Goal: Task Accomplishment & Management: Manage account settings

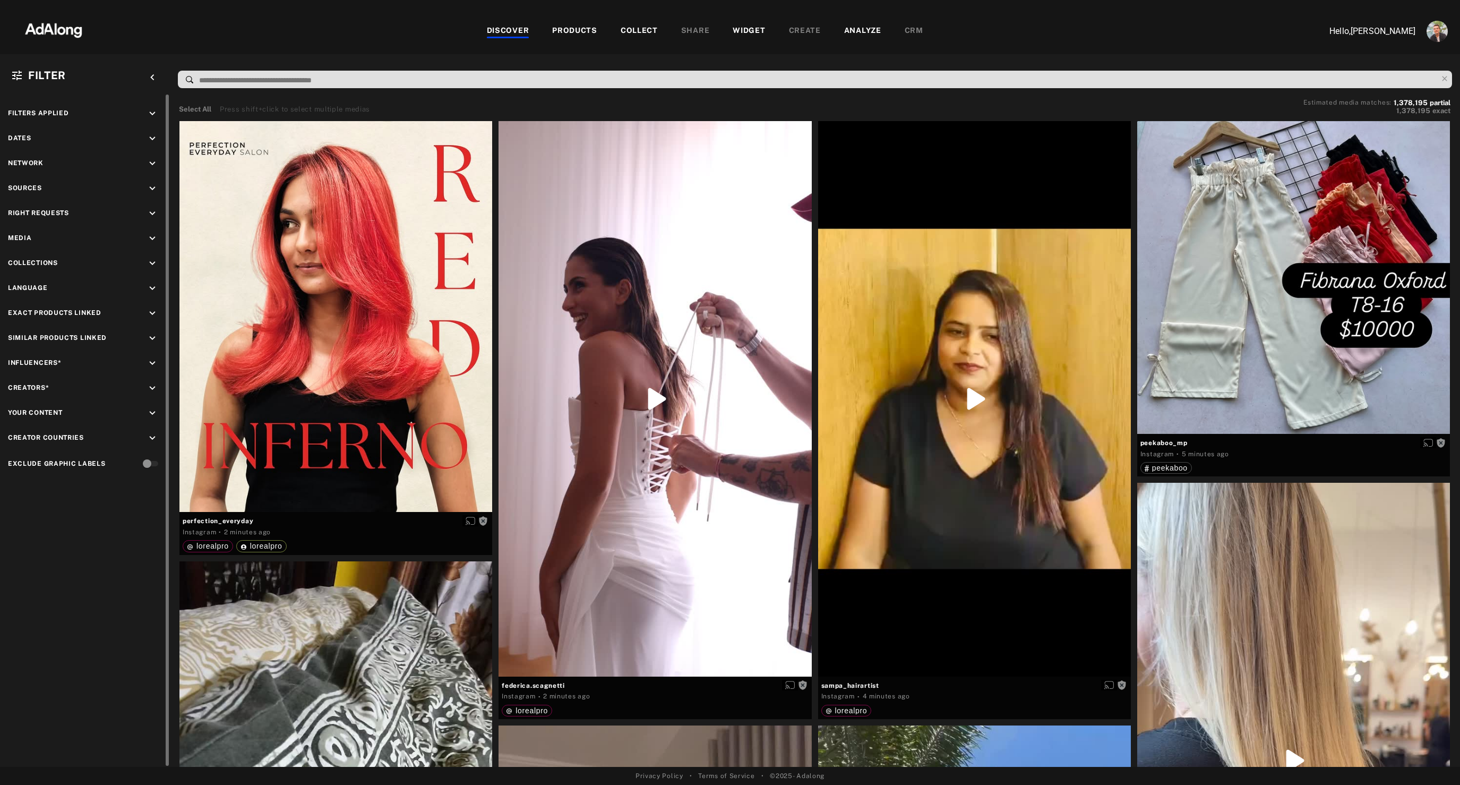
click at [149, 416] on icon "keyboard_arrow_down" at bounding box center [153, 413] width 12 height 12
click at [53, 459] on span "lorealpro" at bounding box center [56, 455] width 34 height 8
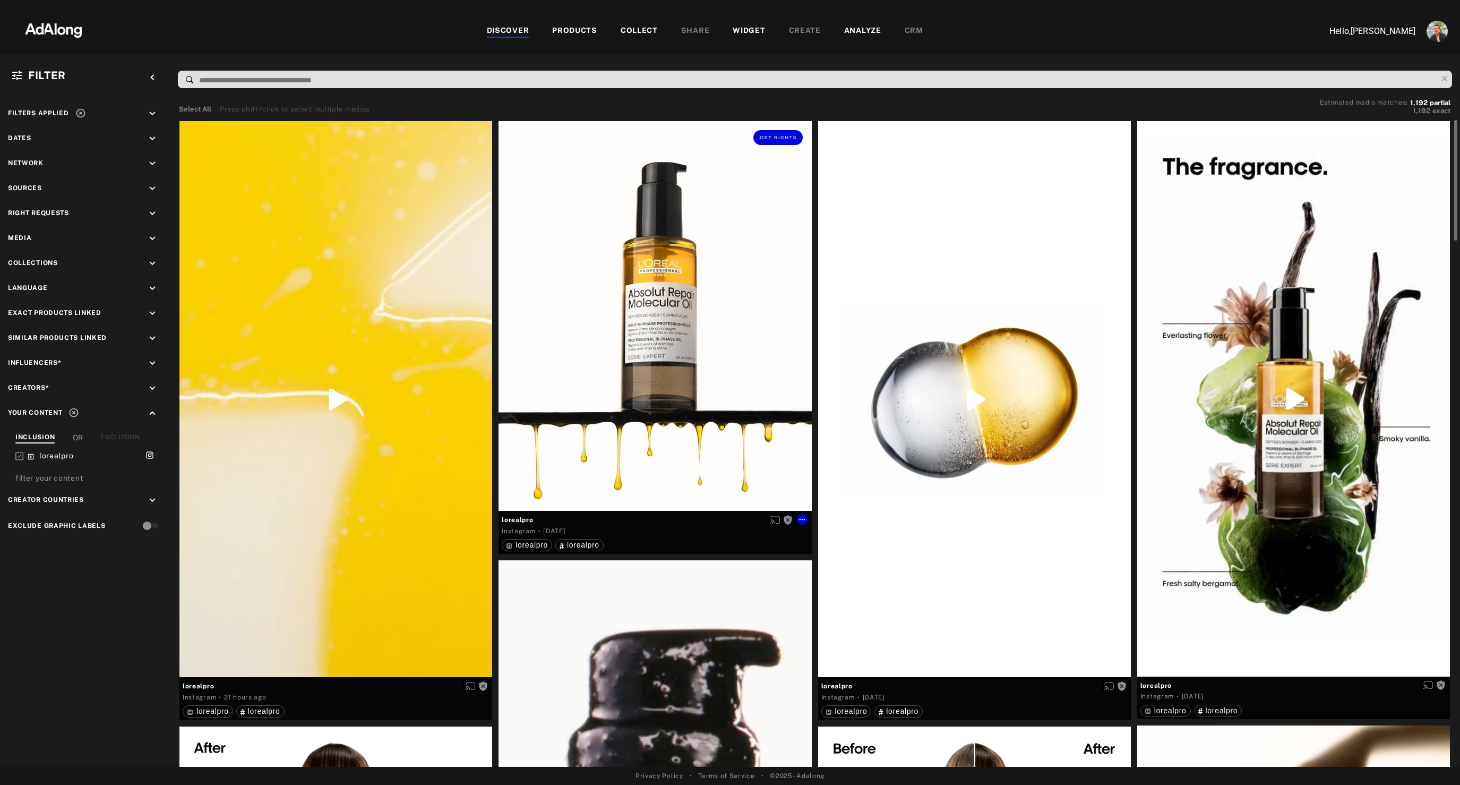
click at [716, 371] on div "Get rights" at bounding box center [655, 316] width 313 height 390
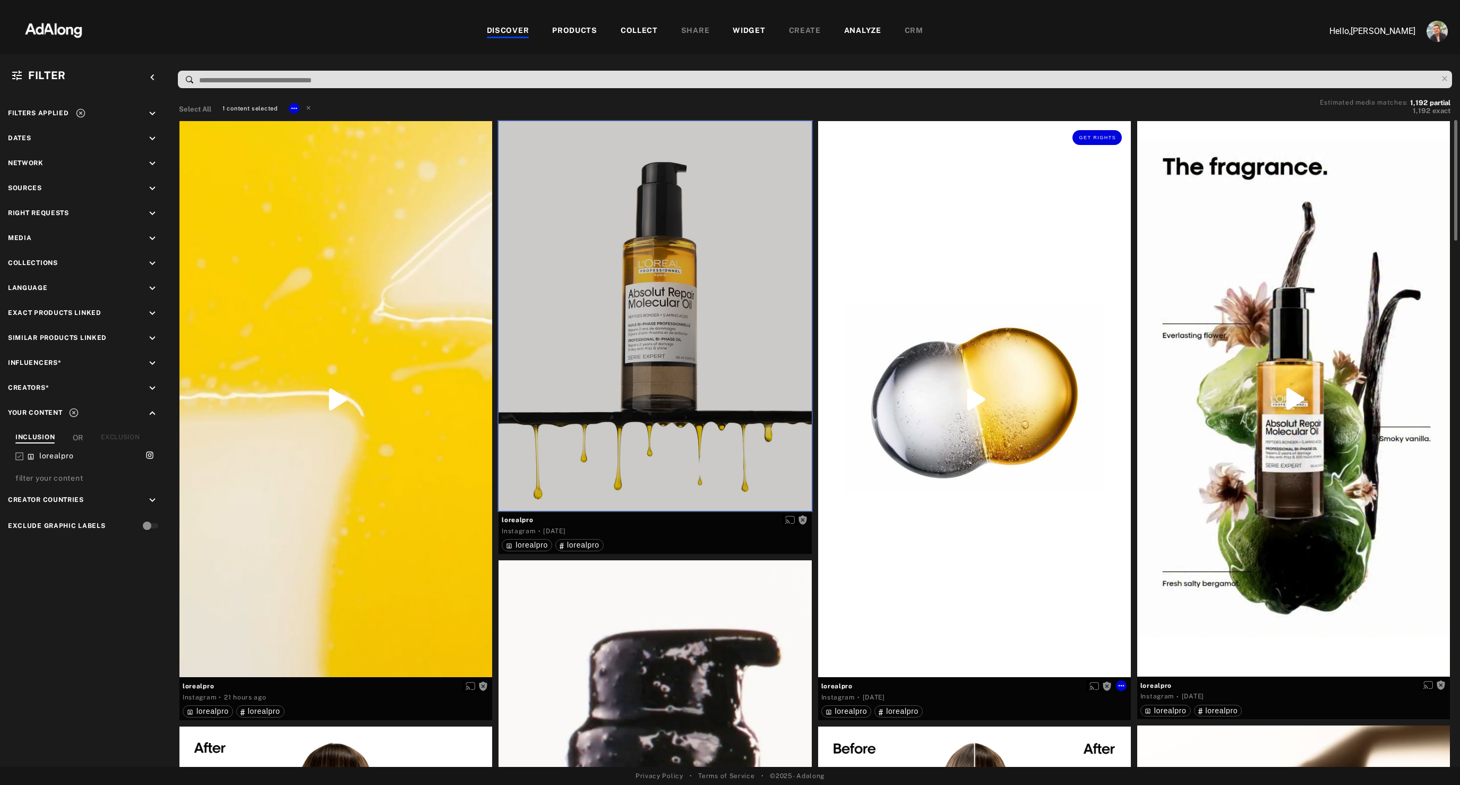
click at [964, 340] on div "Get rights" at bounding box center [974, 399] width 313 height 556
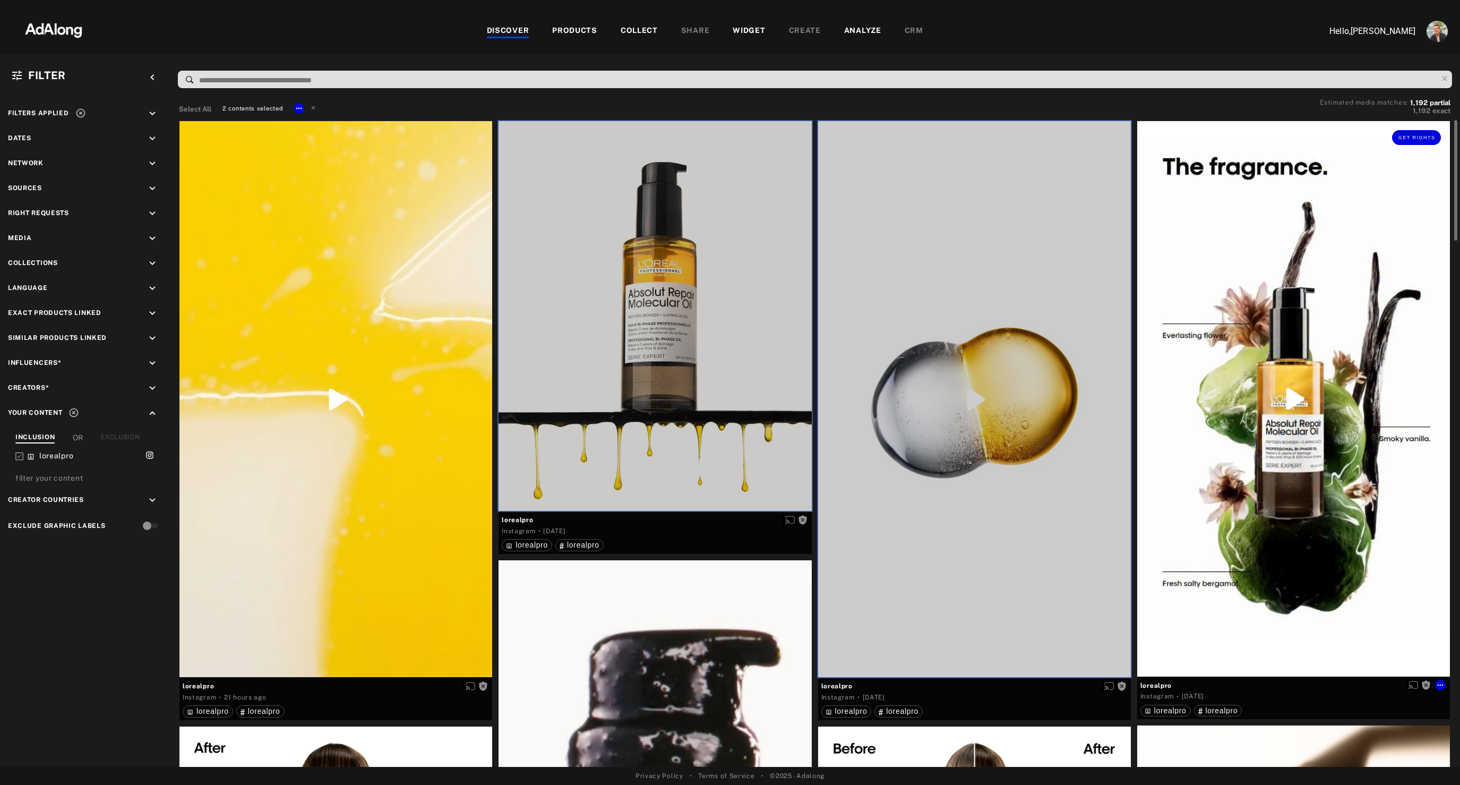
click at [1238, 272] on div "Get rights" at bounding box center [1293, 398] width 313 height 555
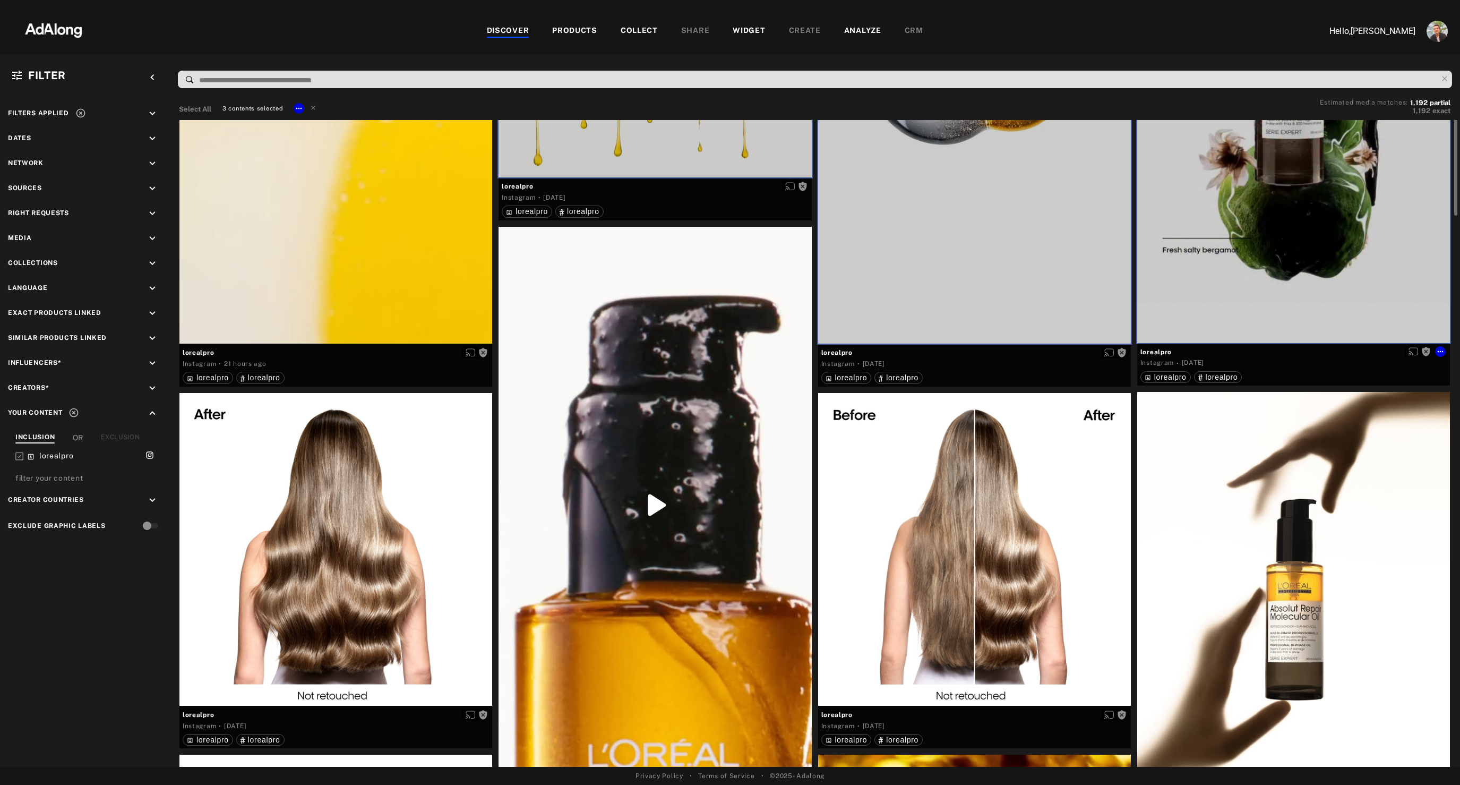
scroll to position [418, 0]
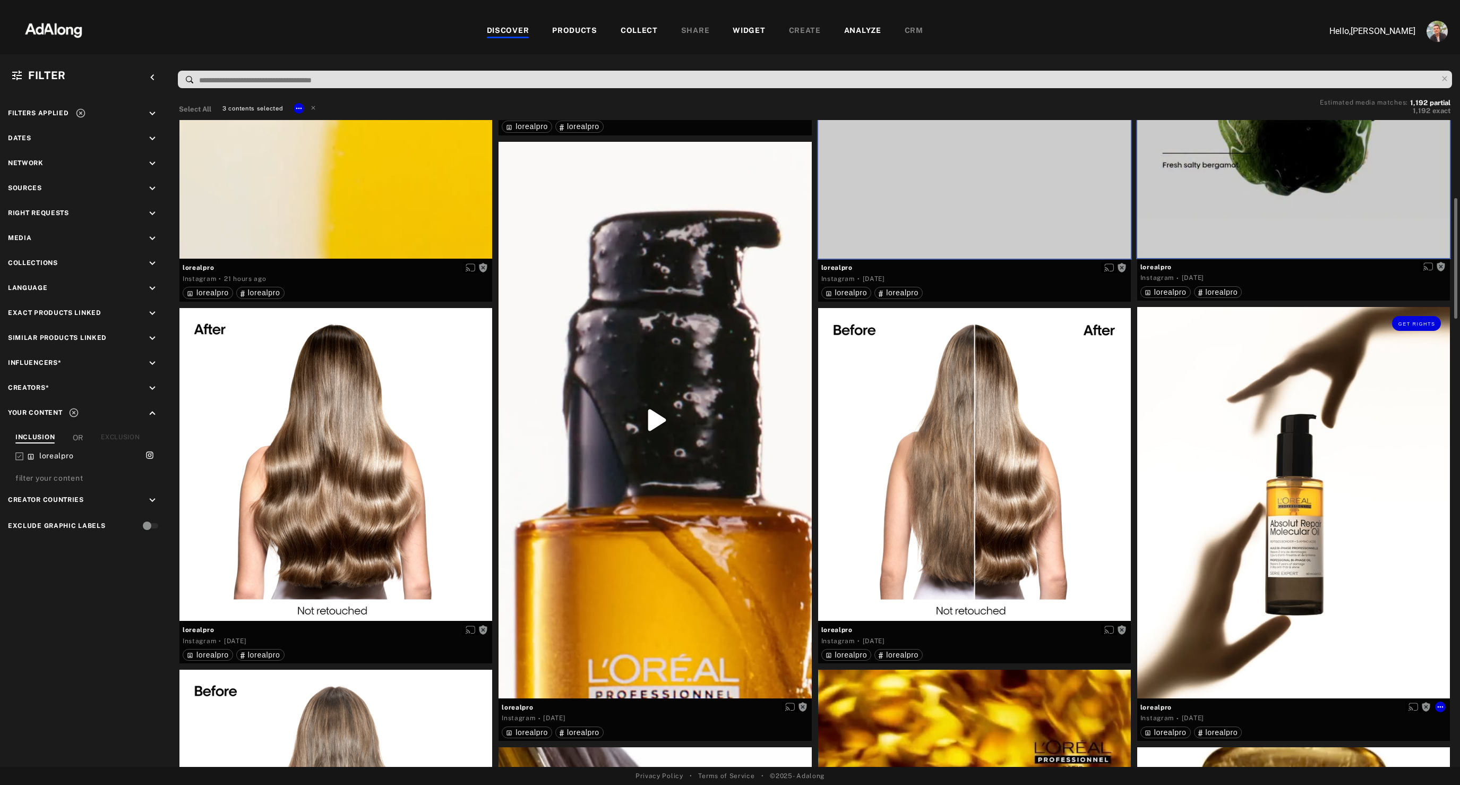
click at [1237, 484] on div "Get rights" at bounding box center [1293, 502] width 313 height 391
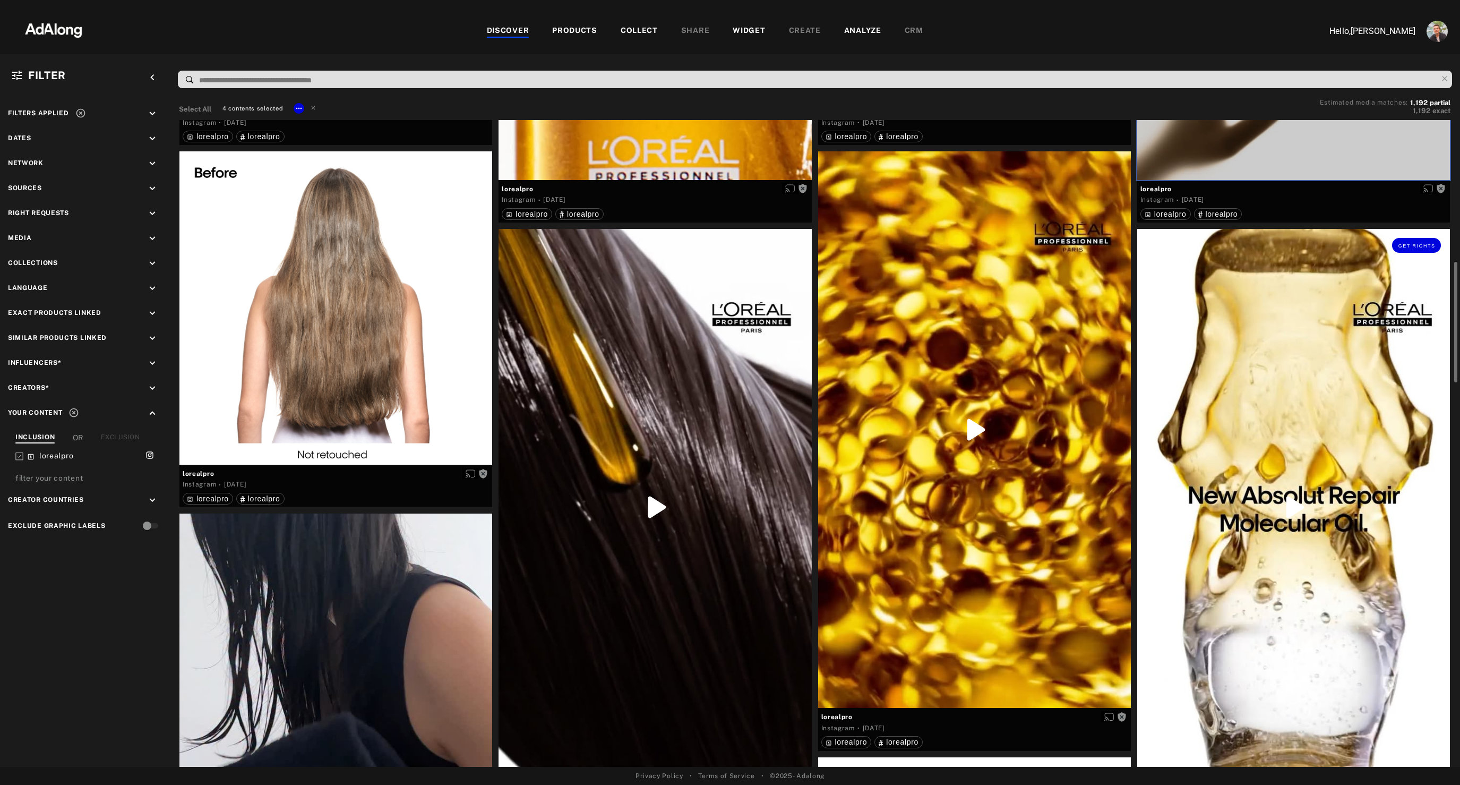
scroll to position [948, 0]
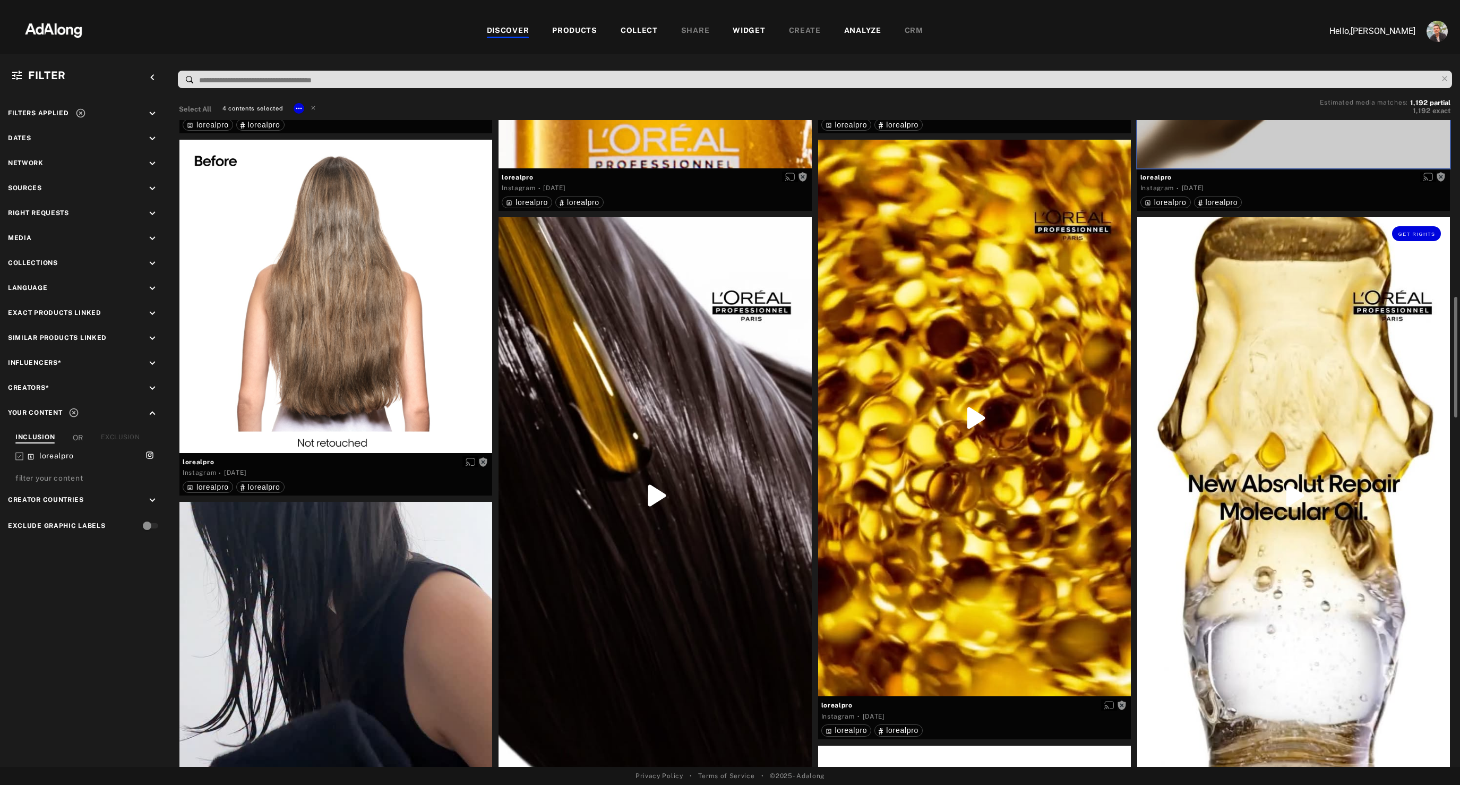
click at [1292, 555] on div "Get rights" at bounding box center [1293, 495] width 313 height 556
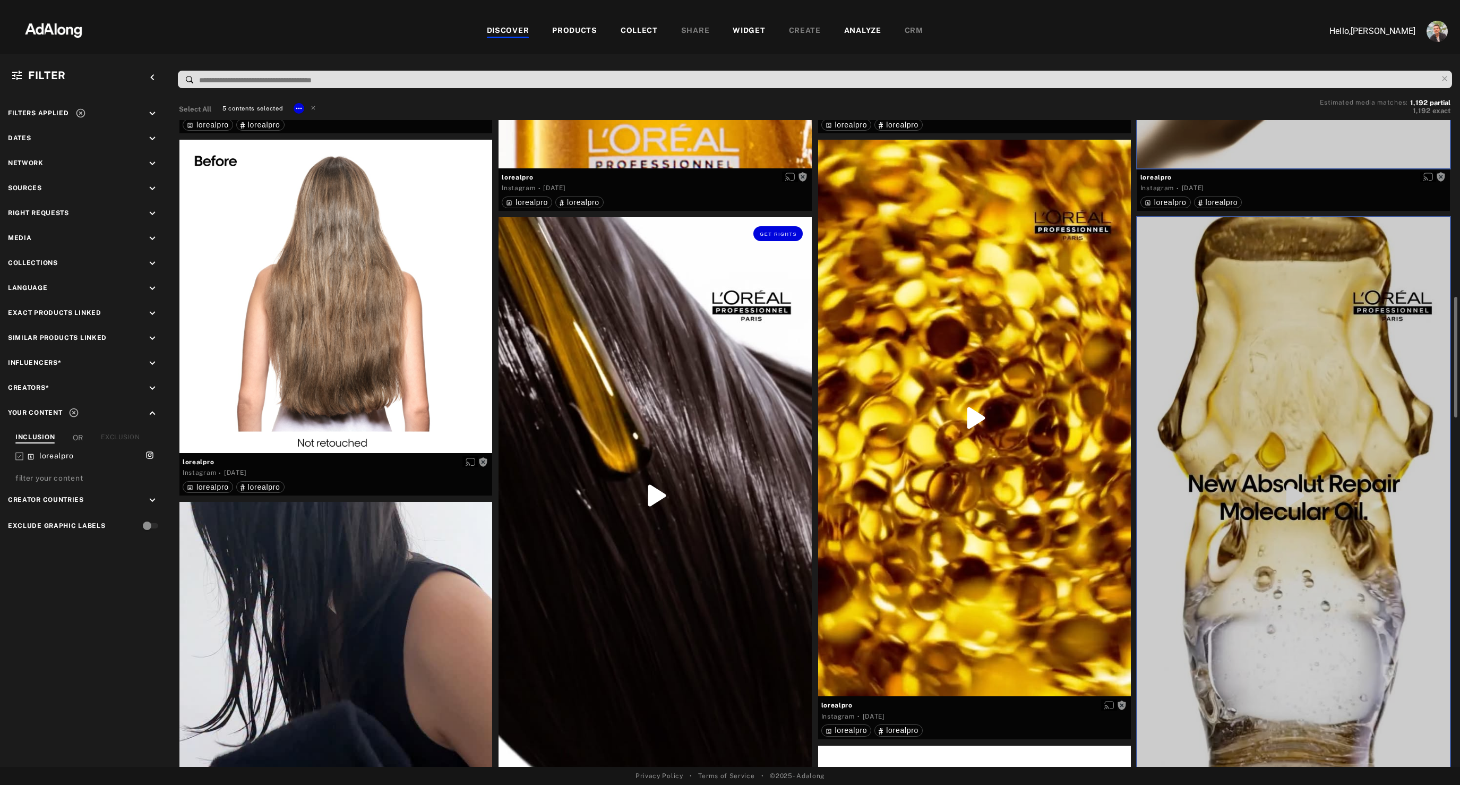
click at [613, 396] on div "Get rights" at bounding box center [655, 495] width 313 height 556
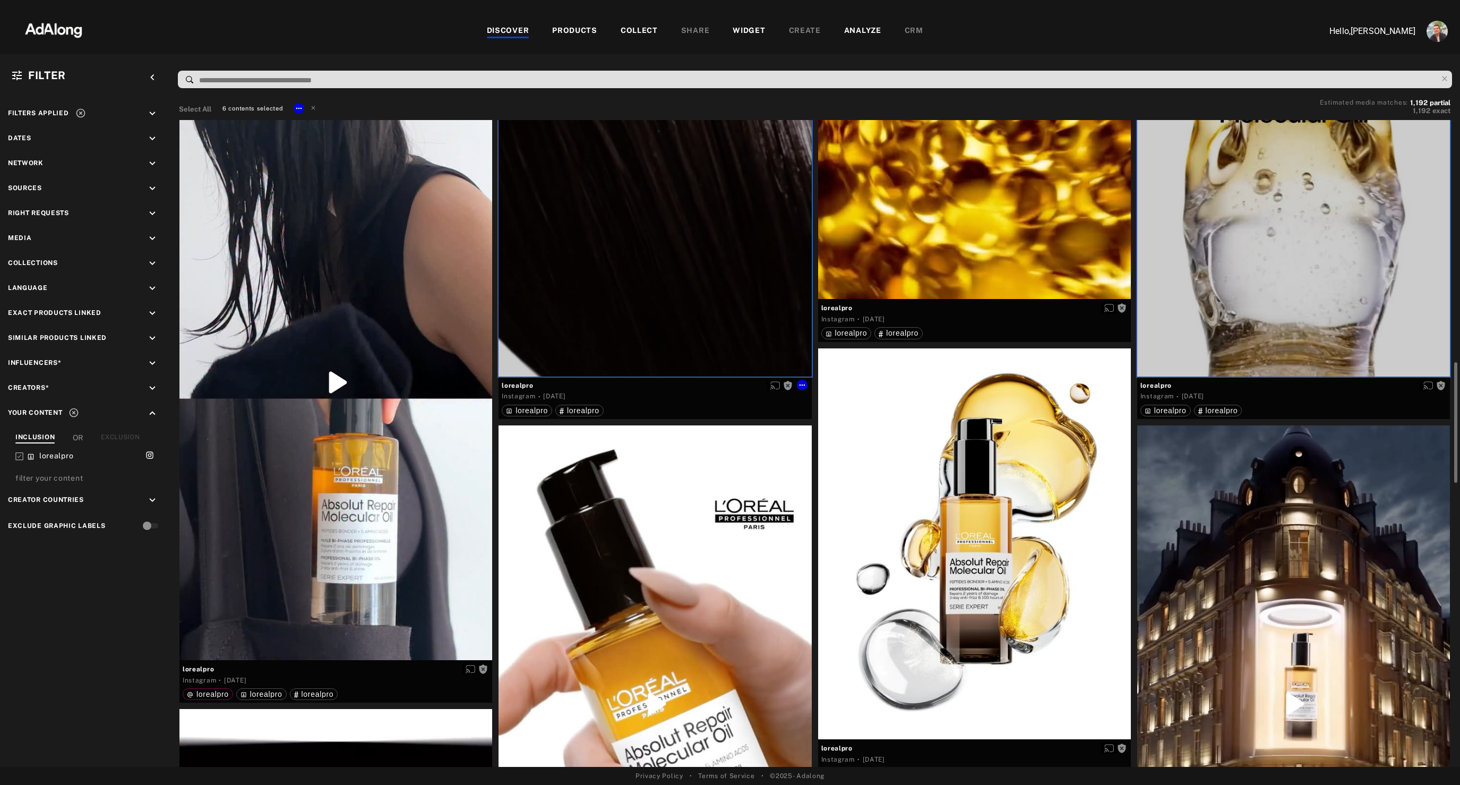
scroll to position [1351, 0]
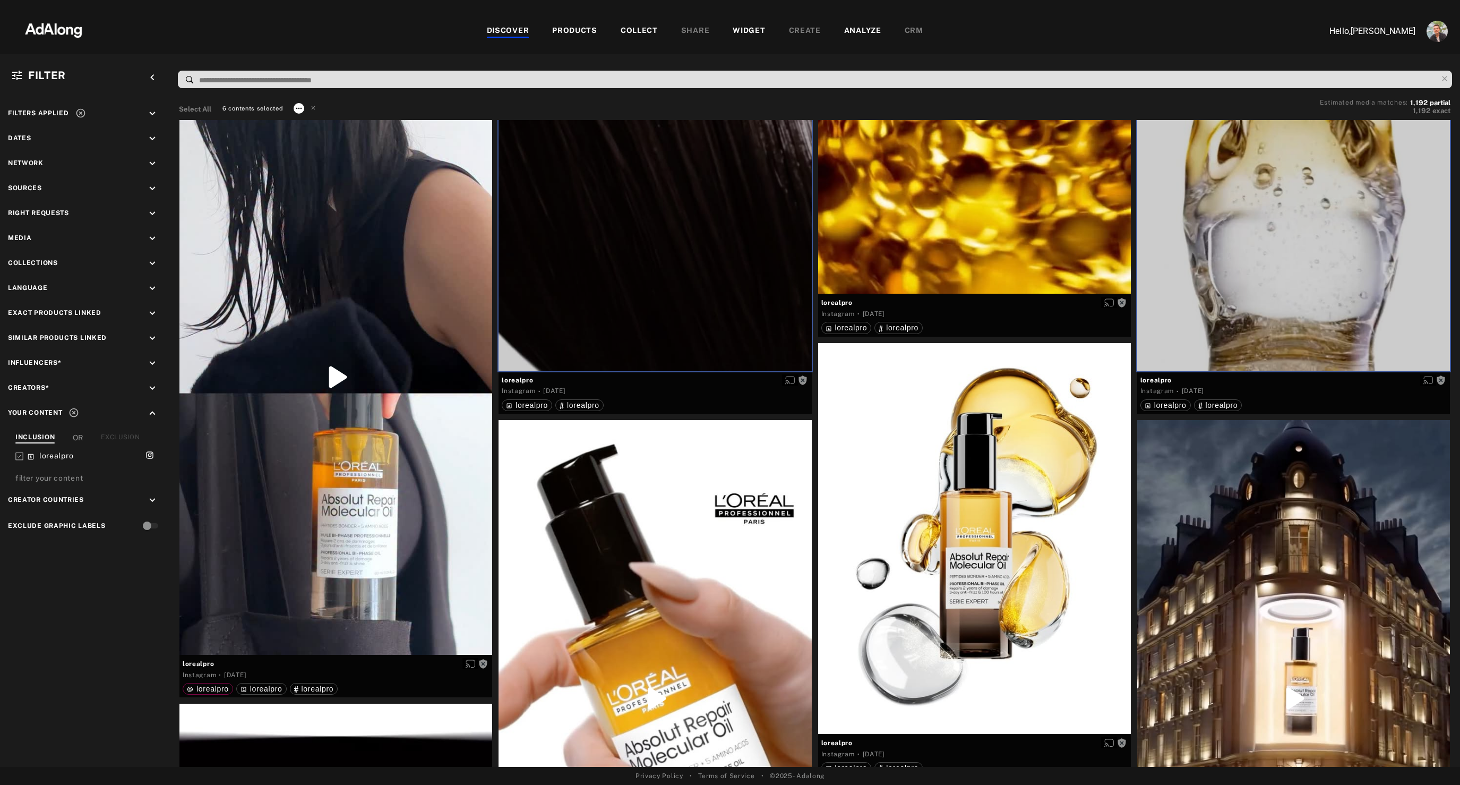
click at [298, 105] on icon at bounding box center [299, 108] width 8 height 8
click at [311, 122] on span "Collect" at bounding box center [312, 121] width 20 height 7
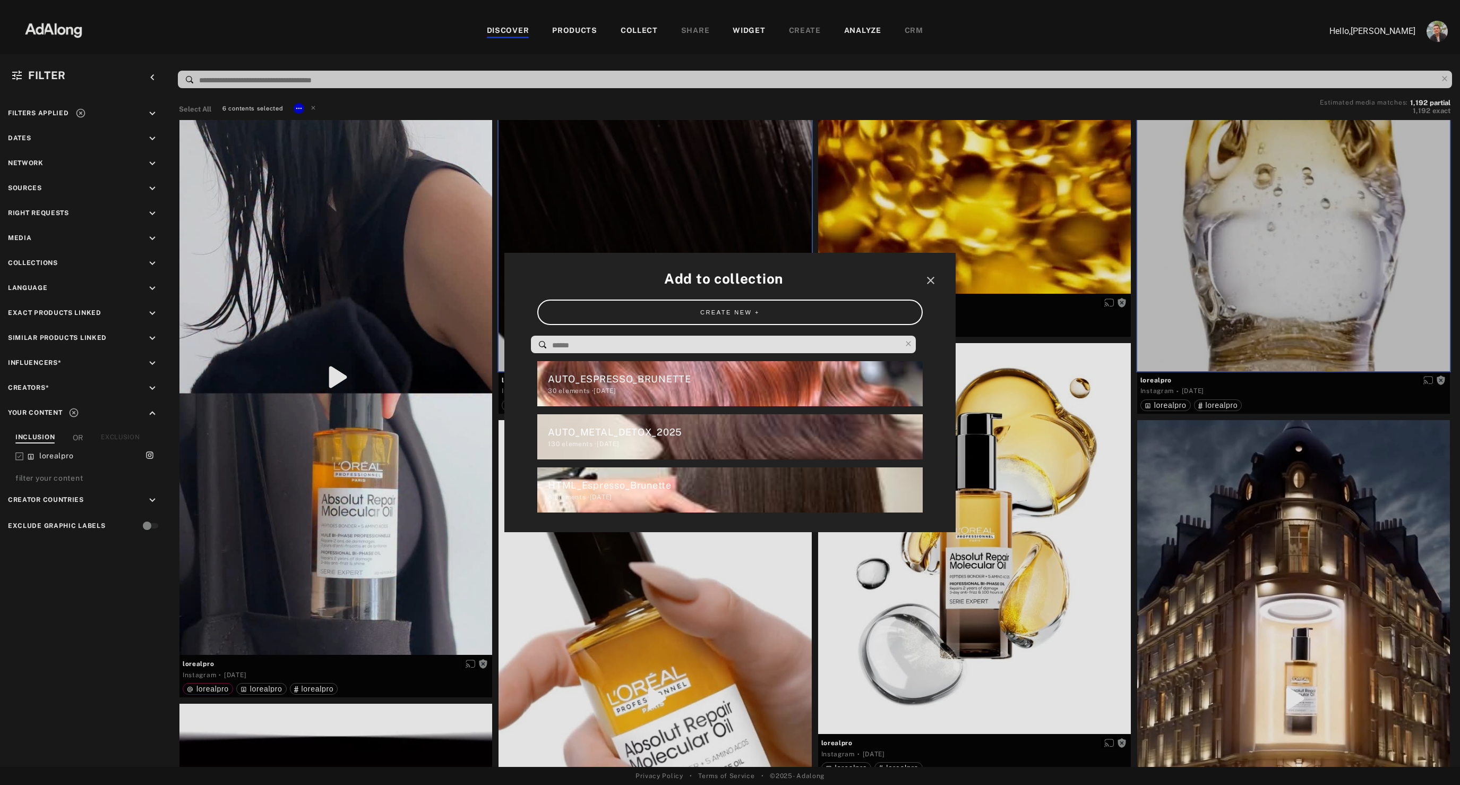
click at [578, 351] on input at bounding box center [726, 345] width 350 height 14
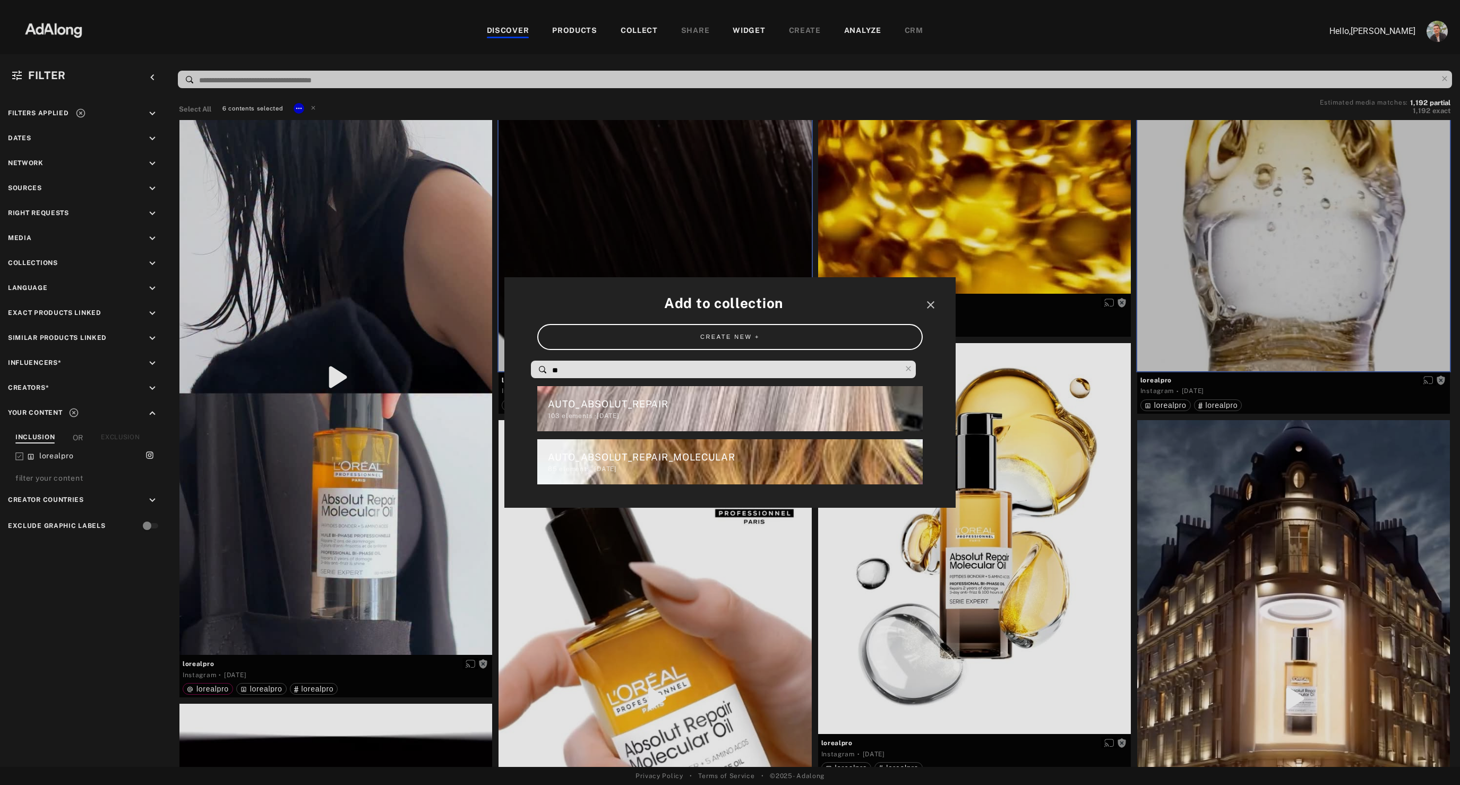
type input "*"
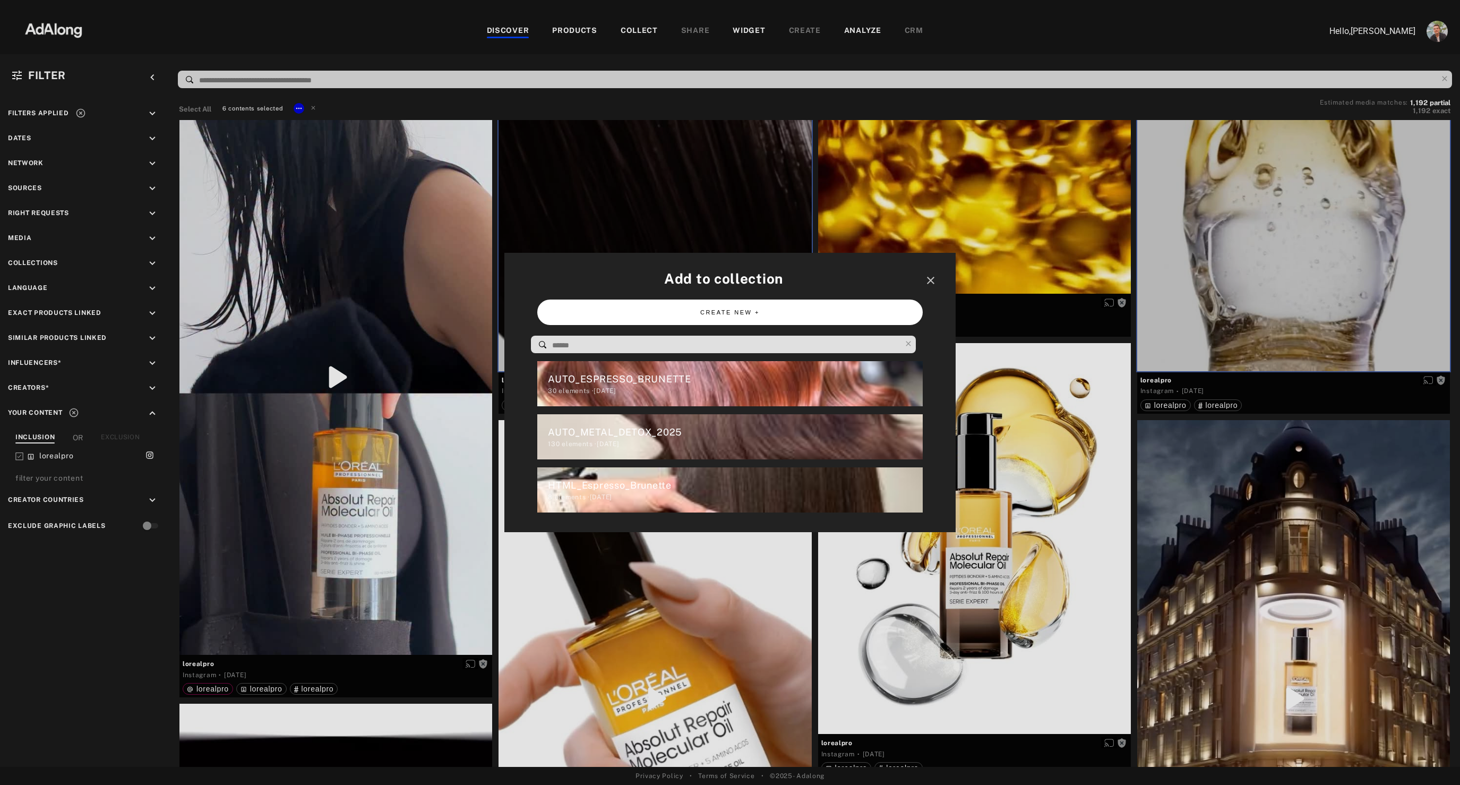
click at [721, 304] on button "CREATE NEW +" at bounding box center [729, 312] width 385 height 26
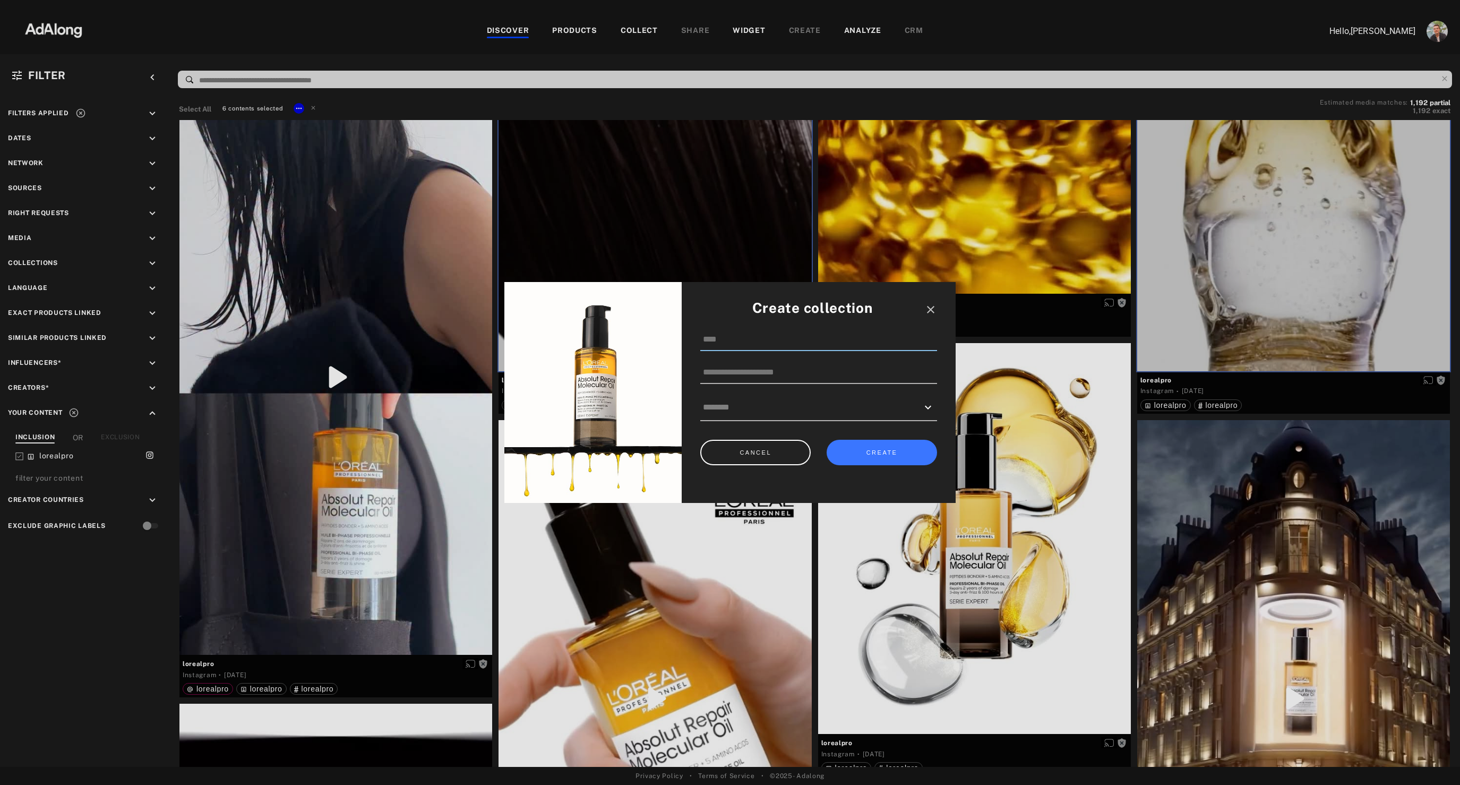
click at [752, 336] on input at bounding box center [818, 340] width 237 height 22
type input "**********"
click at [878, 452] on button "CREATE" at bounding box center [882, 453] width 110 height 26
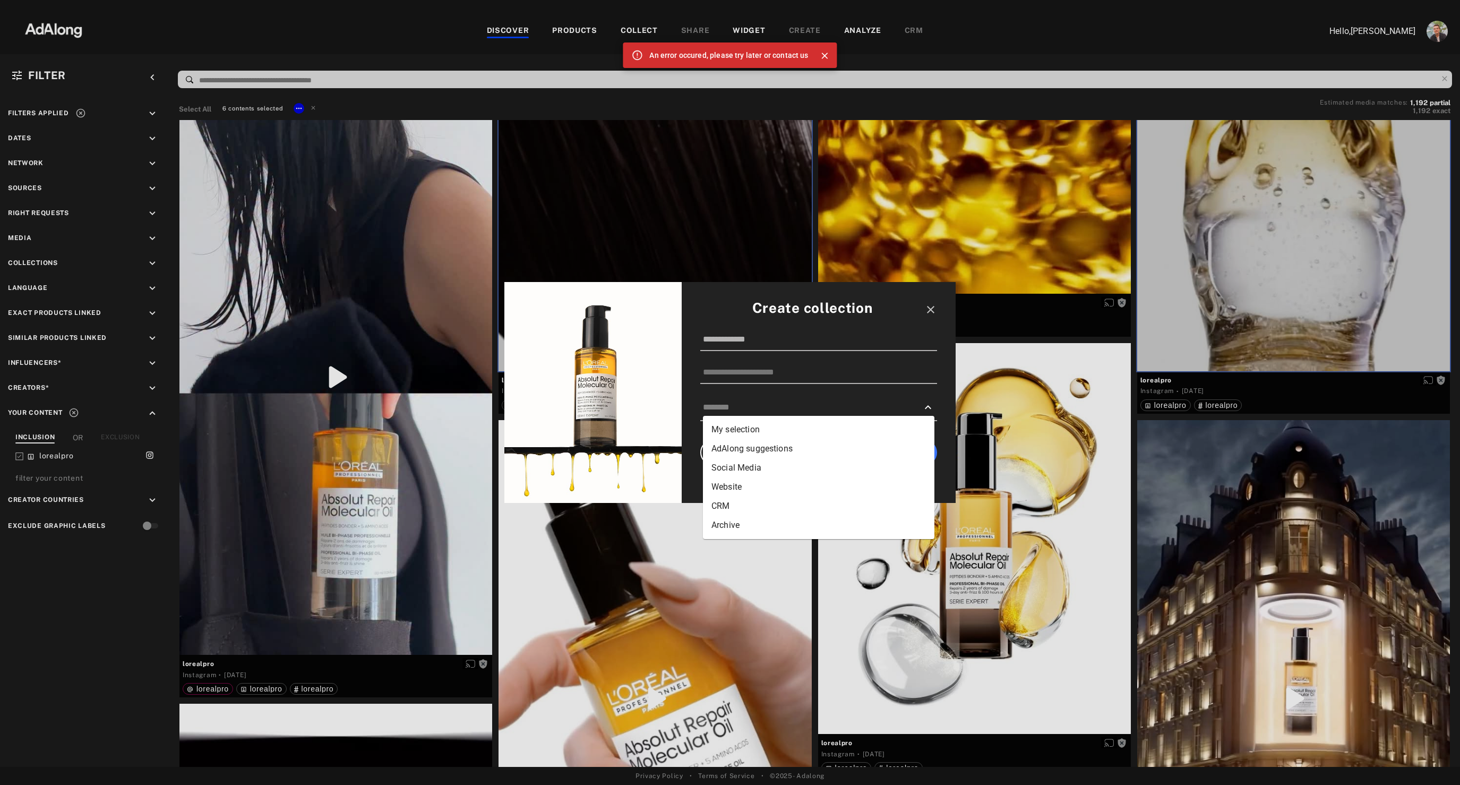
click at [782, 412] on input "text" at bounding box center [811, 407] width 216 height 16
click at [768, 433] on li "My selection" at bounding box center [819, 429] width 232 height 19
type input "**********"
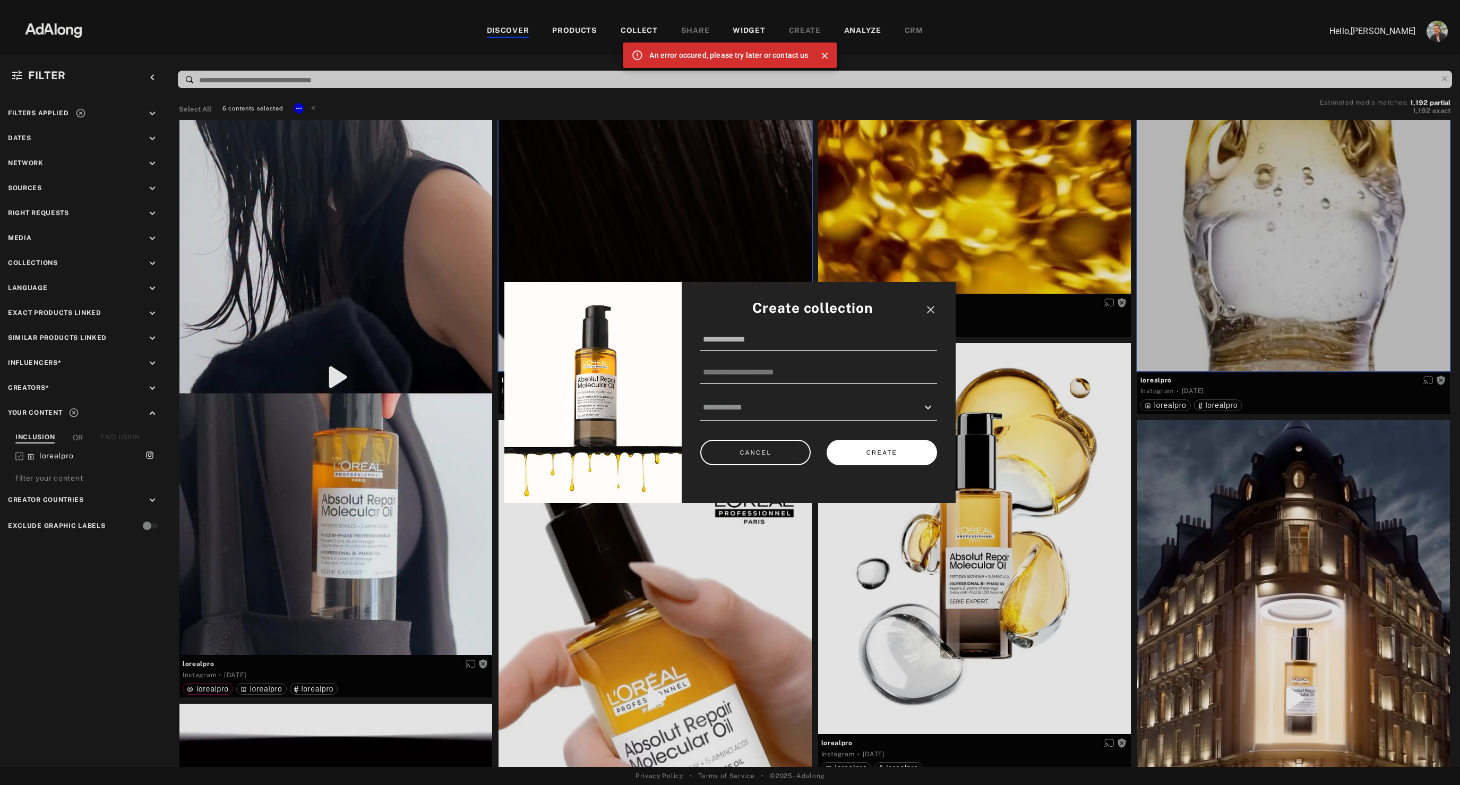
click at [867, 452] on button "CREATE" at bounding box center [882, 453] width 110 height 26
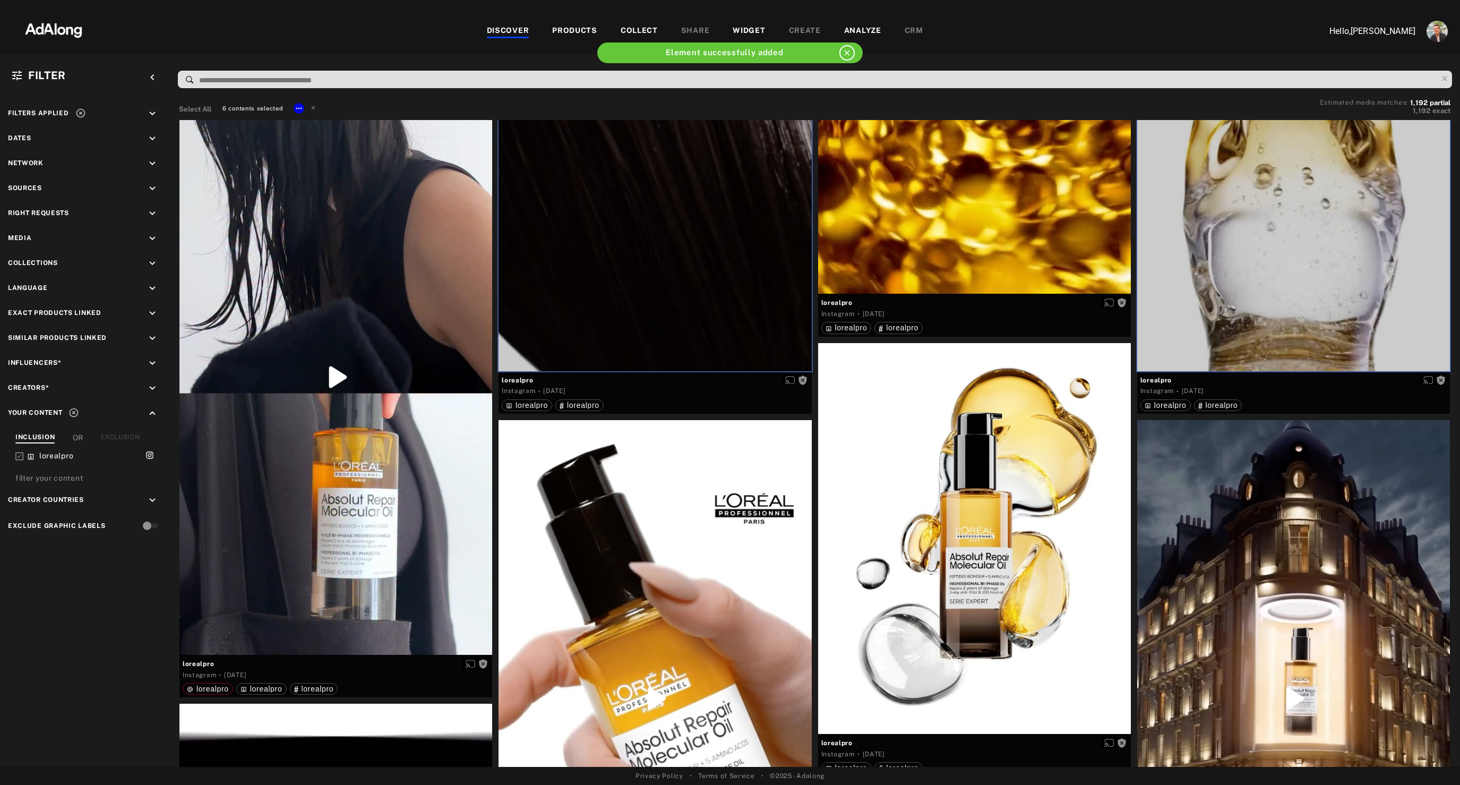
click at [739, 33] on div "WIDGET" at bounding box center [749, 31] width 32 height 13
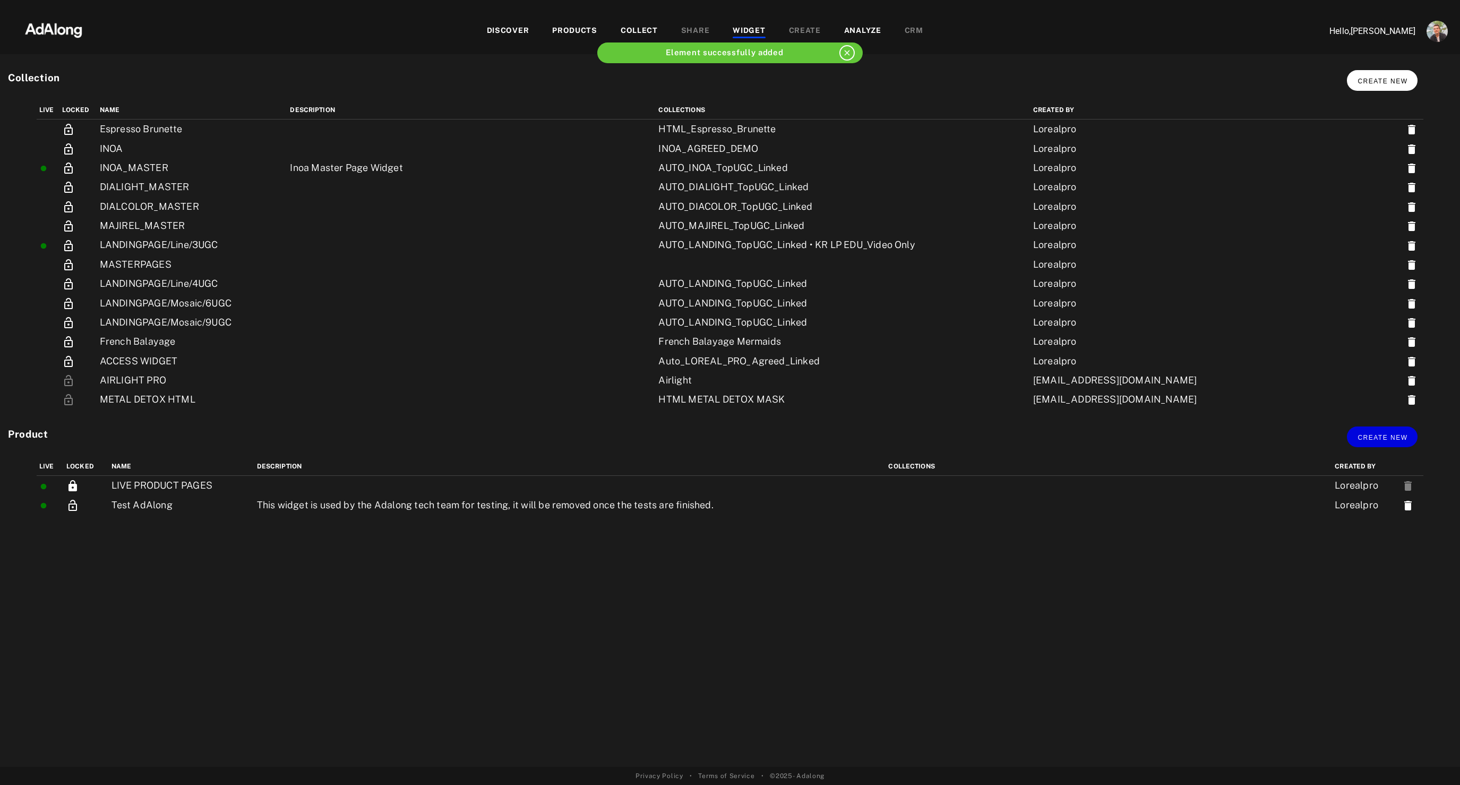
click at [1378, 82] on span "Create new" at bounding box center [1383, 81] width 50 height 7
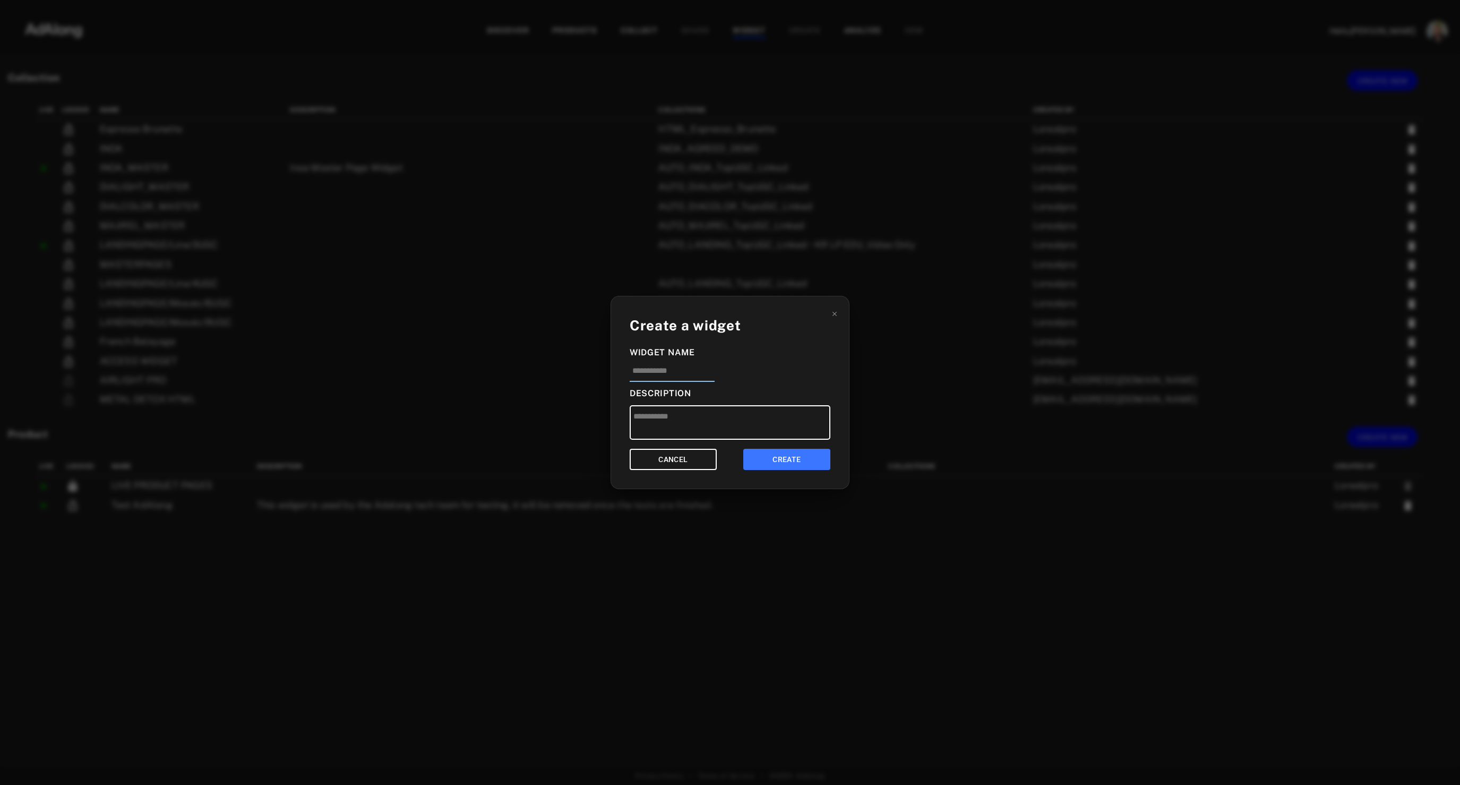
click at [650, 366] on input at bounding box center [672, 374] width 85 height 18
type input "**********"
click at [802, 461] on button "CREATE" at bounding box center [786, 460] width 87 height 22
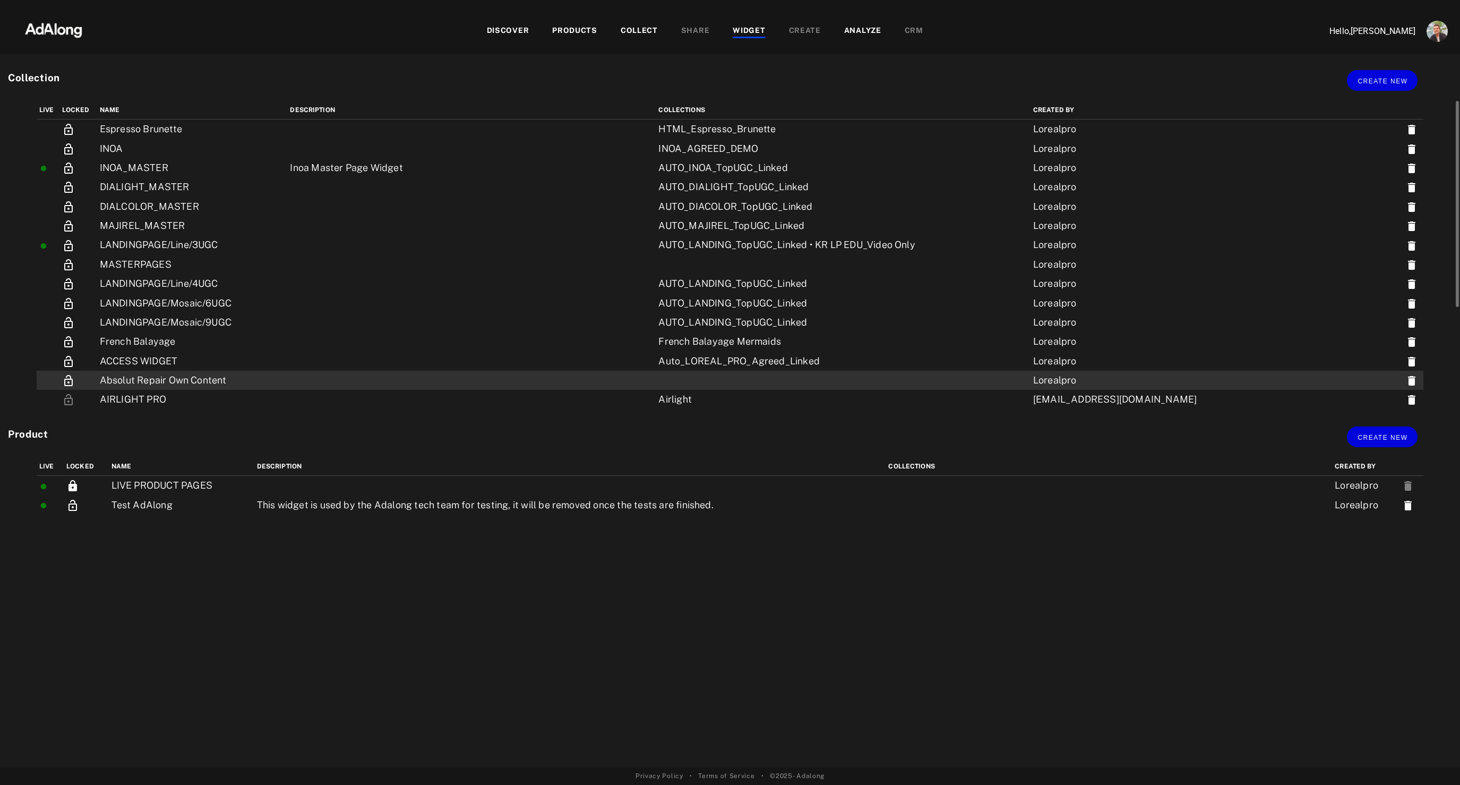
click at [288, 374] on td "Absolut Repair Own Content" at bounding box center [192, 380] width 191 height 19
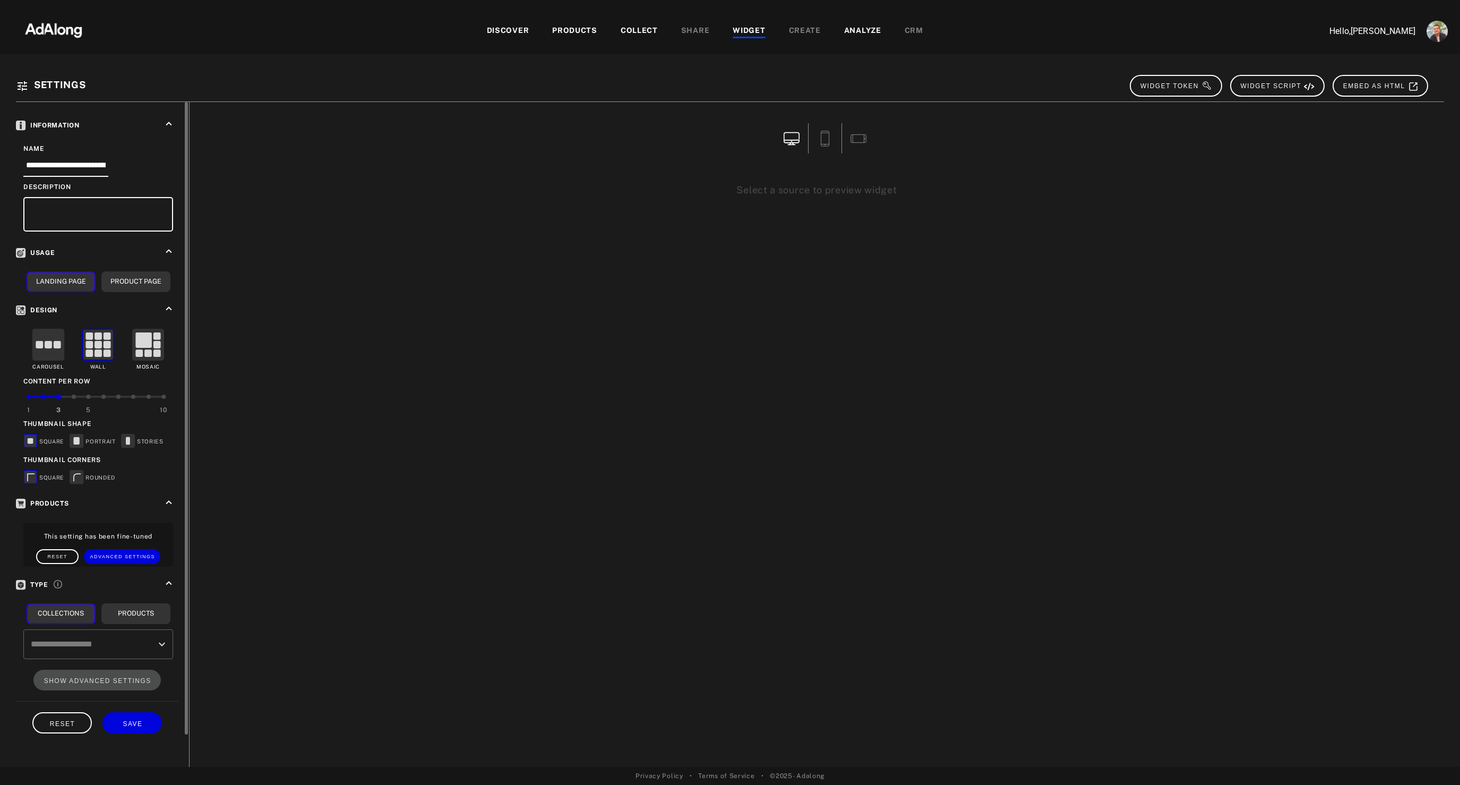
click at [126, 646] on input "text" at bounding box center [90, 644] width 124 height 20
click at [162, 644] on icon "Open" at bounding box center [162, 644] width 6 height 4
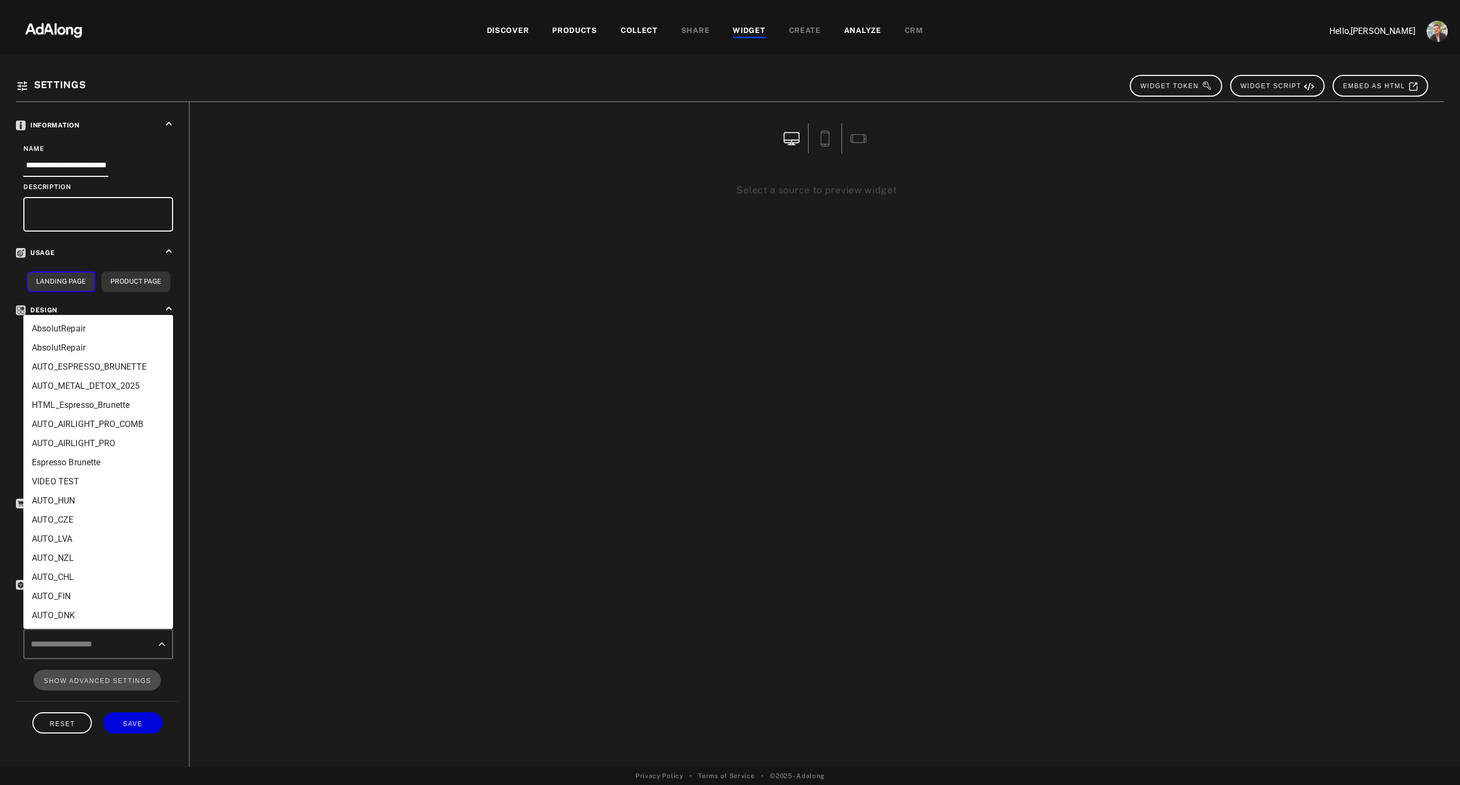
click at [126, 331] on li "AbsolutRepair" at bounding box center [98, 328] width 150 height 19
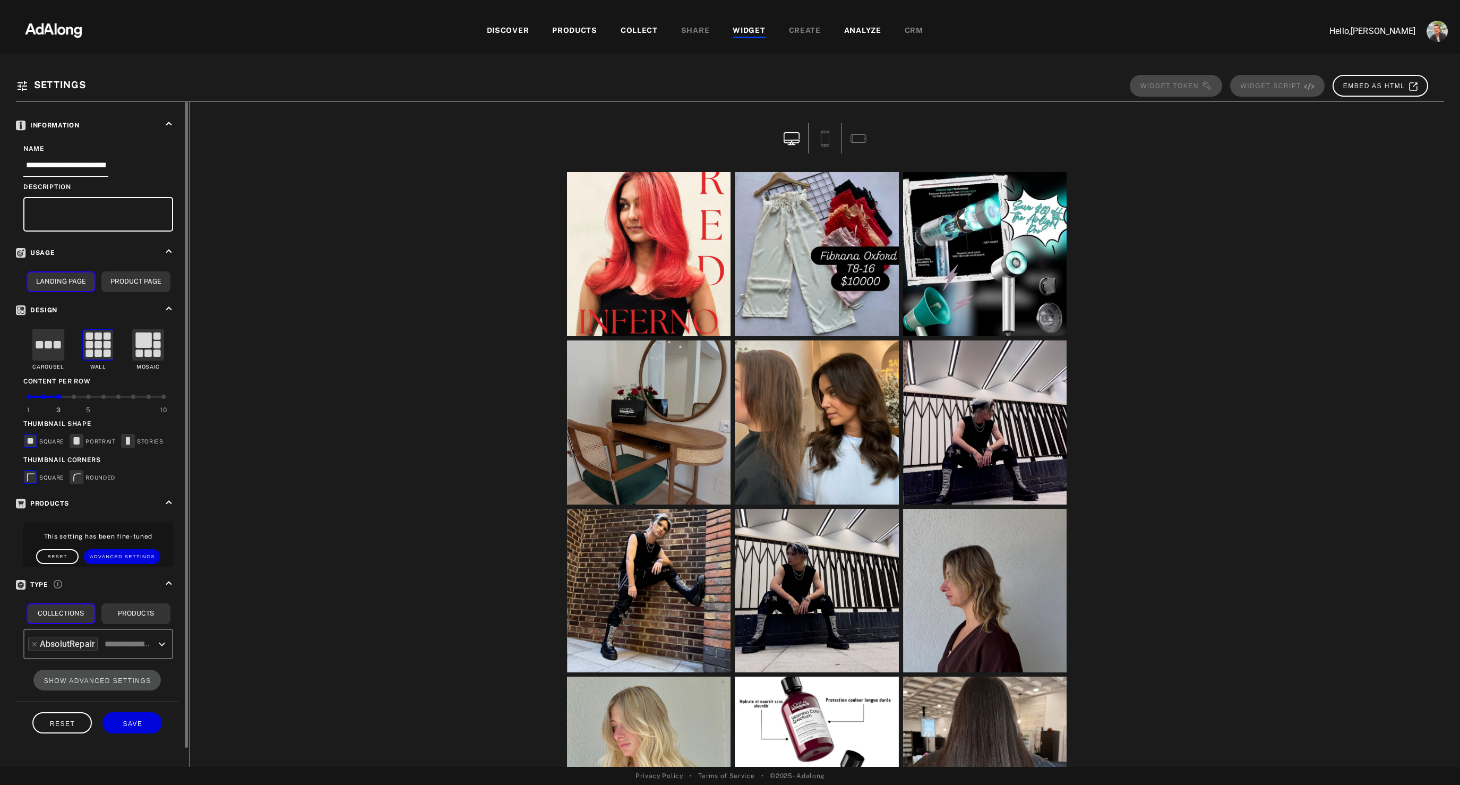
click at [162, 648] on icon "Open" at bounding box center [162, 644] width 13 height 13
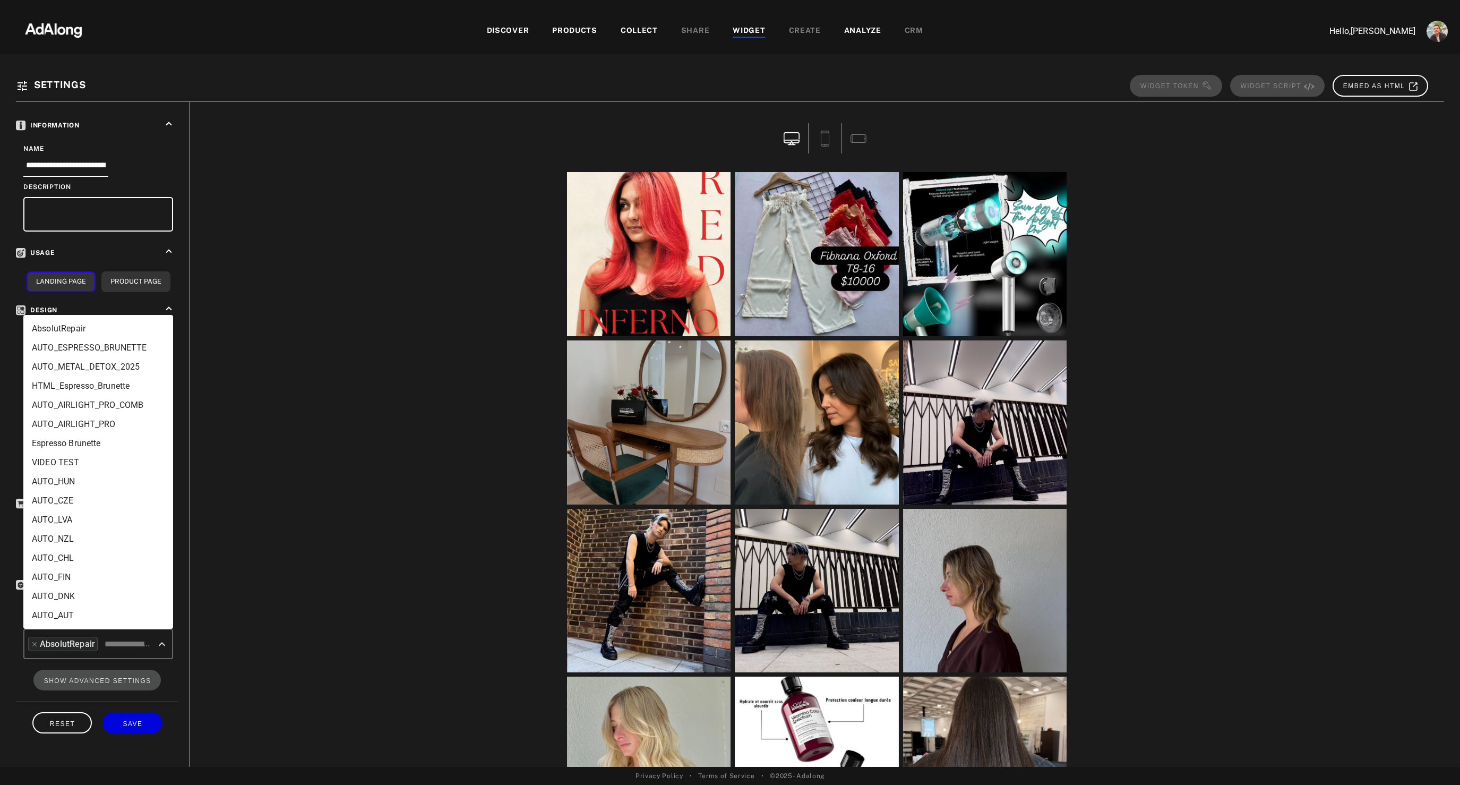
click at [112, 330] on li "AbsolutRepair" at bounding box center [98, 328] width 150 height 19
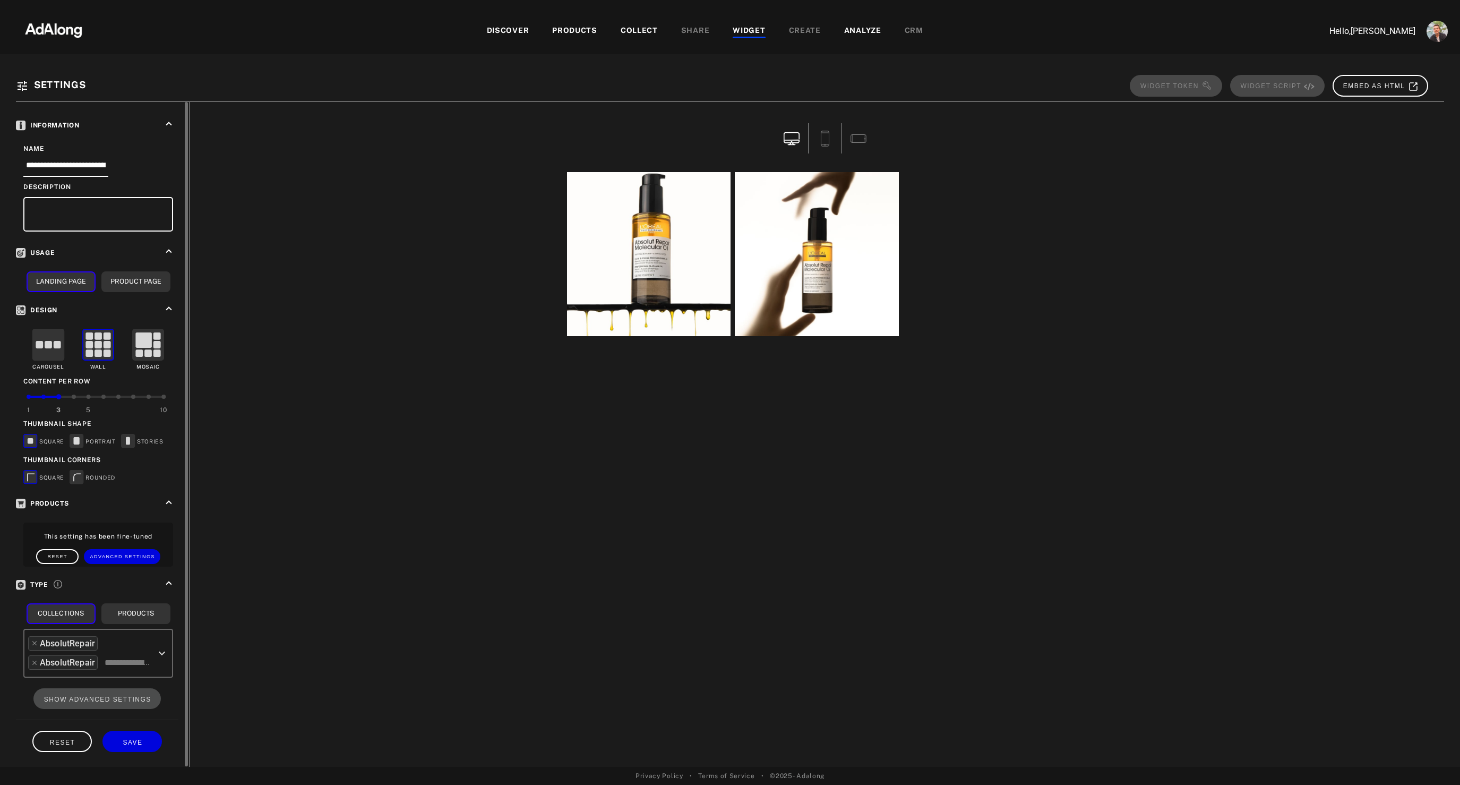
scroll to position [1, 0]
click at [654, 247] on div "lorealpro" at bounding box center [649, 254] width 164 height 164
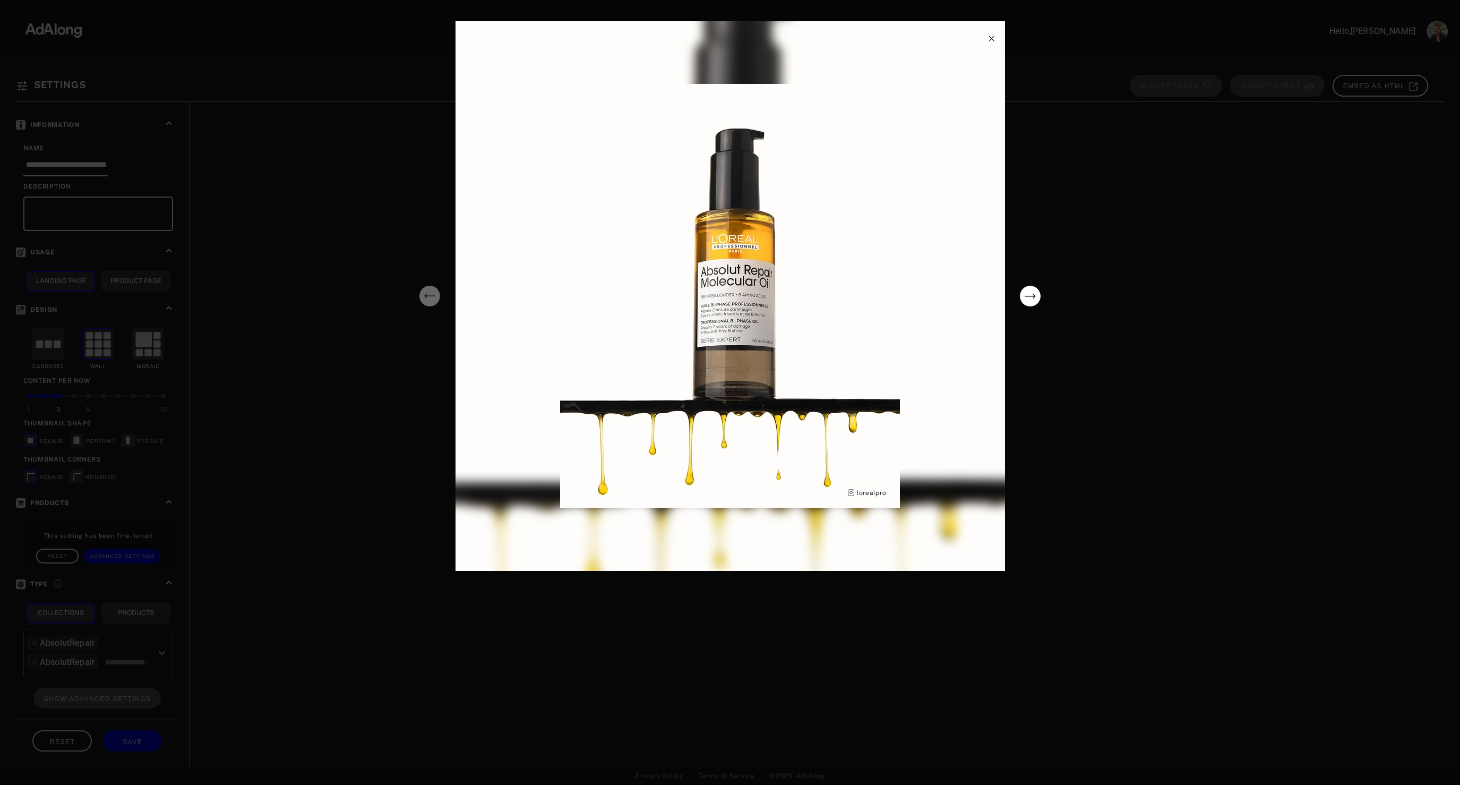
click at [1034, 295] on icon "next" at bounding box center [1030, 296] width 11 height 5
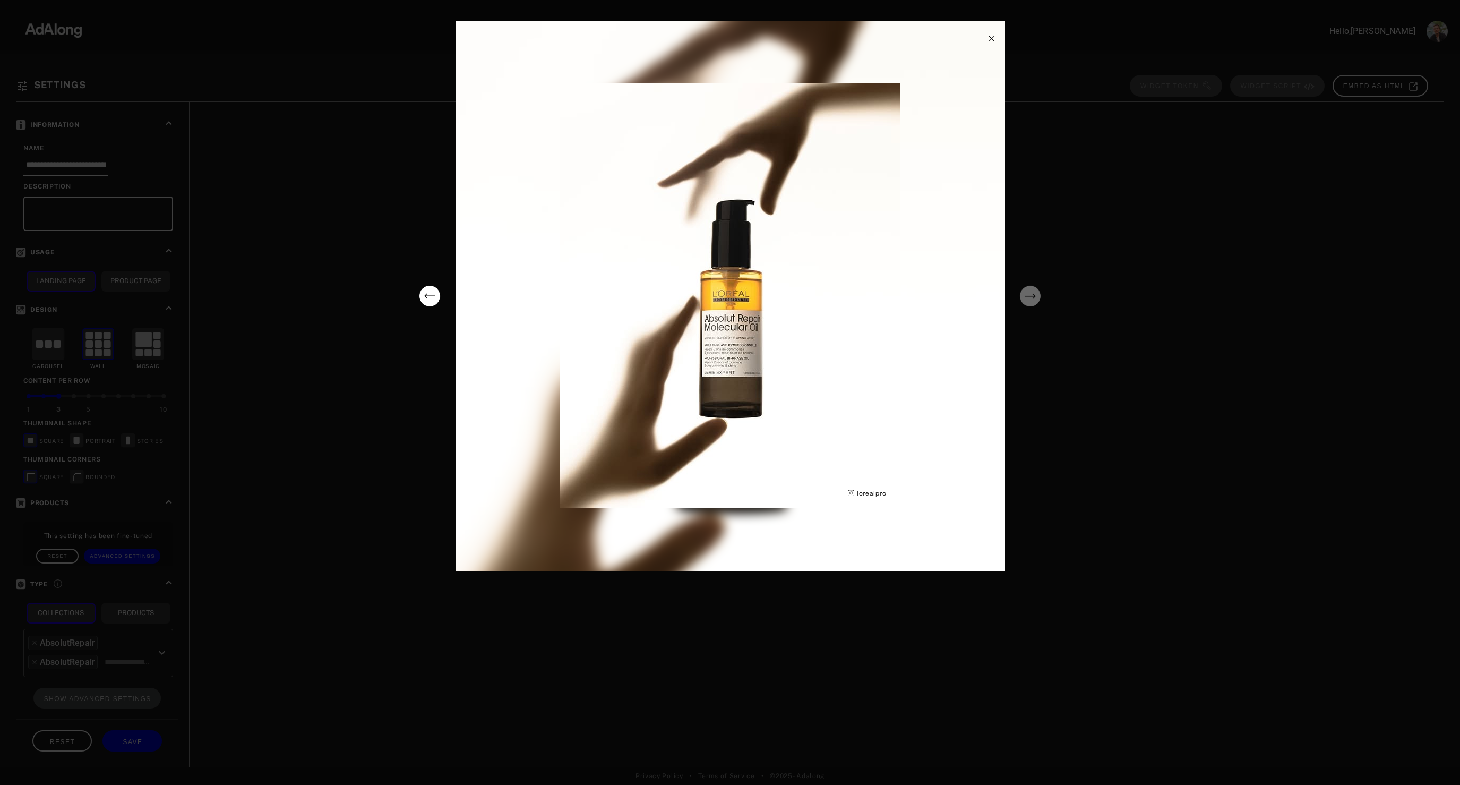
click at [1034, 295] on icon "next" at bounding box center [1030, 296] width 11 height 5
click at [1145, 429] on div "lorealpro" at bounding box center [730, 392] width 1460 height 785
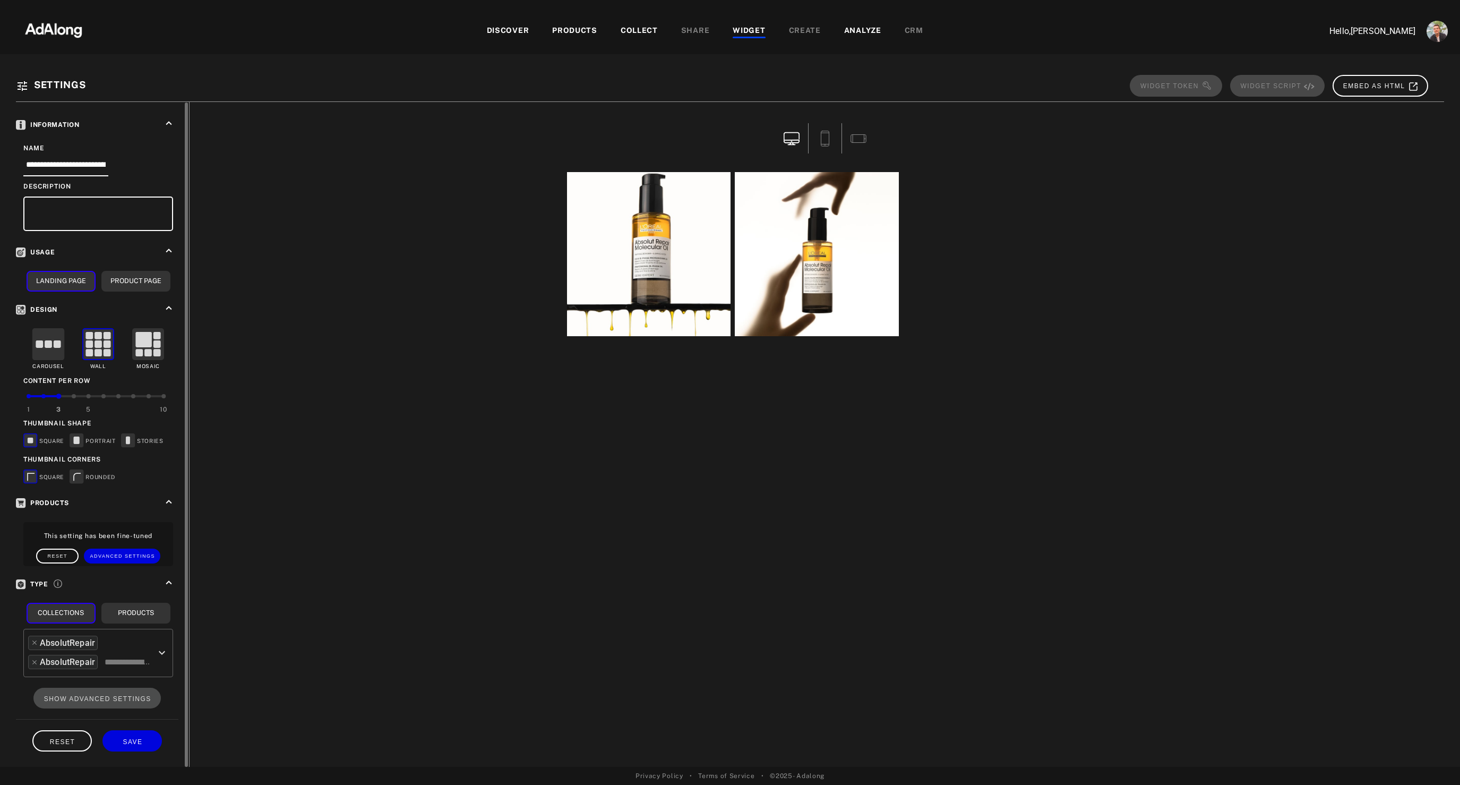
click at [133, 439] on rect at bounding box center [128, 439] width 13 height 13
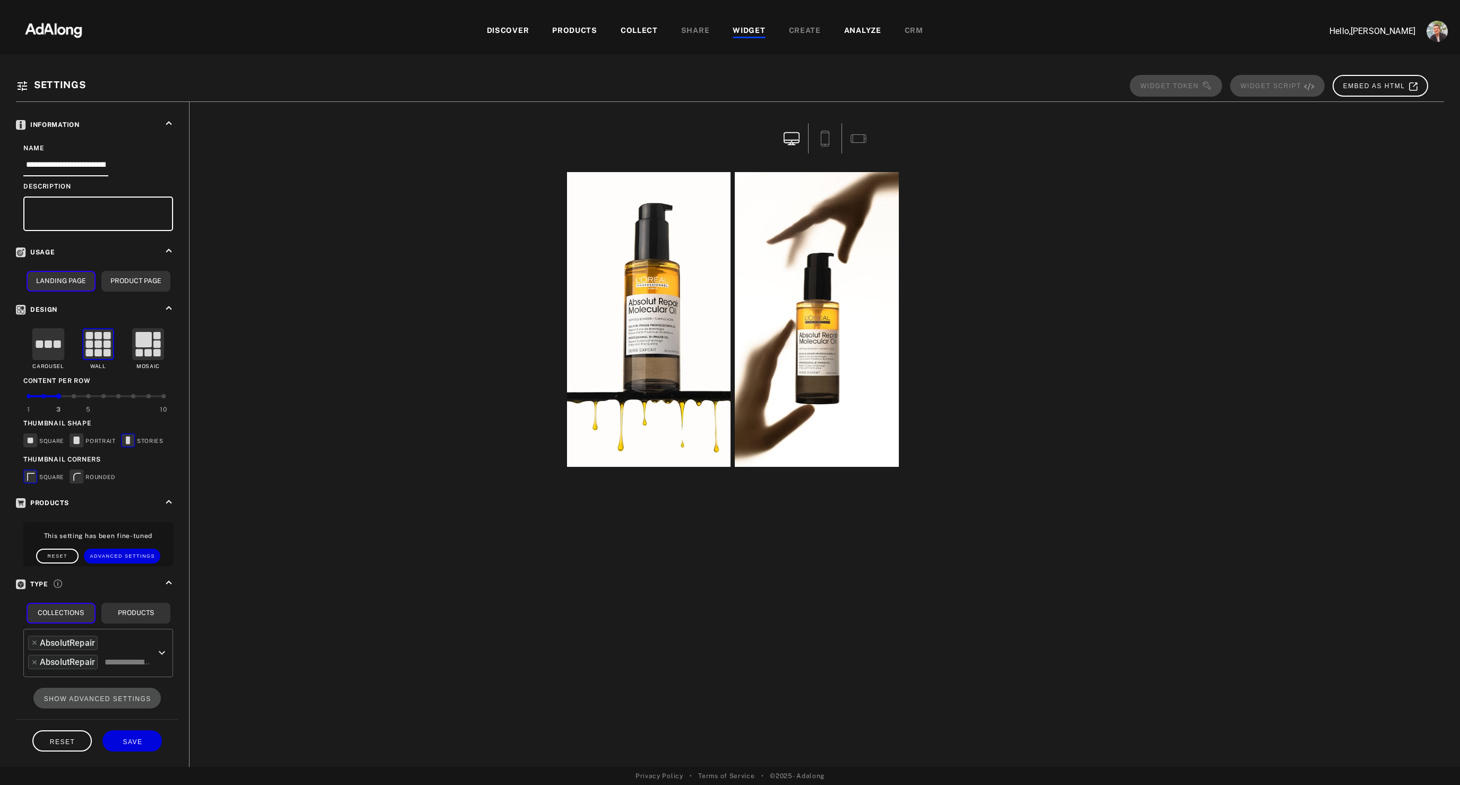
click at [649, 36] on div "COLLECT" at bounding box center [639, 31] width 37 height 13
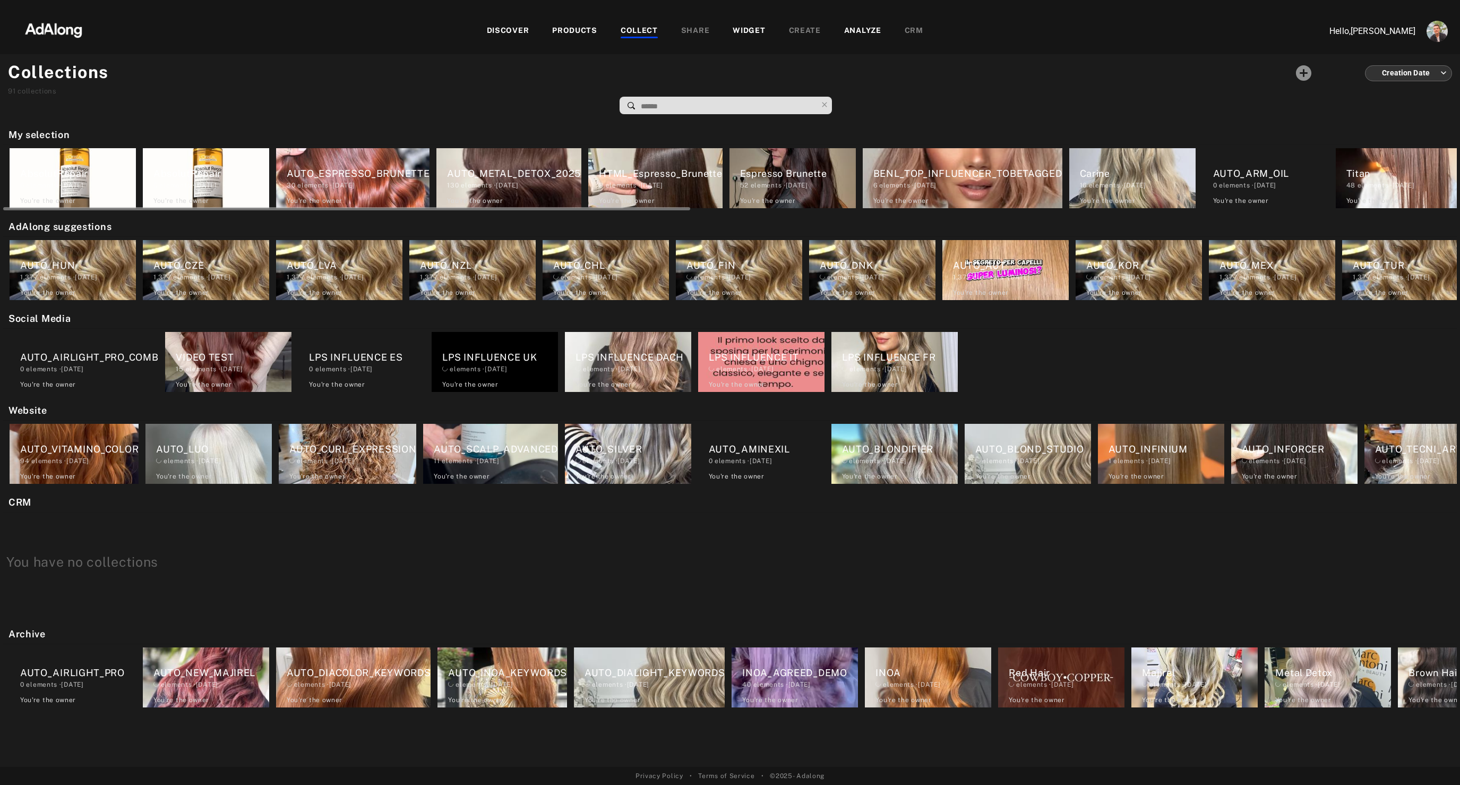
click at [74, 177] on div "AbsolutRepair" at bounding box center [78, 173] width 116 height 14
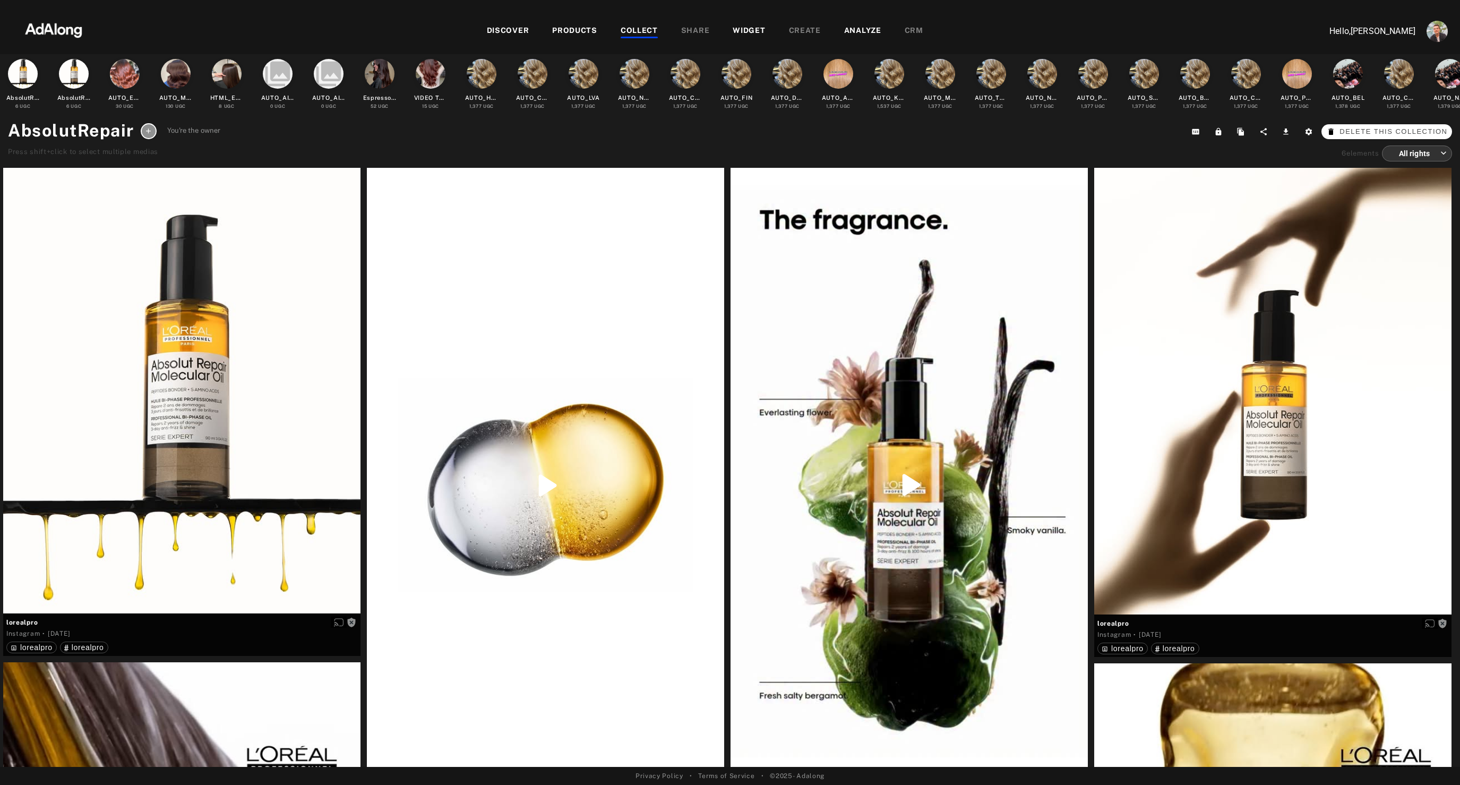
click at [1440, 131] on span "Delete this collection" at bounding box center [1394, 131] width 108 height 11
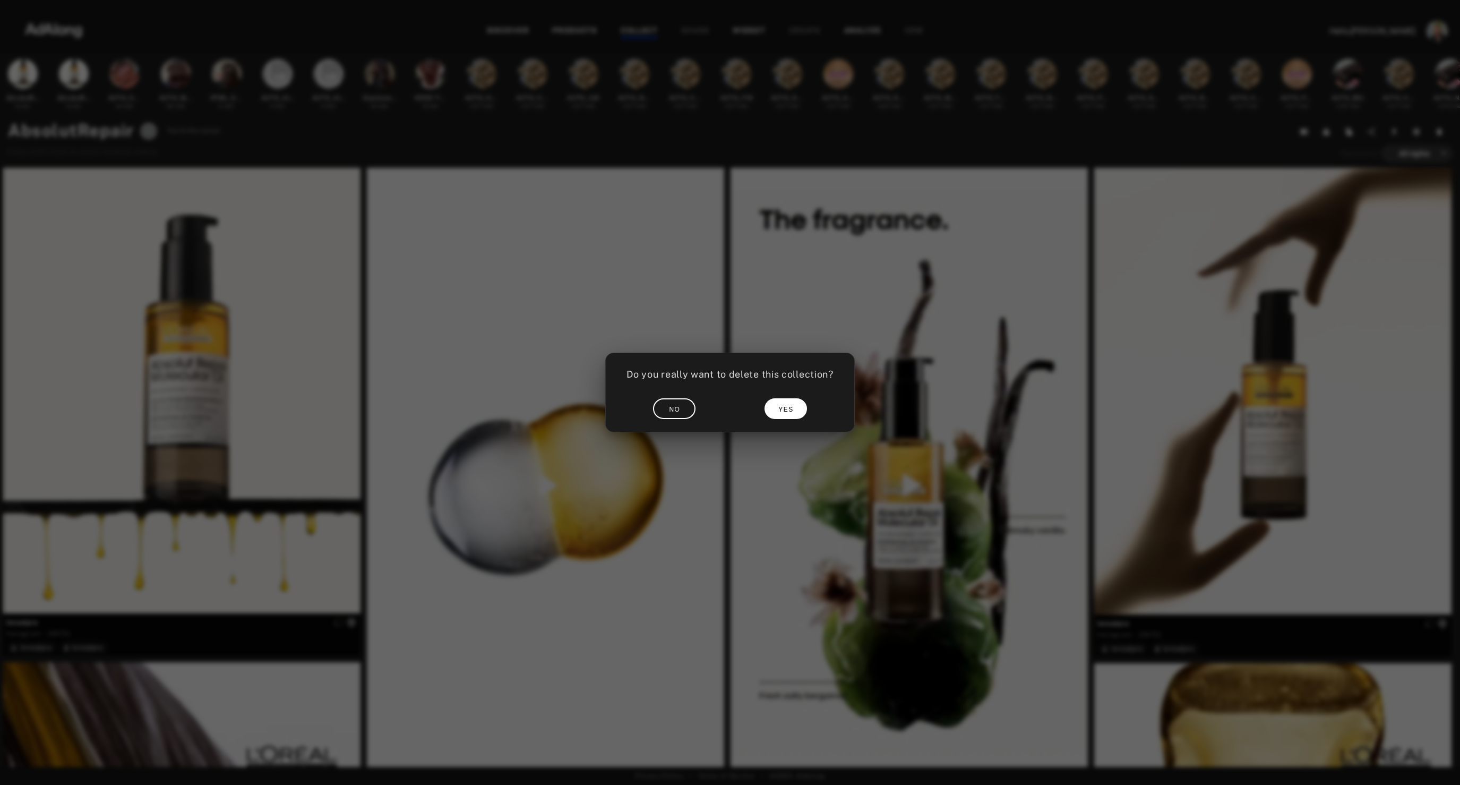
click at [795, 405] on button "YES" at bounding box center [786, 408] width 42 height 21
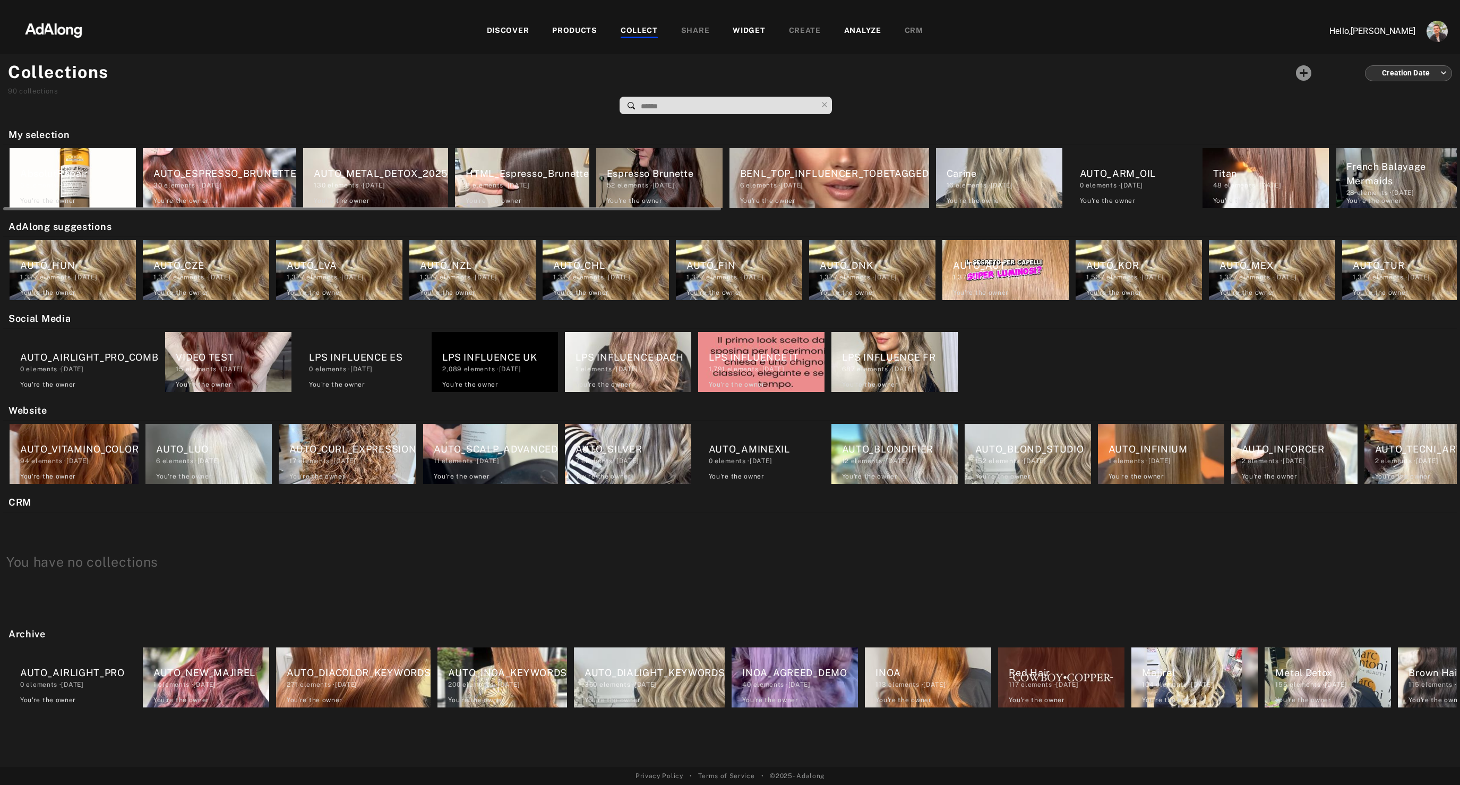
click at [79, 174] on div "AbsolutRepair" at bounding box center [78, 173] width 116 height 14
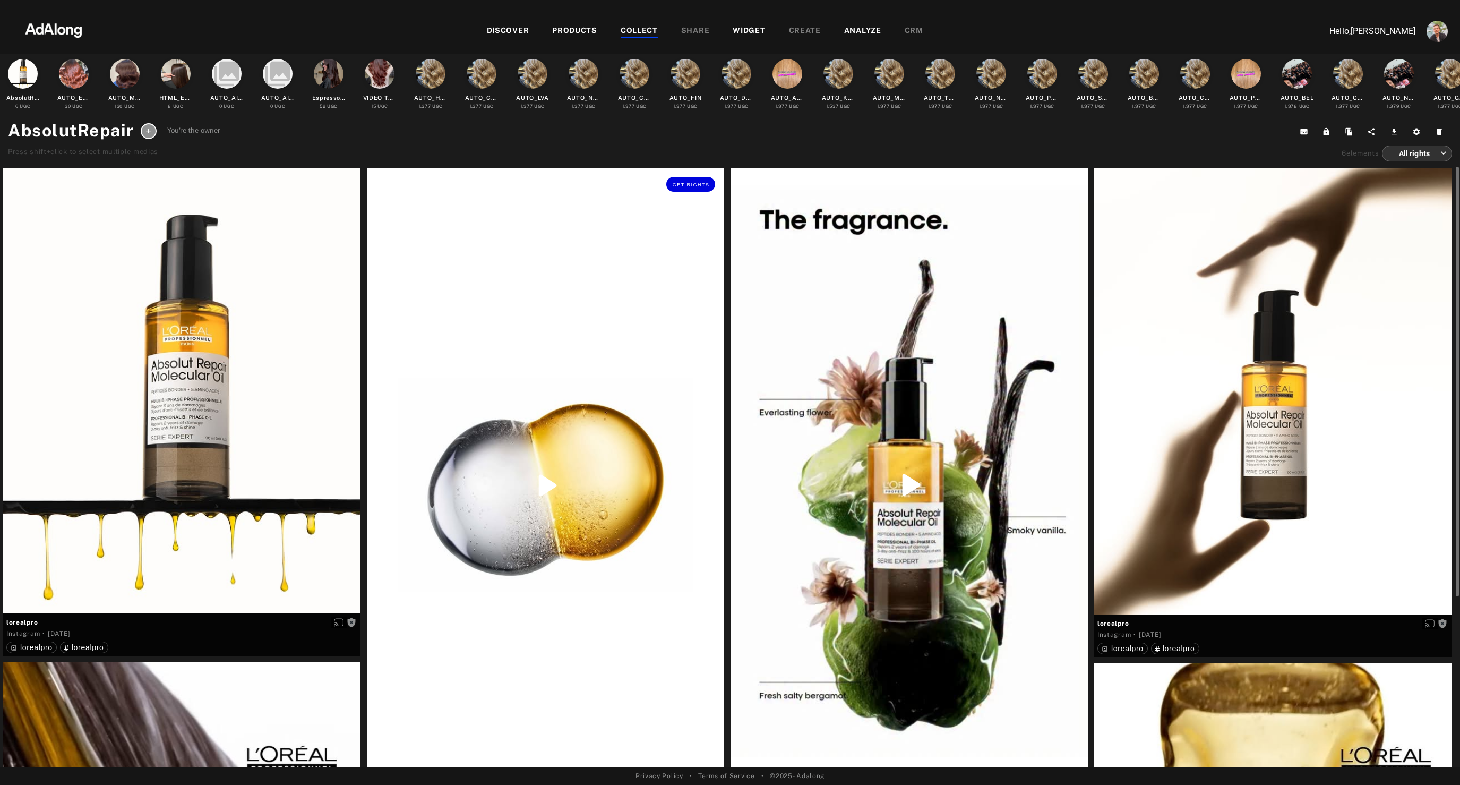
click at [550, 404] on div "Get rights" at bounding box center [545, 486] width 357 height 636
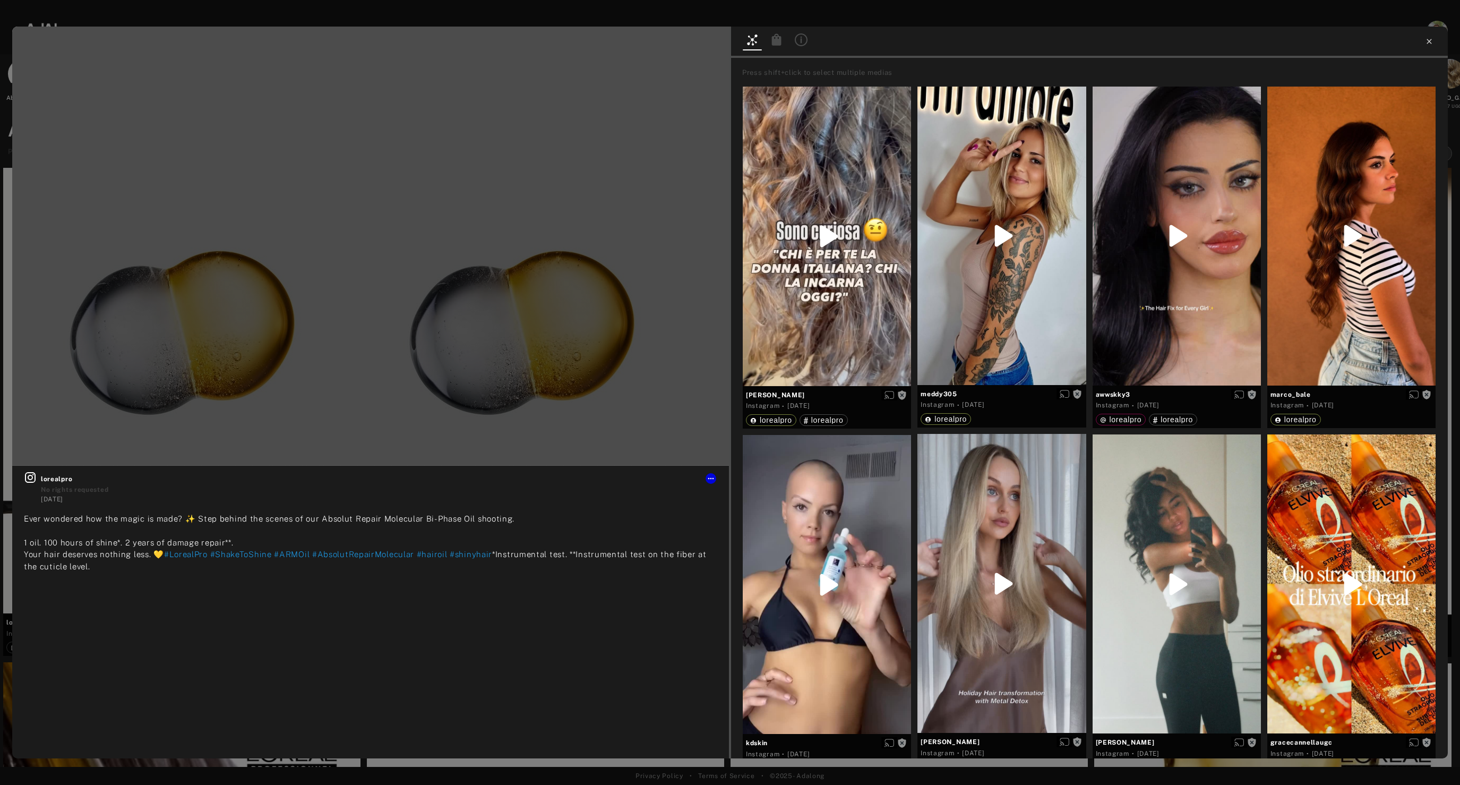
click at [1432, 42] on icon at bounding box center [1429, 41] width 8 height 8
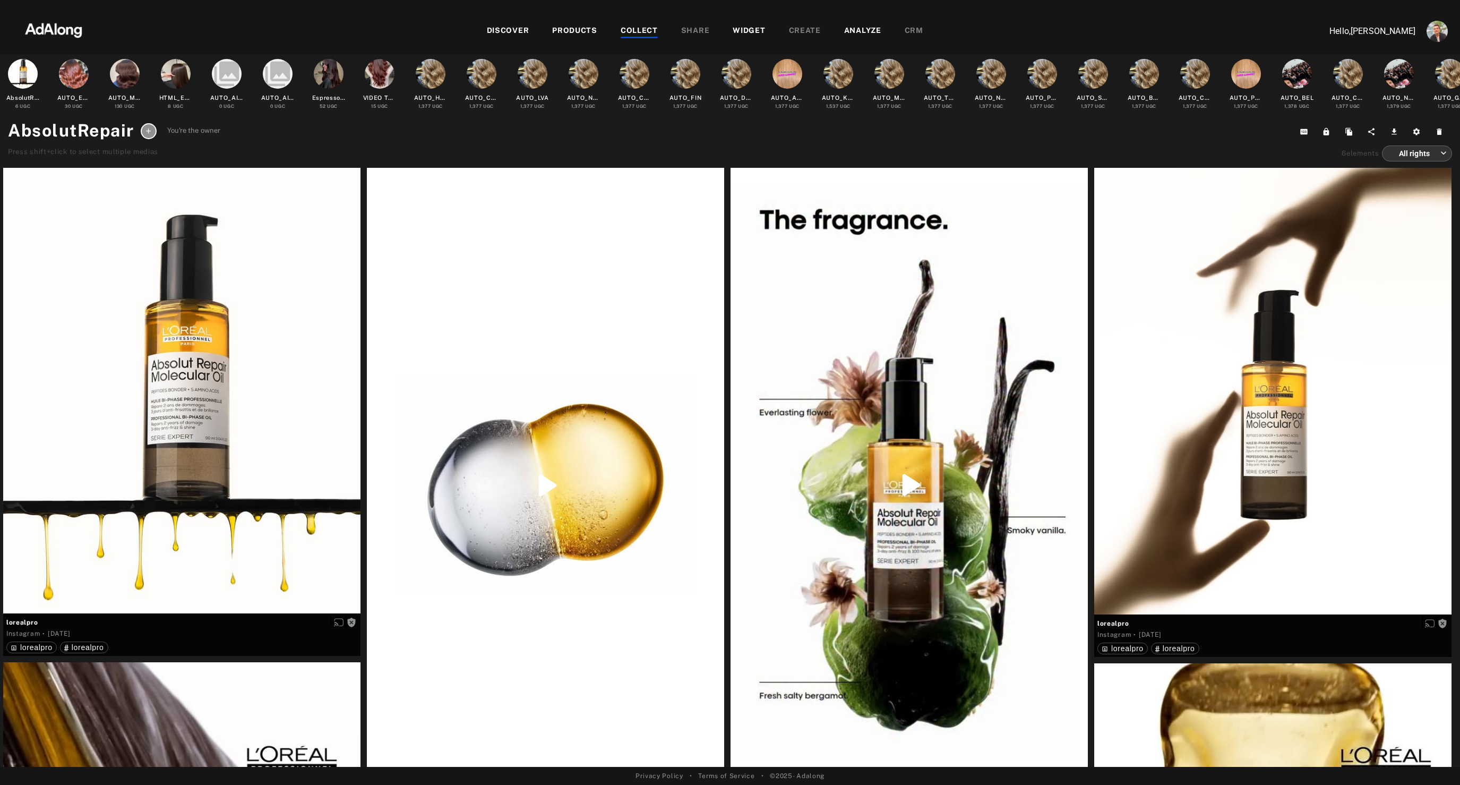
click at [749, 31] on div "WIDGET" at bounding box center [749, 31] width 32 height 13
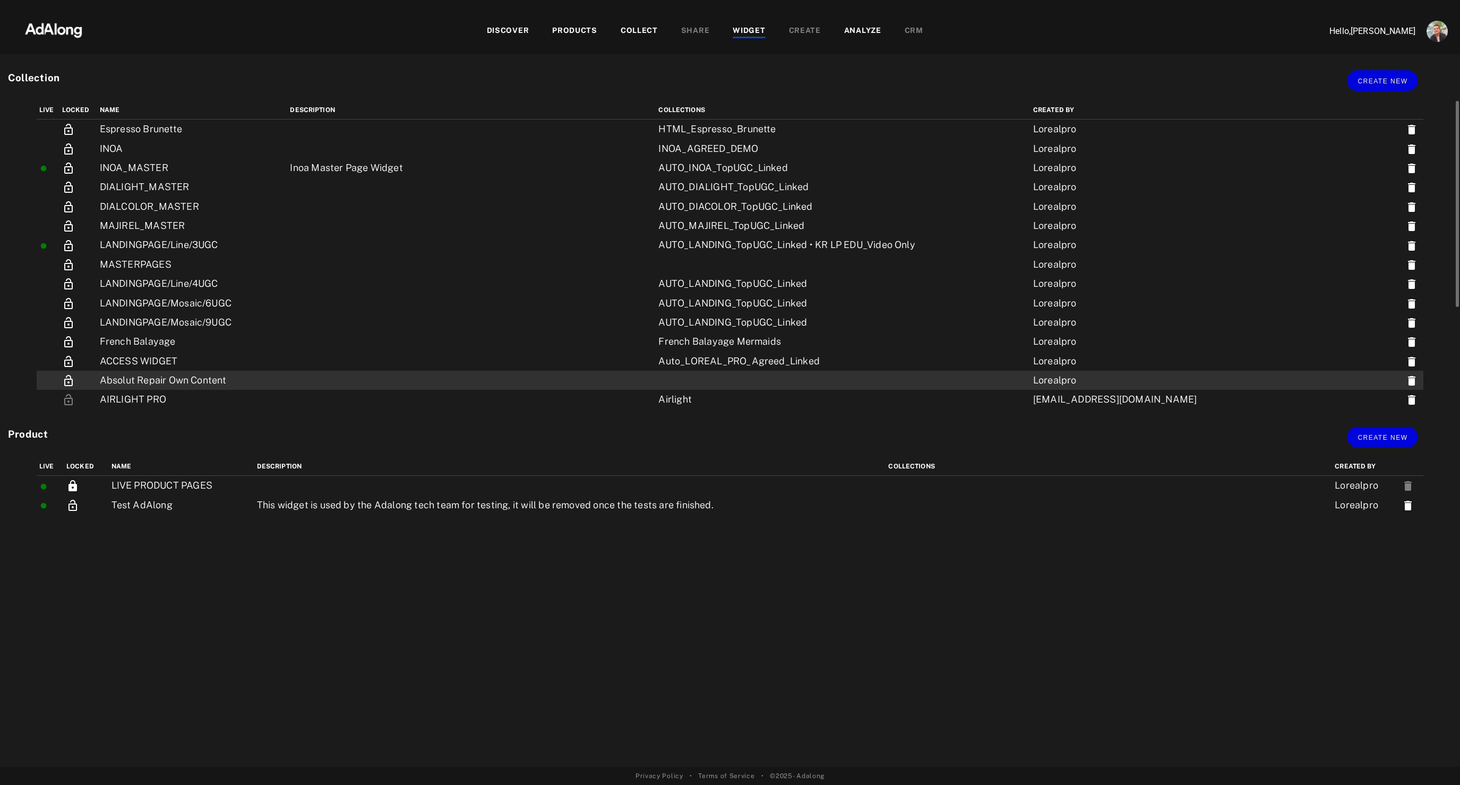
click at [187, 379] on td "Absolut Repair Own Content" at bounding box center [192, 380] width 191 height 19
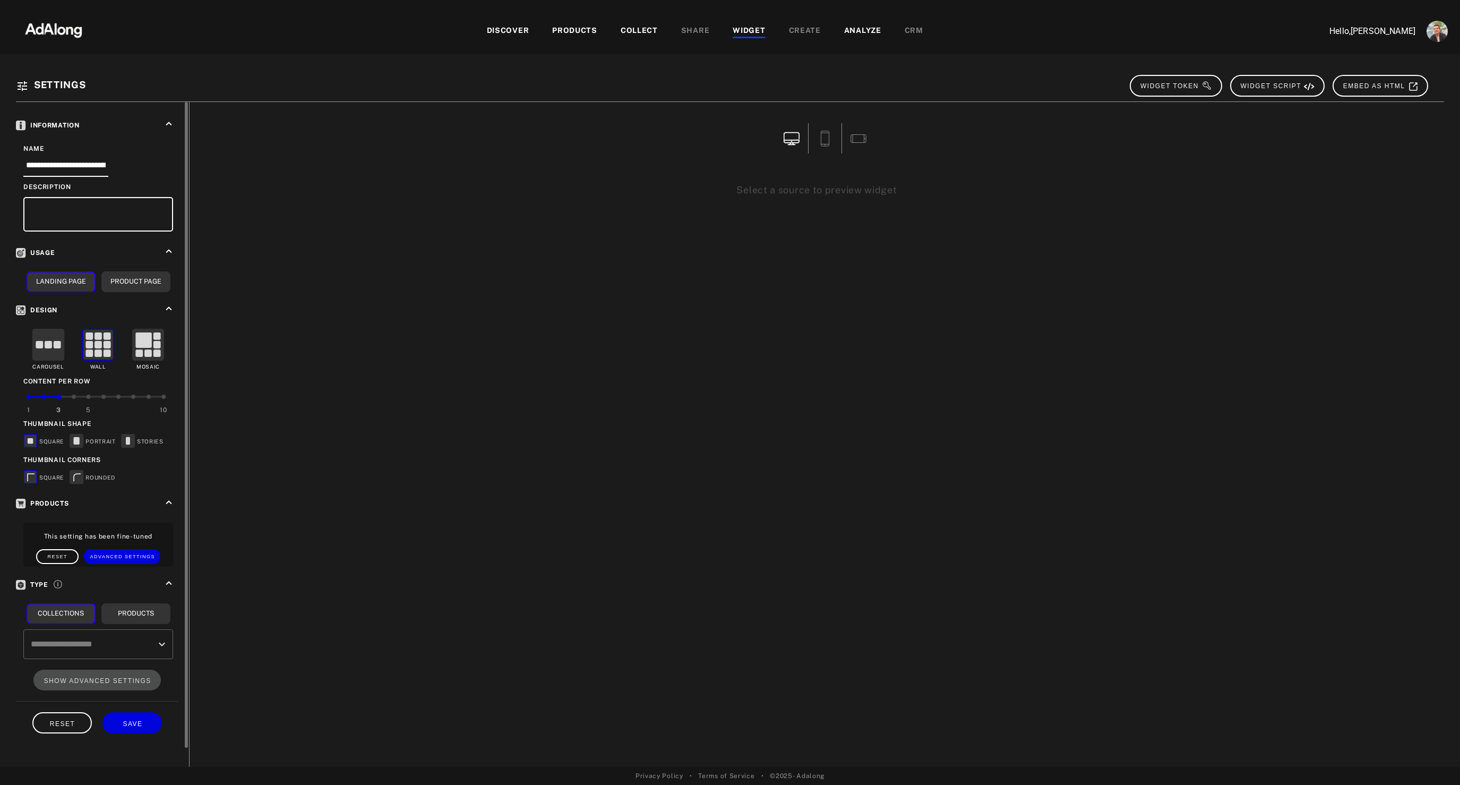
click at [114, 651] on input "text" at bounding box center [90, 644] width 124 height 20
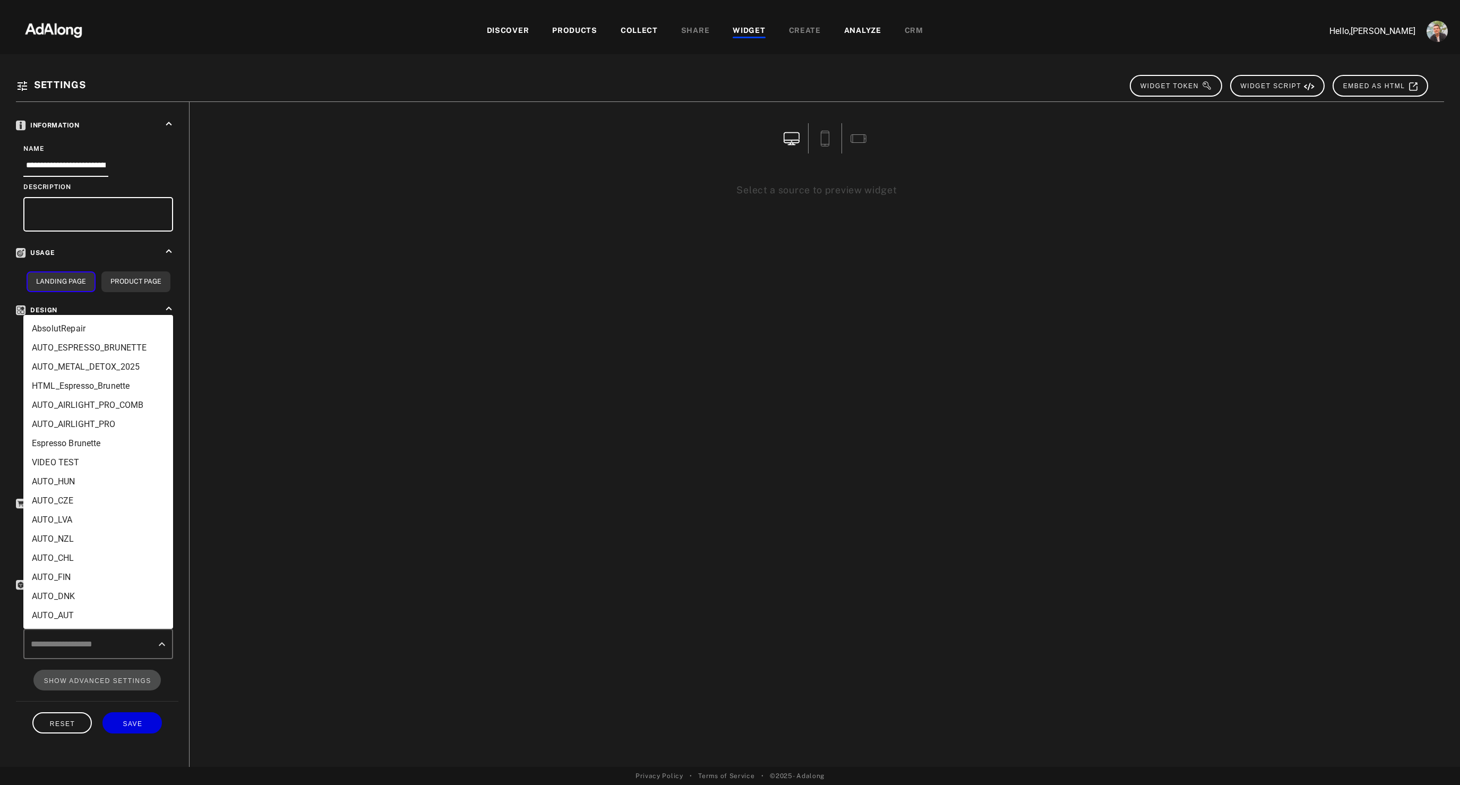
click at [95, 328] on li "AbsolutRepair" at bounding box center [98, 328] width 150 height 19
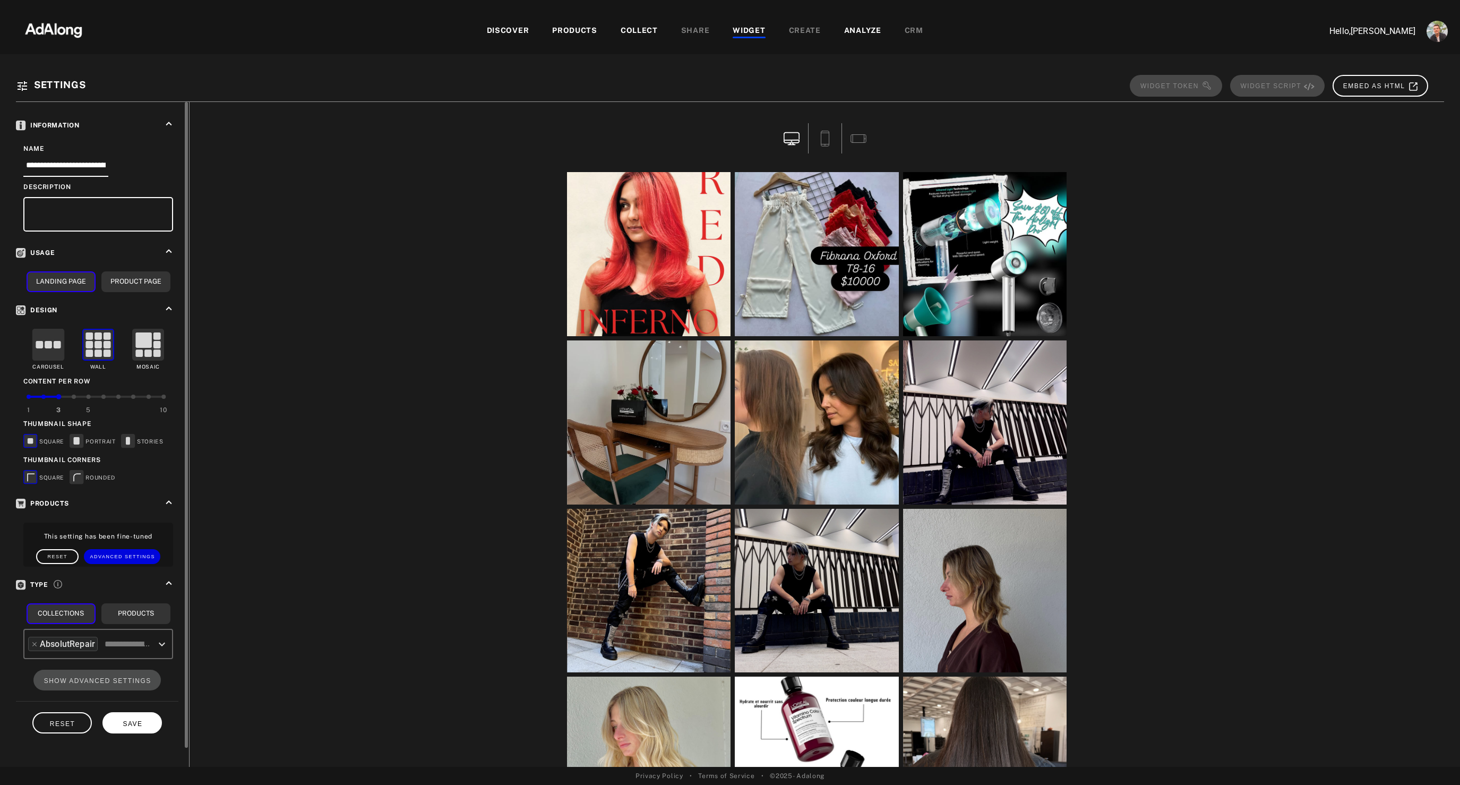
click at [129, 726] on span "SAVE" at bounding box center [133, 723] width 20 height 7
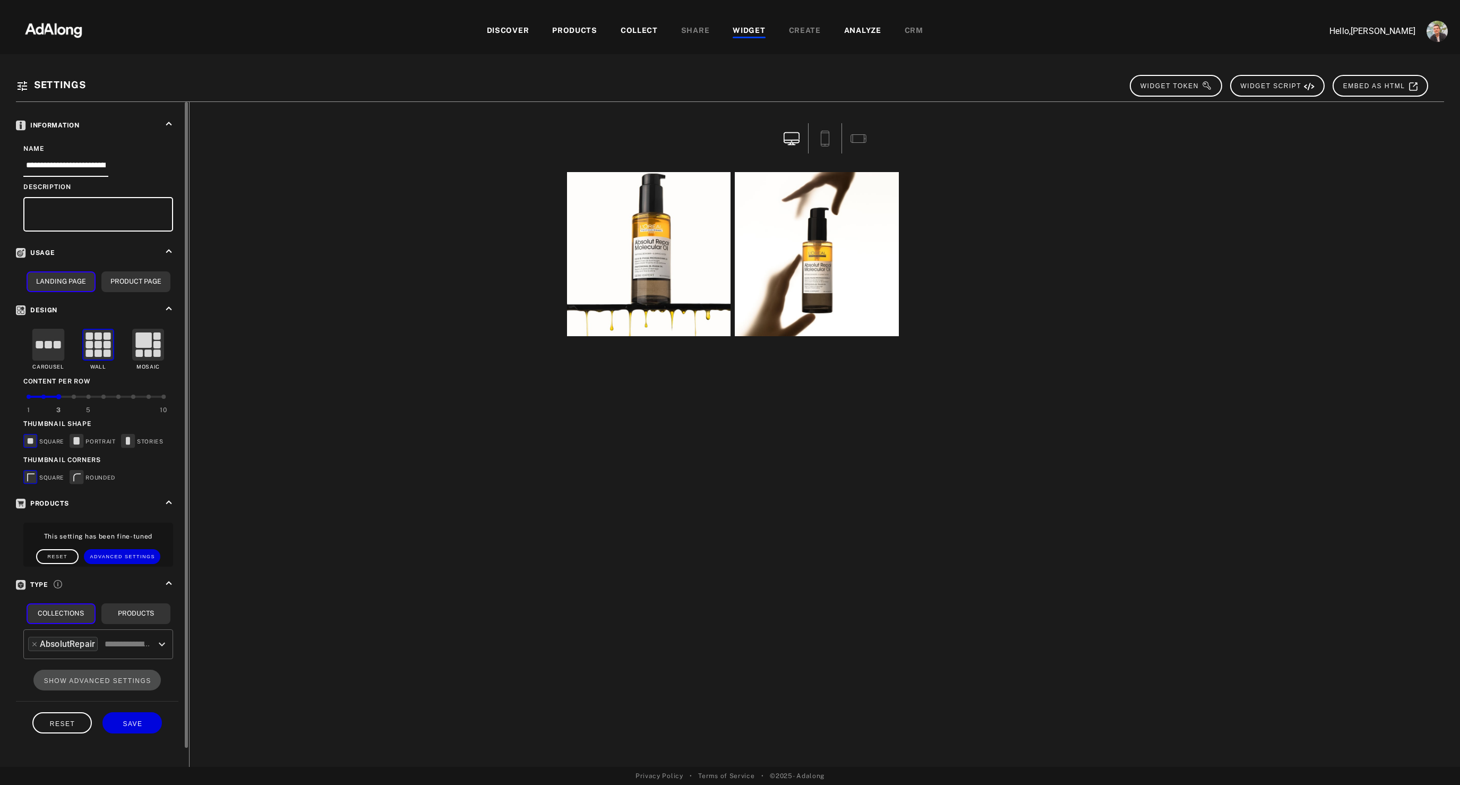
click at [131, 440] on rect at bounding box center [128, 440] width 13 height 13
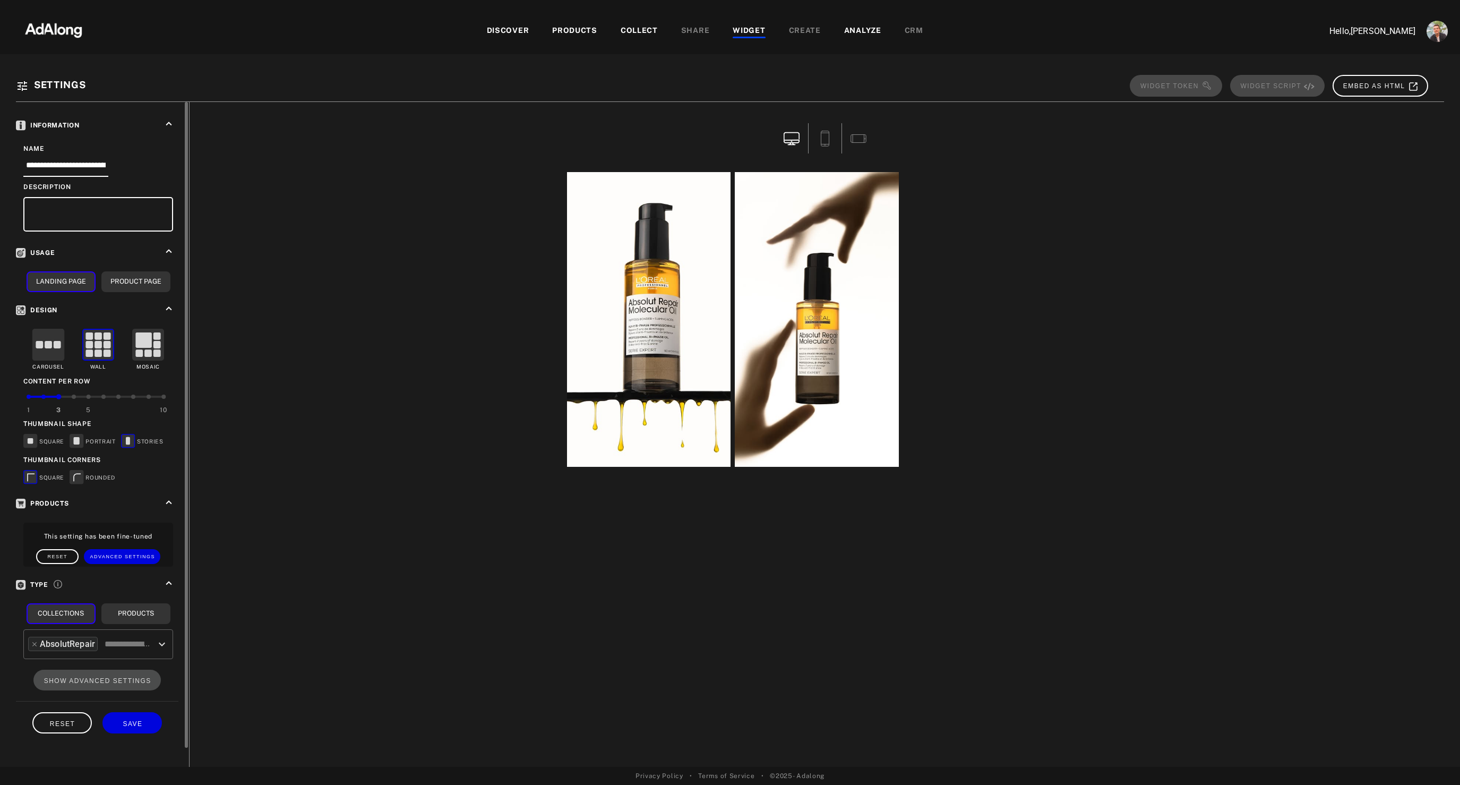
click at [46, 349] on rect at bounding box center [48, 344] width 31 height 31
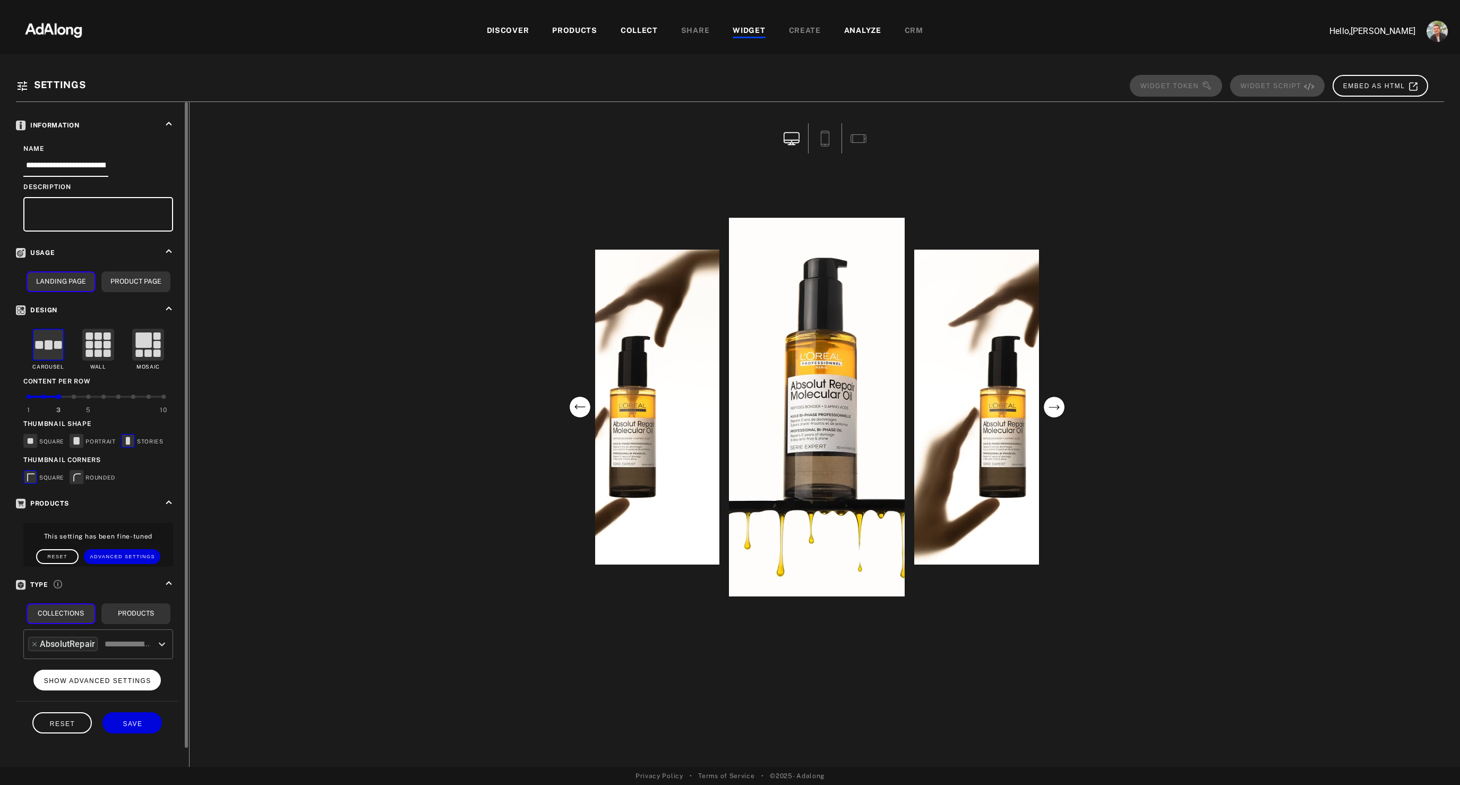
click at [126, 688] on button "SHOW ADVANCED SETTINGS" at bounding box center [97, 680] width 128 height 21
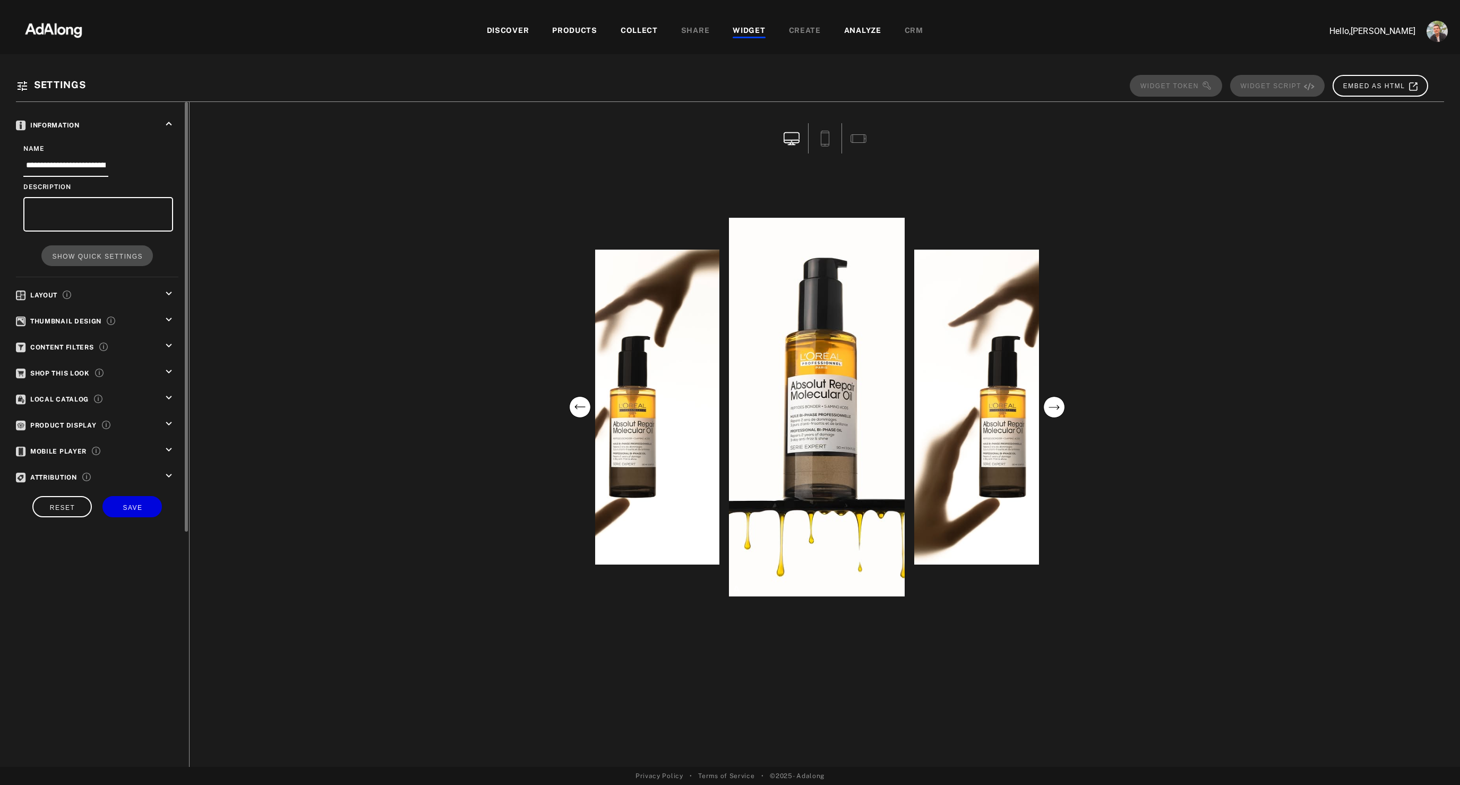
click at [166, 348] on icon "keyboard_arrow_down" at bounding box center [169, 346] width 12 height 12
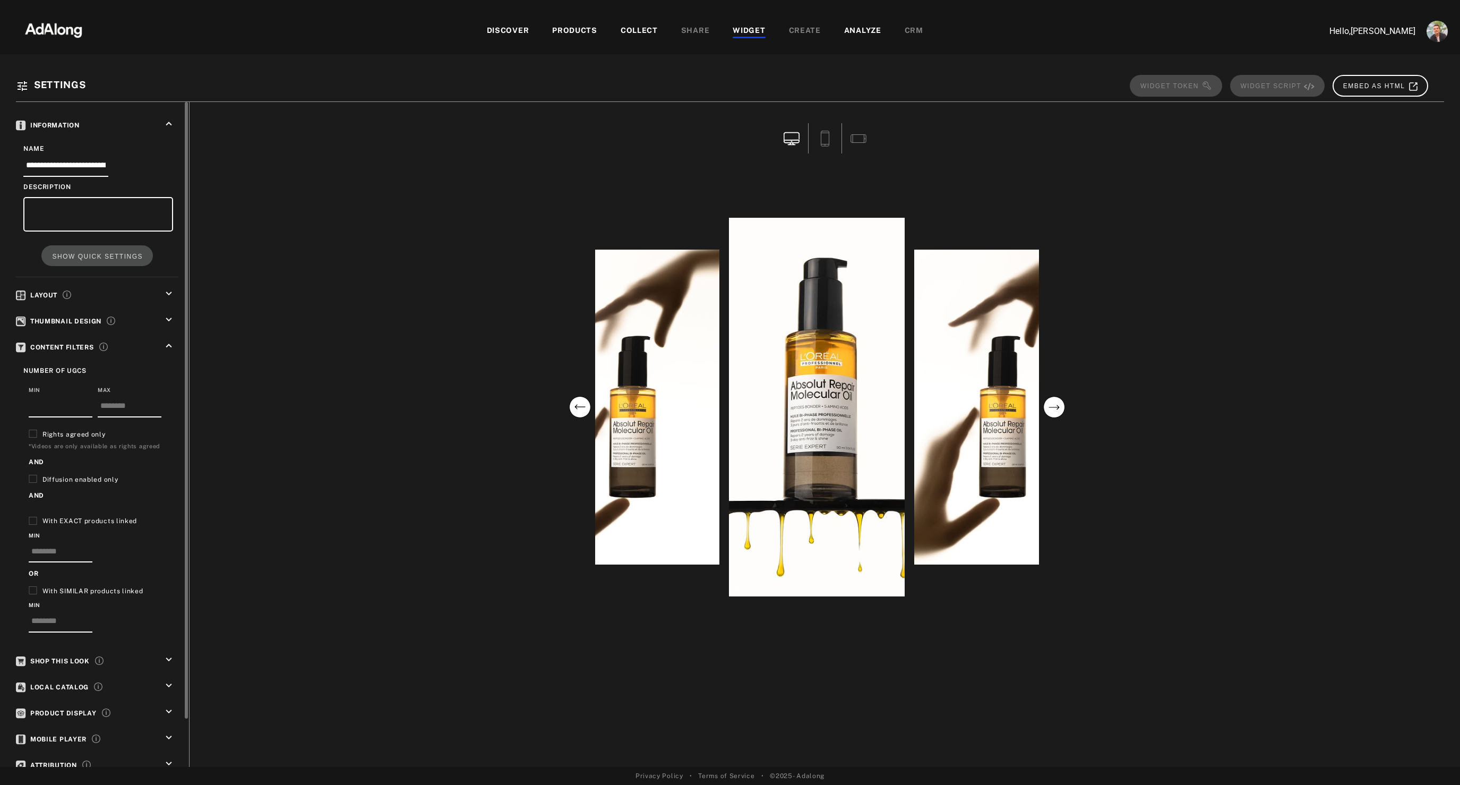
click at [166, 348] on icon "keyboard_arrow_up" at bounding box center [169, 346] width 12 height 12
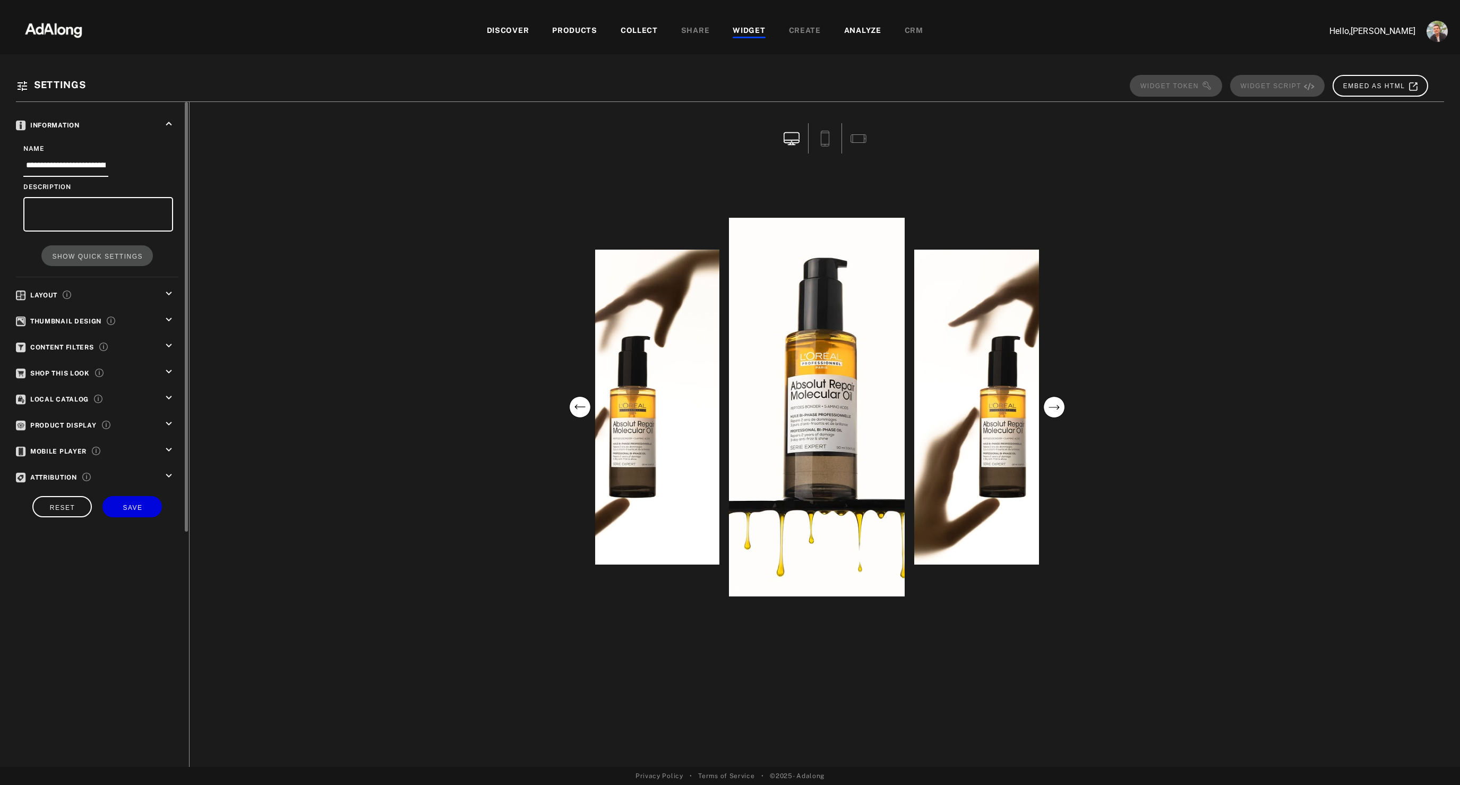
click at [168, 317] on icon "keyboard_arrow_down" at bounding box center [169, 320] width 12 height 12
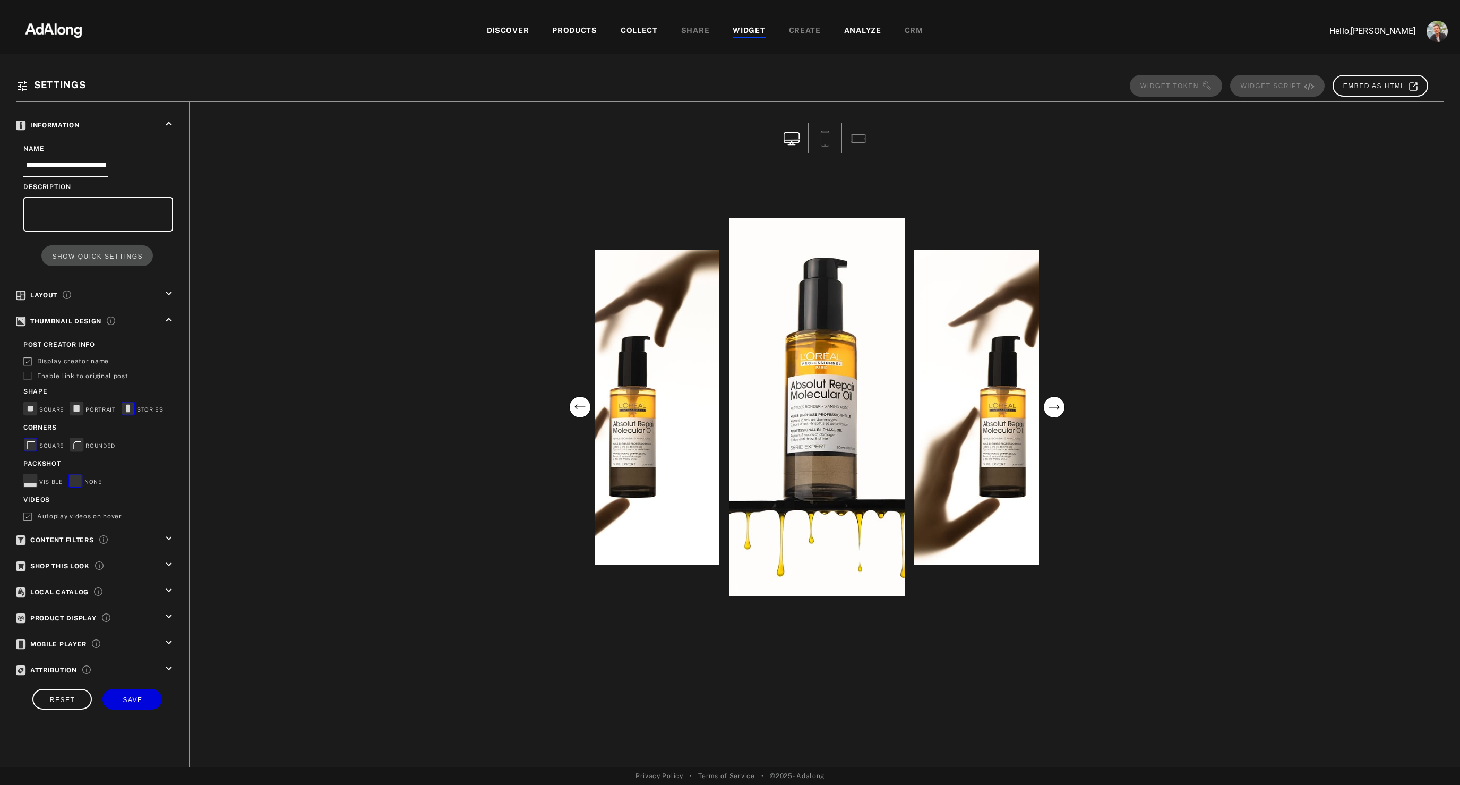
click at [61, 361] on span "Display creator name" at bounding box center [73, 361] width 72 height 7
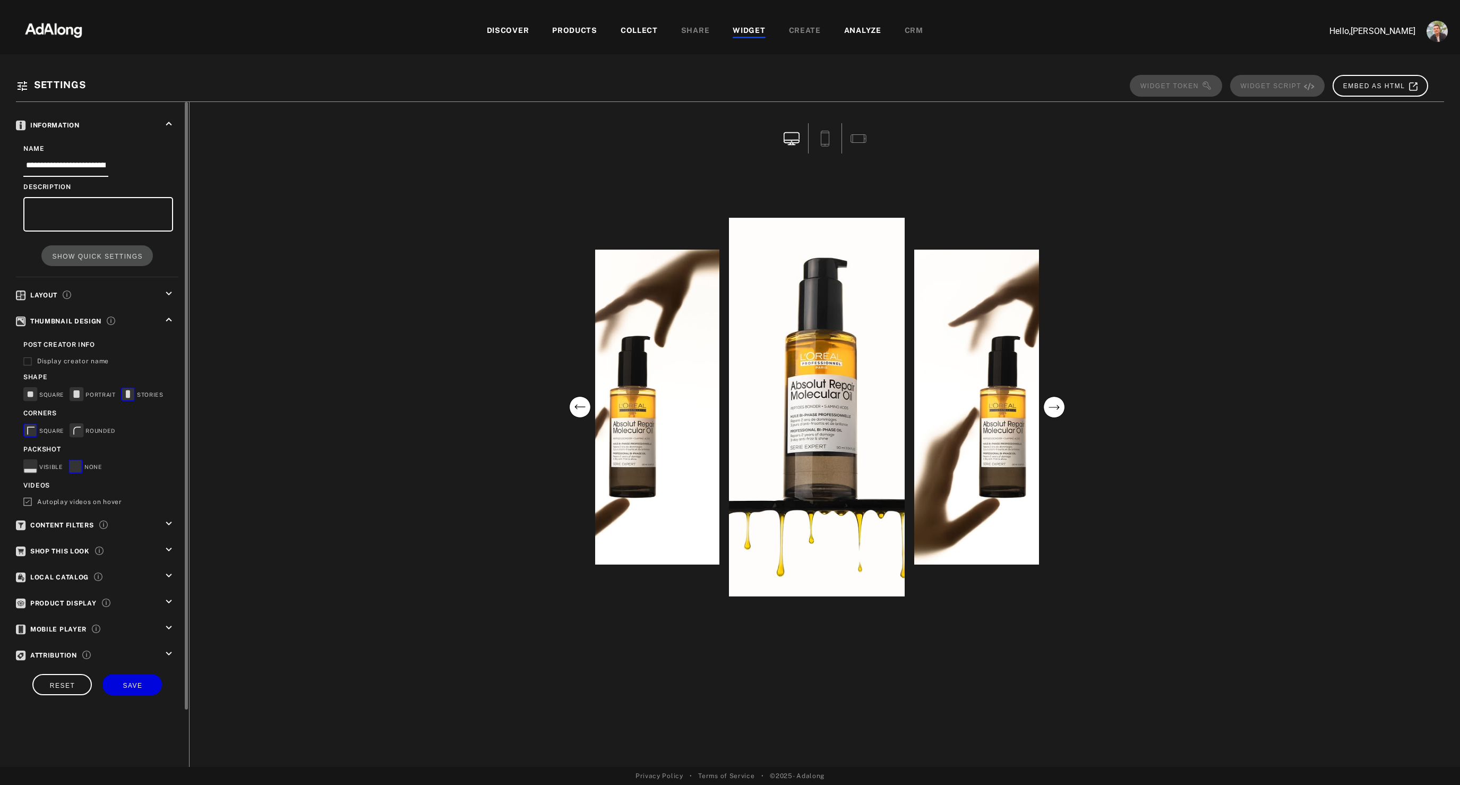
click at [169, 520] on icon "keyboard_arrow_down" at bounding box center [169, 524] width 12 height 12
click at [169, 520] on icon "keyboard_arrow_up" at bounding box center [169, 524] width 12 height 12
click at [169, 550] on icon "keyboard_arrow_down" at bounding box center [169, 550] width 12 height 12
click at [33, 585] on rect at bounding box center [39, 582] width 18 height 10
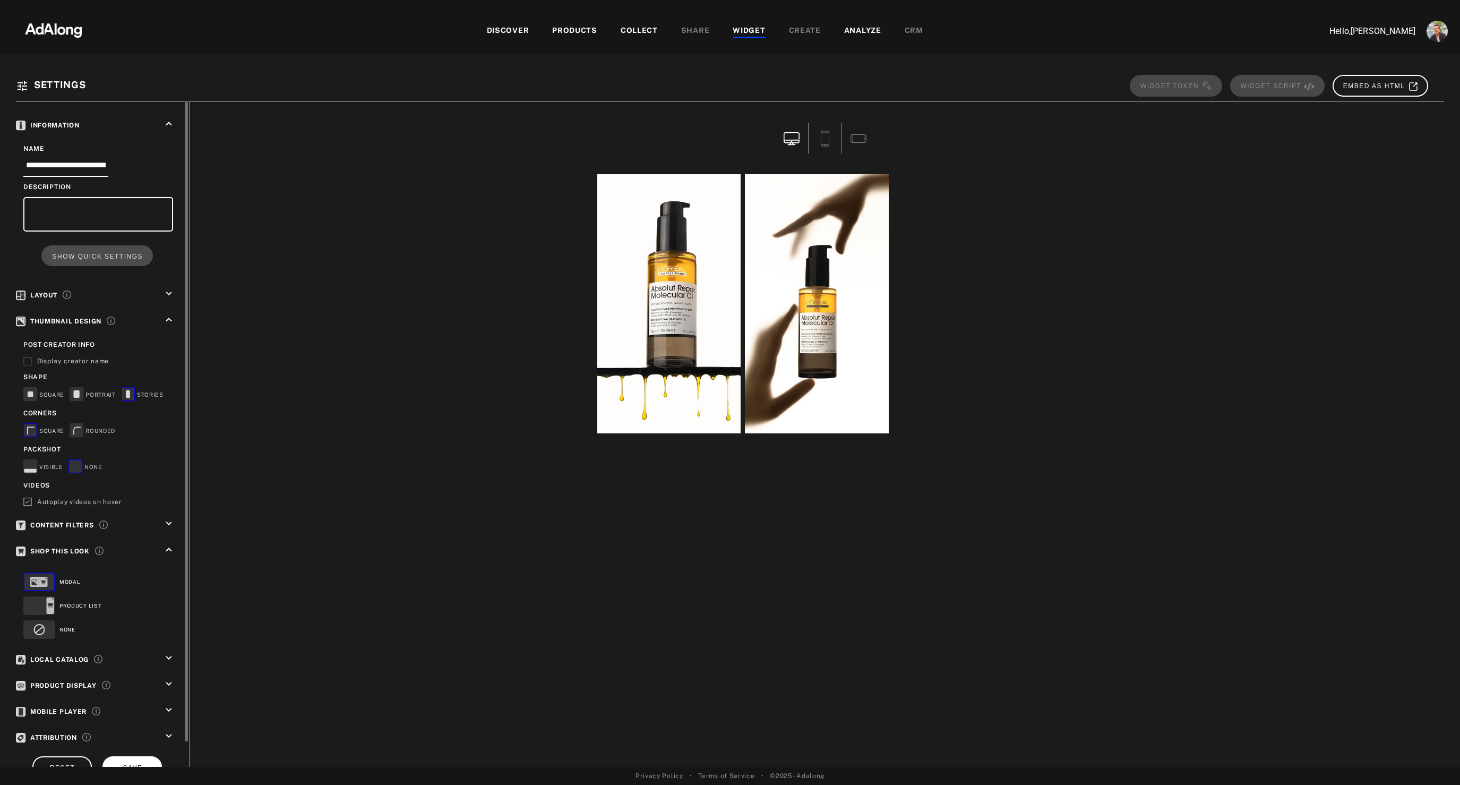
click at [122, 757] on button "SAVE" at bounding box center [131, 766] width 59 height 21
click at [76, 428] on rect at bounding box center [76, 429] width 13 height 13
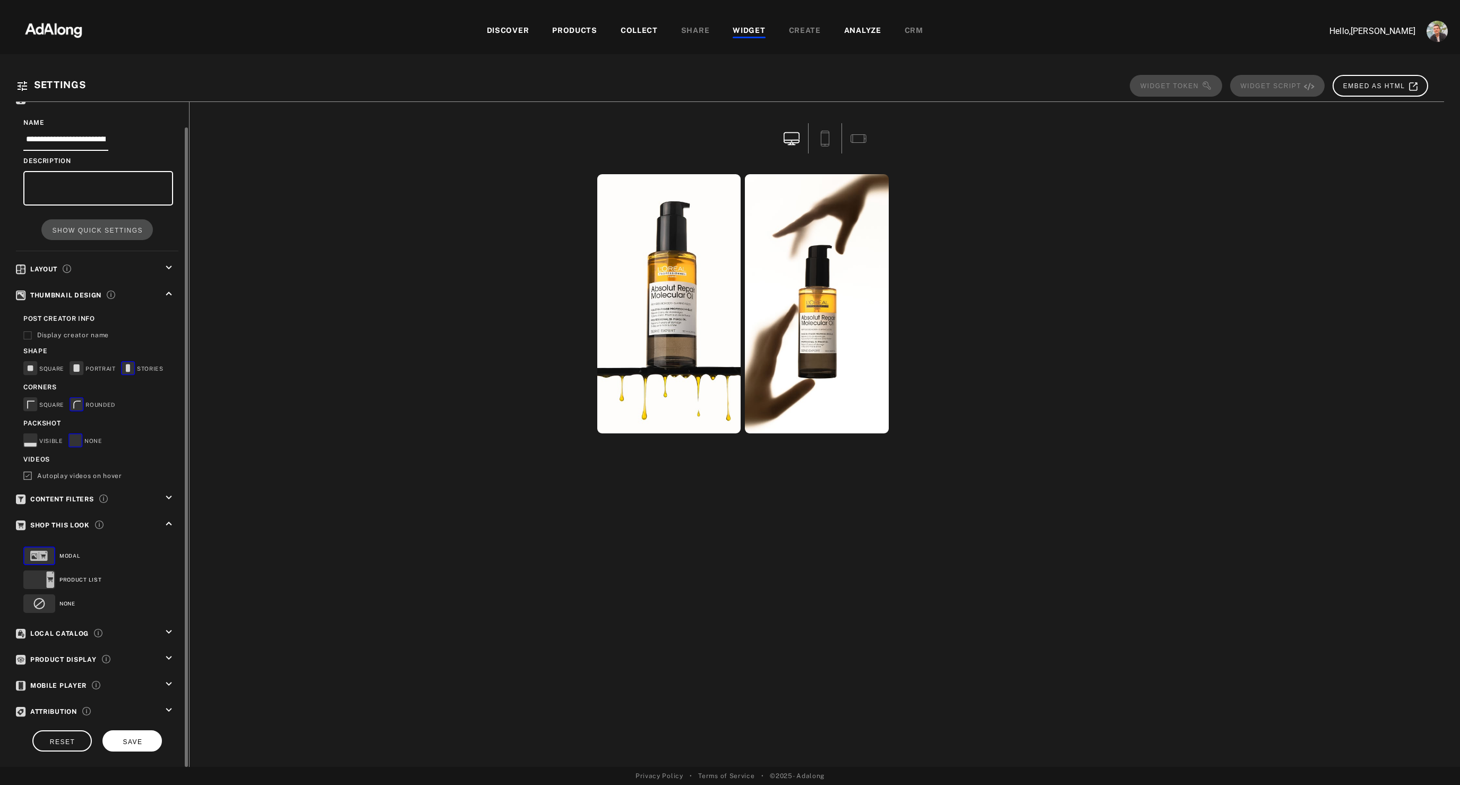
click at [123, 738] on span "SAVE" at bounding box center [133, 741] width 20 height 7
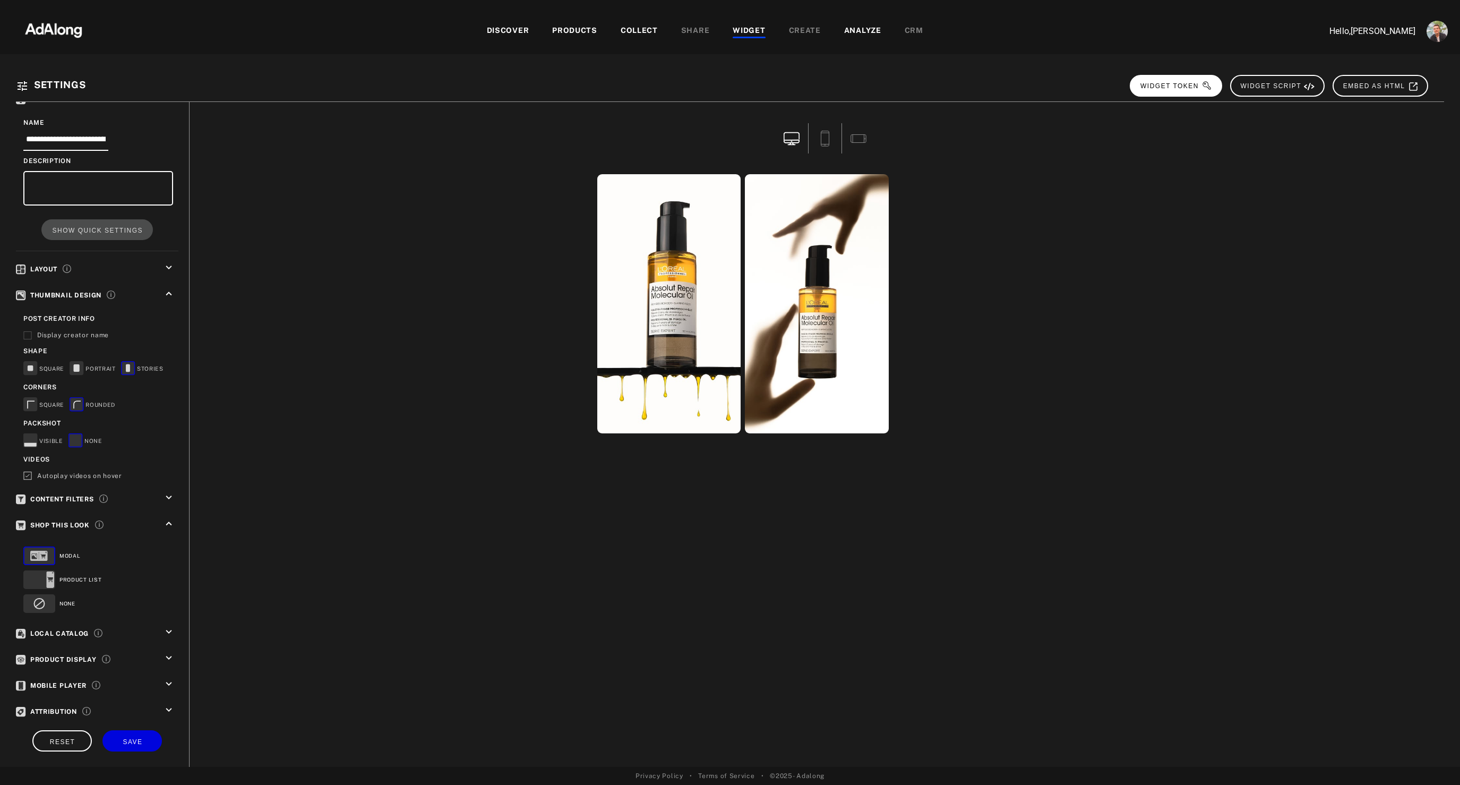
click at [1185, 85] on span "WIDGET TOKEN" at bounding box center [1177, 85] width 72 height 7
click at [644, 31] on div "COLLECT" at bounding box center [639, 31] width 37 height 13
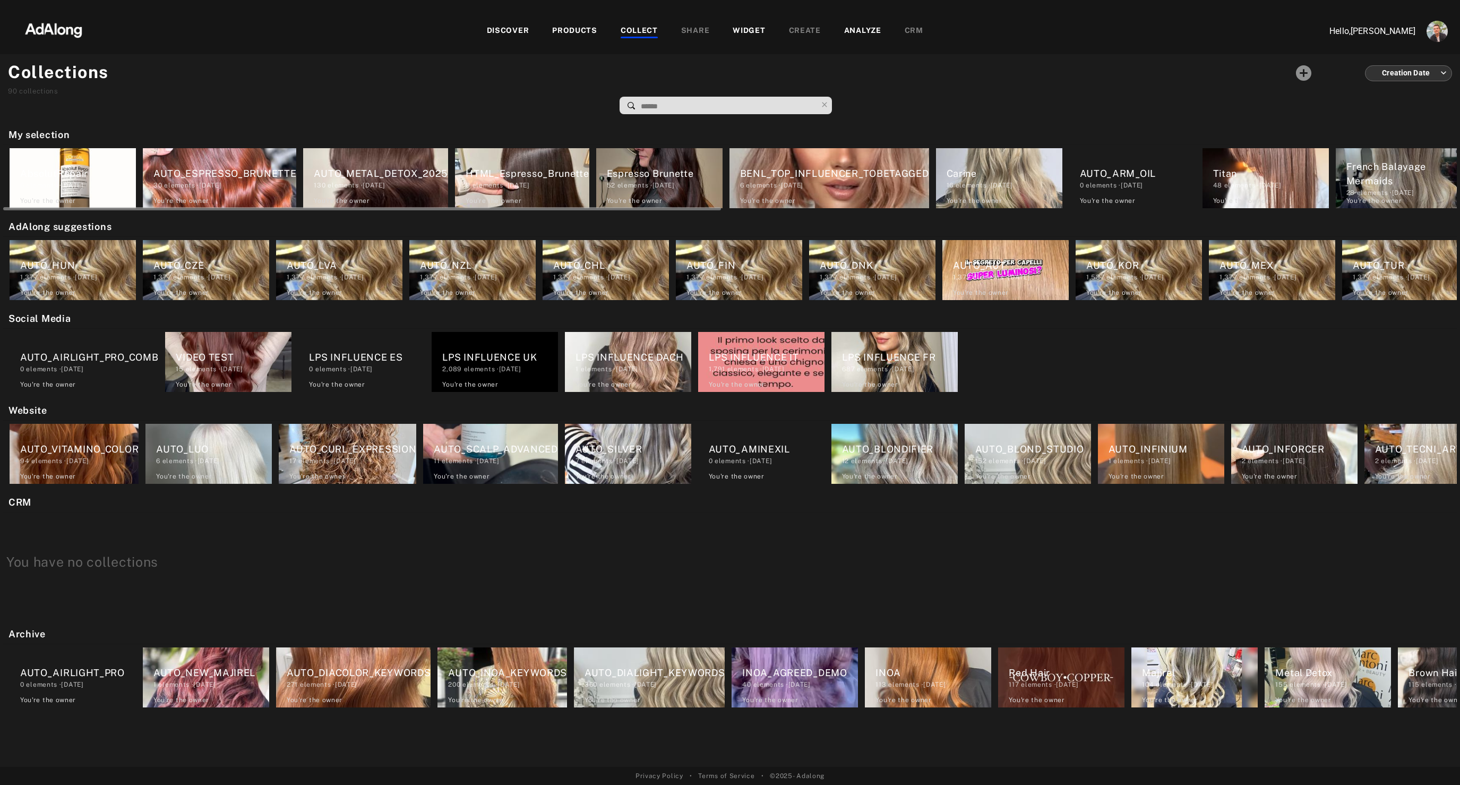
click at [73, 181] on div "6 elements · [DATE]" at bounding box center [78, 186] width 116 height 10
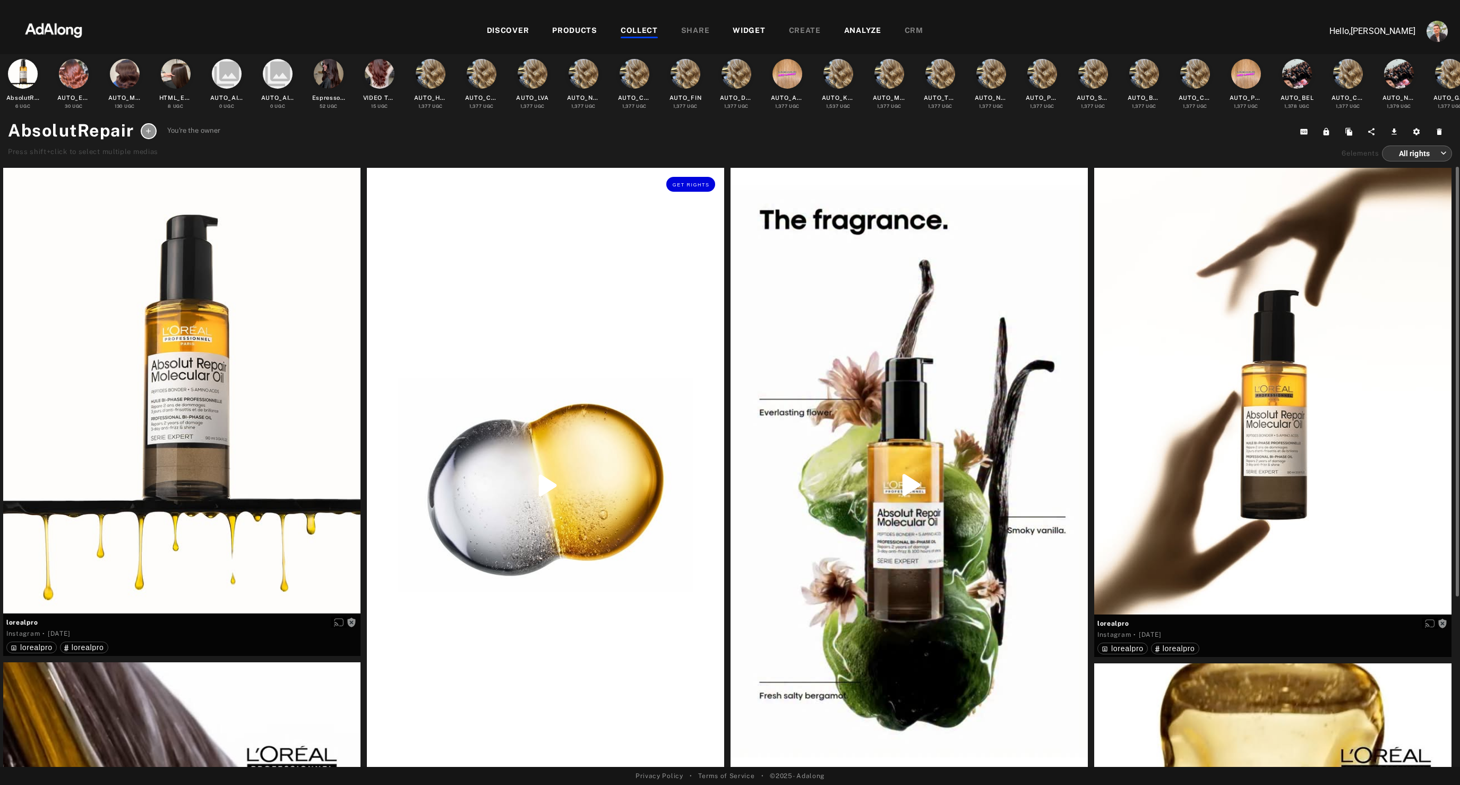
click at [596, 368] on div "Get rights" at bounding box center [545, 486] width 357 height 636
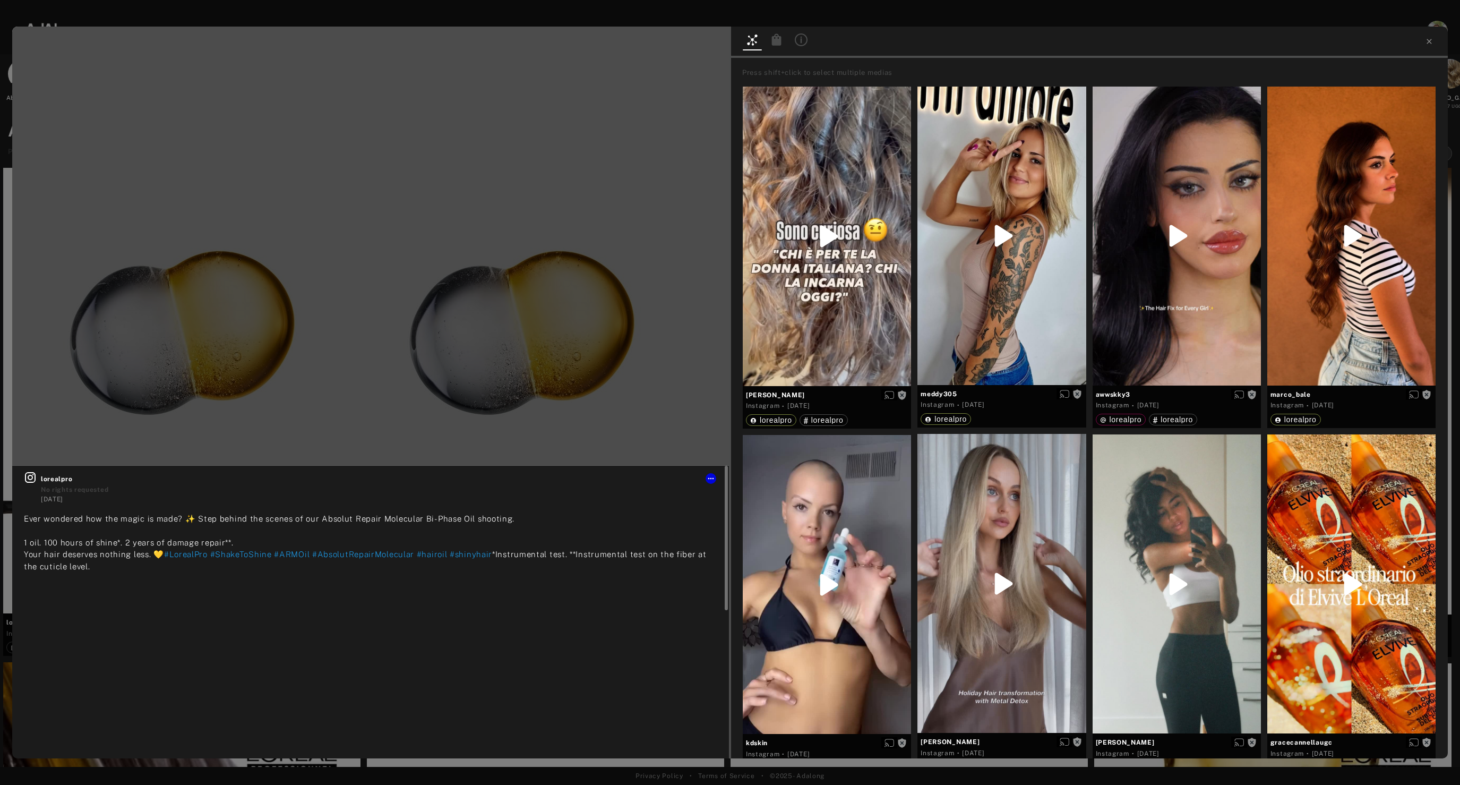
click at [31, 467] on div "lorealpro No rights requested [DATE] Ever wondered how the magic is made? ✨ Ste…" at bounding box center [370, 545] width 717 height 159
click at [27, 480] on icon at bounding box center [30, 477] width 13 height 13
click at [1432, 46] on div at bounding box center [1089, 42] width 717 height 31
click at [1429, 45] on icon at bounding box center [1429, 41] width 8 height 8
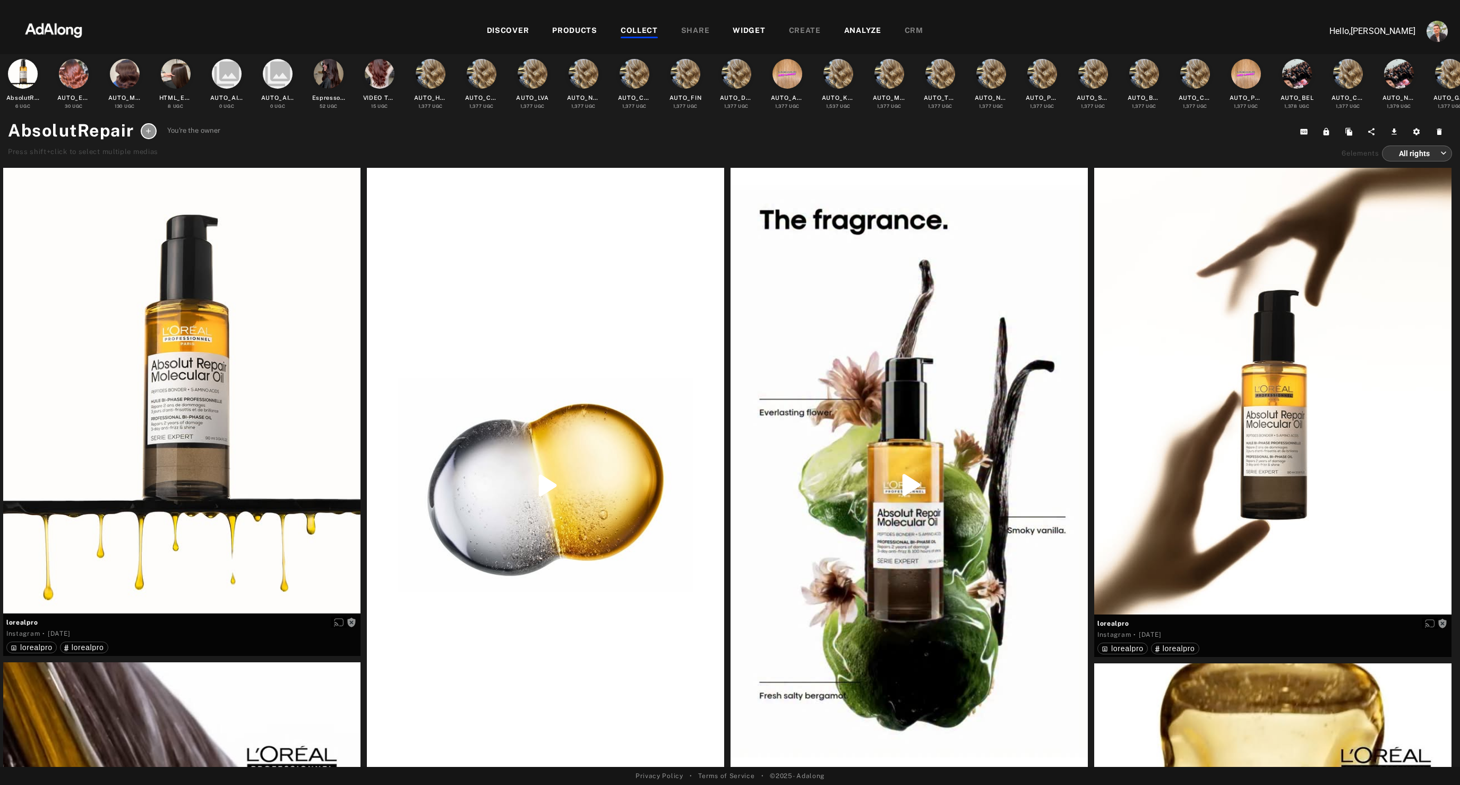
click at [49, 24] on img at bounding box center [53, 29] width 93 height 32
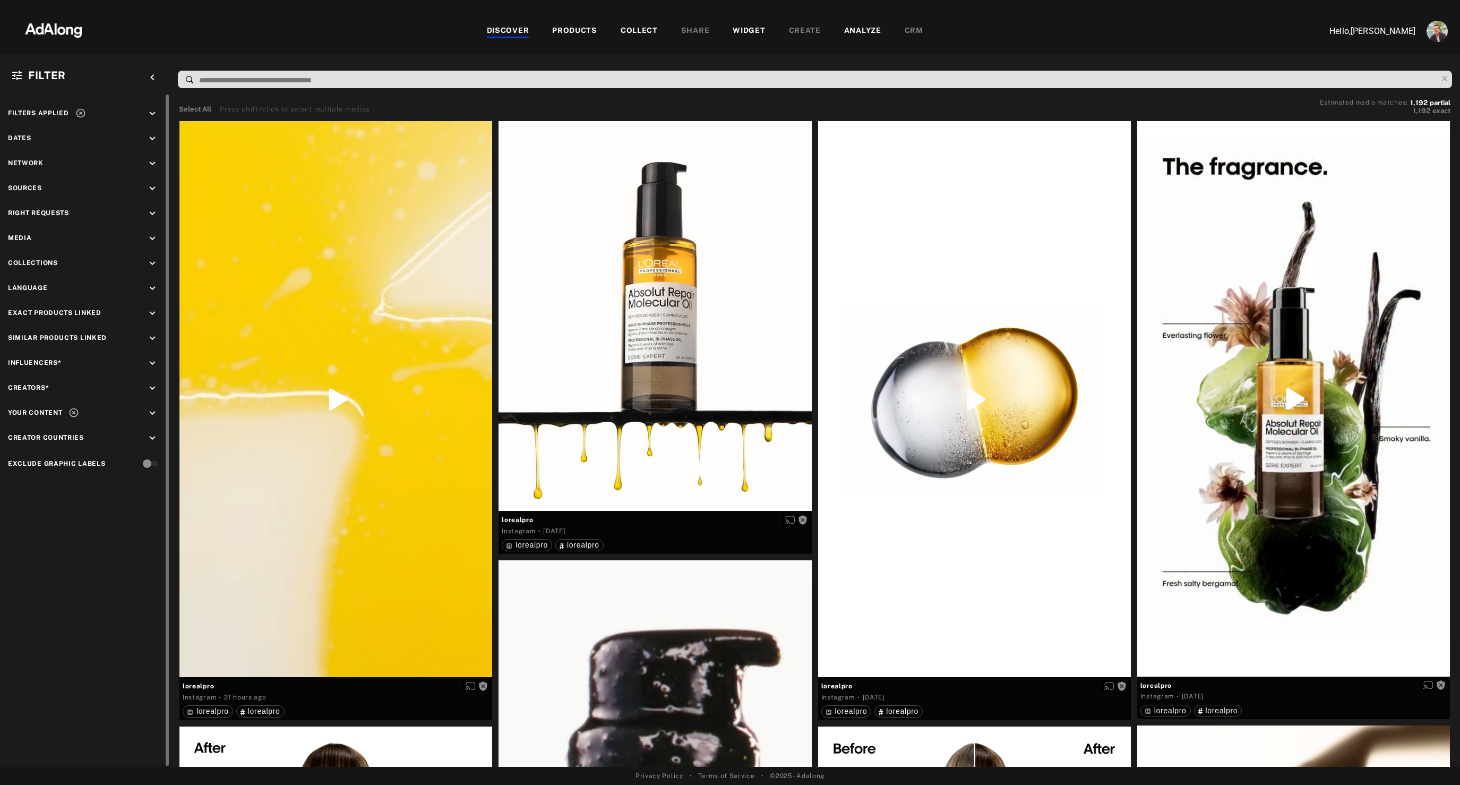
click at [153, 409] on icon "keyboard_arrow_down" at bounding box center [153, 413] width 12 height 12
click at [153, 241] on icon "keyboard_arrow_down" at bounding box center [153, 239] width 12 height 12
click at [32, 261] on div "Video" at bounding box center [94, 263] width 135 height 11
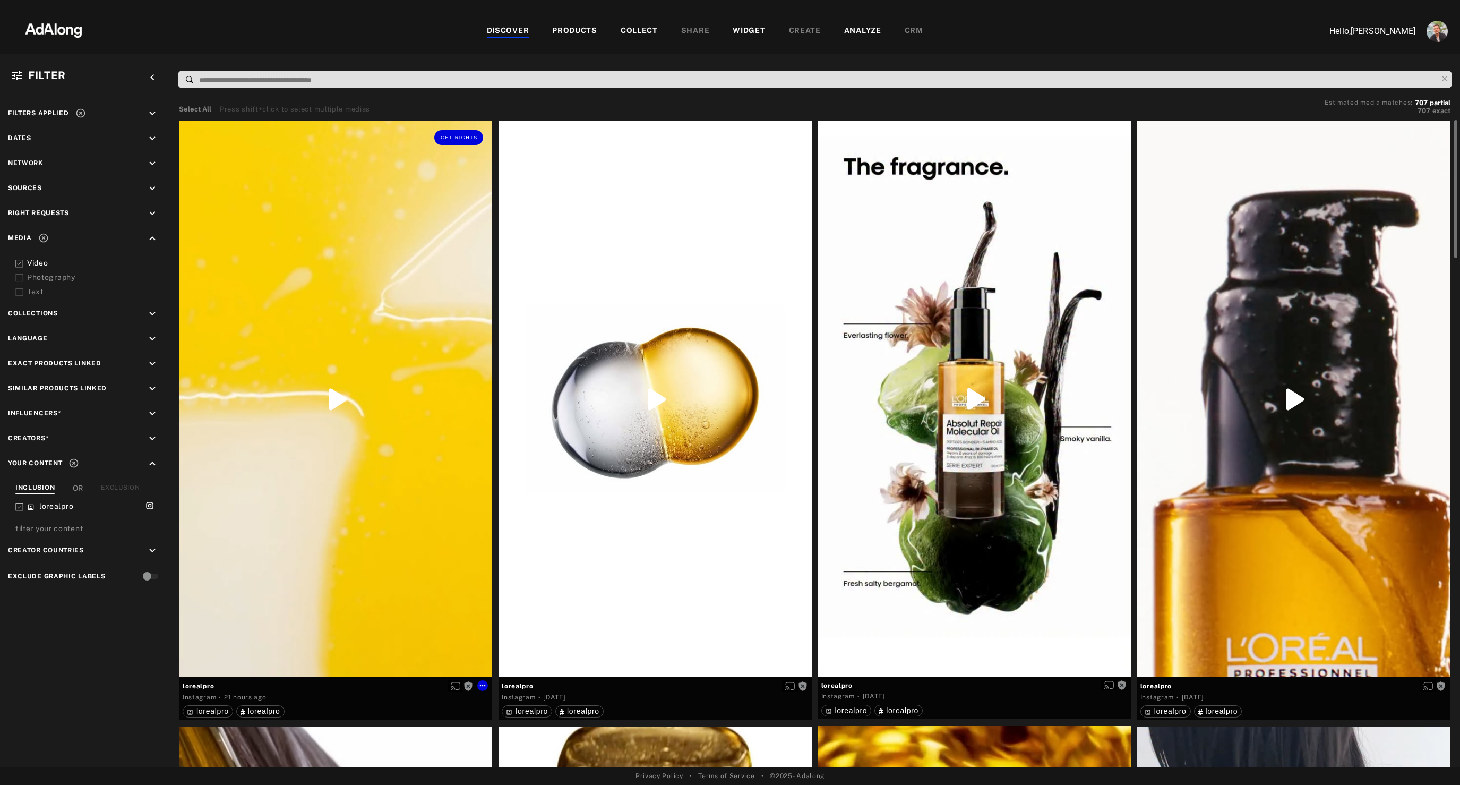
click at [402, 544] on div "Get rights" at bounding box center [335, 399] width 313 height 556
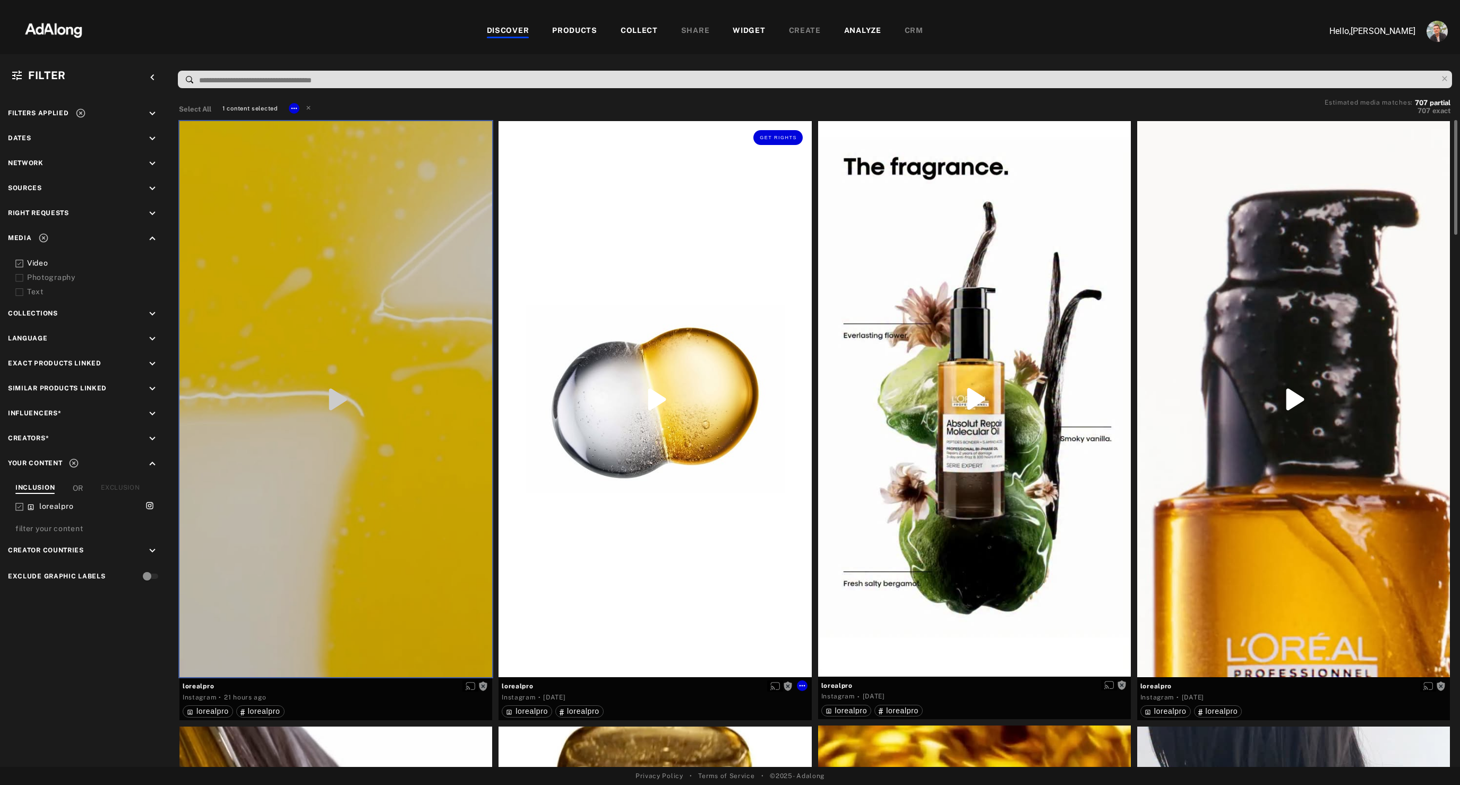
click at [725, 533] on div "Get rights" at bounding box center [655, 399] width 313 height 556
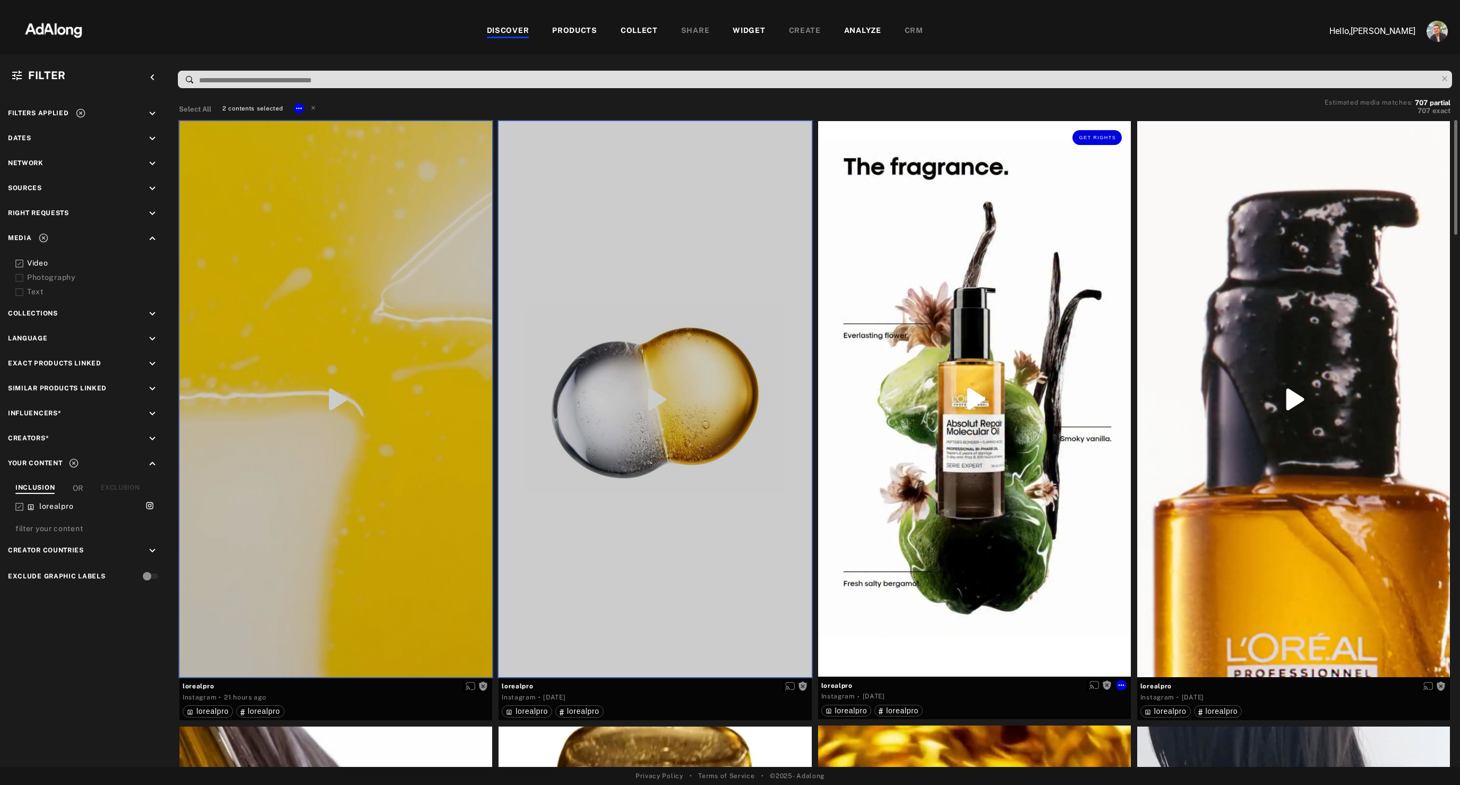
click at [1054, 508] on div "Get rights" at bounding box center [974, 398] width 313 height 555
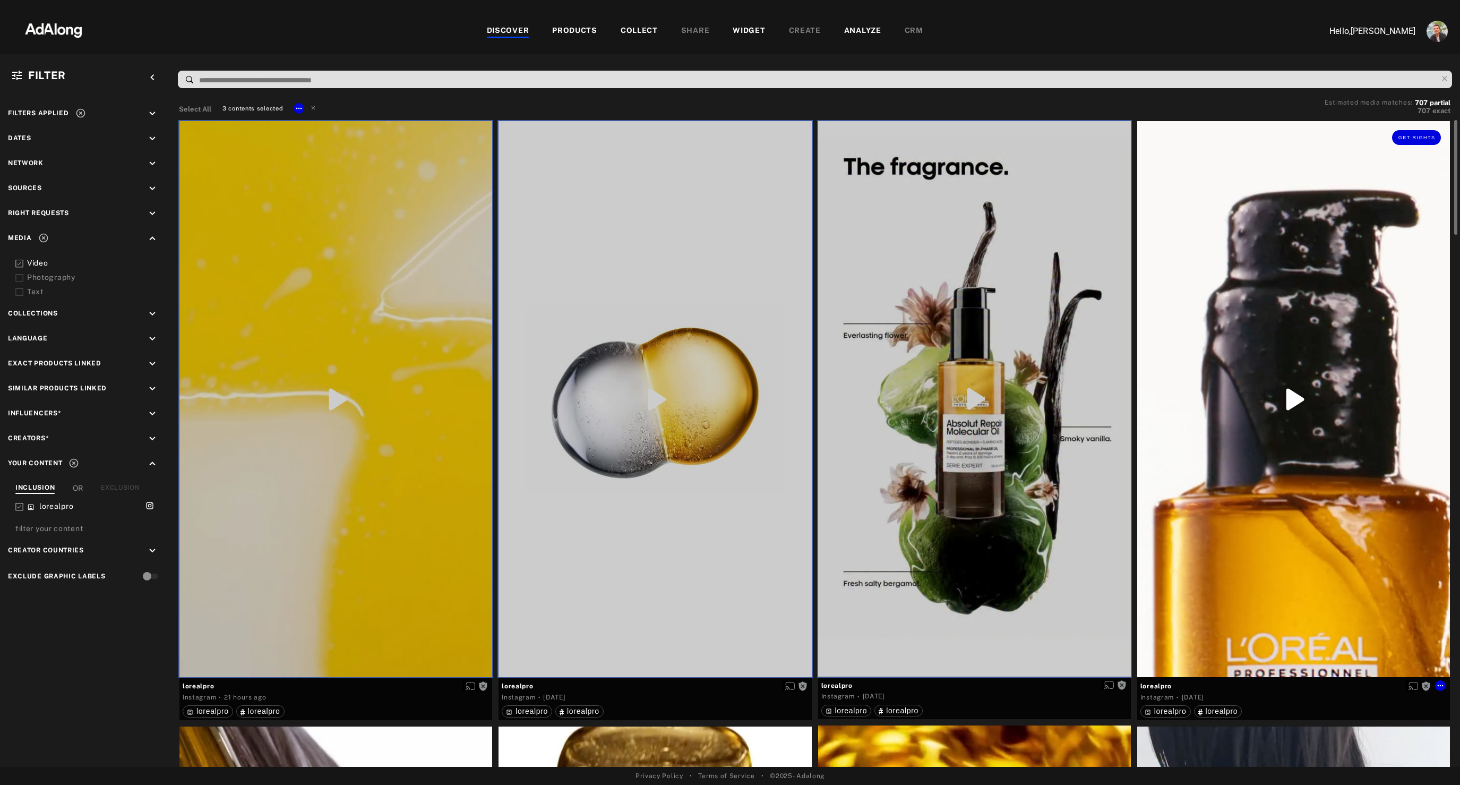
click at [1280, 512] on div "Get rights" at bounding box center [1293, 399] width 313 height 556
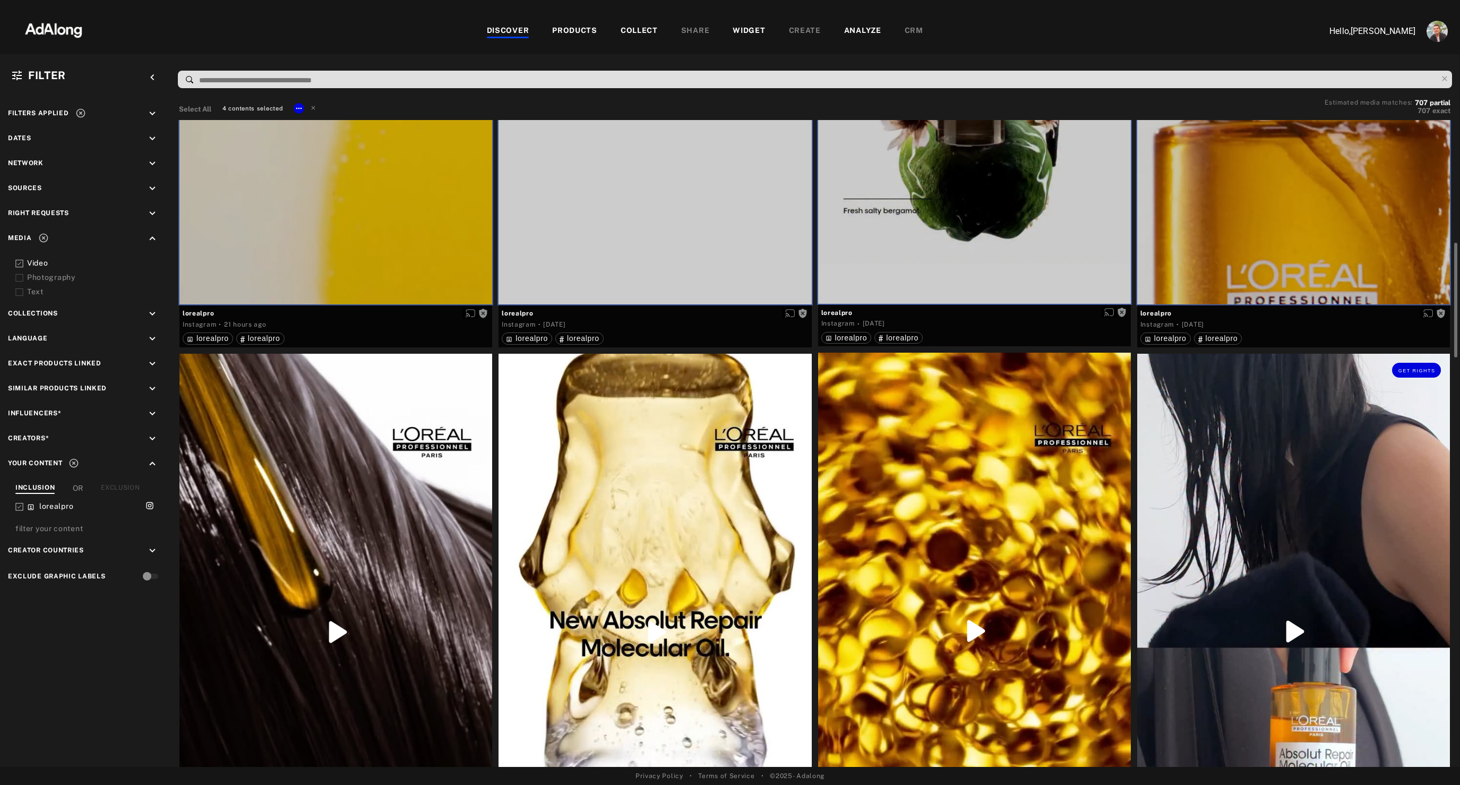
scroll to position [423, 0]
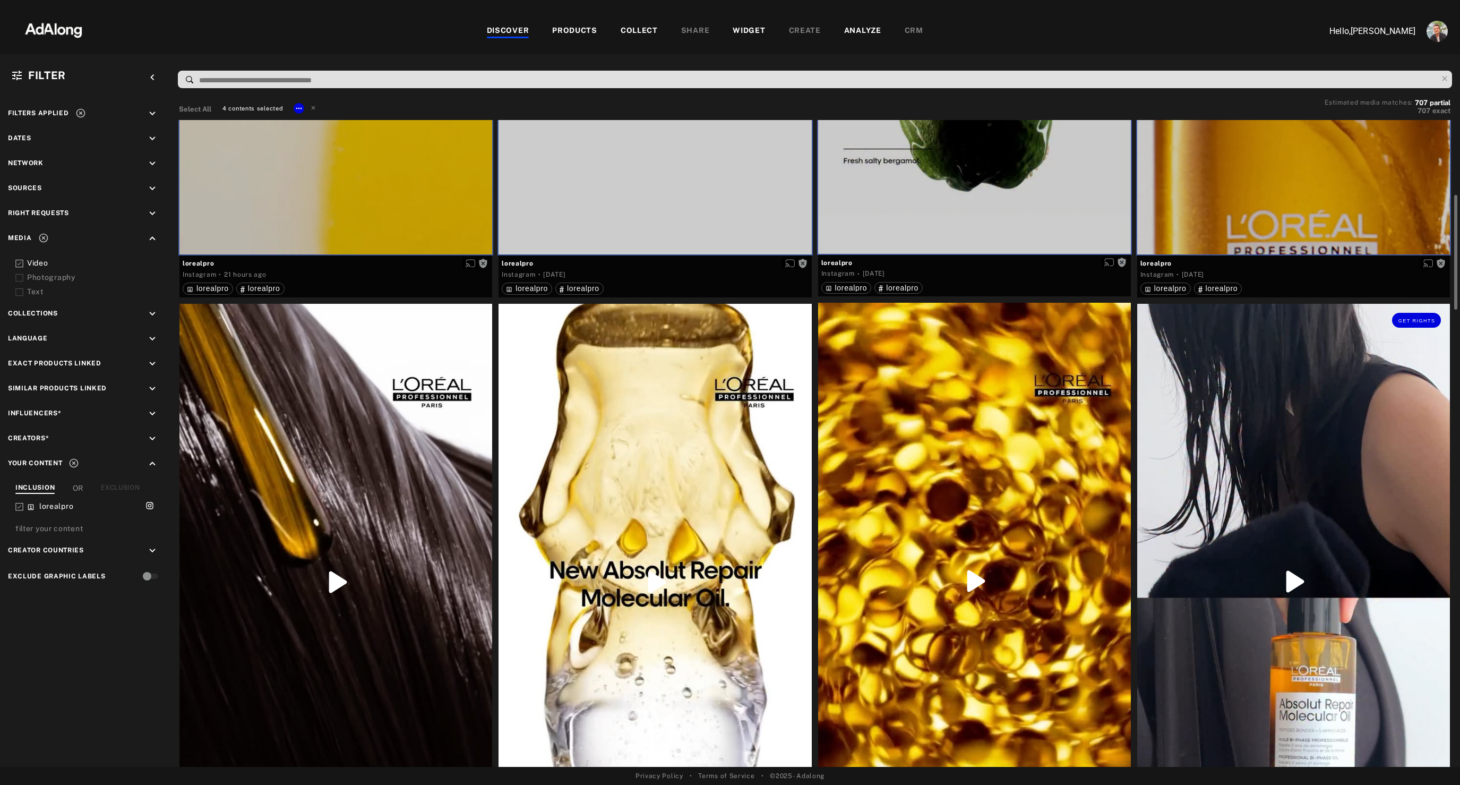
click at [1280, 512] on div "Get rights" at bounding box center [1293, 581] width 313 height 555
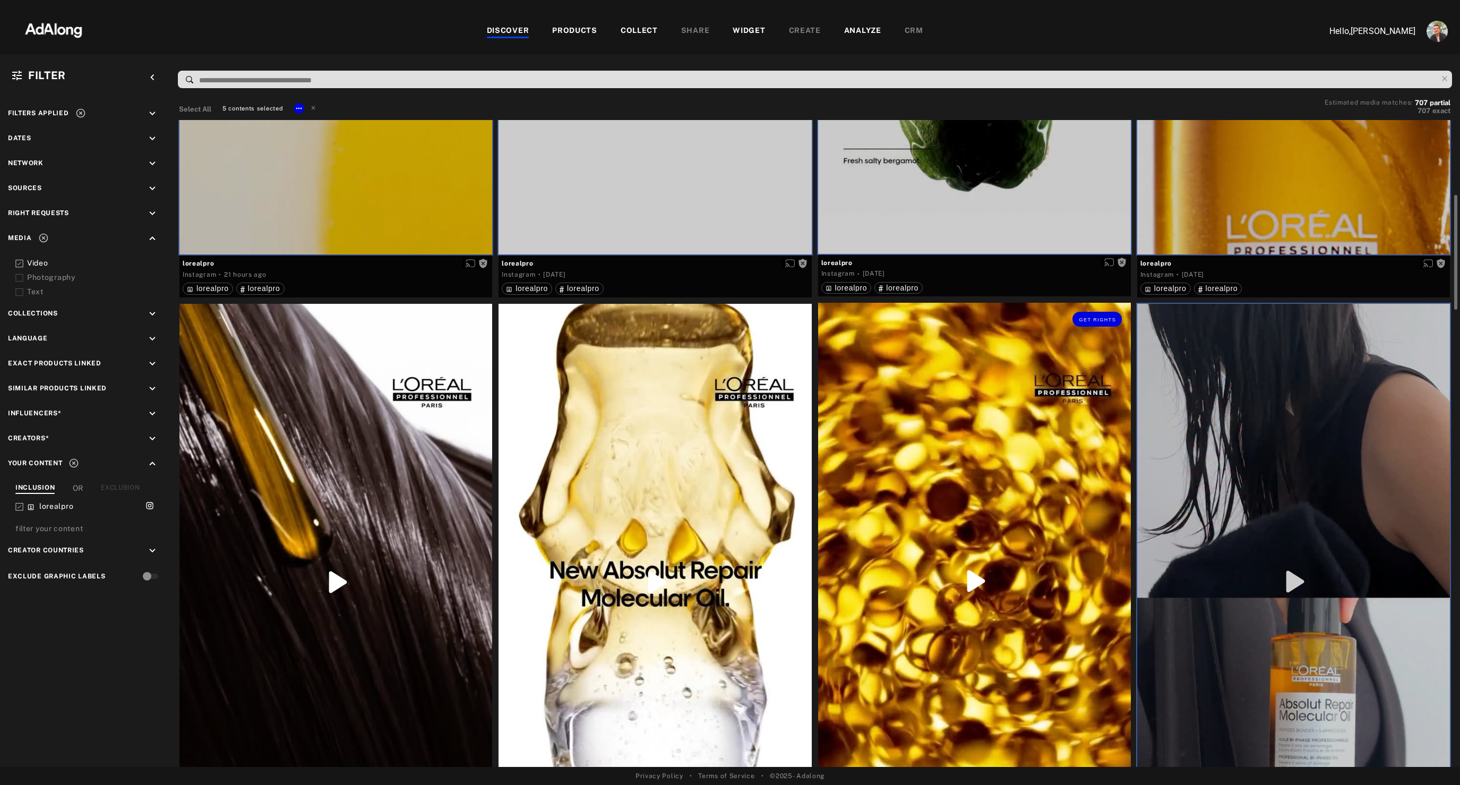
click at [972, 519] on div "Get rights" at bounding box center [974, 581] width 313 height 556
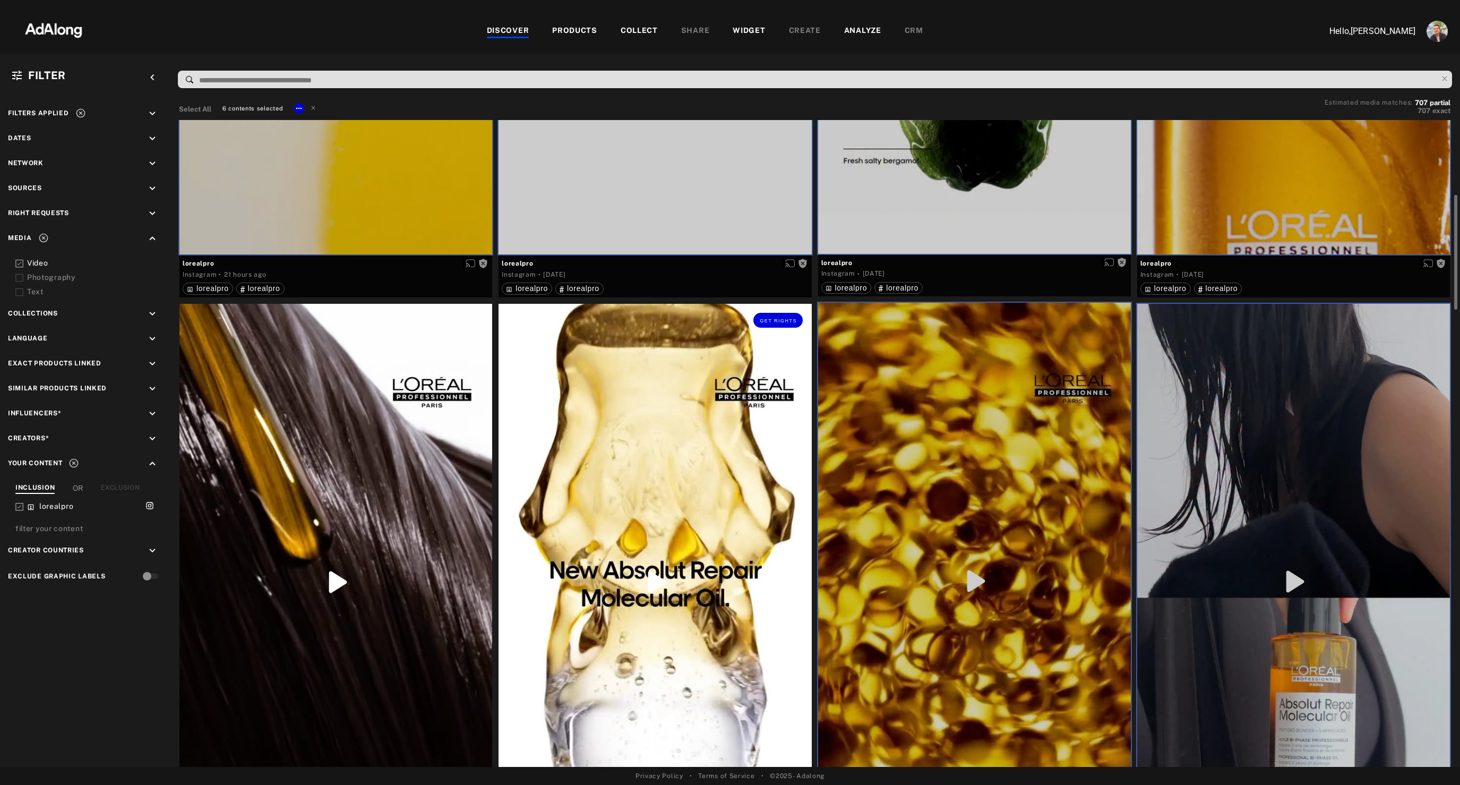
click at [665, 509] on div "Get rights" at bounding box center [655, 582] width 313 height 556
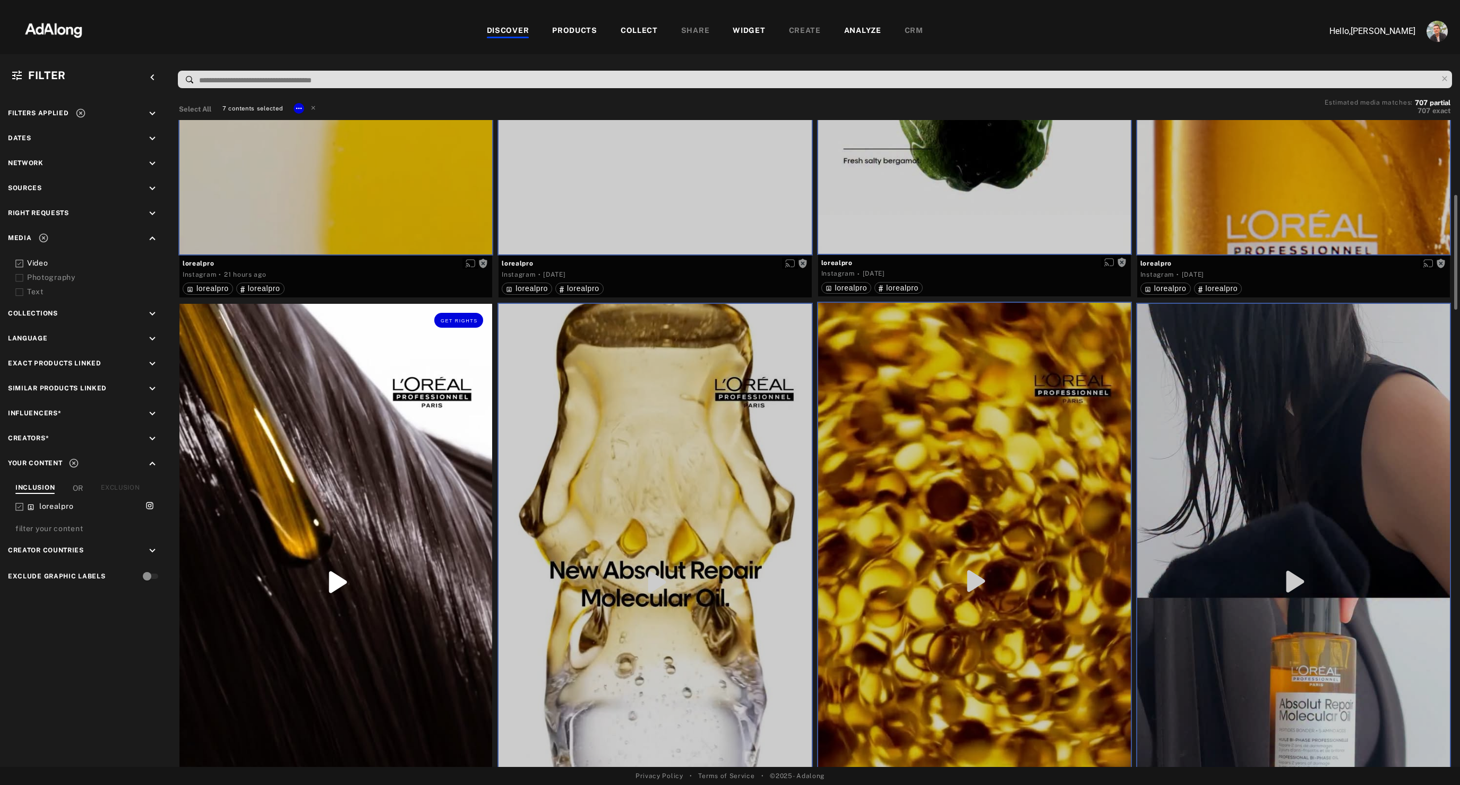
click at [416, 467] on div "Get rights" at bounding box center [335, 582] width 313 height 556
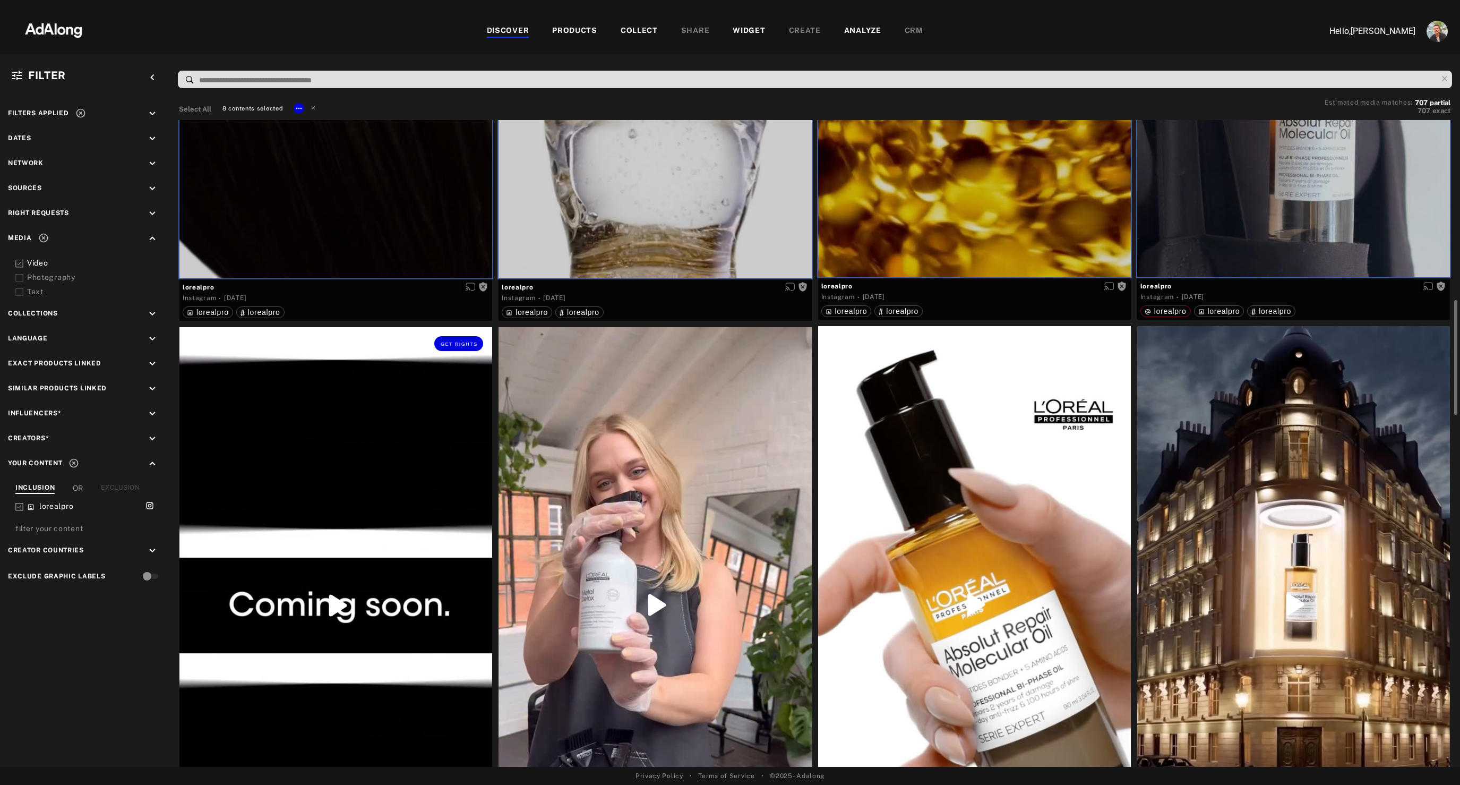
scroll to position [1006, 0]
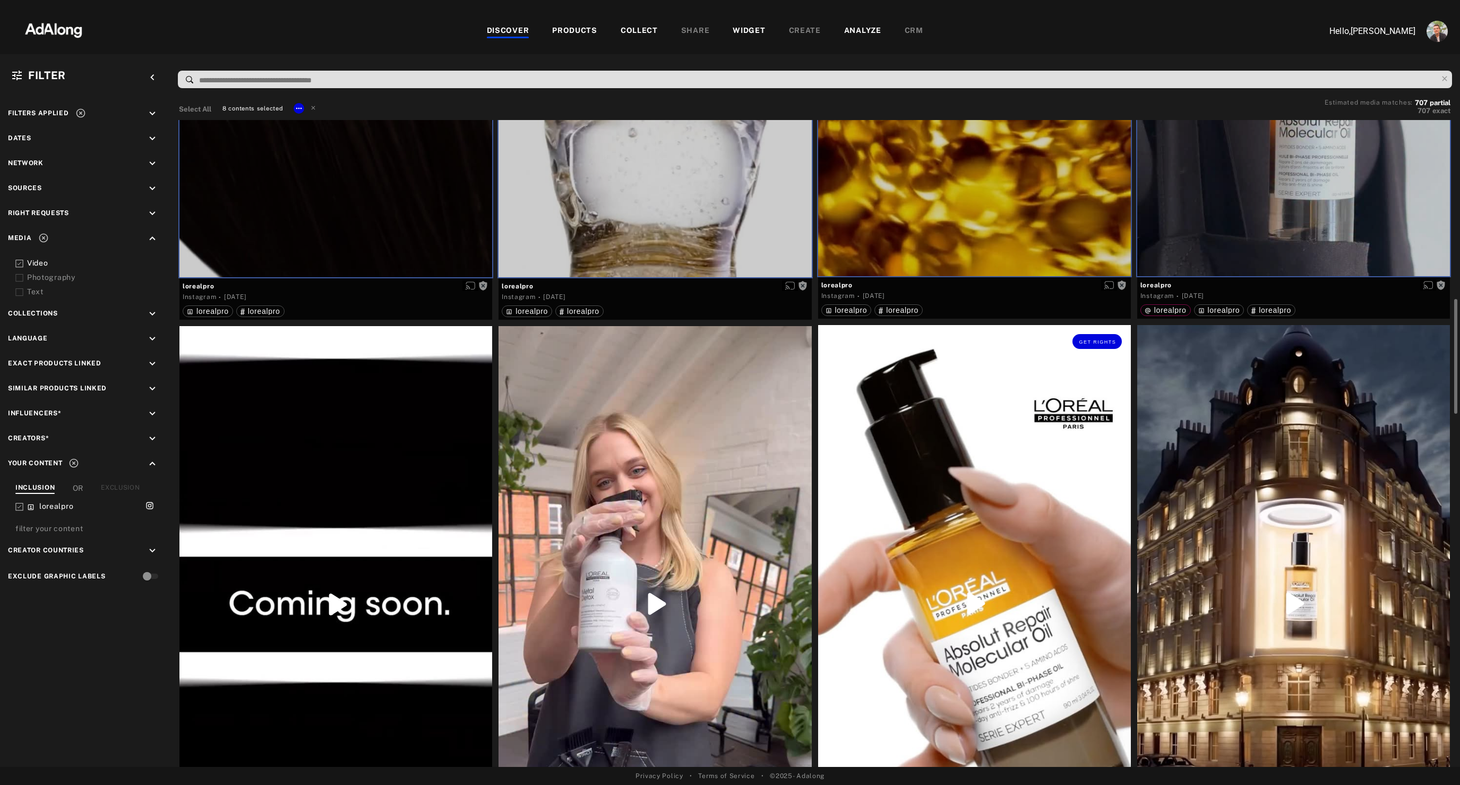
click at [973, 419] on div "Get rights" at bounding box center [974, 603] width 313 height 556
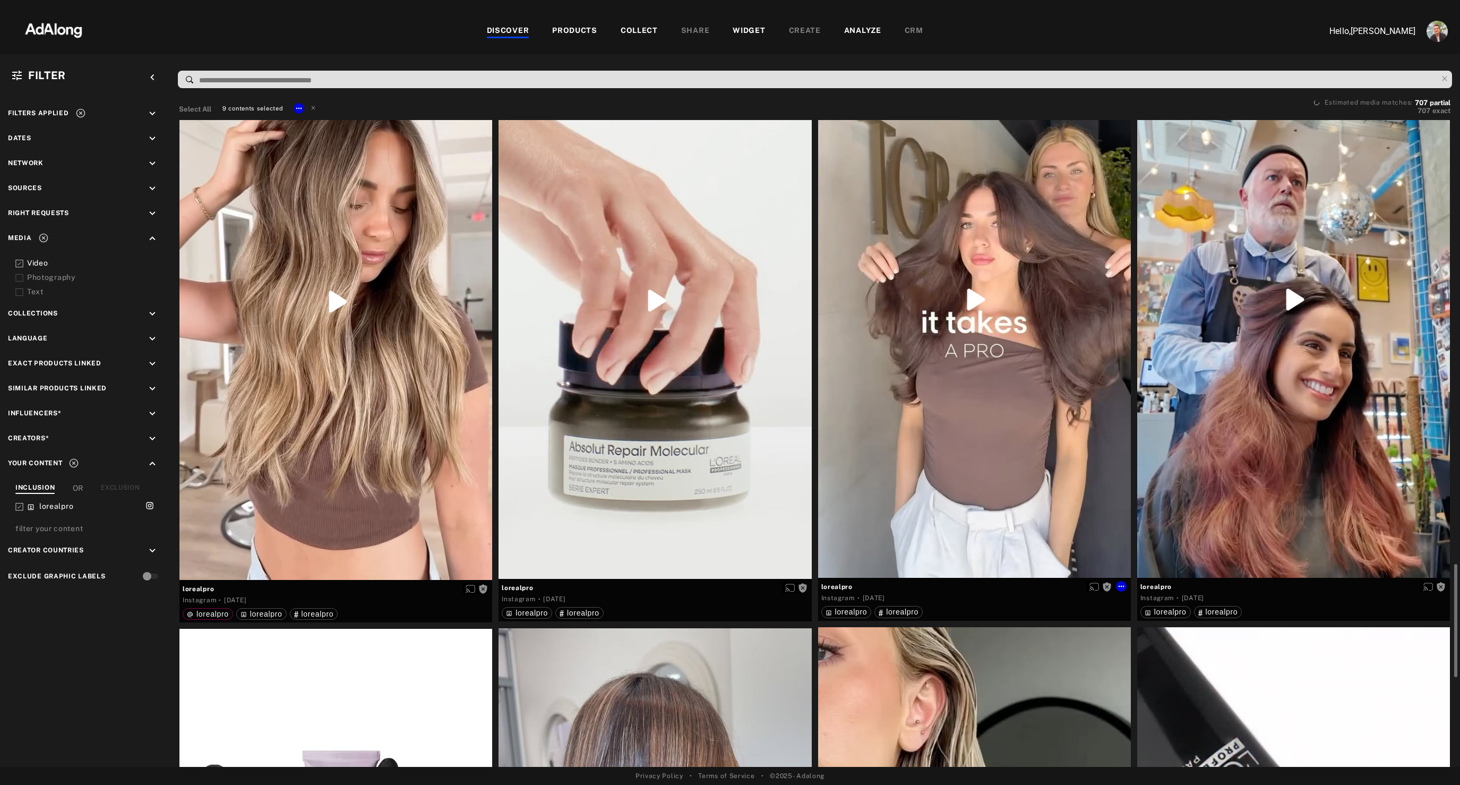
scroll to position [2521, 0]
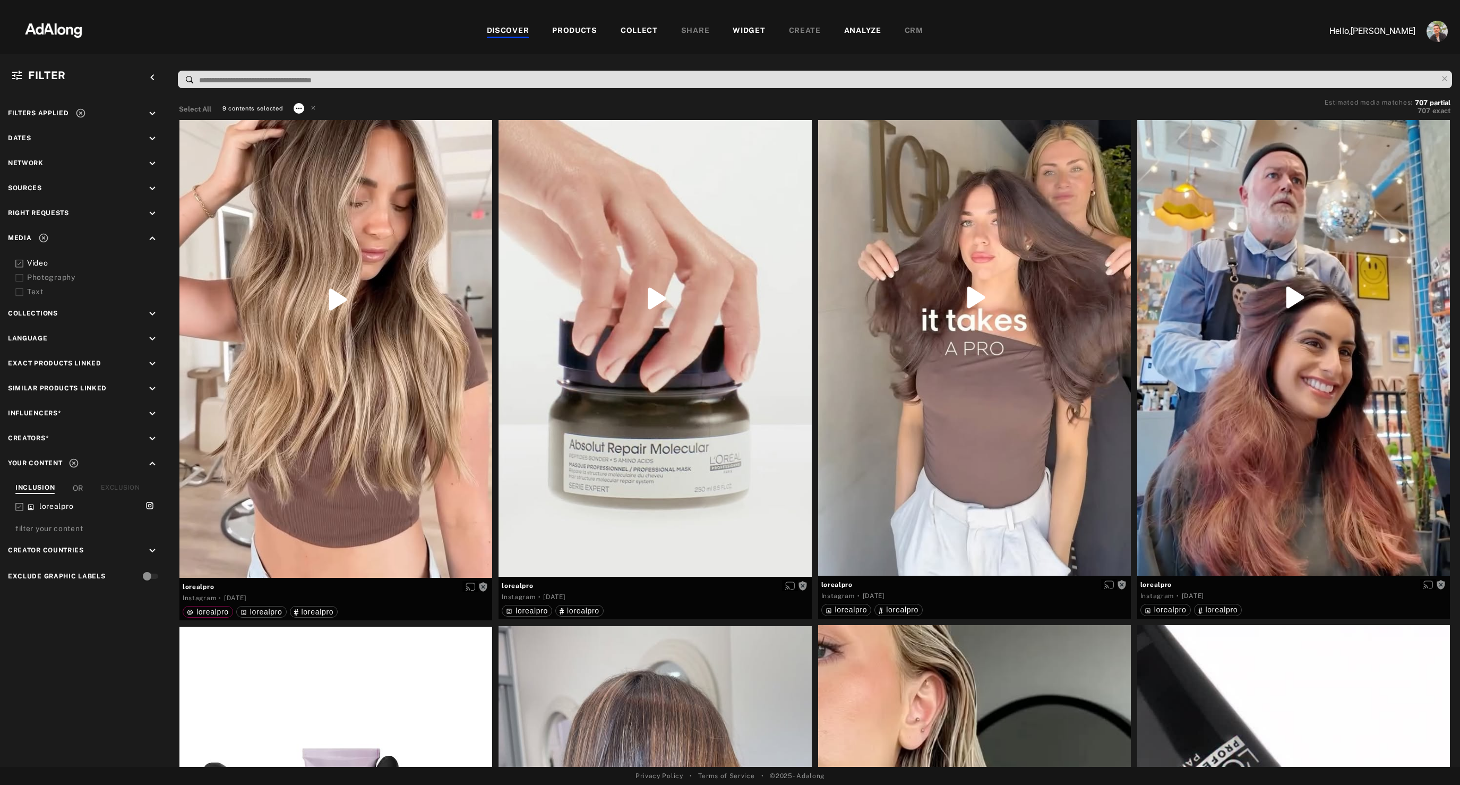
click at [298, 105] on icon at bounding box center [299, 108] width 8 height 8
click at [306, 119] on span "Collect" at bounding box center [312, 121] width 20 height 7
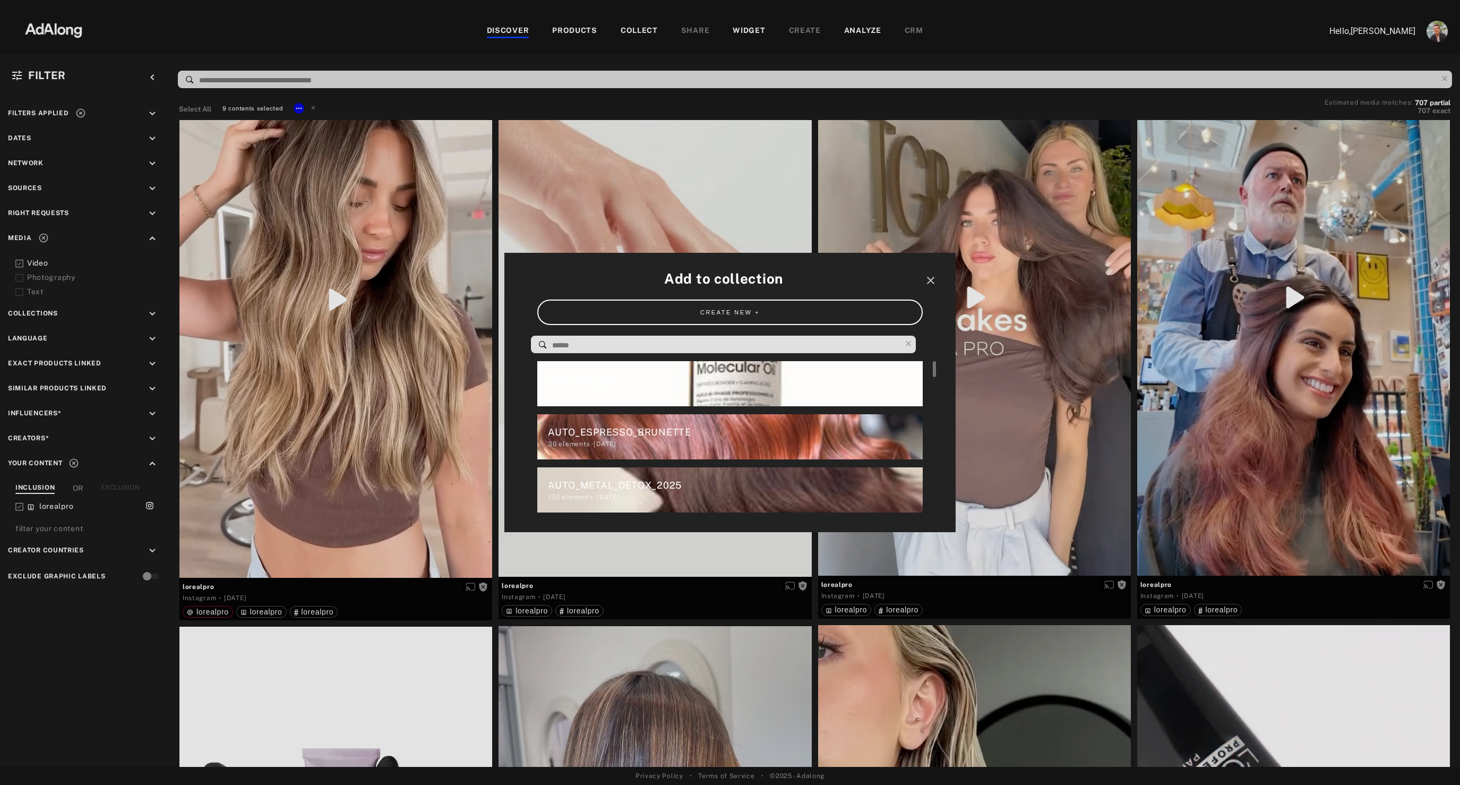
click at [615, 392] on div "6 elements · [DATE]" at bounding box center [735, 391] width 374 height 10
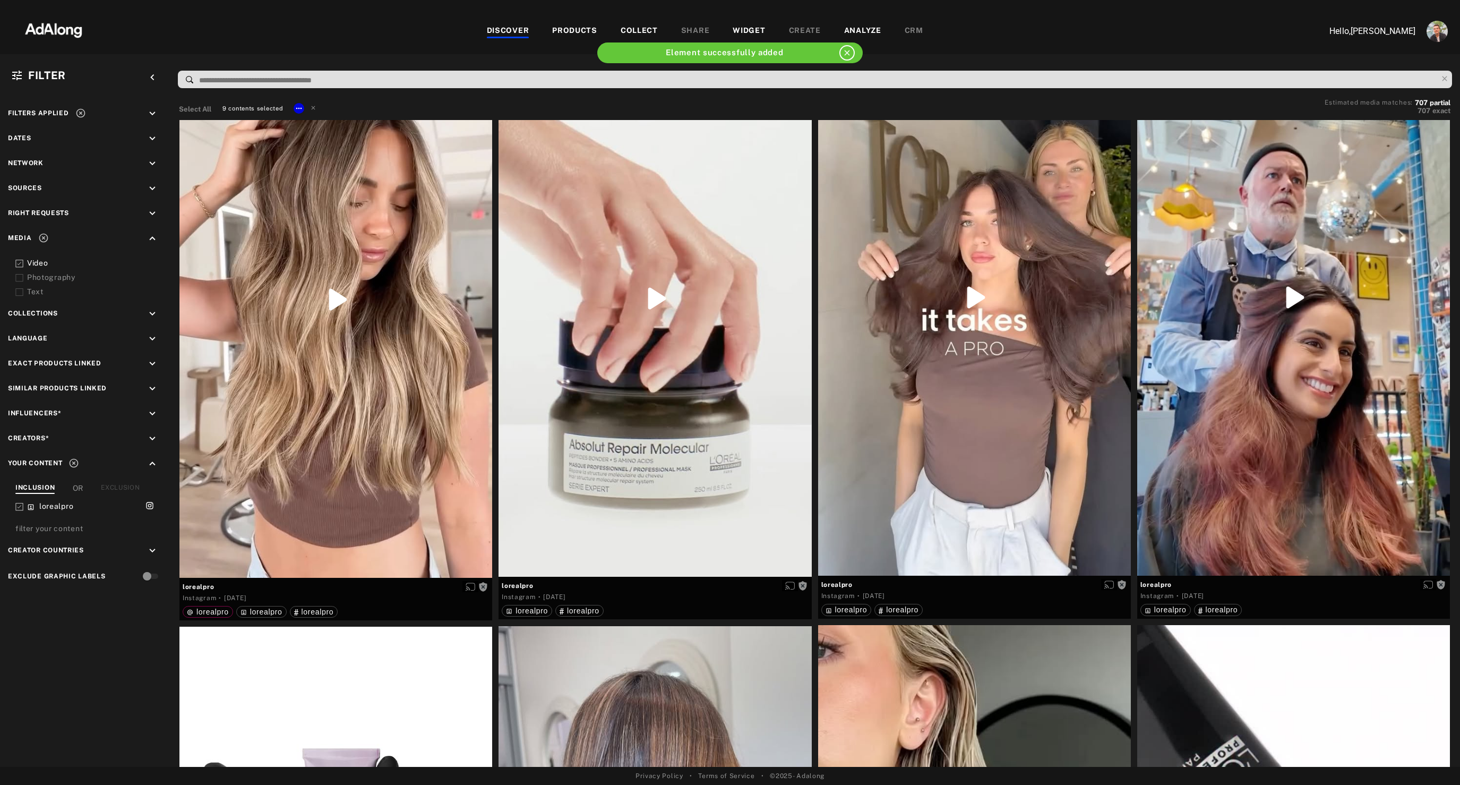
click at [748, 31] on div "WIDGET" at bounding box center [749, 31] width 32 height 13
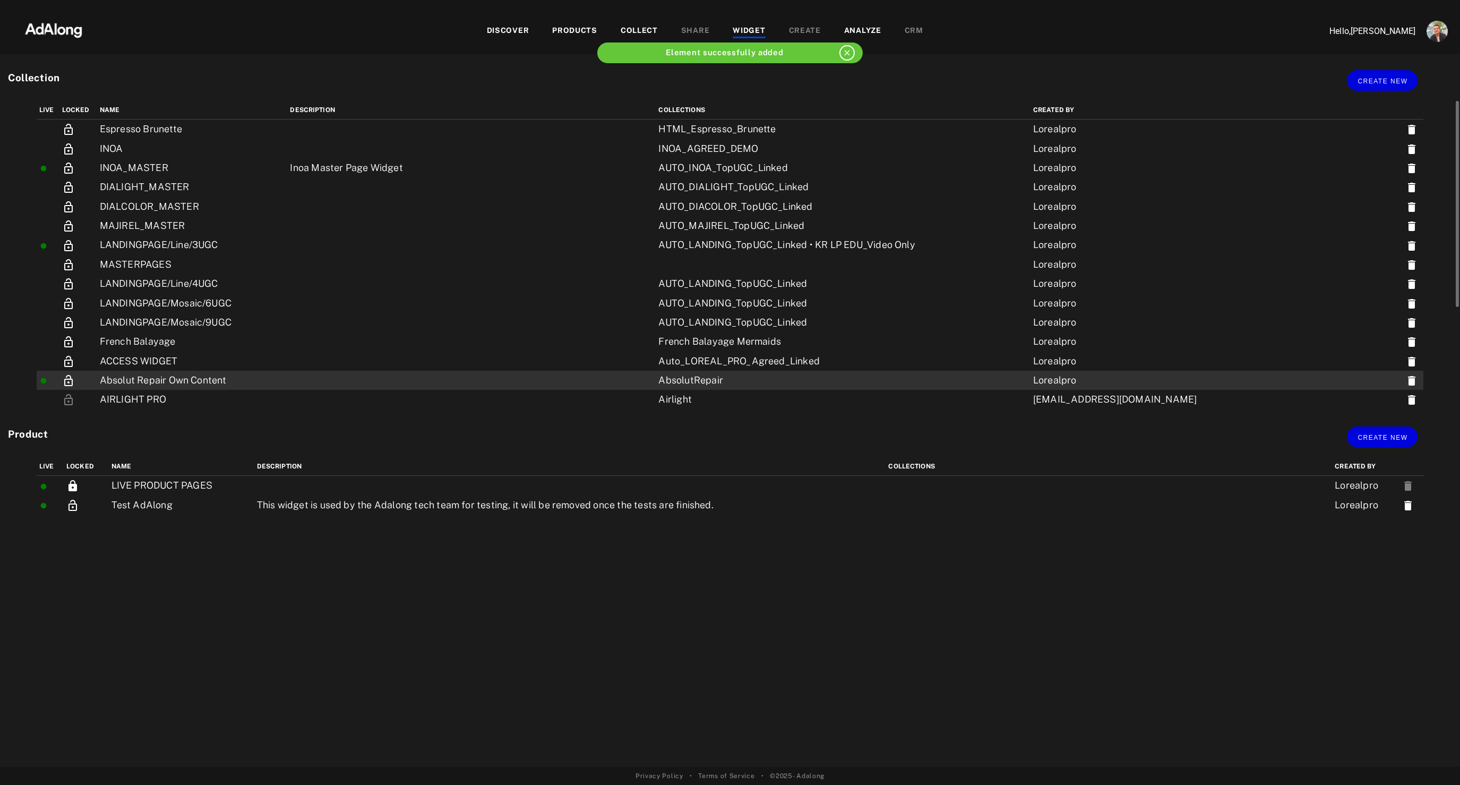
click at [182, 382] on td "Absolut Repair Own Content" at bounding box center [192, 380] width 191 height 19
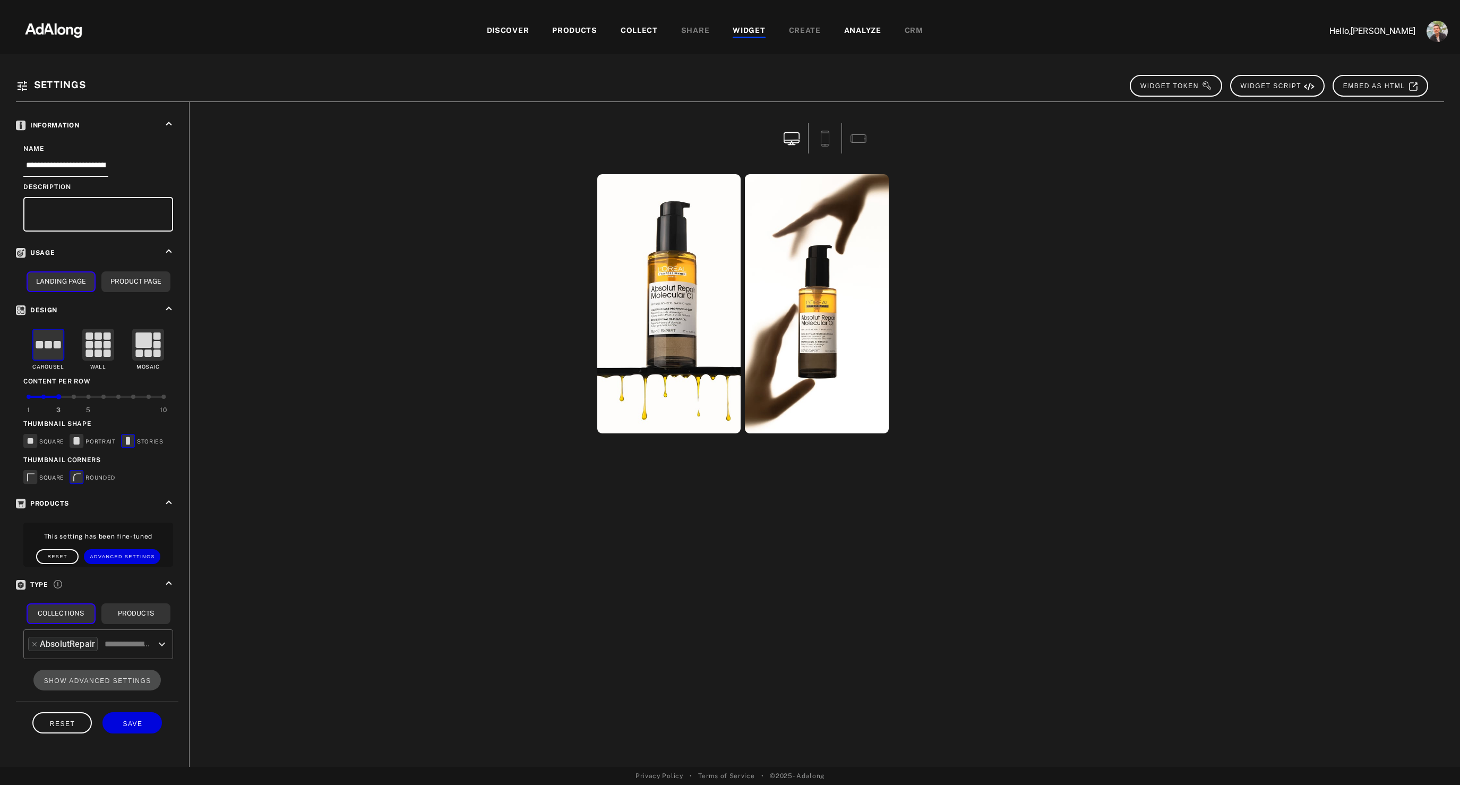
click at [47, 34] on img at bounding box center [53, 29] width 93 height 32
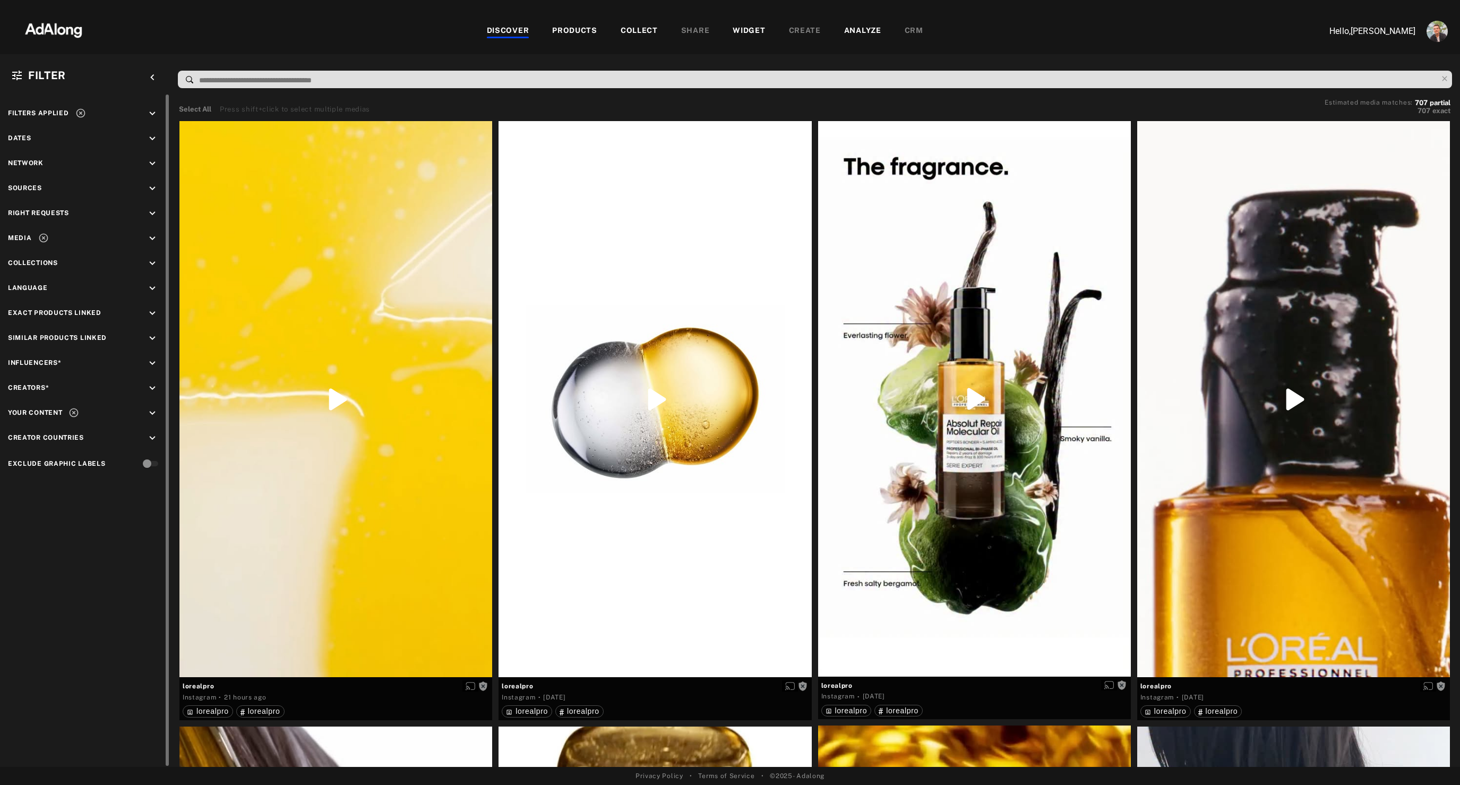
click at [39, 234] on icon at bounding box center [43, 238] width 11 height 11
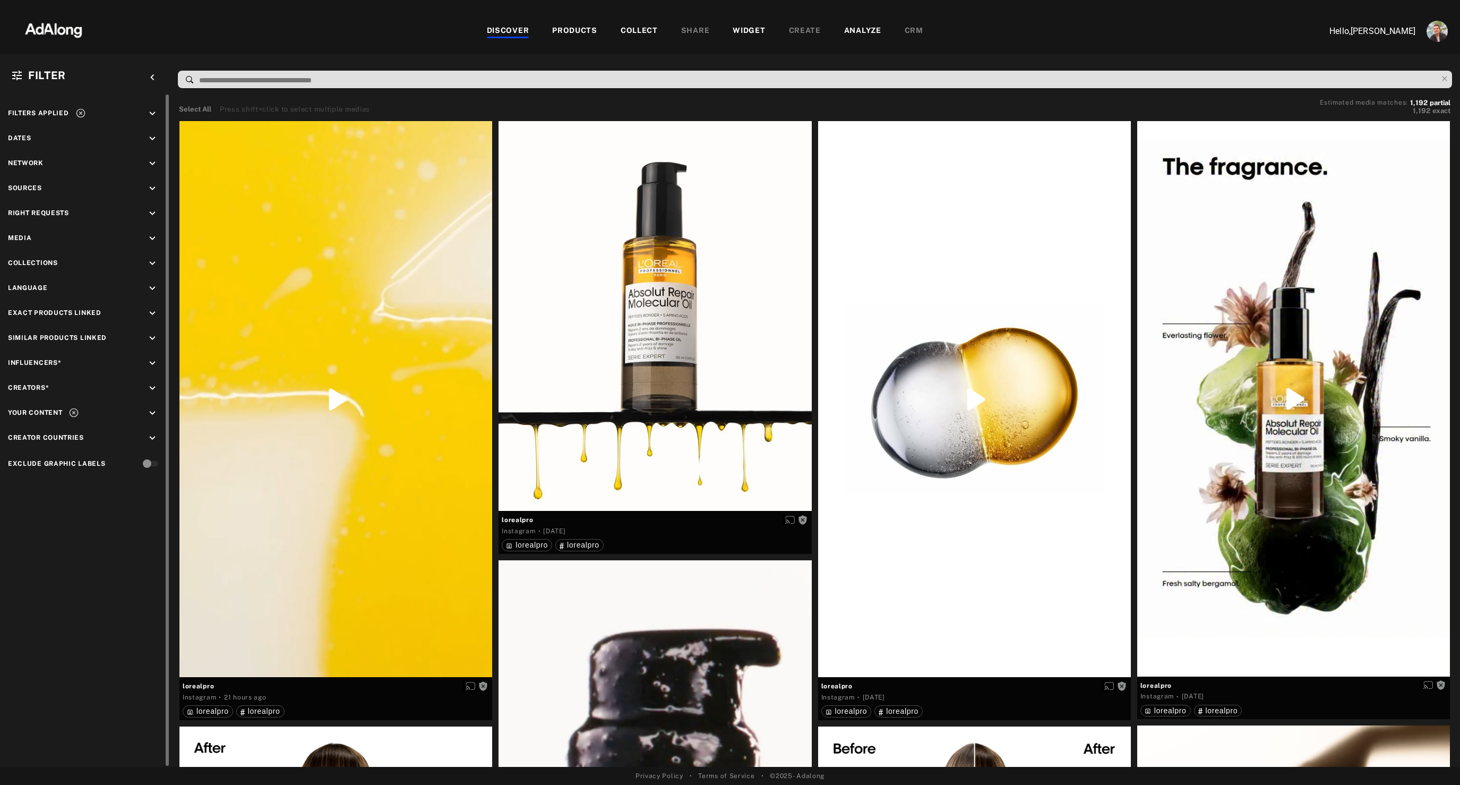
click at [152, 232] on div "Filters applied keyboard_arrow_down Dates keyboard_arrow_down Network keyboard_…" at bounding box center [85, 290] width 170 height 390
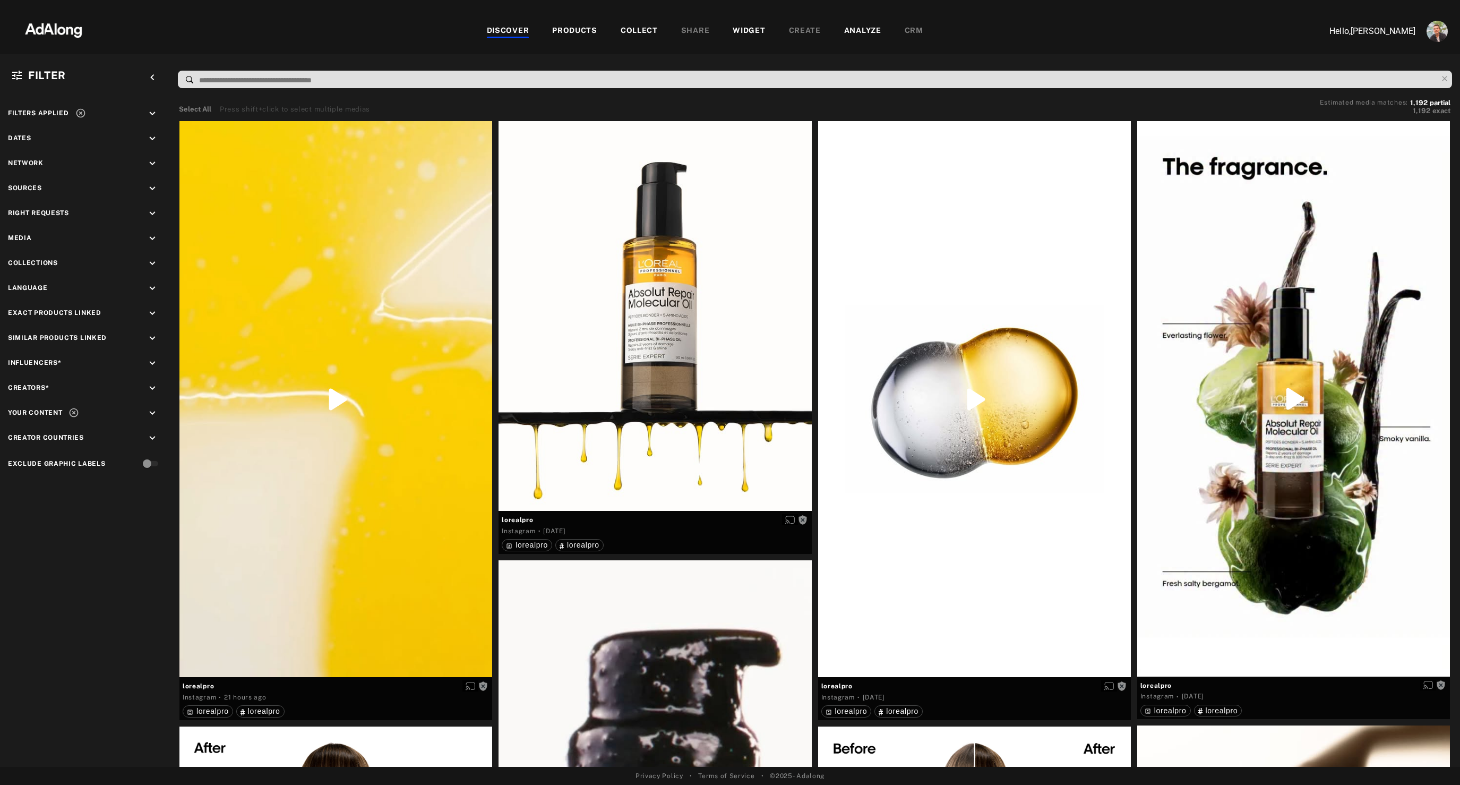
click at [152, 235] on icon "keyboard_arrow_down" at bounding box center [153, 239] width 12 height 12
click at [32, 275] on div "Photography" at bounding box center [94, 277] width 135 height 11
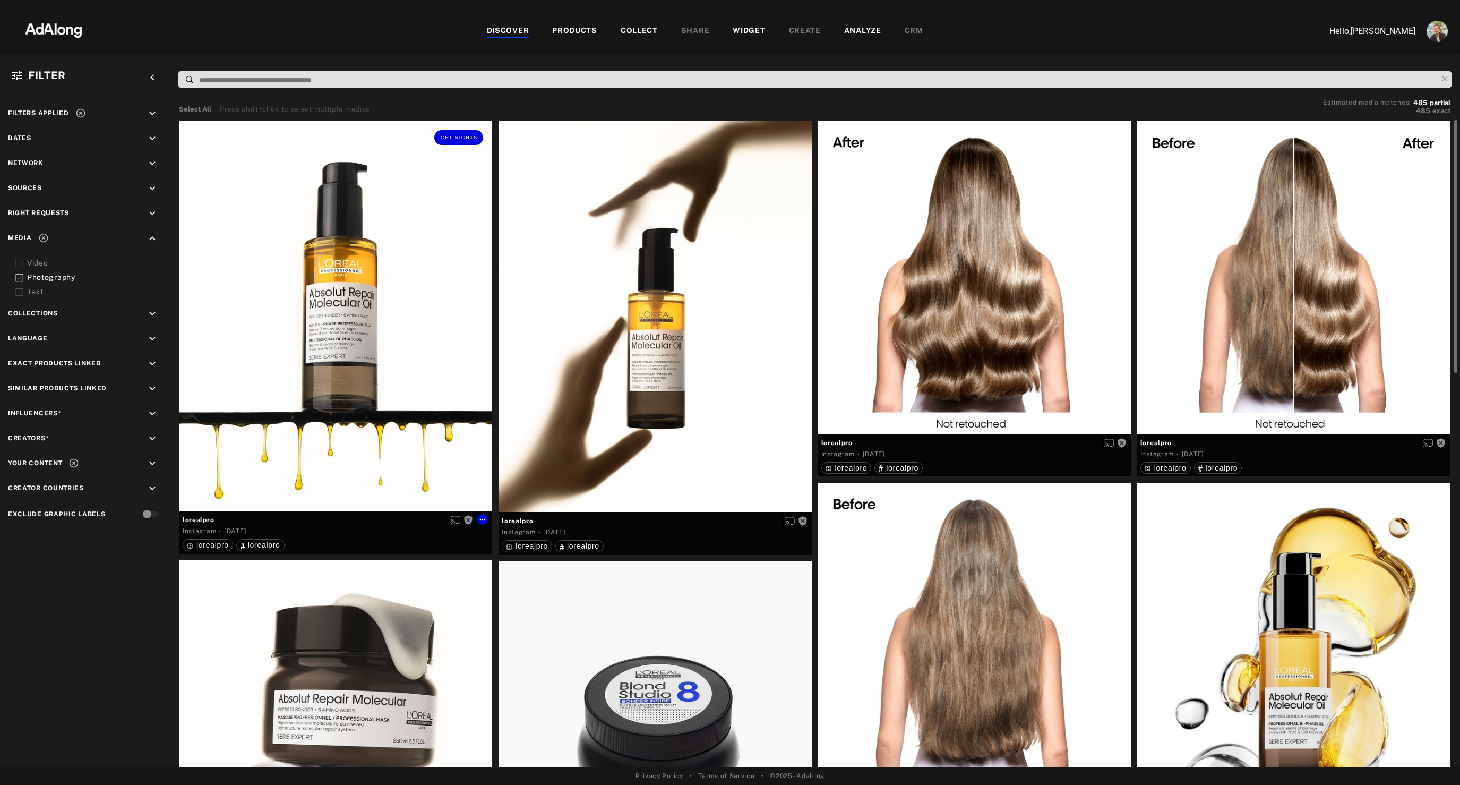
click at [379, 234] on div "Get rights" at bounding box center [335, 316] width 313 height 390
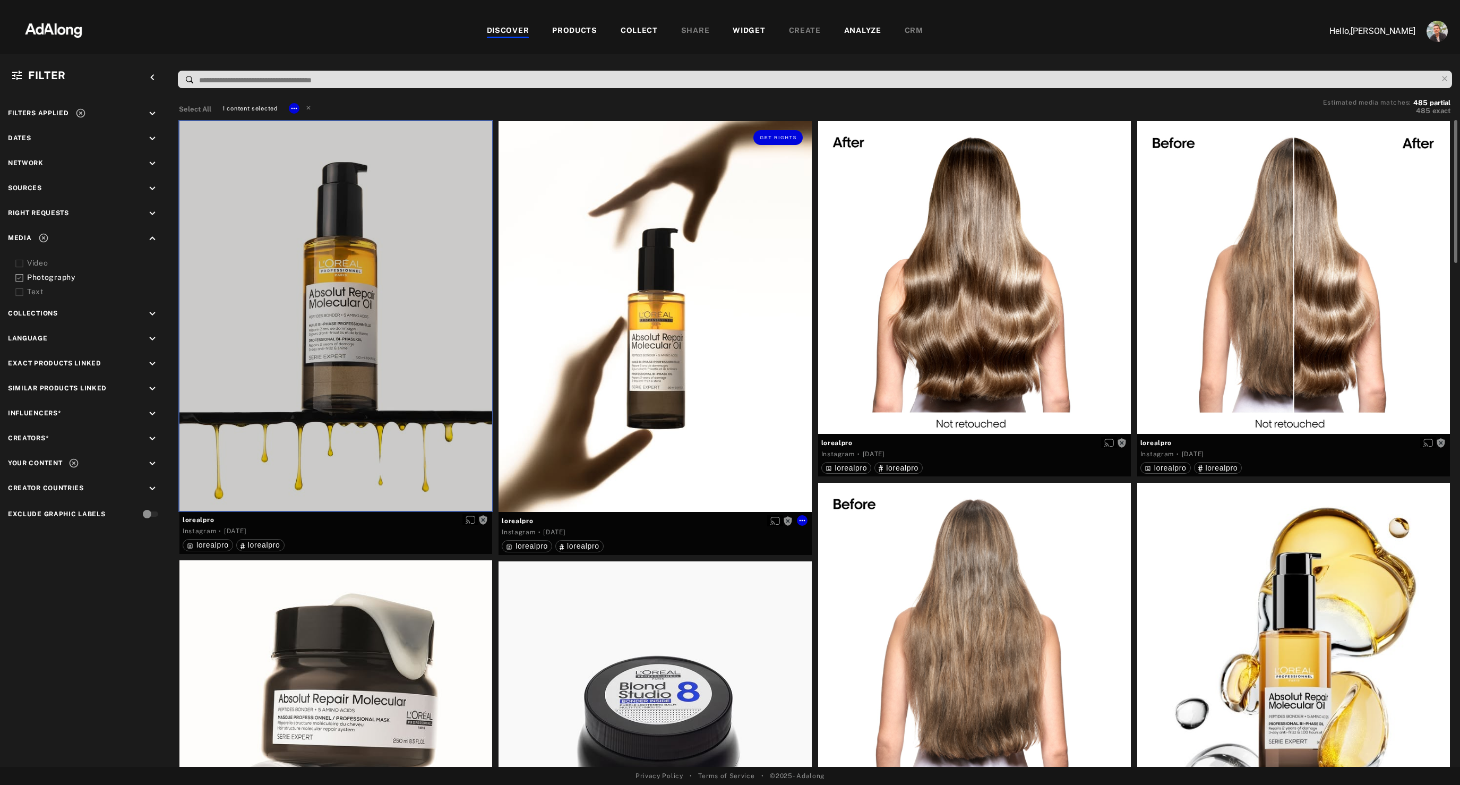
click at [689, 220] on div "Get rights" at bounding box center [655, 316] width 313 height 391
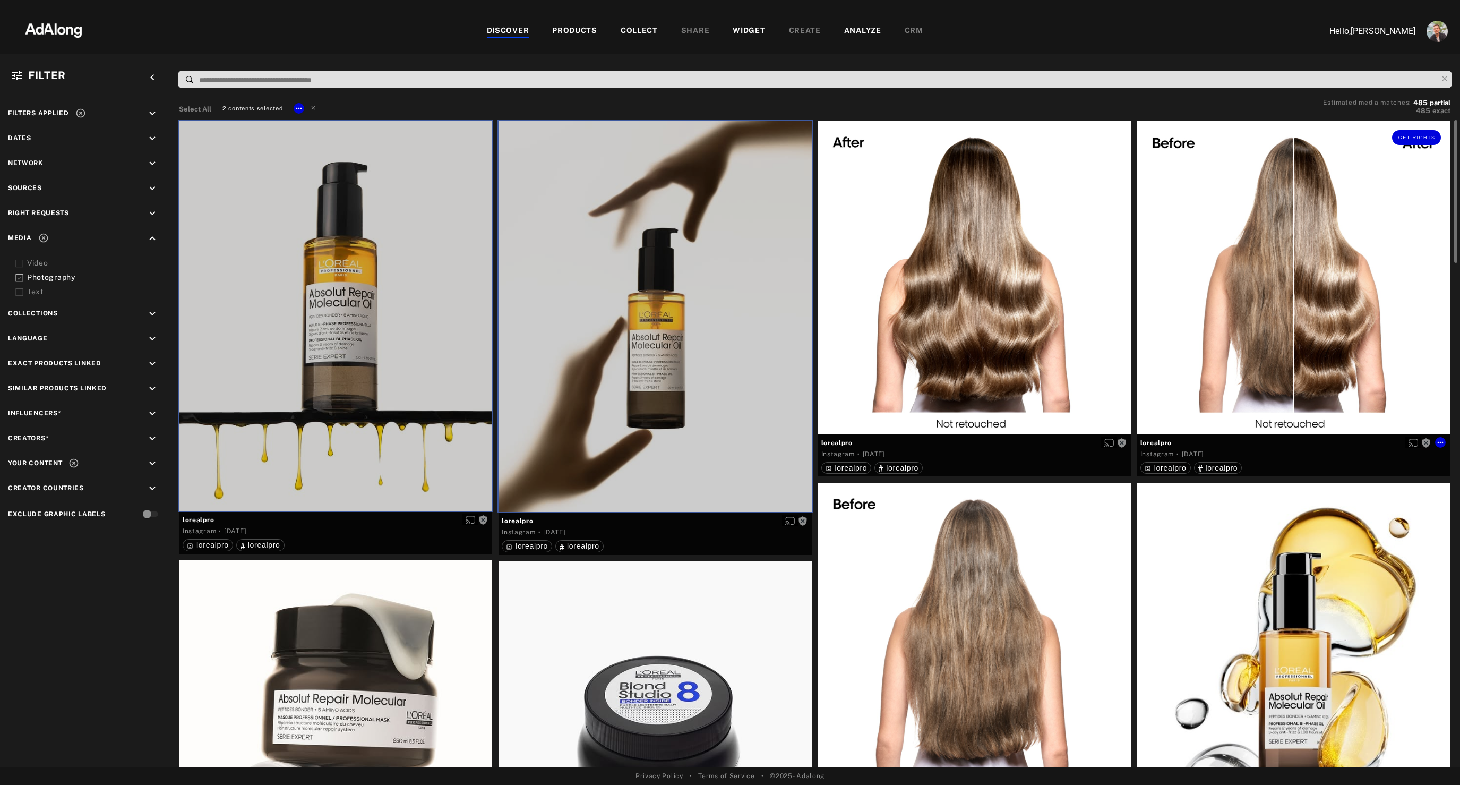
click at [1291, 279] on div "Get rights" at bounding box center [1293, 277] width 313 height 313
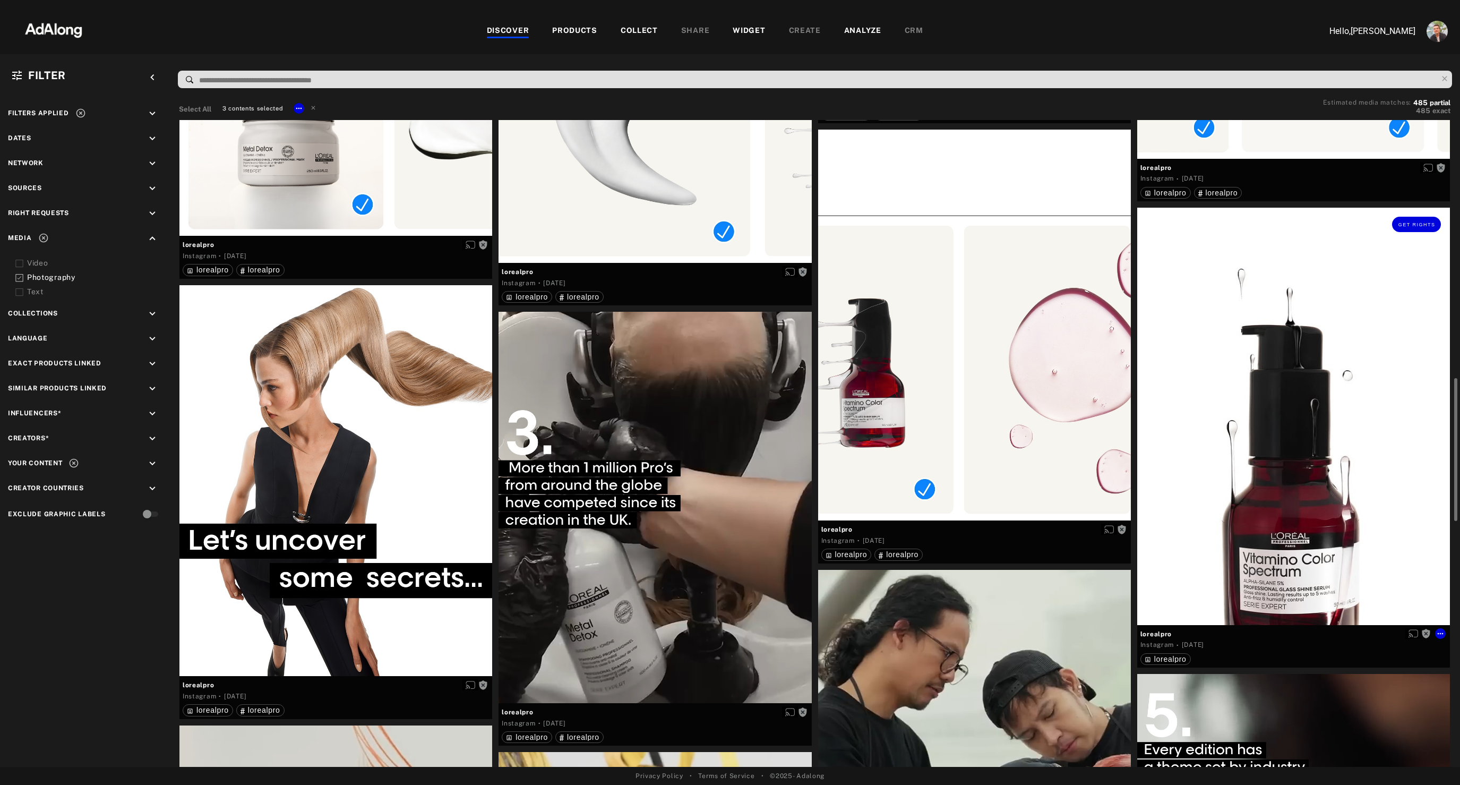
scroll to position [1158, 0]
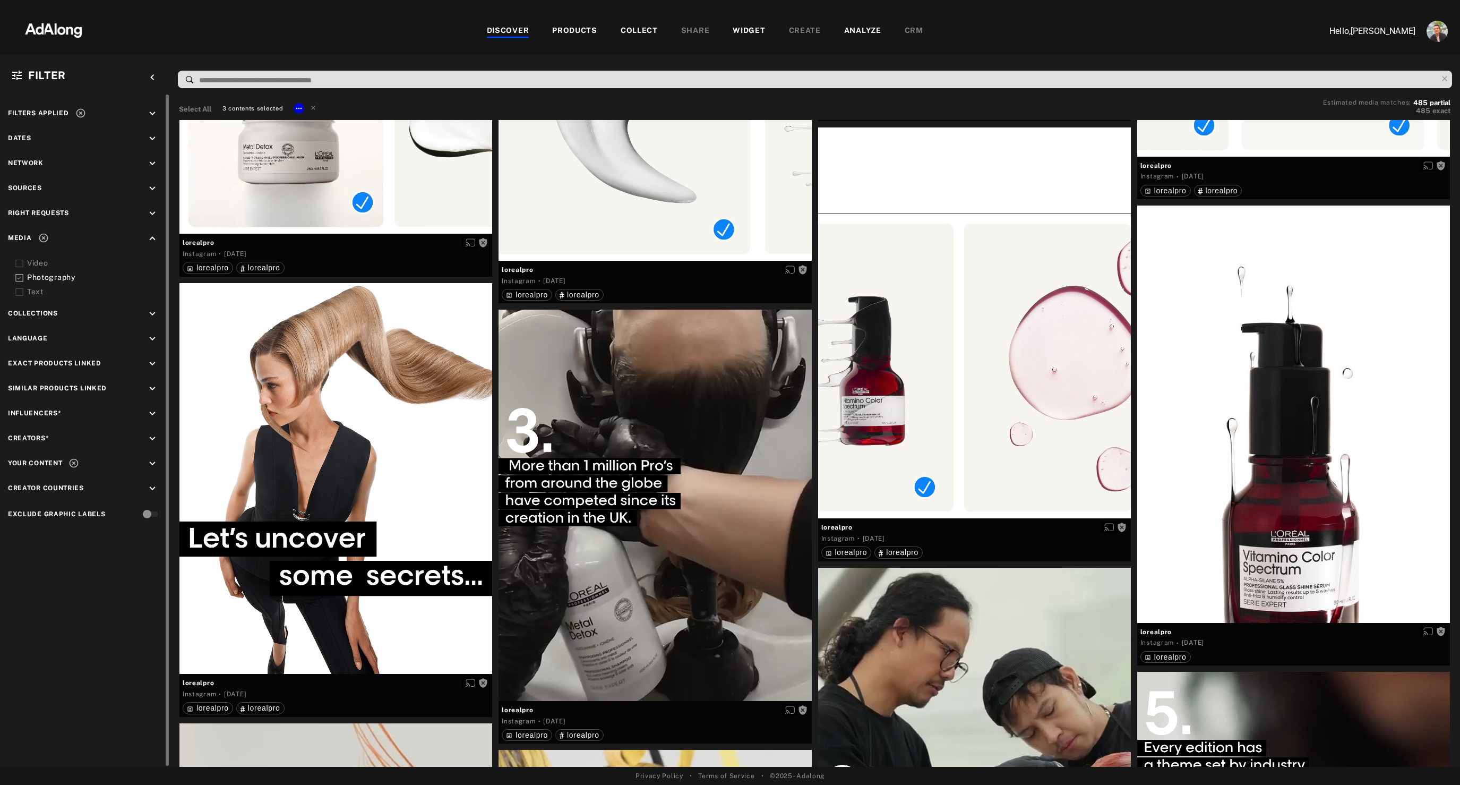
click at [31, 263] on div "Video" at bounding box center [94, 263] width 135 height 11
click at [20, 277] on polyline at bounding box center [20, 278] width 4 height 3
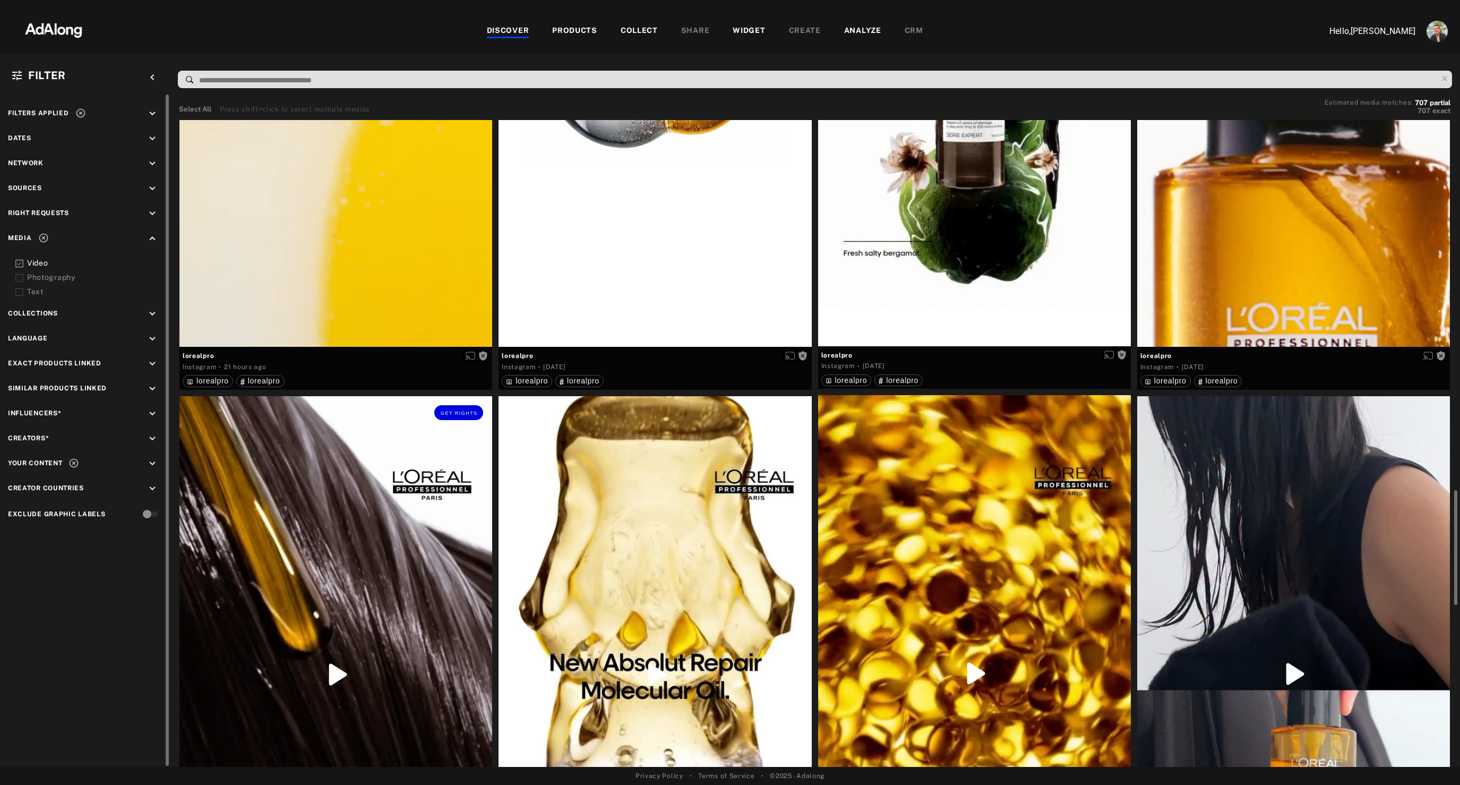
scroll to position [595, 0]
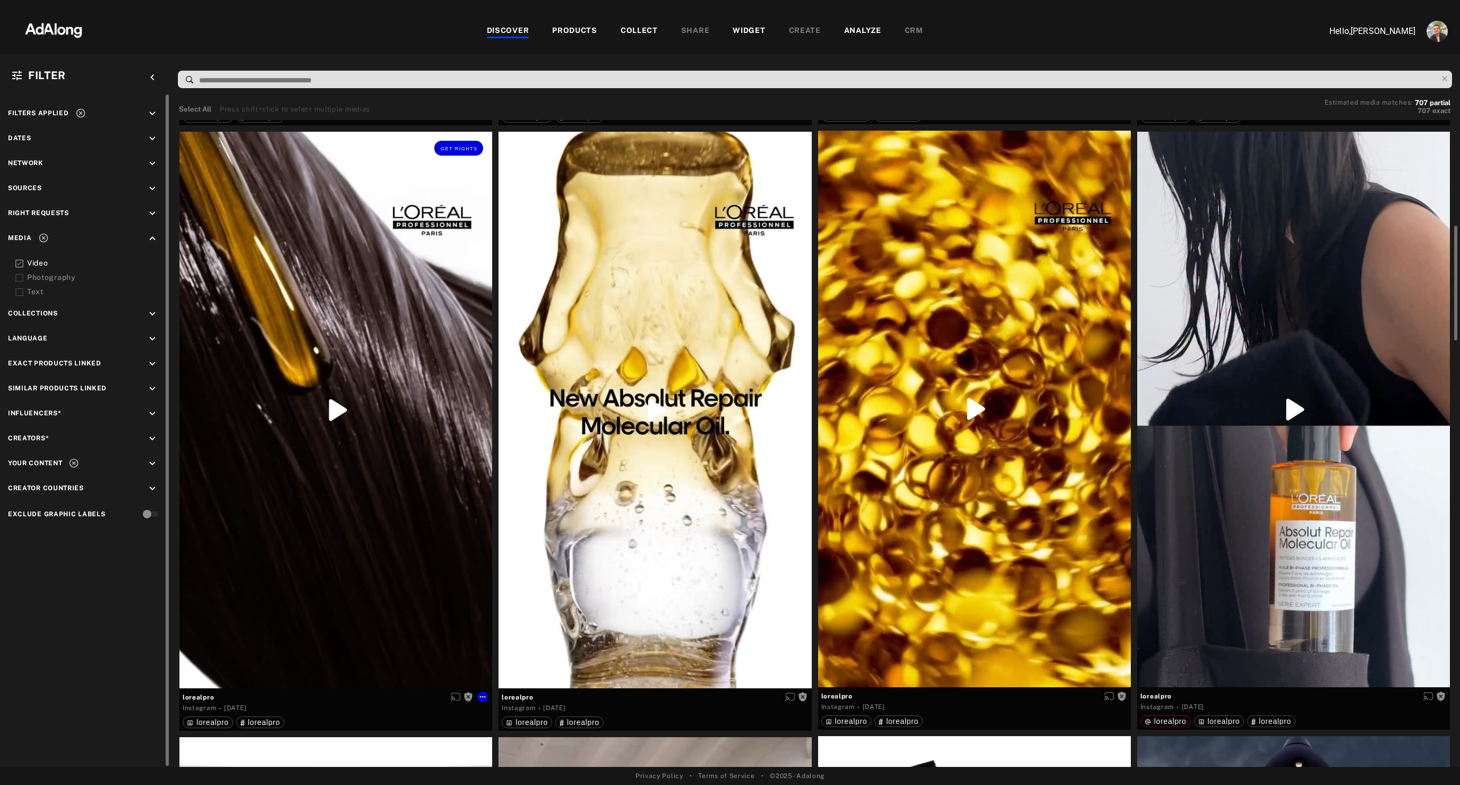
click at [396, 501] on div "Get rights" at bounding box center [335, 410] width 313 height 556
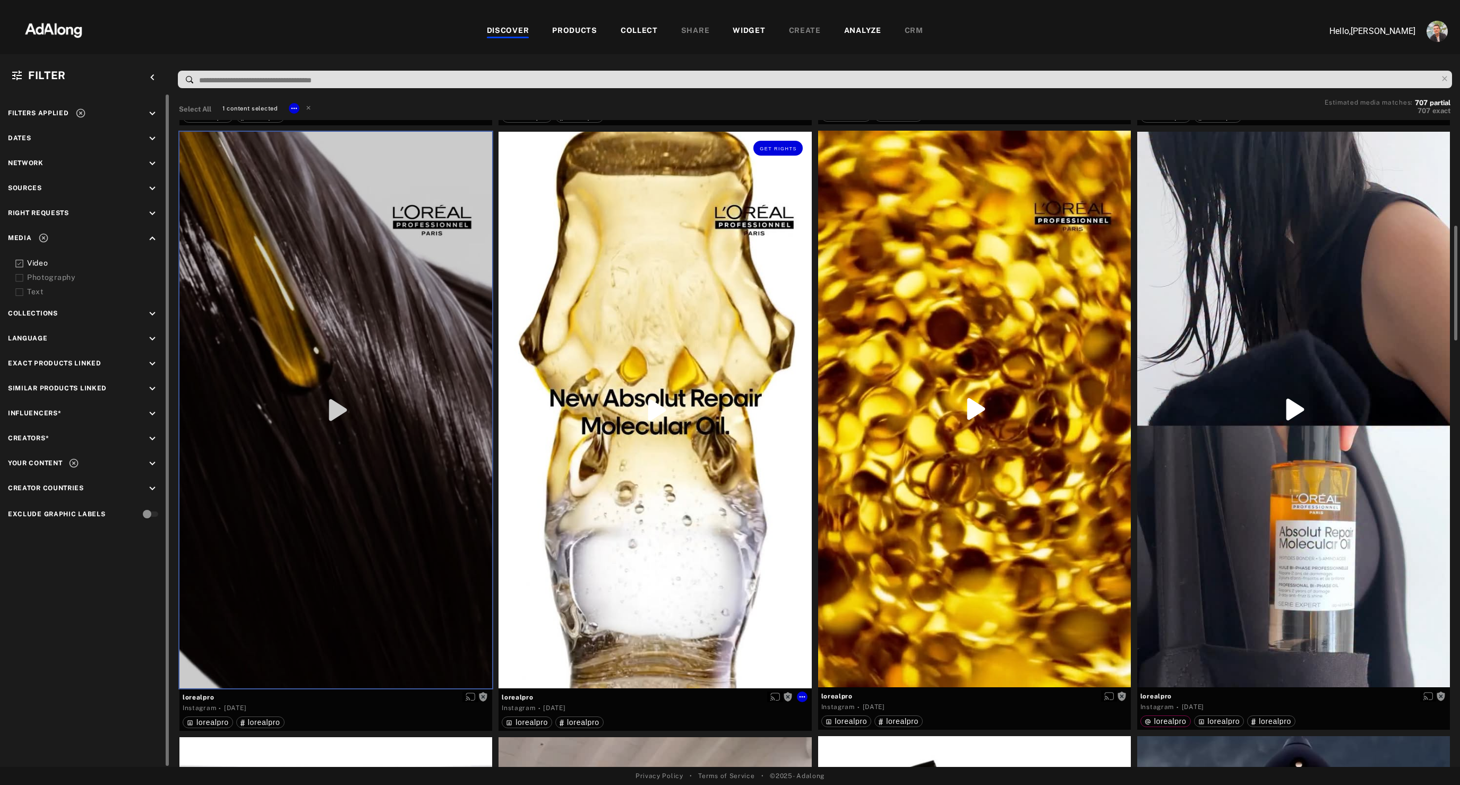
click at [750, 540] on div "Get rights" at bounding box center [655, 410] width 313 height 556
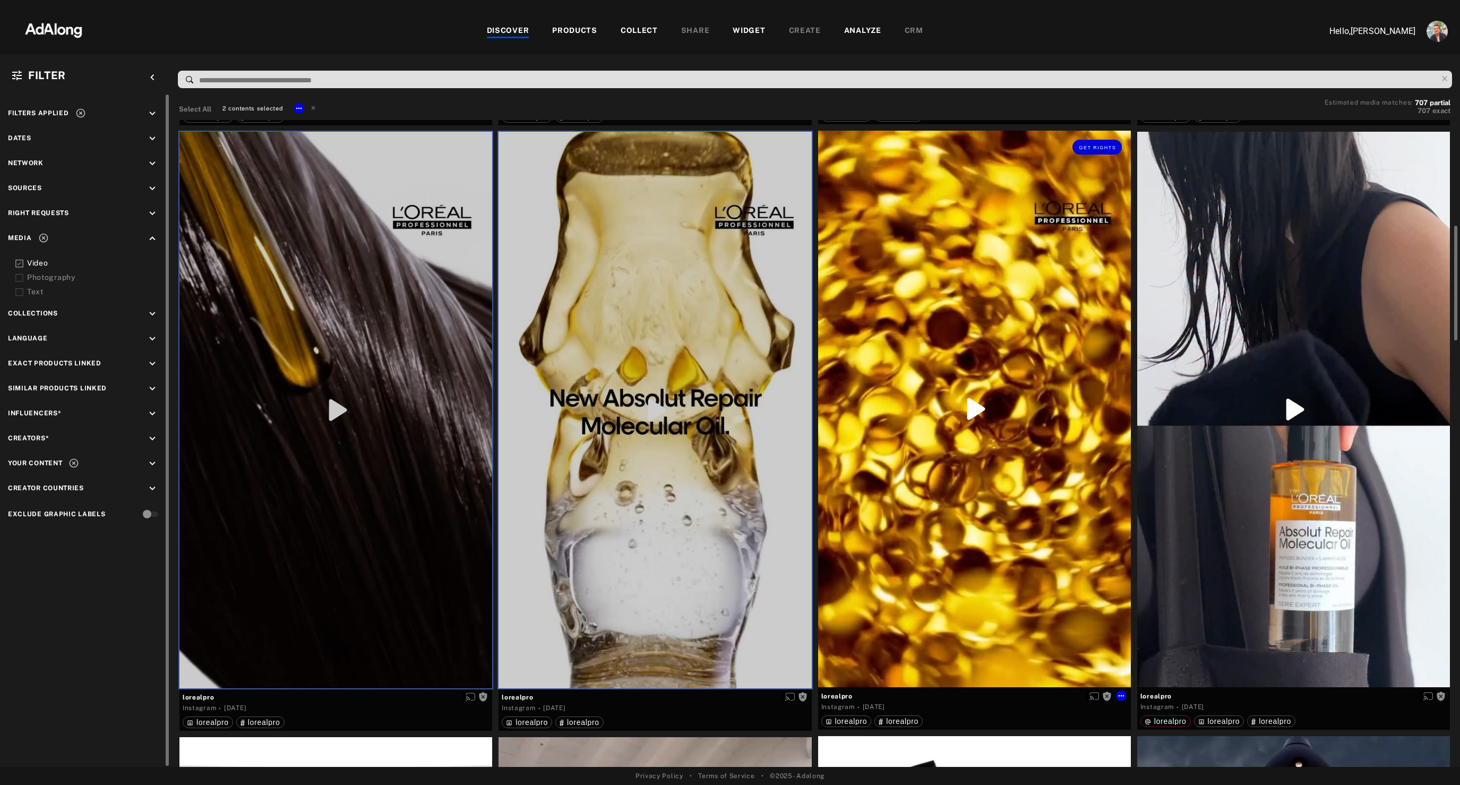
click at [945, 530] on div "Get rights" at bounding box center [974, 409] width 313 height 556
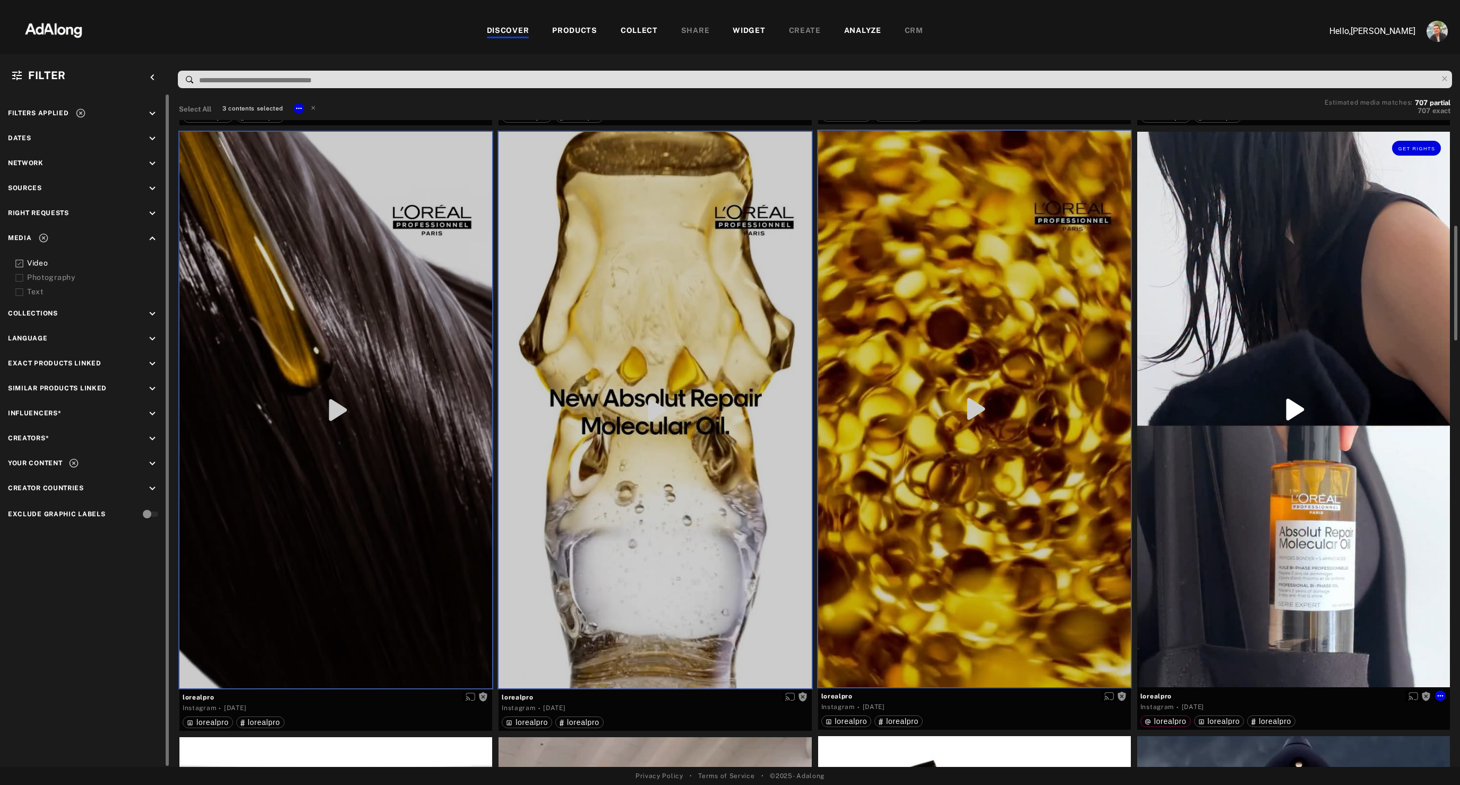
click at [1238, 515] on div "Get rights" at bounding box center [1293, 409] width 313 height 555
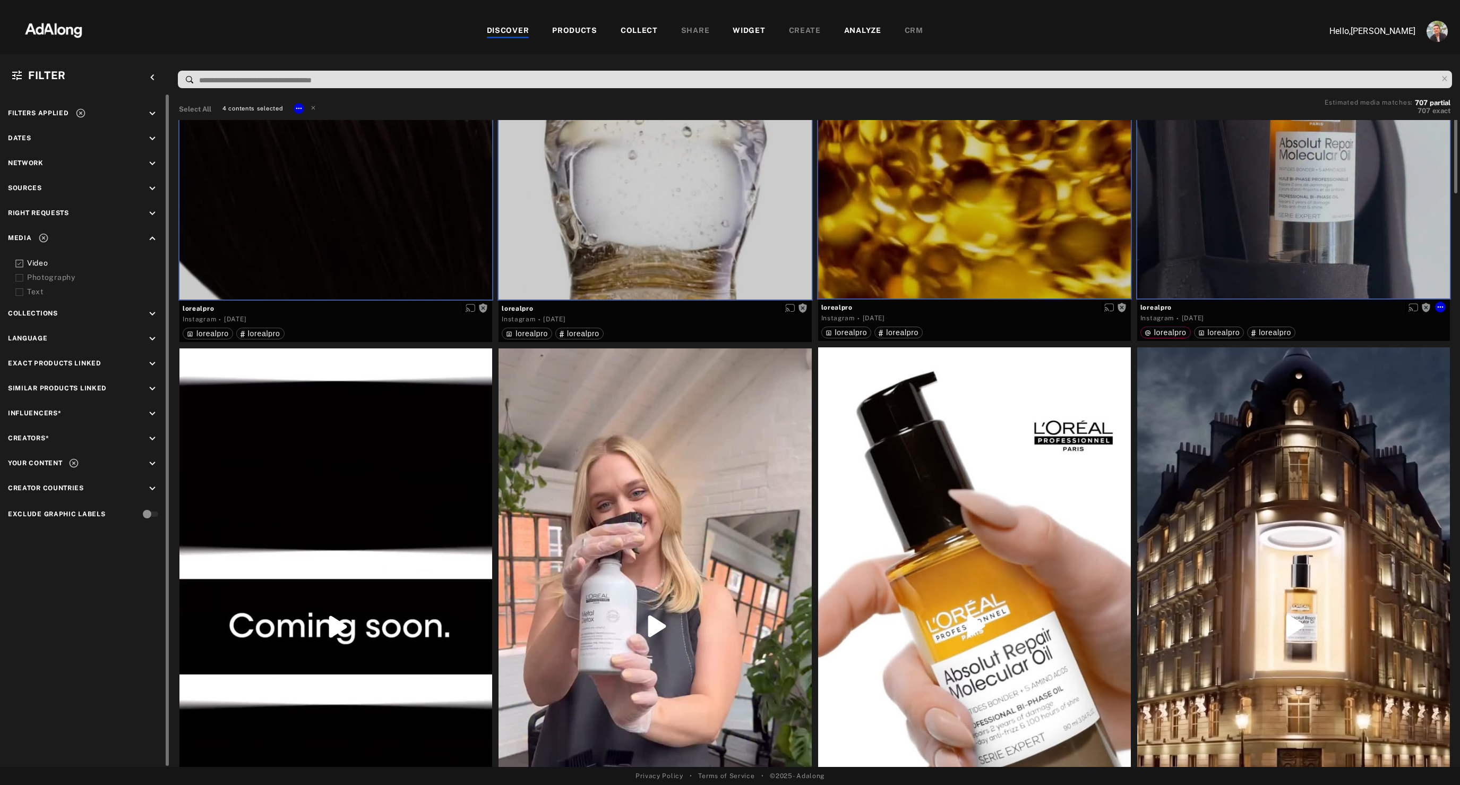
scroll to position [1017, 0]
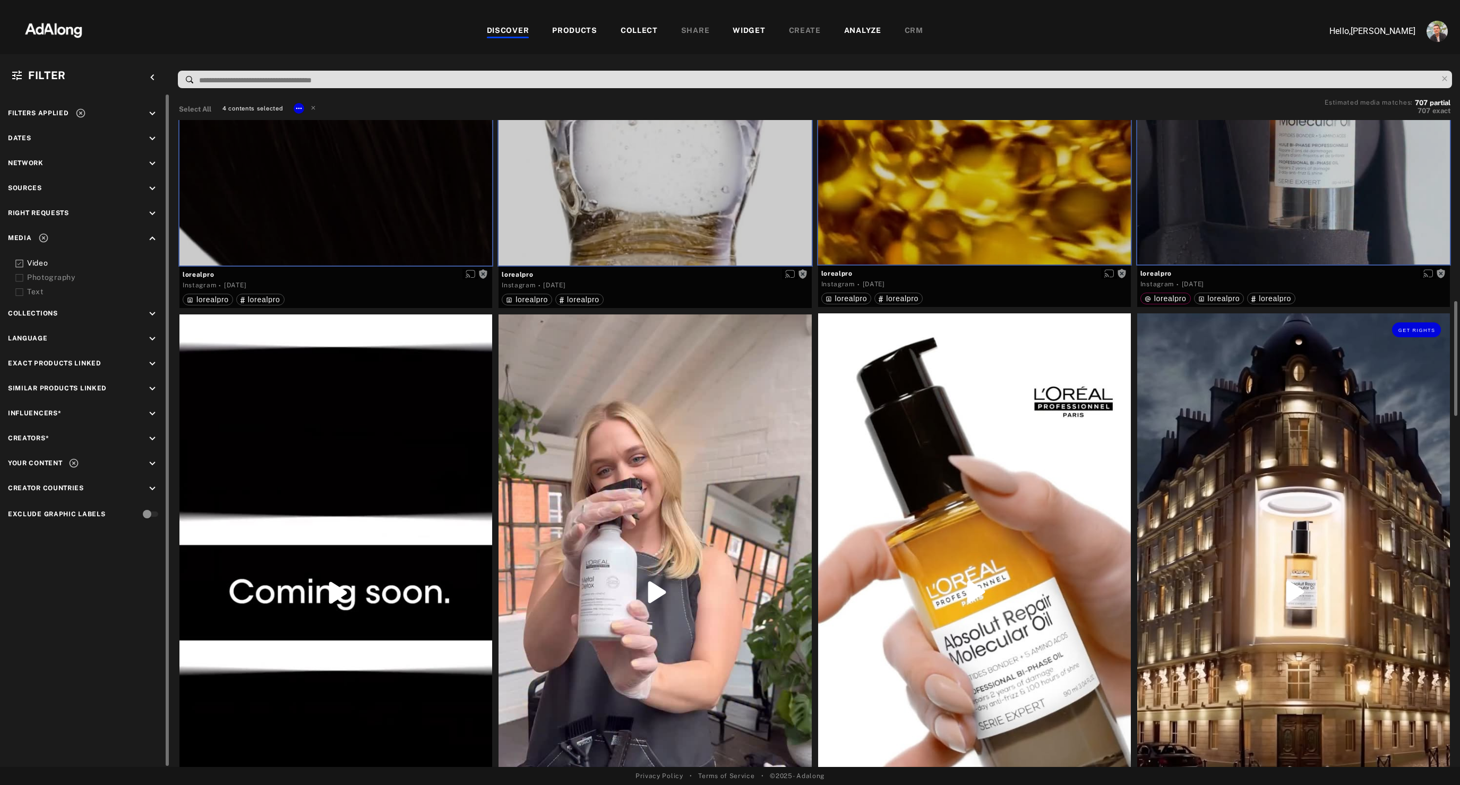
click at [1238, 515] on div "Get rights" at bounding box center [1293, 591] width 313 height 556
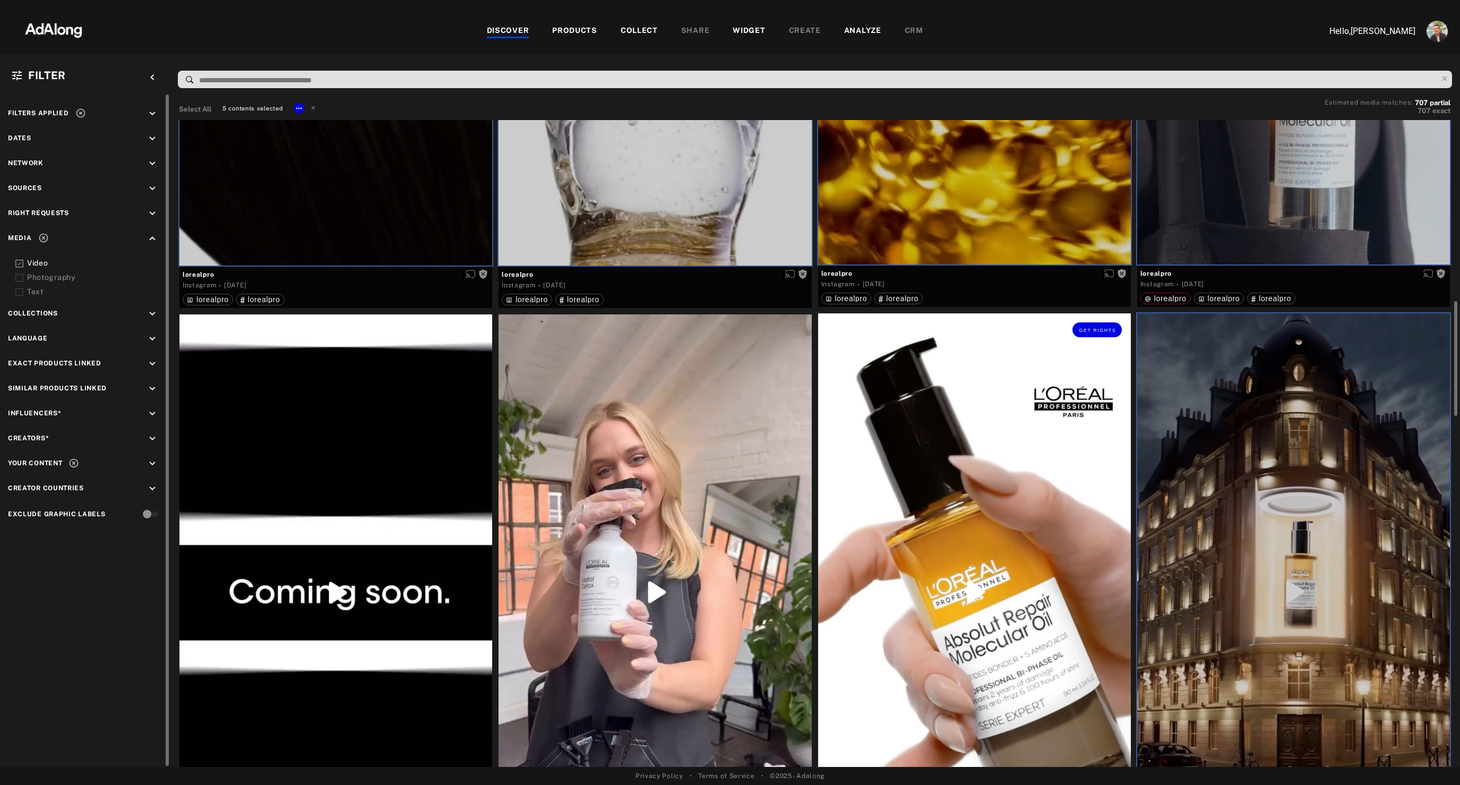
click at [1004, 562] on div "Get rights" at bounding box center [974, 591] width 313 height 556
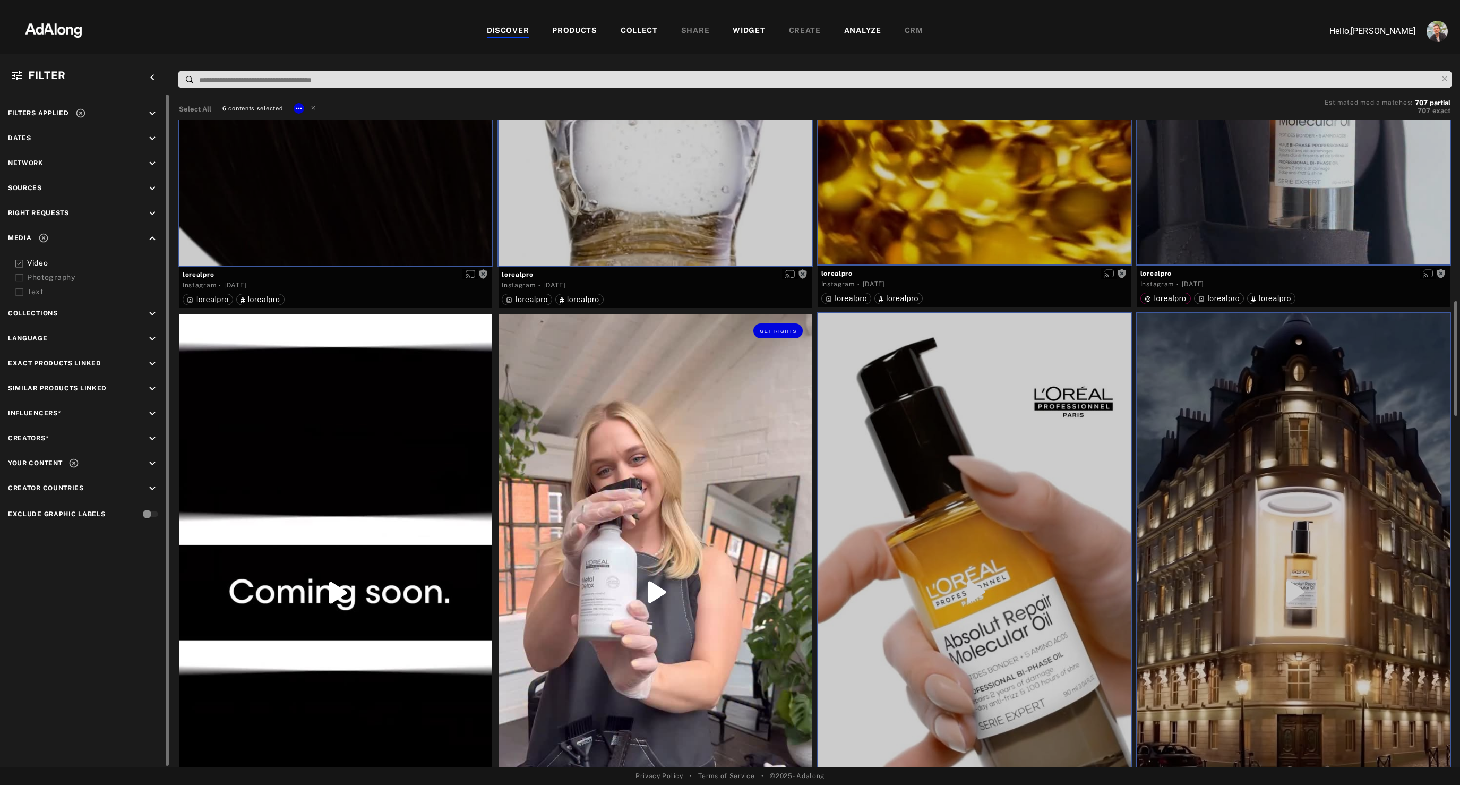
click at [615, 584] on div "Get rights" at bounding box center [655, 591] width 313 height 555
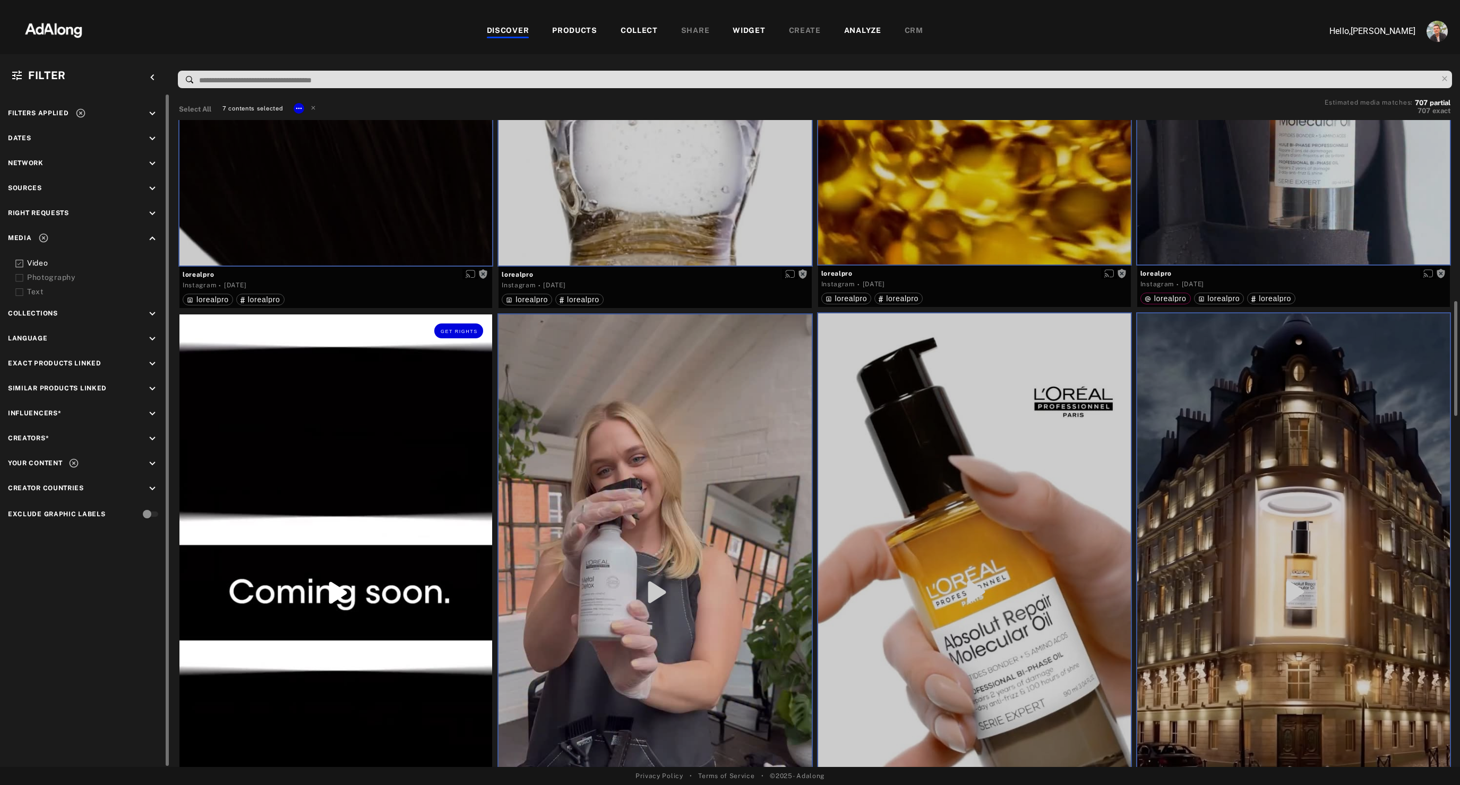
click at [357, 607] on div "Get rights" at bounding box center [335, 592] width 313 height 556
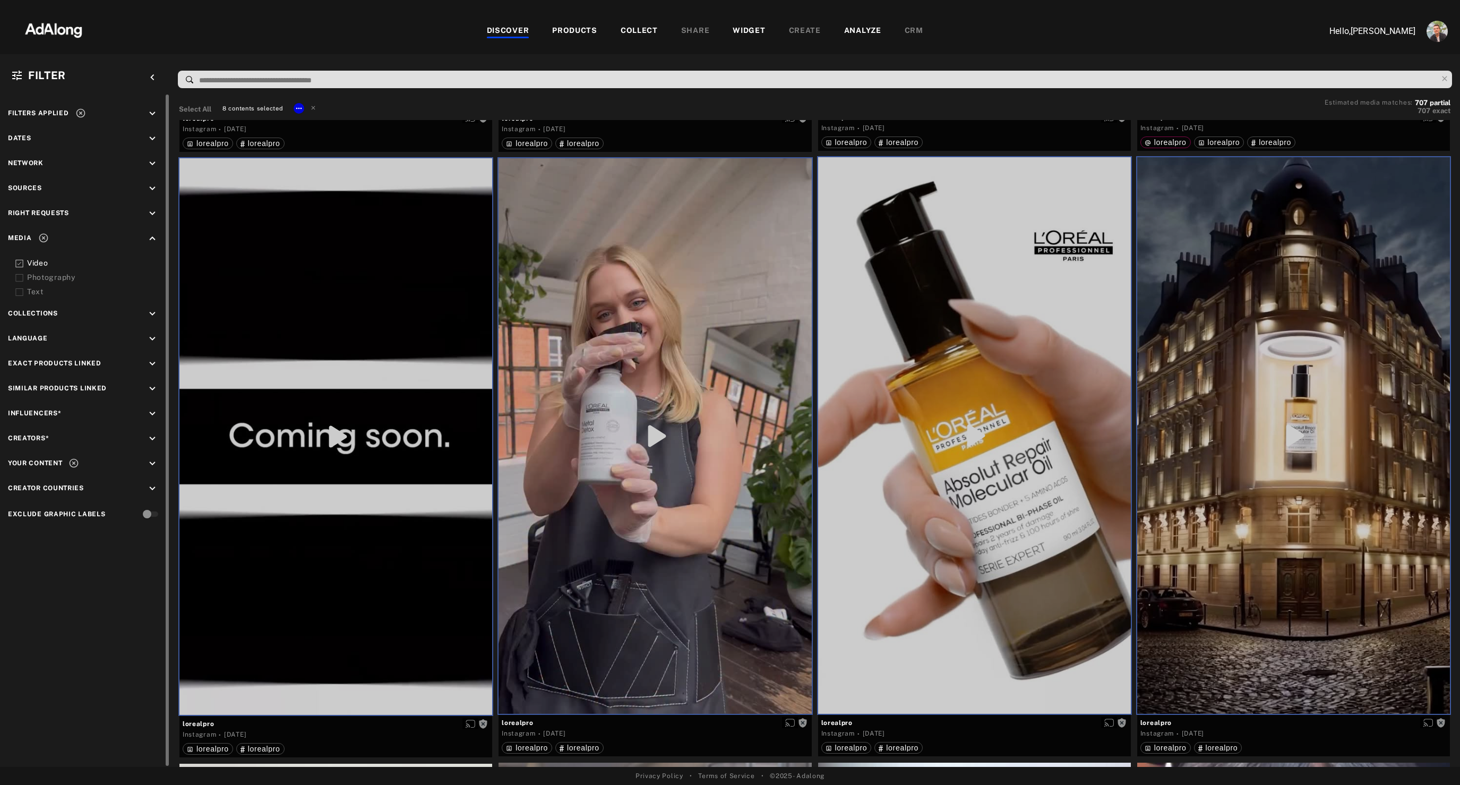
scroll to position [1590, 0]
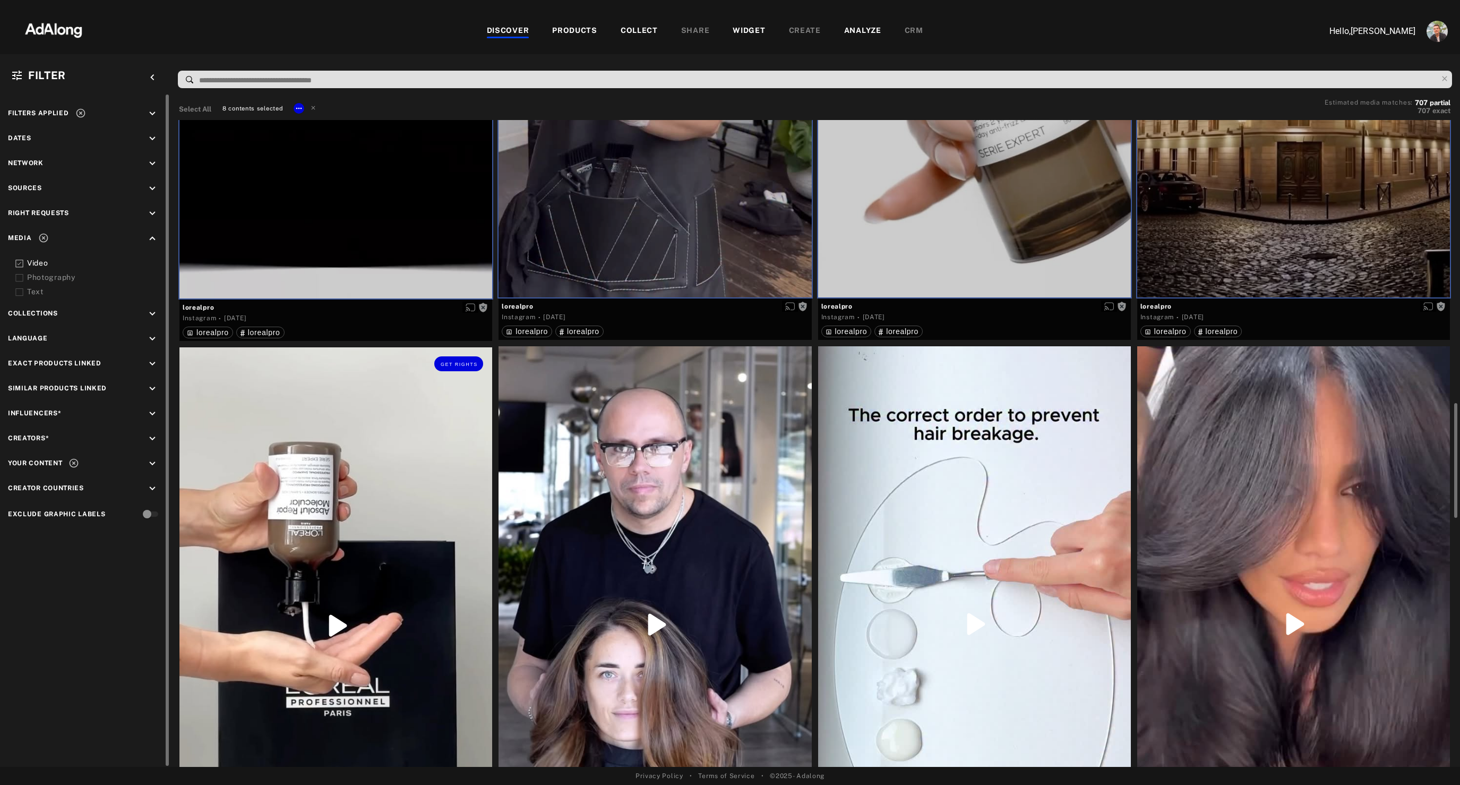
click at [357, 607] on div "Get rights" at bounding box center [335, 625] width 313 height 556
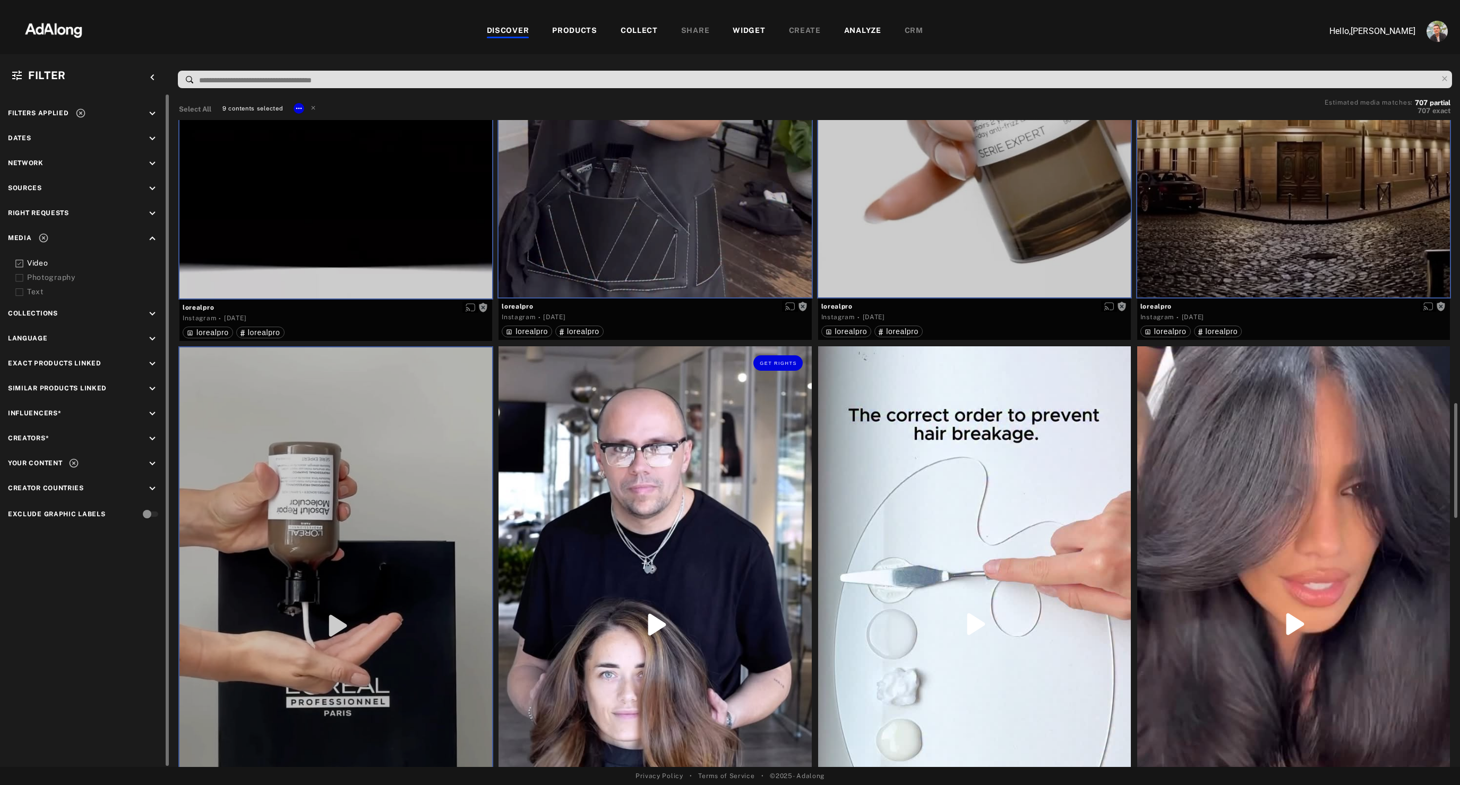
click at [636, 535] on div "Get rights" at bounding box center [655, 624] width 313 height 556
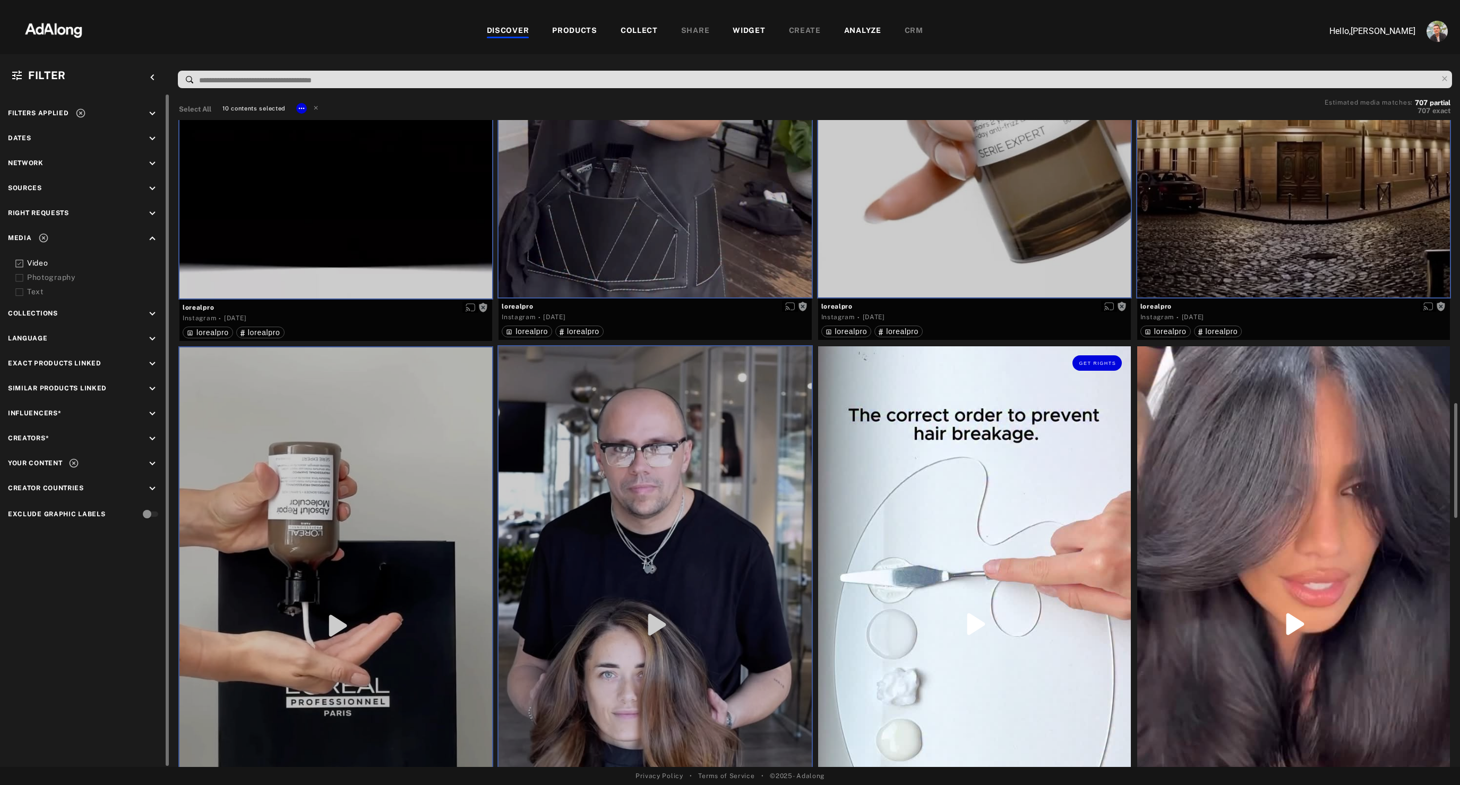
click at [935, 517] on div "Get rights" at bounding box center [974, 623] width 313 height 555
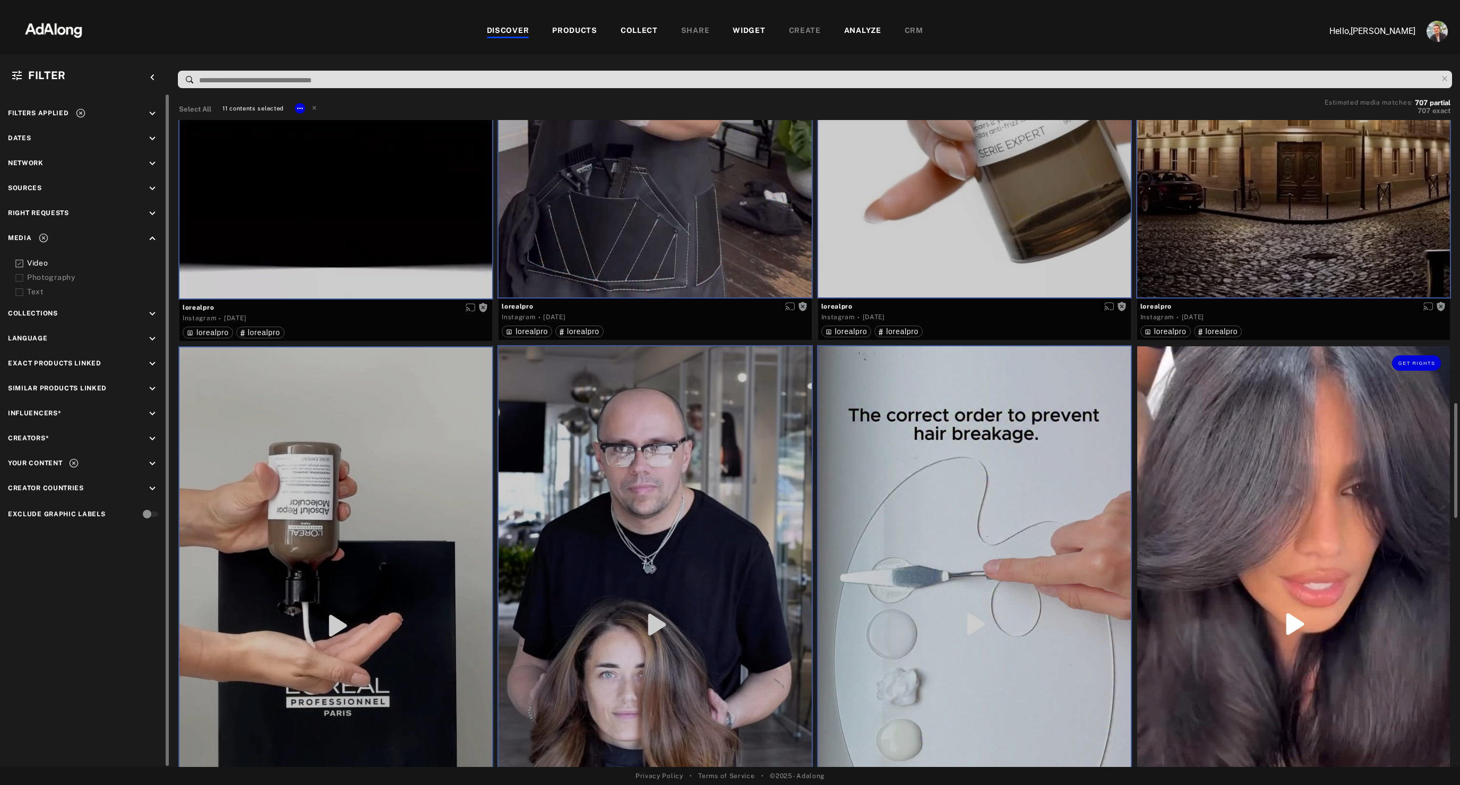
click at [1258, 505] on div "Get rights" at bounding box center [1293, 623] width 313 height 555
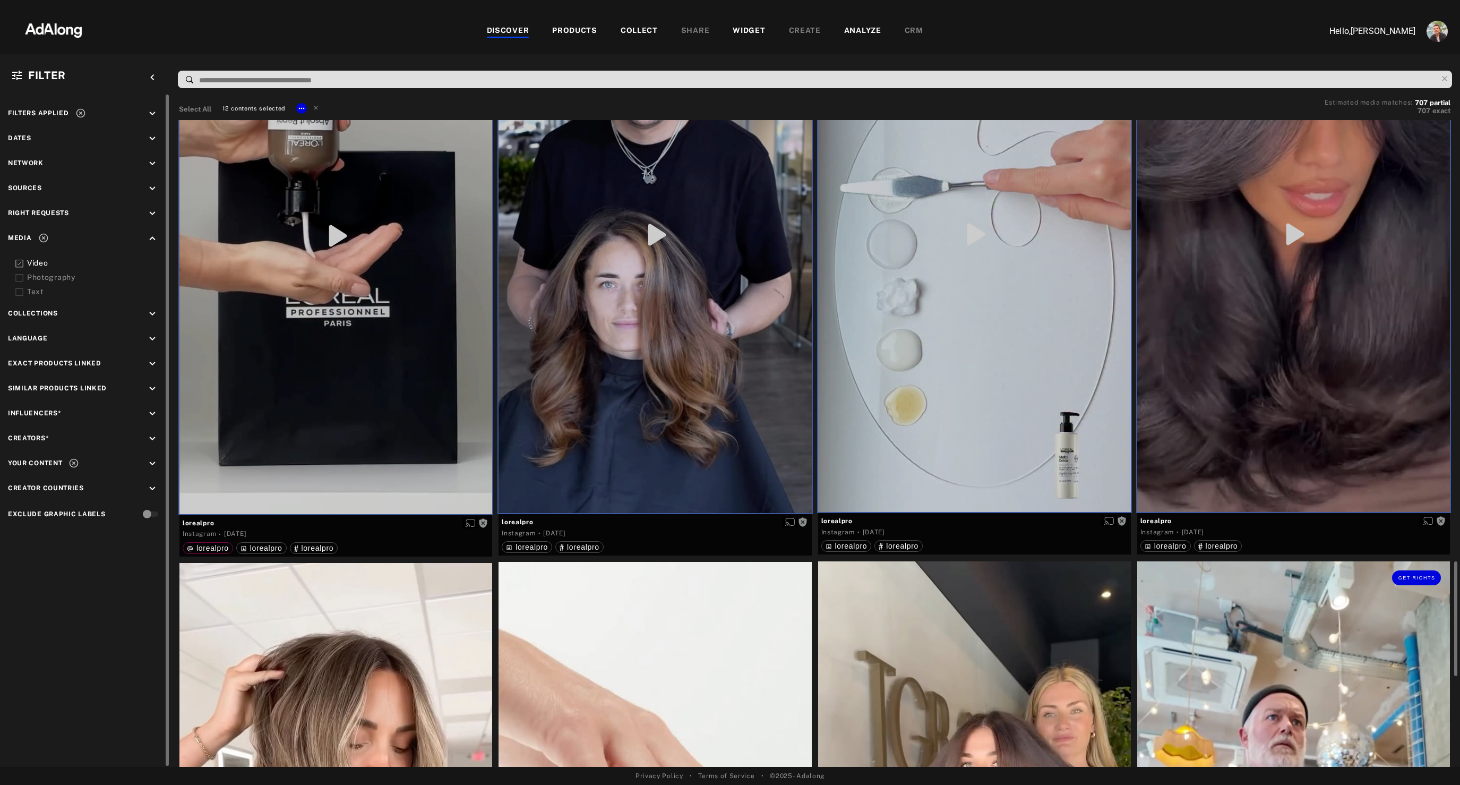
scroll to position [2054, 0]
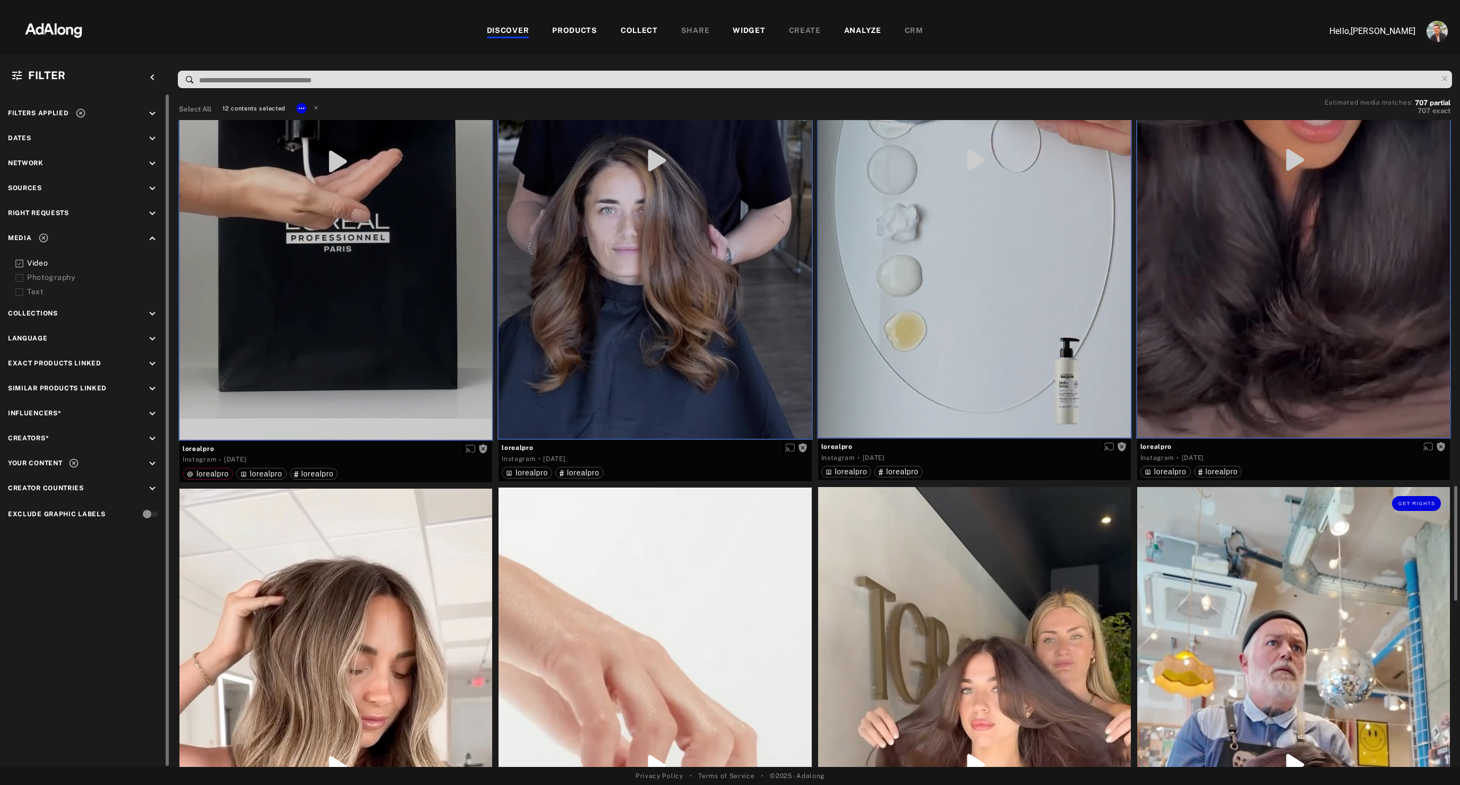
click at [1252, 643] on div "Get rights" at bounding box center [1293, 765] width 313 height 556
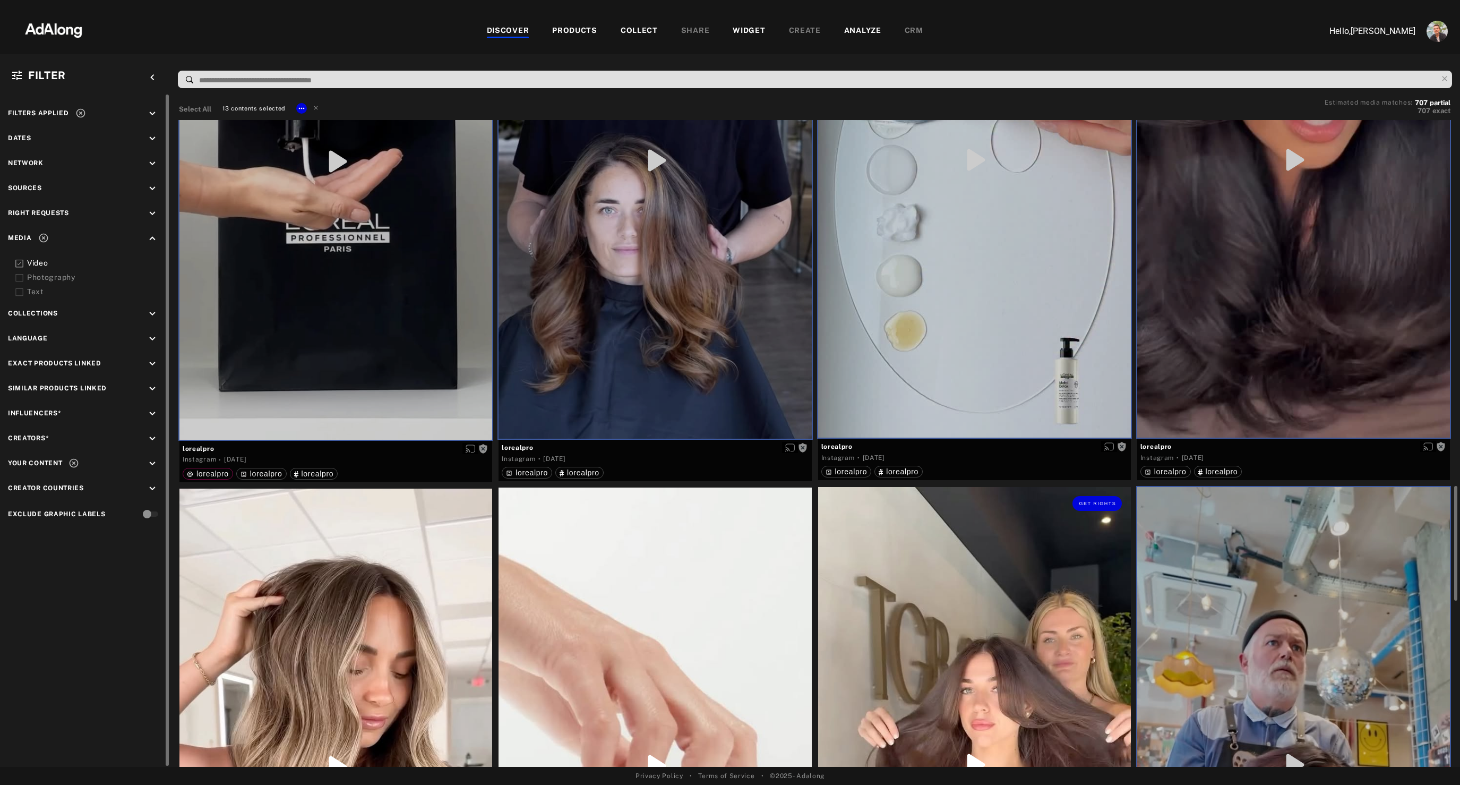
click at [1006, 629] on div "Get rights" at bounding box center [974, 765] width 313 height 556
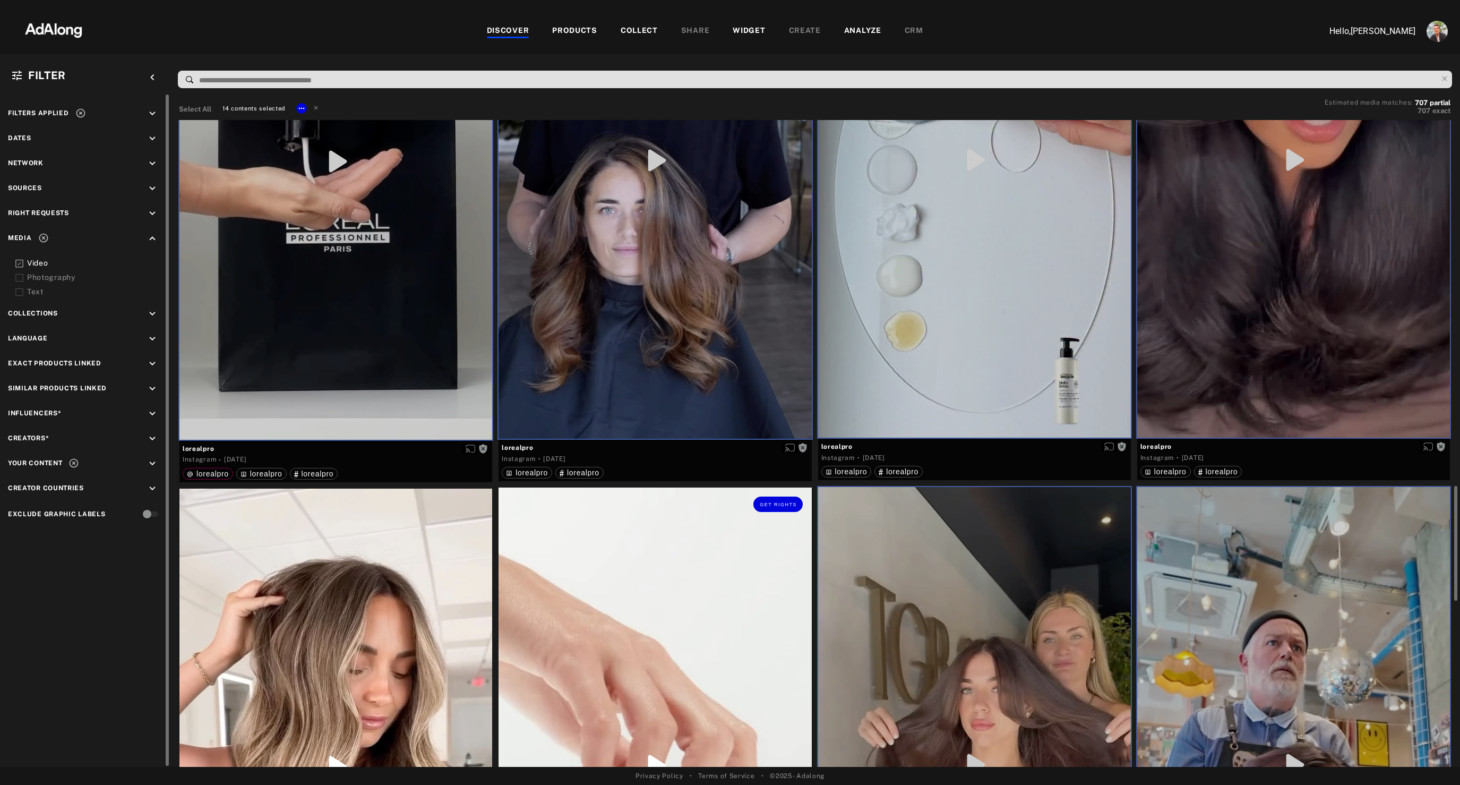
click at [652, 635] on div "Get rights" at bounding box center [655, 765] width 313 height 556
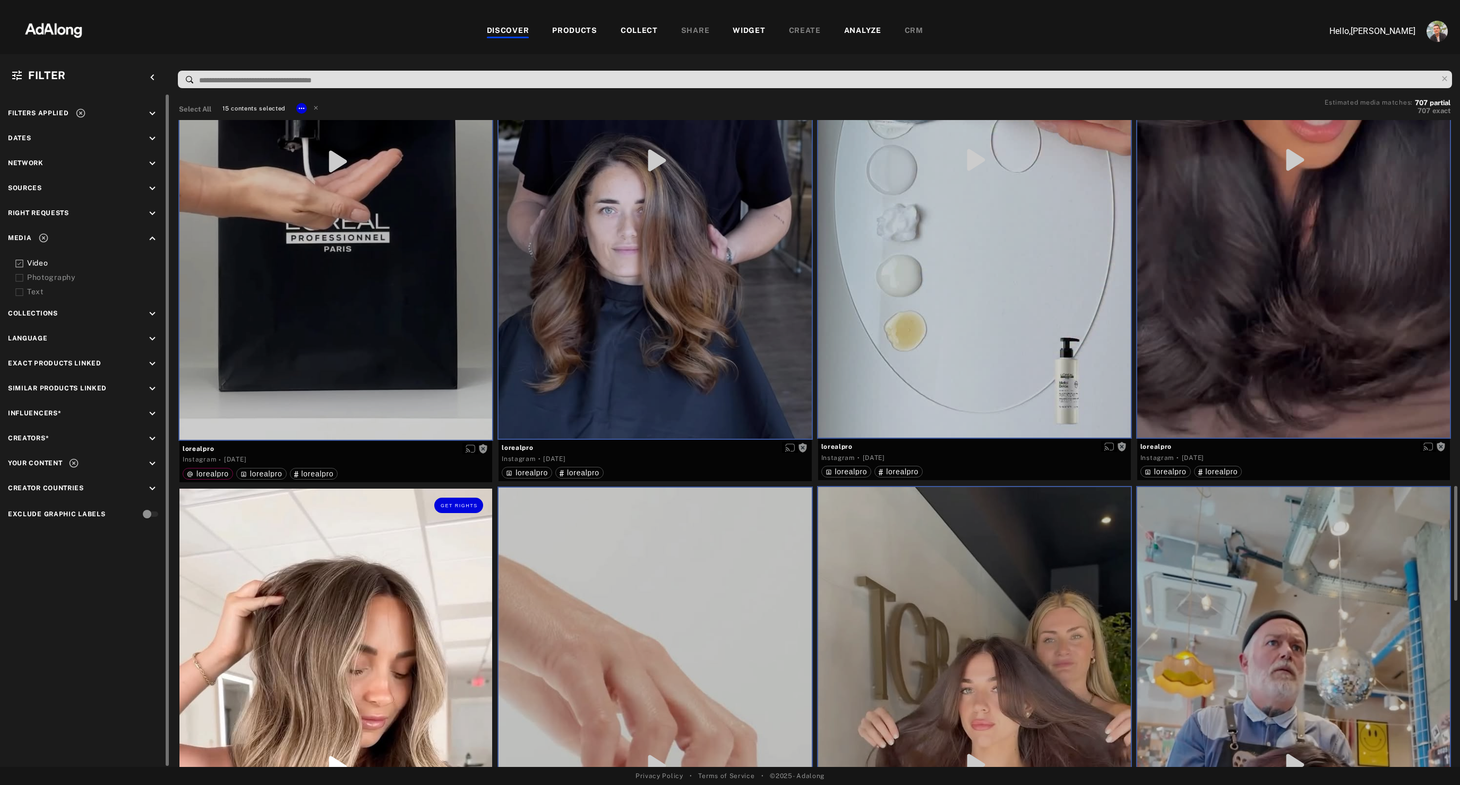
click at [344, 646] on div "Get rights" at bounding box center [335, 767] width 313 height 556
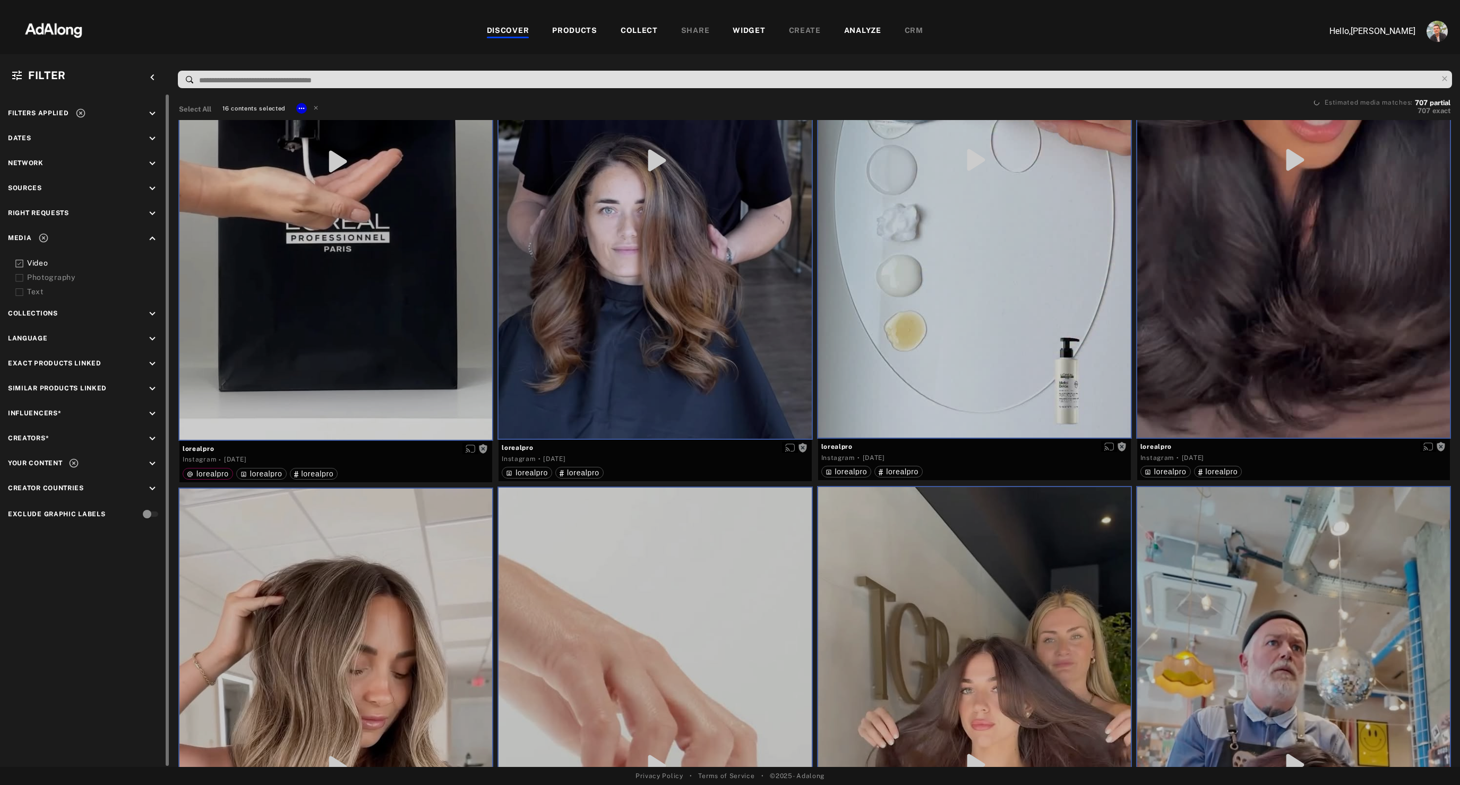
scroll to position [2585, 0]
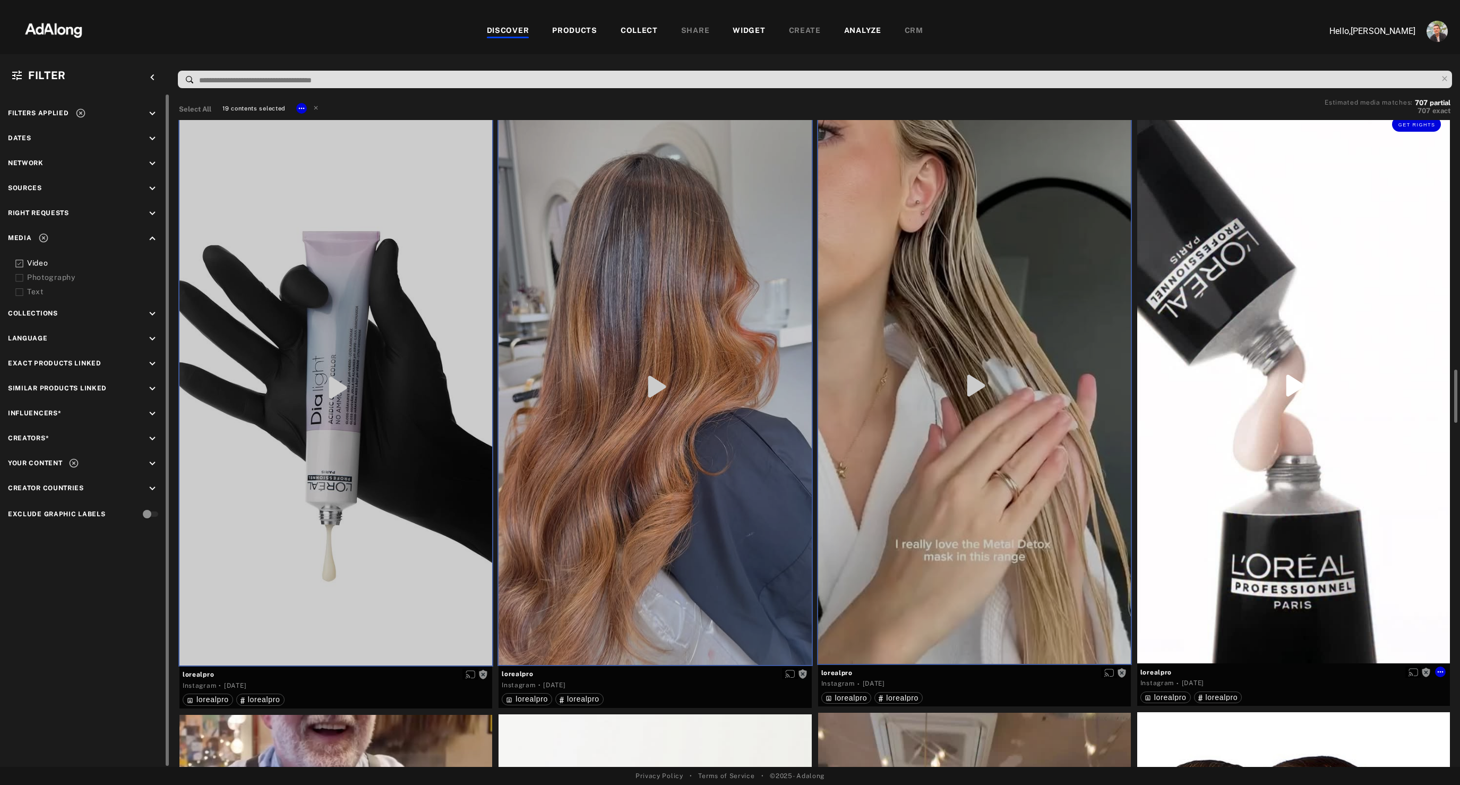
click at [1275, 449] on div "Get rights" at bounding box center [1293, 385] width 313 height 555
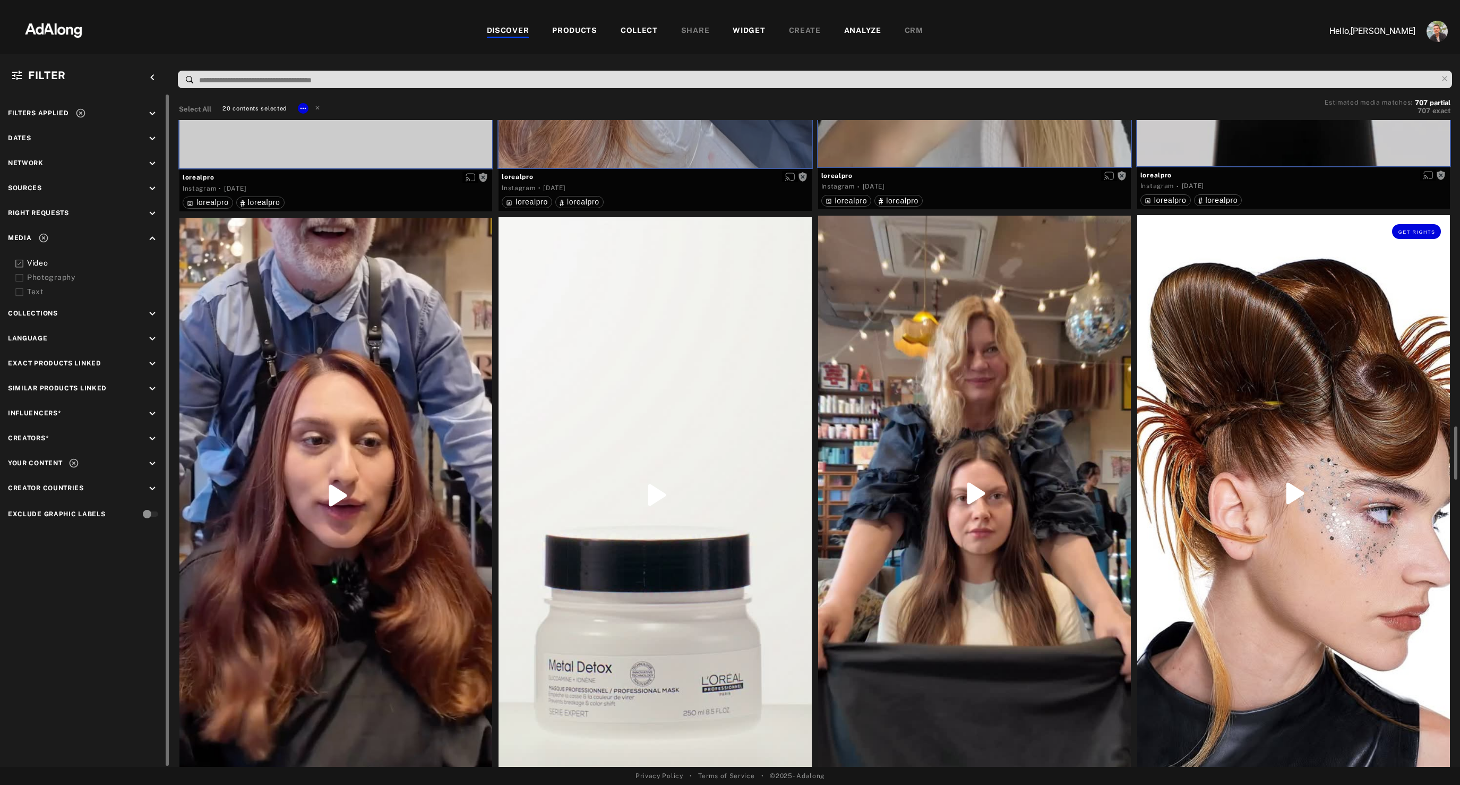
scroll to position [3550, 0]
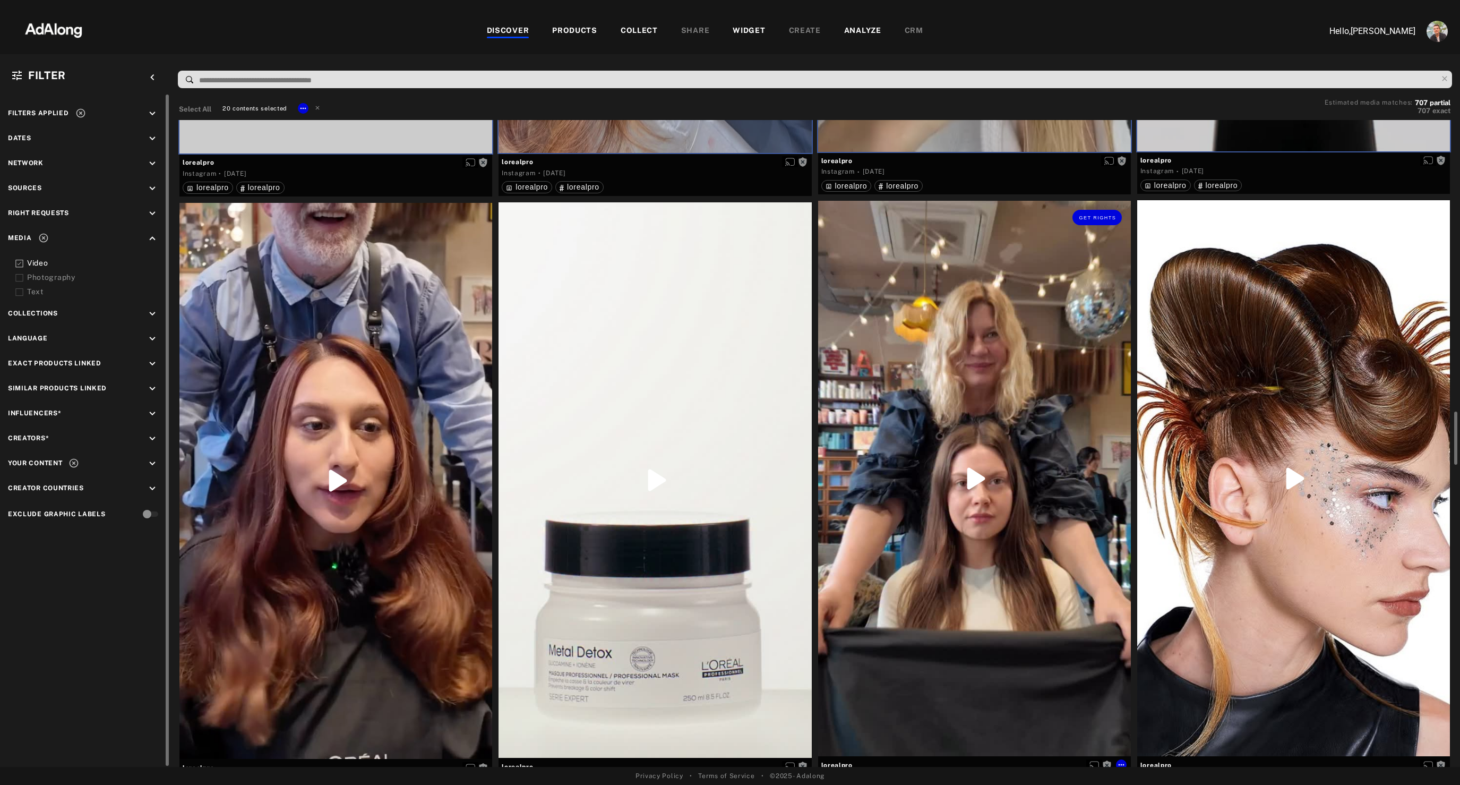
click at [957, 485] on div "Get rights" at bounding box center [974, 478] width 313 height 555
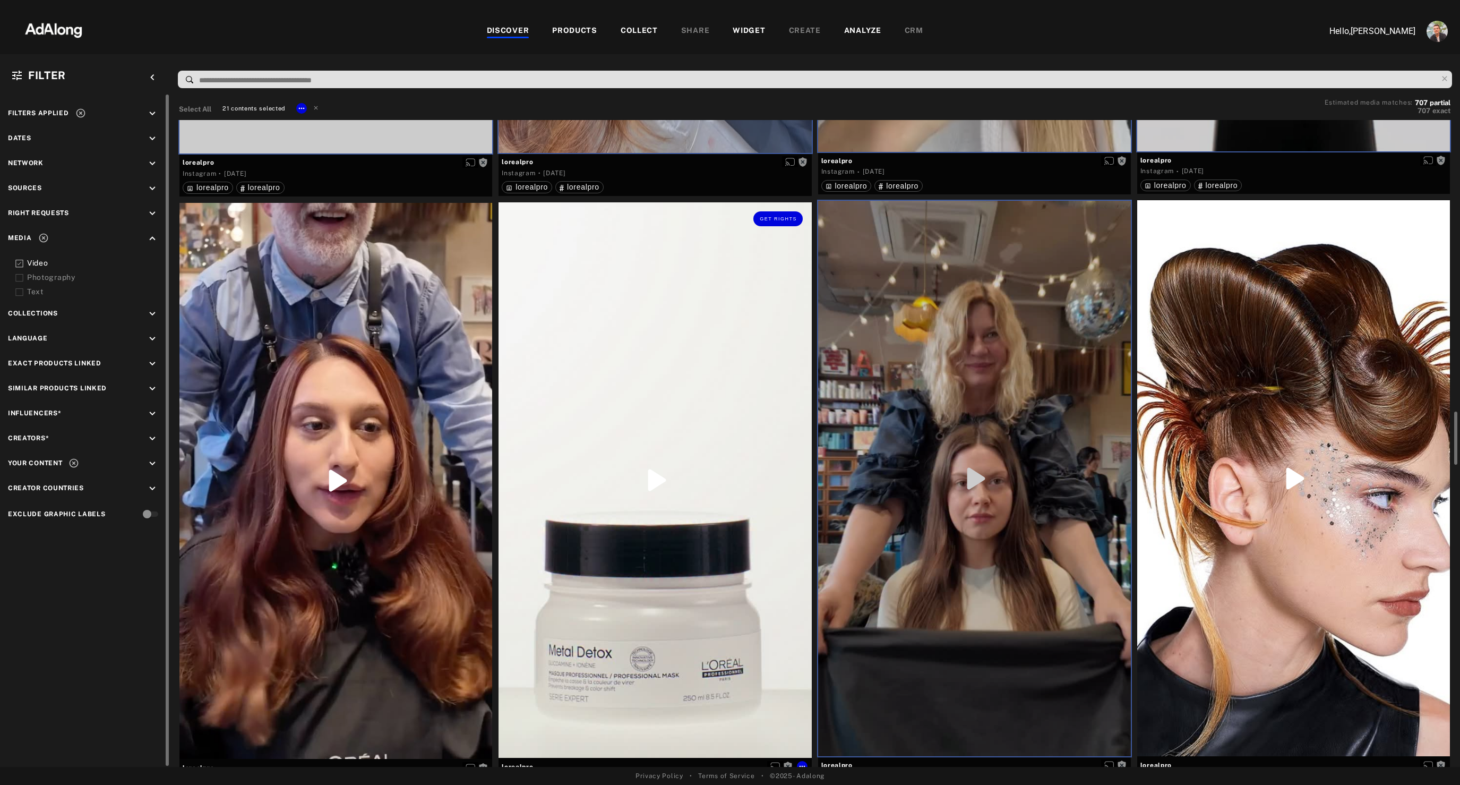
click at [667, 507] on div "Get rights" at bounding box center [655, 479] width 313 height 555
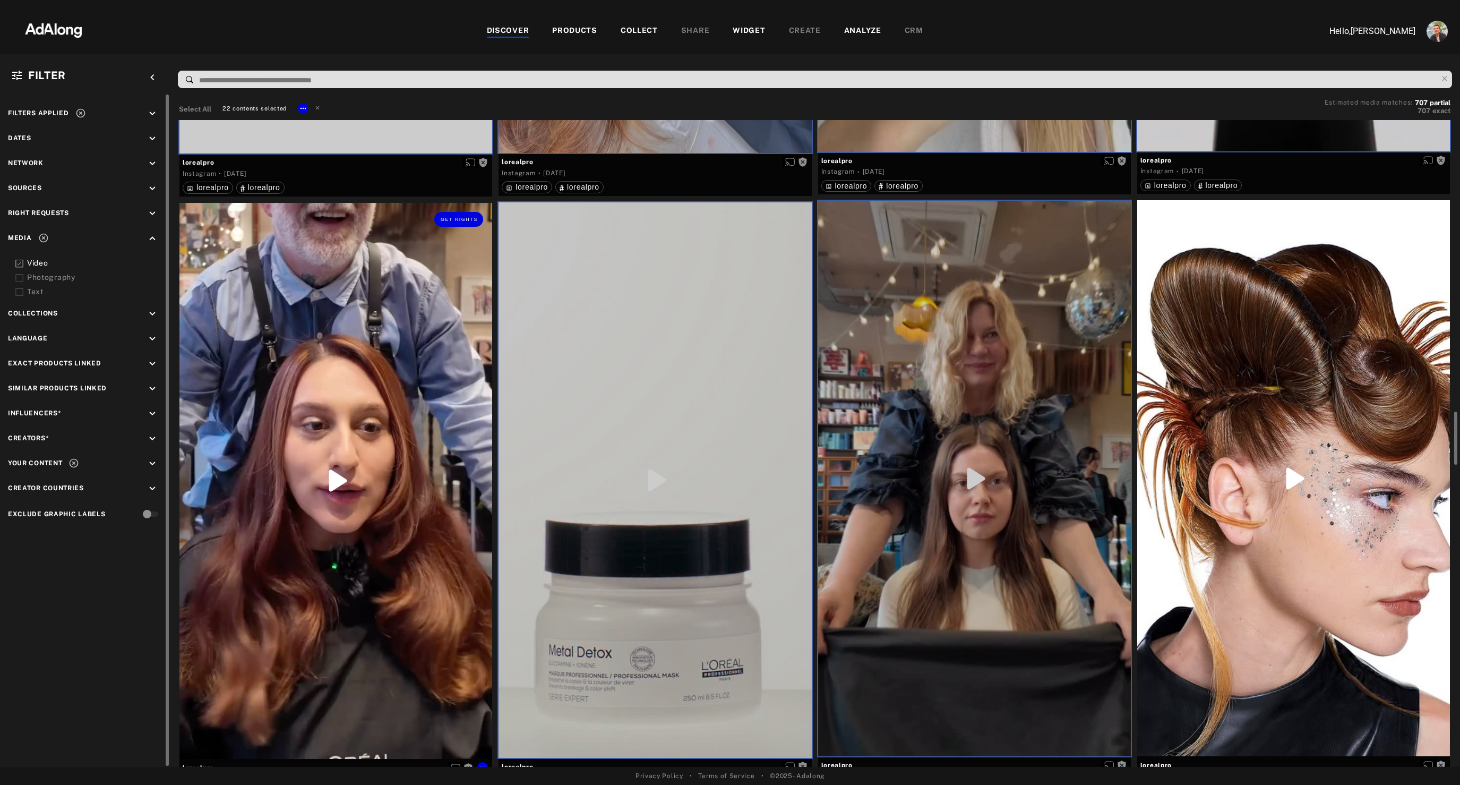
click at [400, 524] on div "Get rights" at bounding box center [335, 481] width 313 height 556
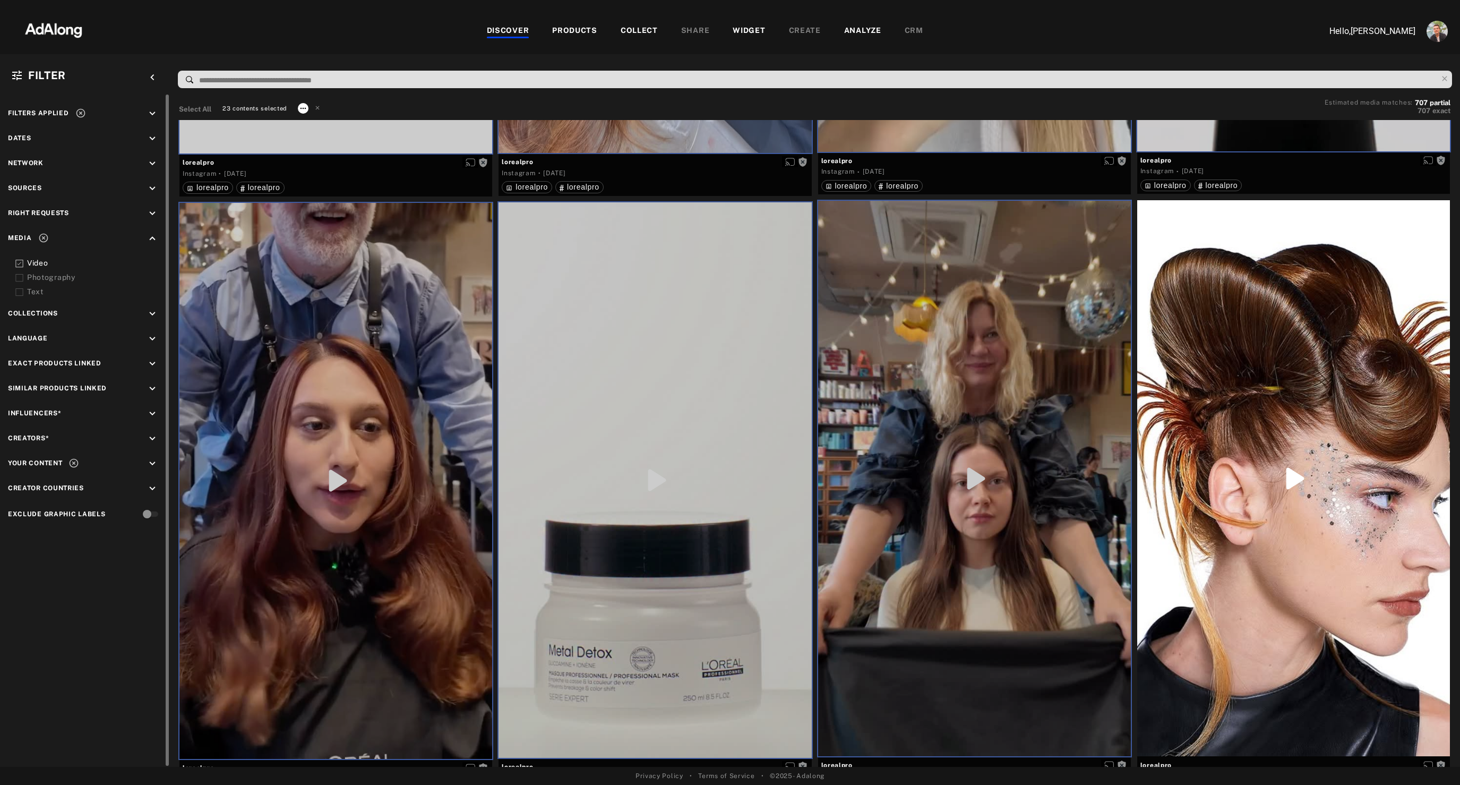
click at [299, 107] on icon at bounding box center [303, 108] width 8 height 8
click at [313, 121] on span "Collect" at bounding box center [316, 121] width 20 height 7
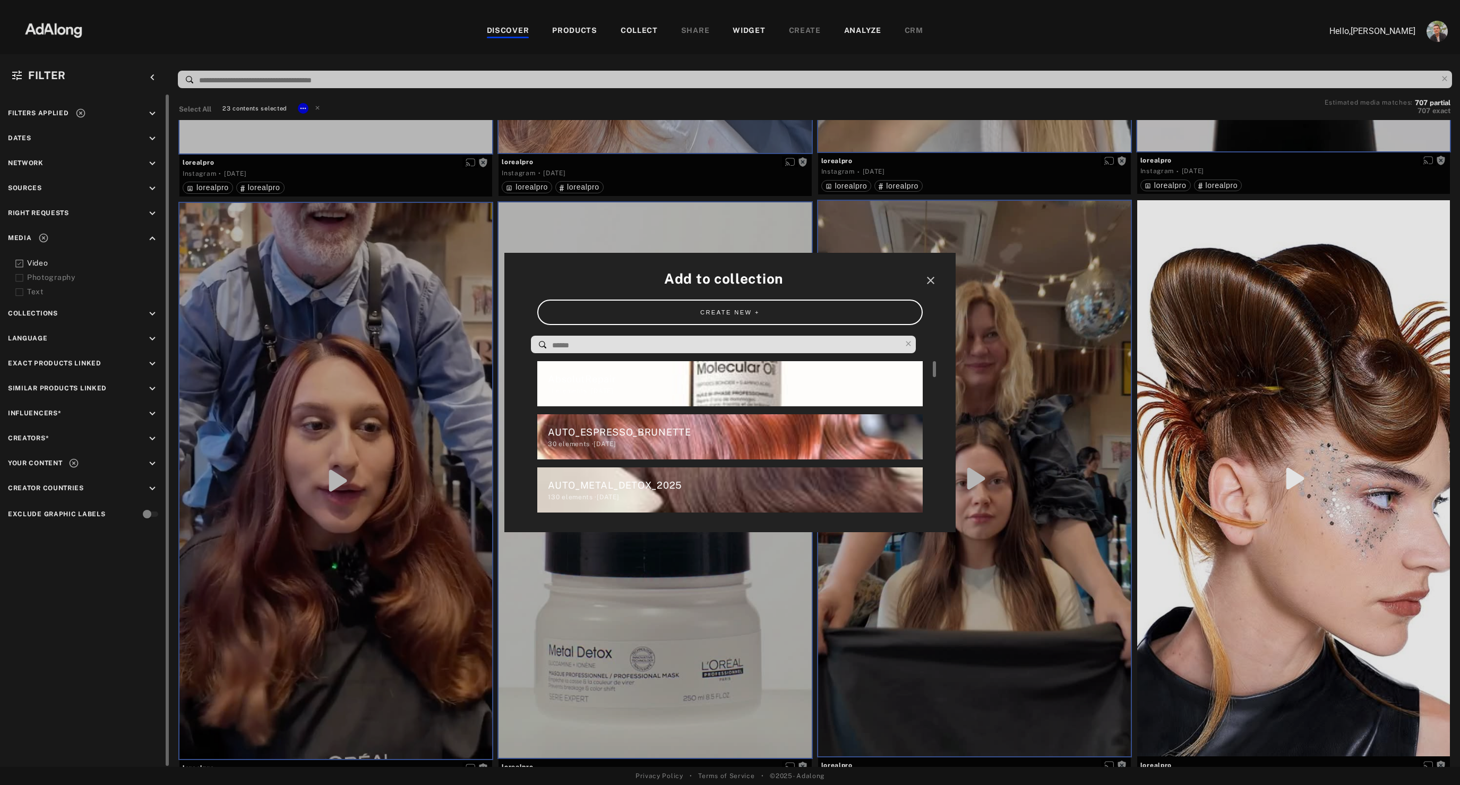
click at [673, 378] on div "AbsolutRepair" at bounding box center [735, 379] width 374 height 14
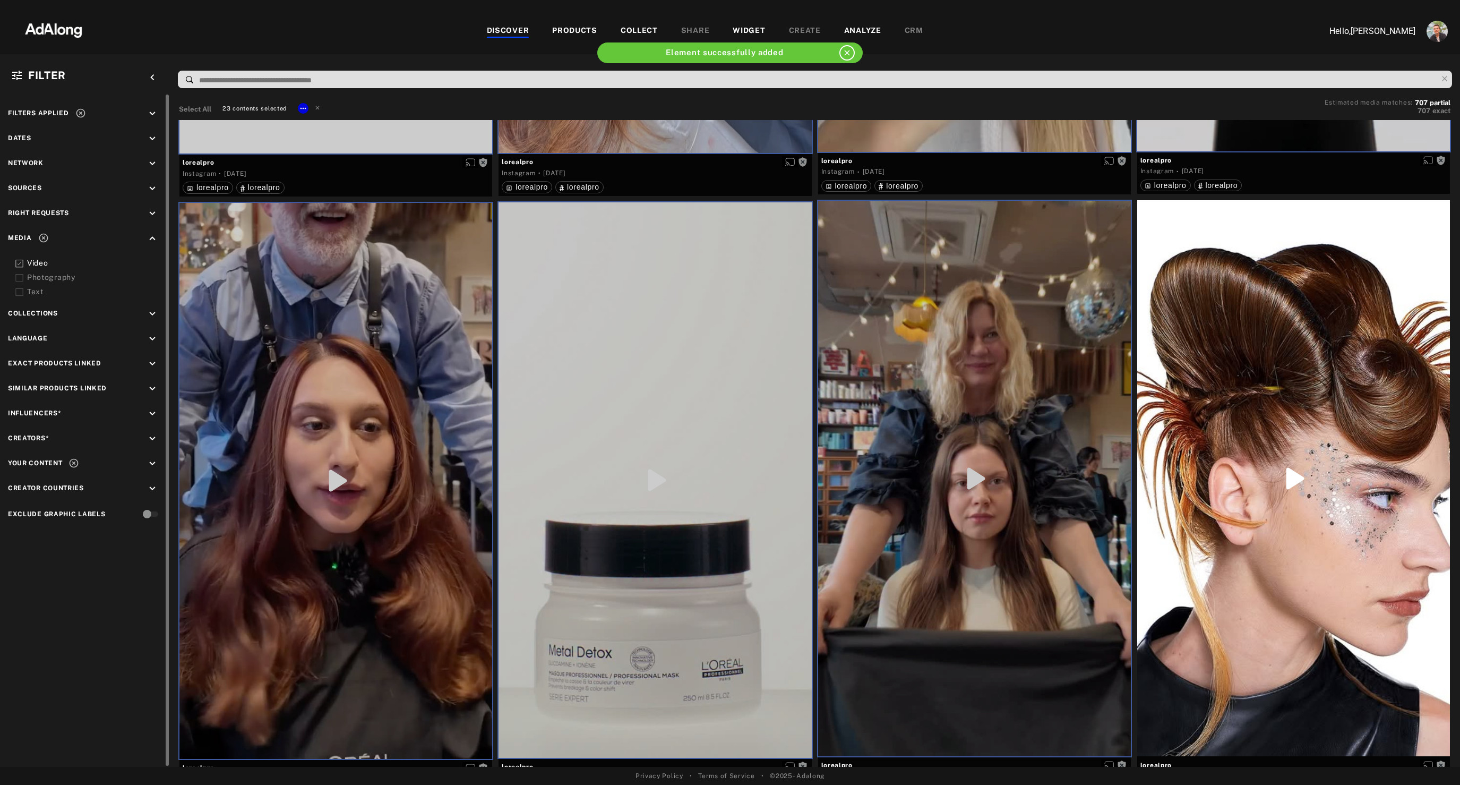
click at [739, 32] on div "WIDGET" at bounding box center [749, 31] width 32 height 13
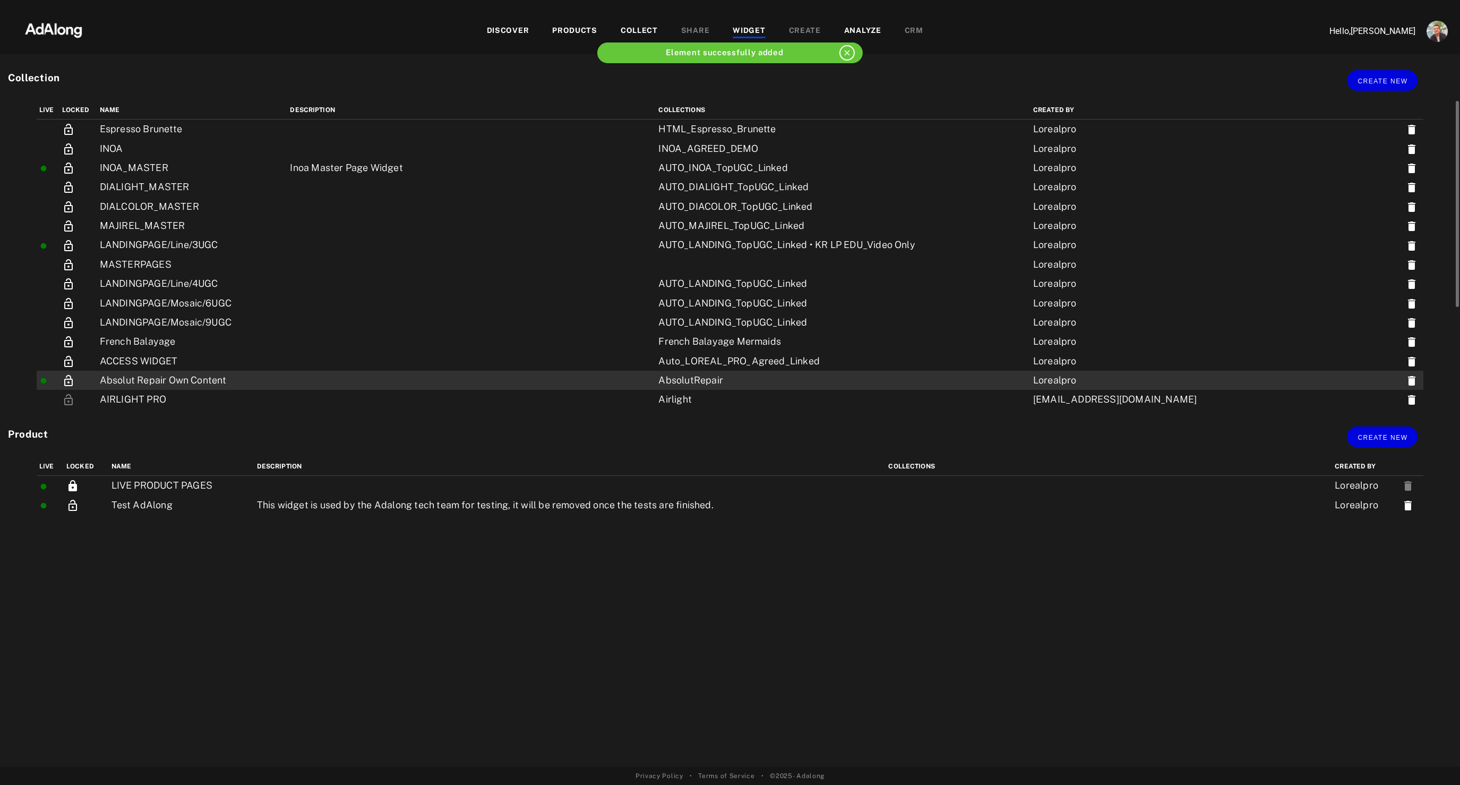
click at [190, 375] on td "Absolut Repair Own Content" at bounding box center [192, 380] width 191 height 19
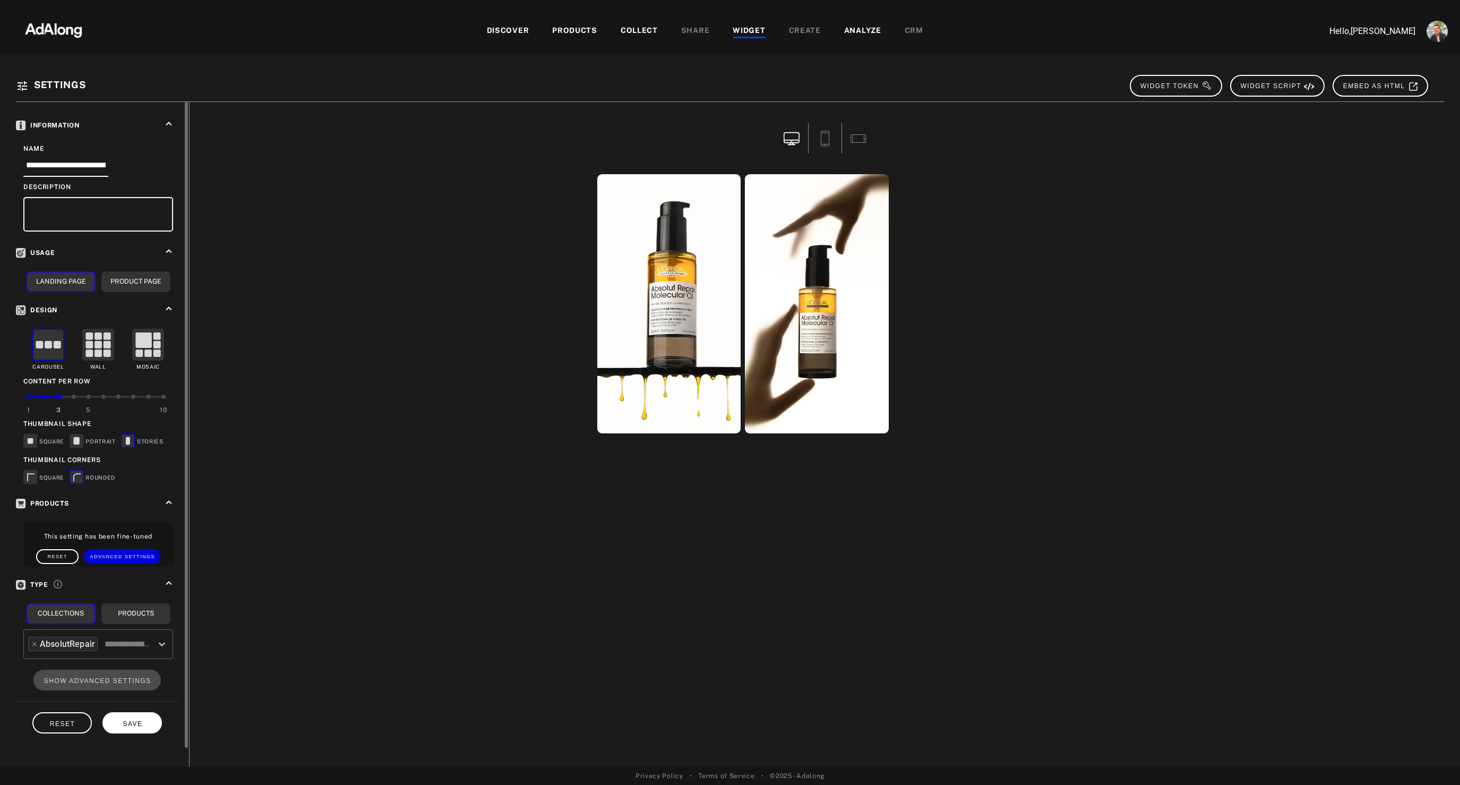
click at [141, 720] on span "SAVE" at bounding box center [133, 723] width 20 height 7
click at [56, 37] on img at bounding box center [53, 29] width 93 height 32
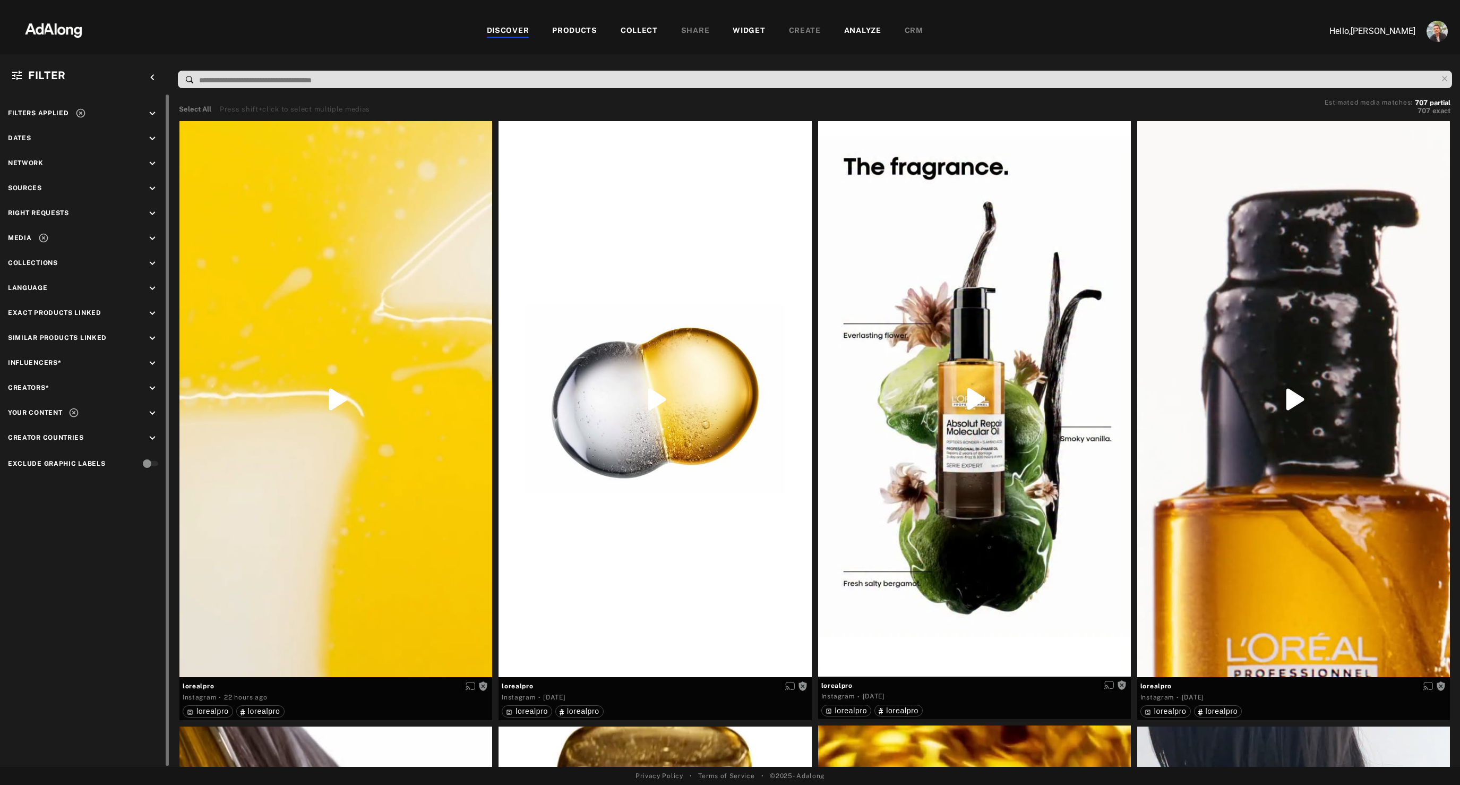
click at [153, 239] on icon "keyboard_arrow_down" at bounding box center [153, 239] width 12 height 12
click at [76, 461] on icon at bounding box center [73, 463] width 11 height 11
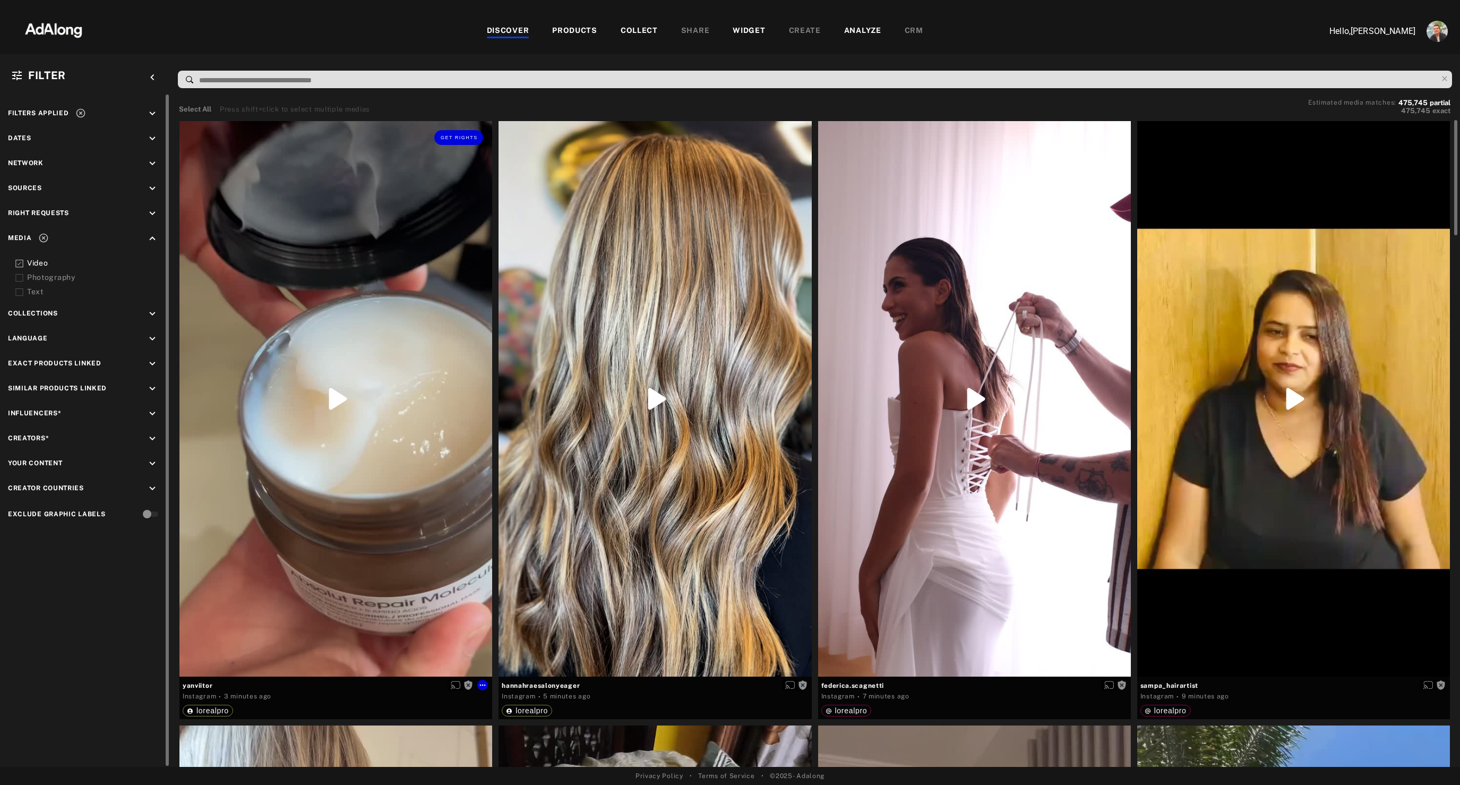
click at [362, 215] on div "Get rights" at bounding box center [335, 398] width 313 height 555
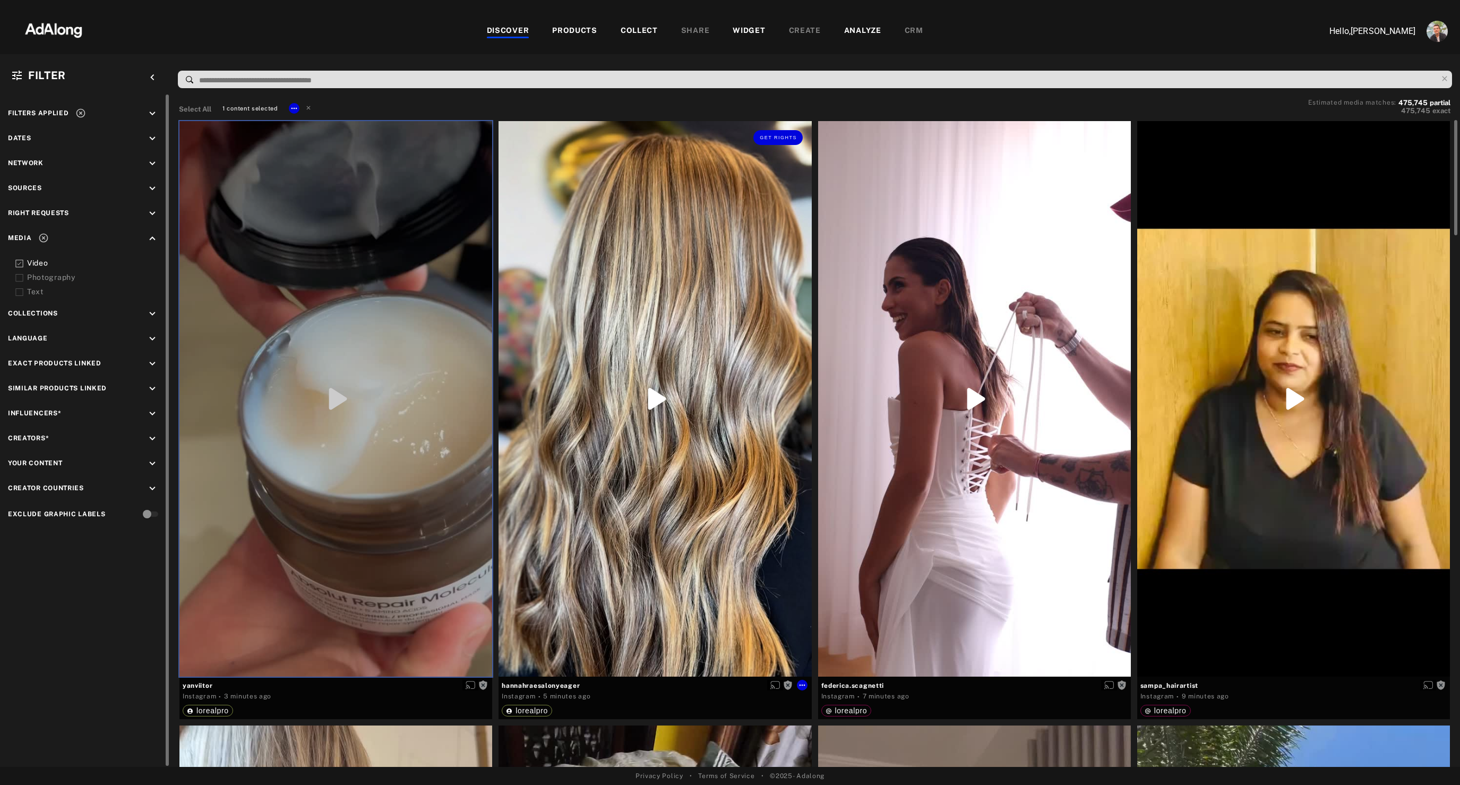
click at [707, 209] on div "Get rights" at bounding box center [655, 398] width 313 height 555
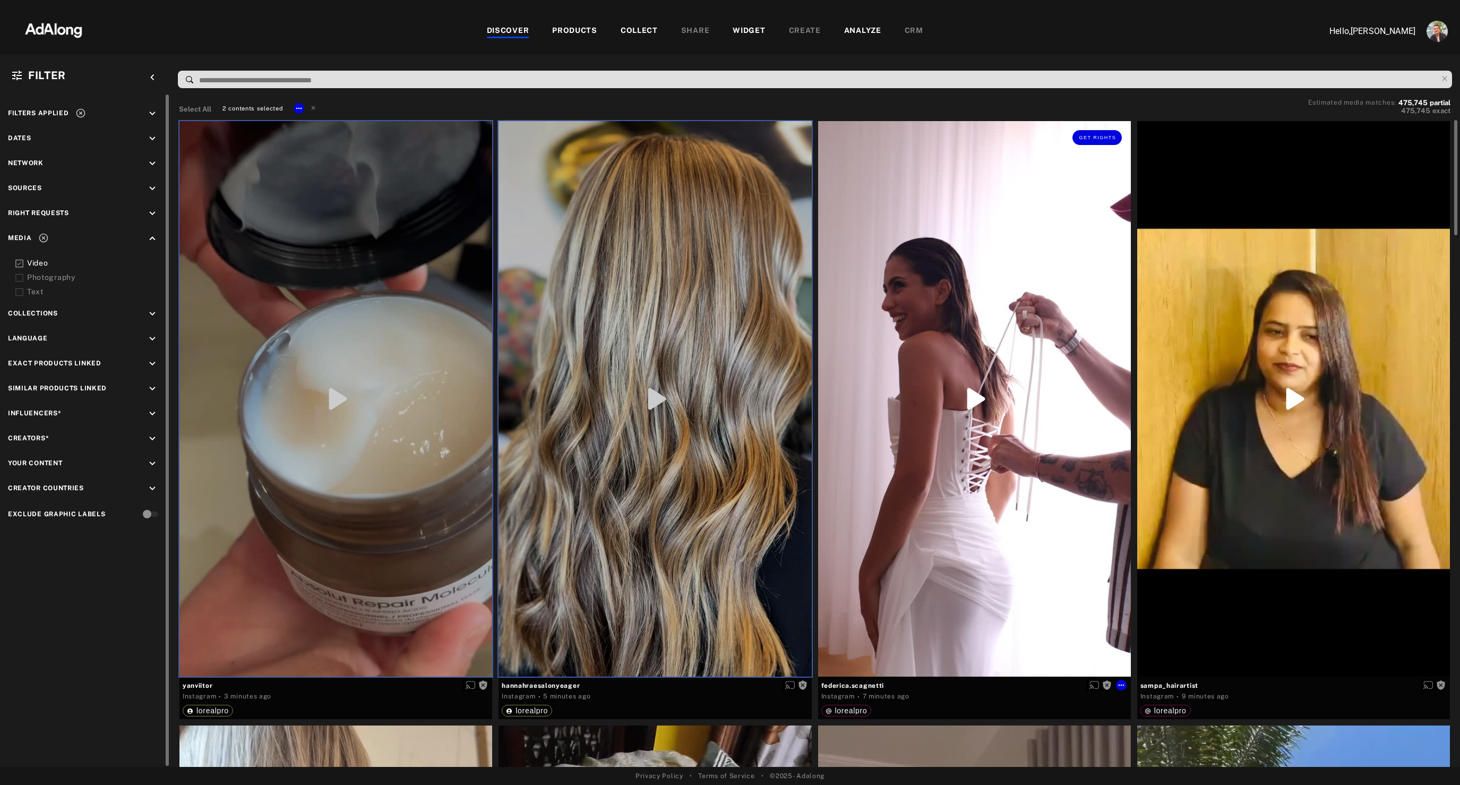
click at [986, 247] on div "Get rights" at bounding box center [974, 398] width 313 height 555
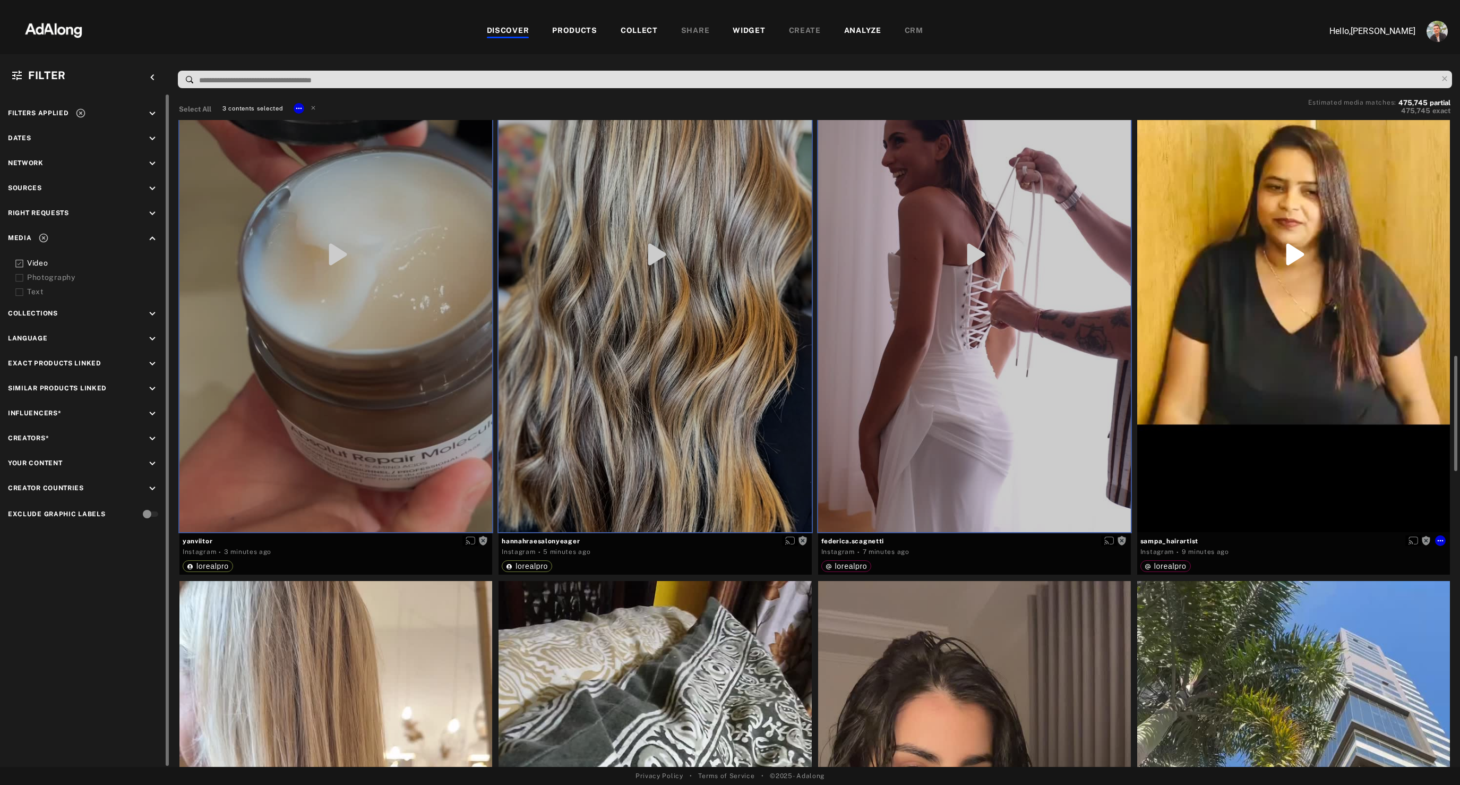
scroll to position [341, 0]
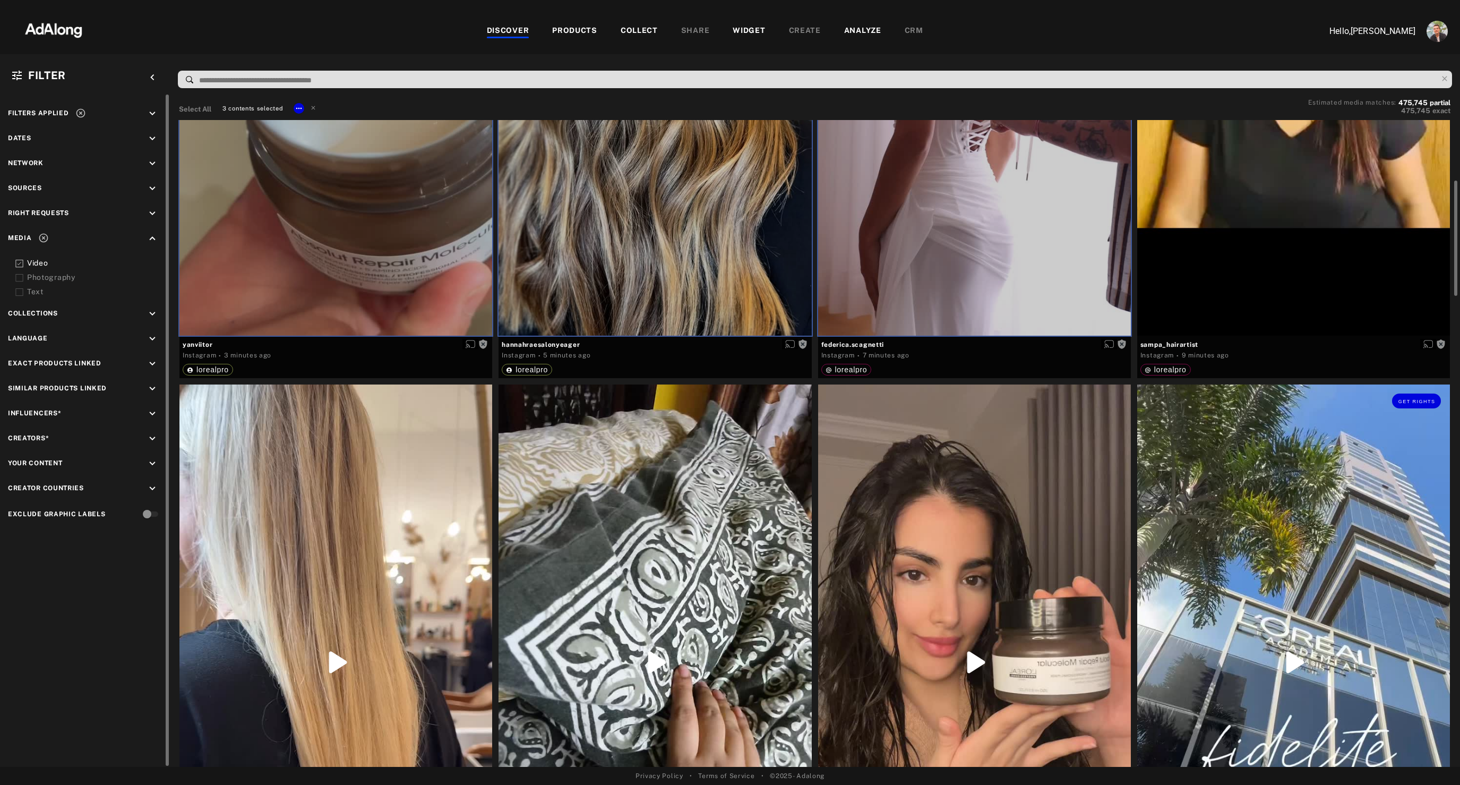
click at [1254, 545] on div "Get rights" at bounding box center [1293, 661] width 313 height 555
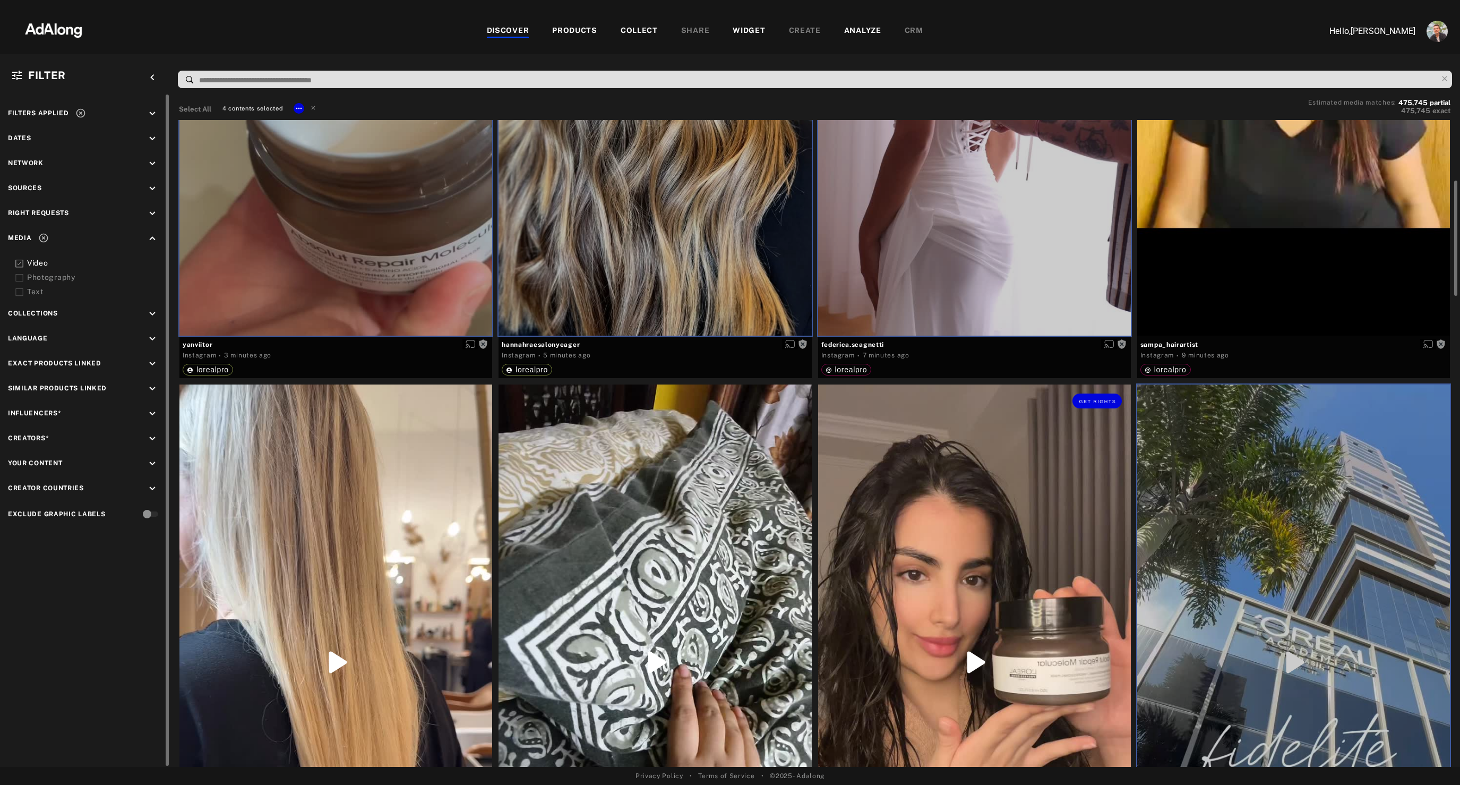
click at [978, 534] on div "Get rights" at bounding box center [974, 661] width 313 height 555
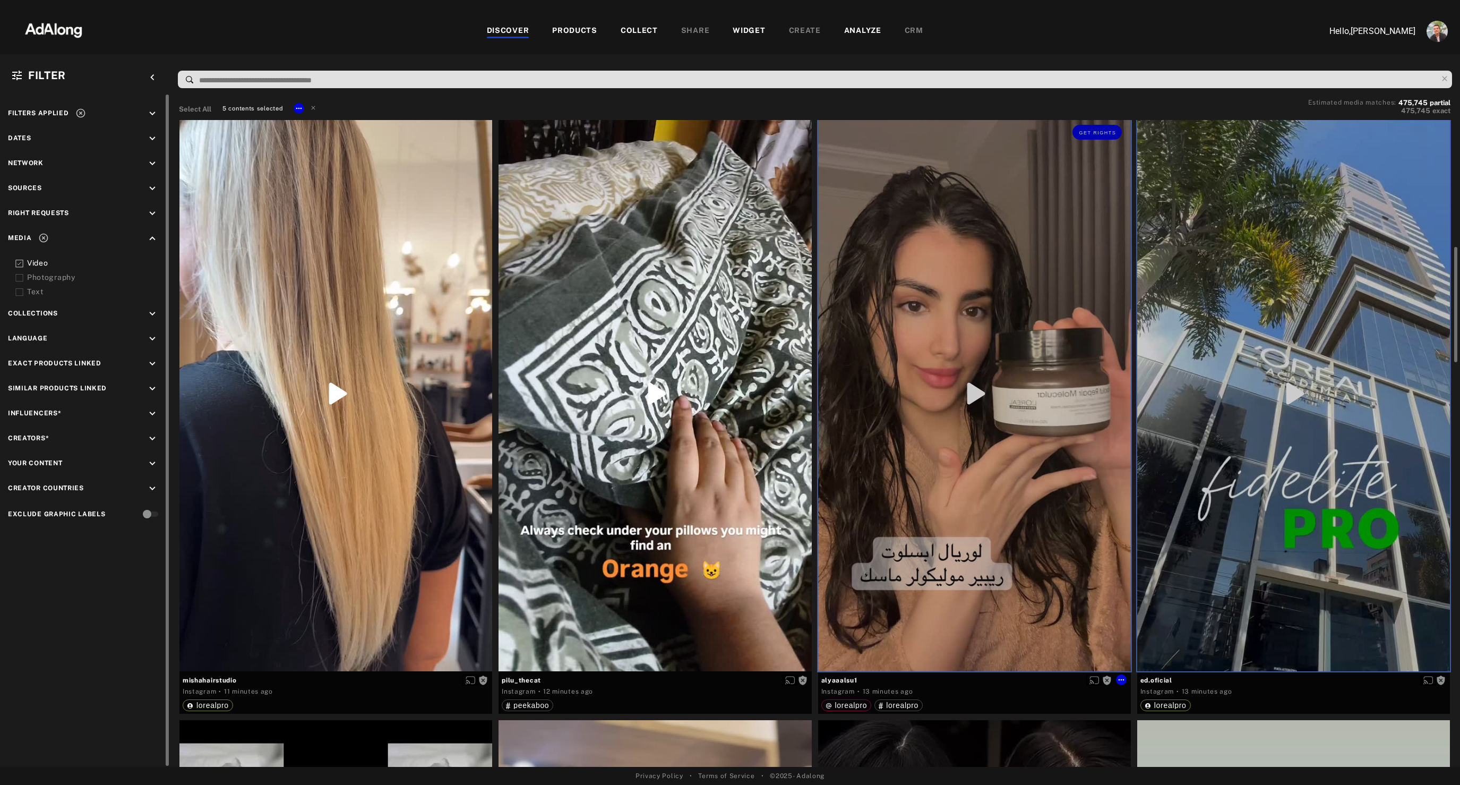
scroll to position [626, 0]
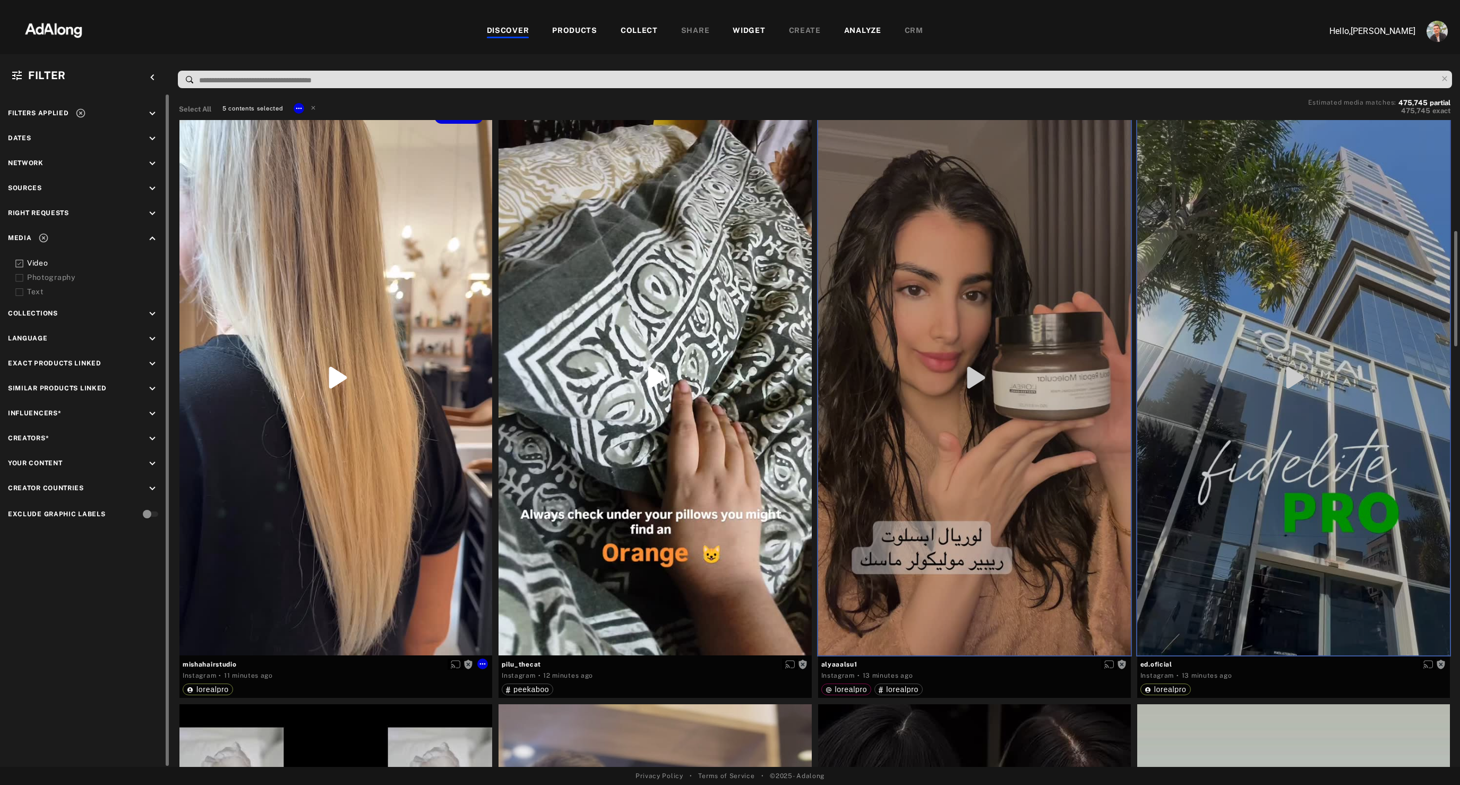
click at [371, 477] on div "Get rights" at bounding box center [335, 377] width 313 height 555
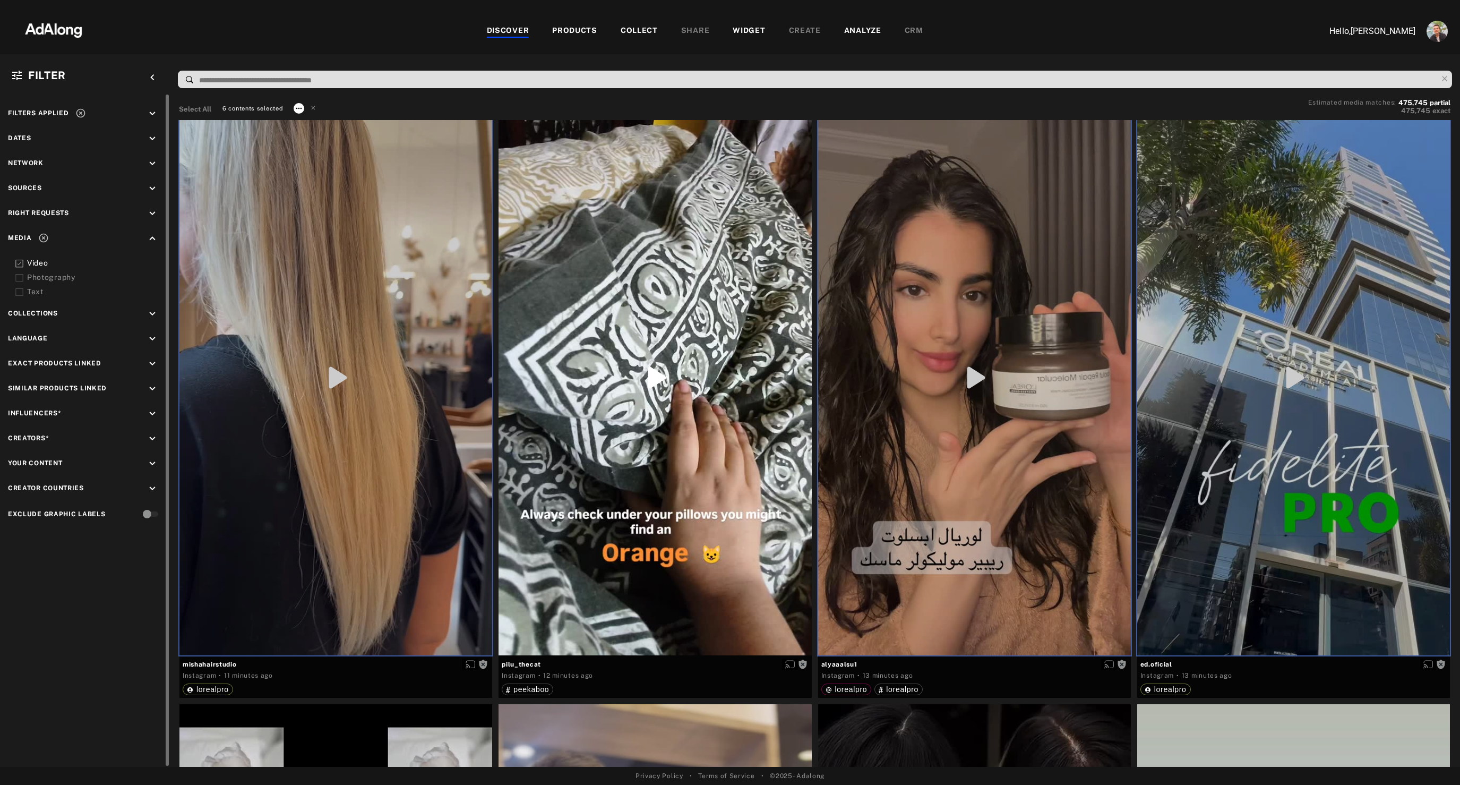
click at [298, 109] on icon at bounding box center [299, 108] width 8 height 8
click at [320, 123] on span "Collect" at bounding box center [312, 121] width 20 height 7
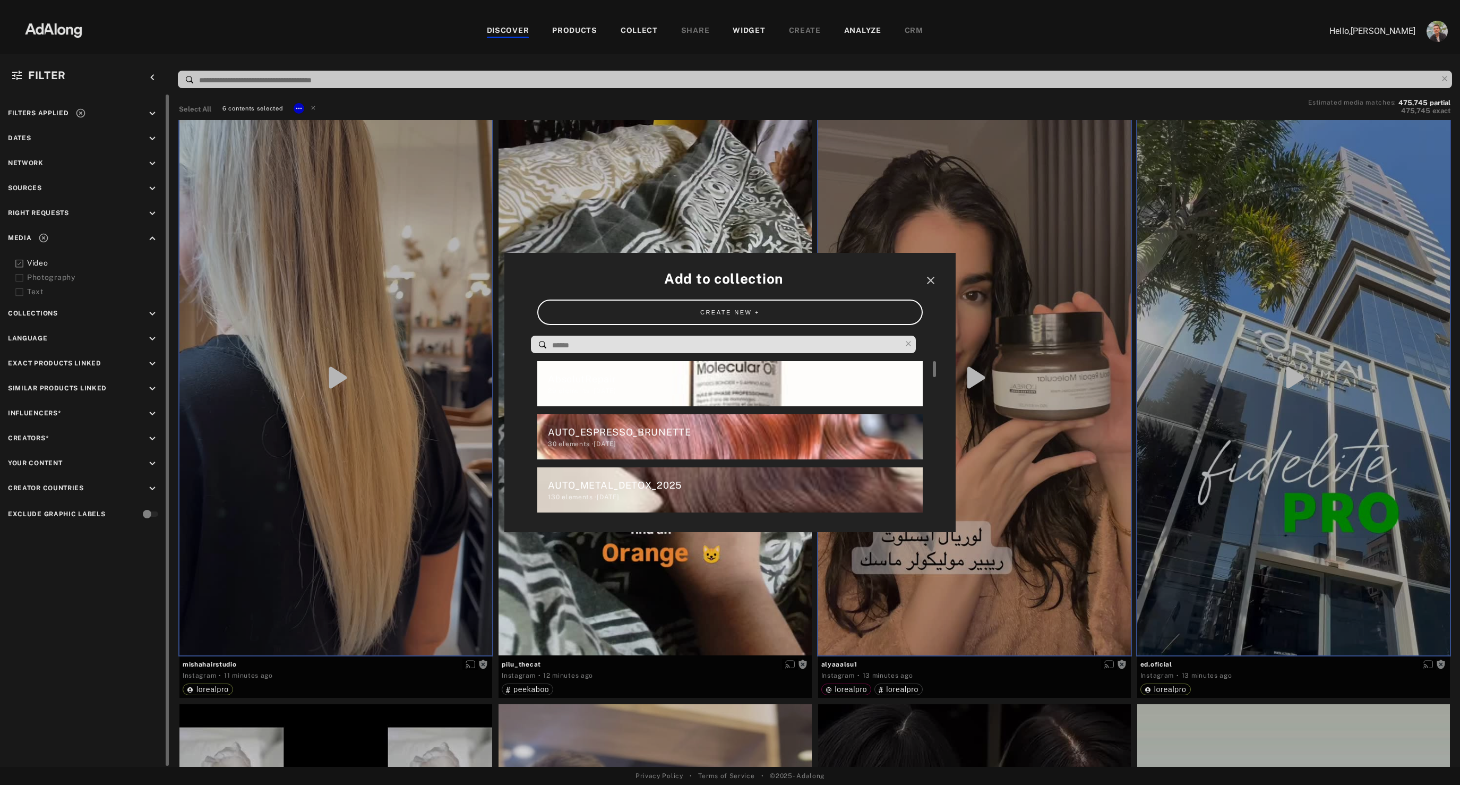
click at [610, 381] on div "AbsolutRepair" at bounding box center [735, 379] width 374 height 14
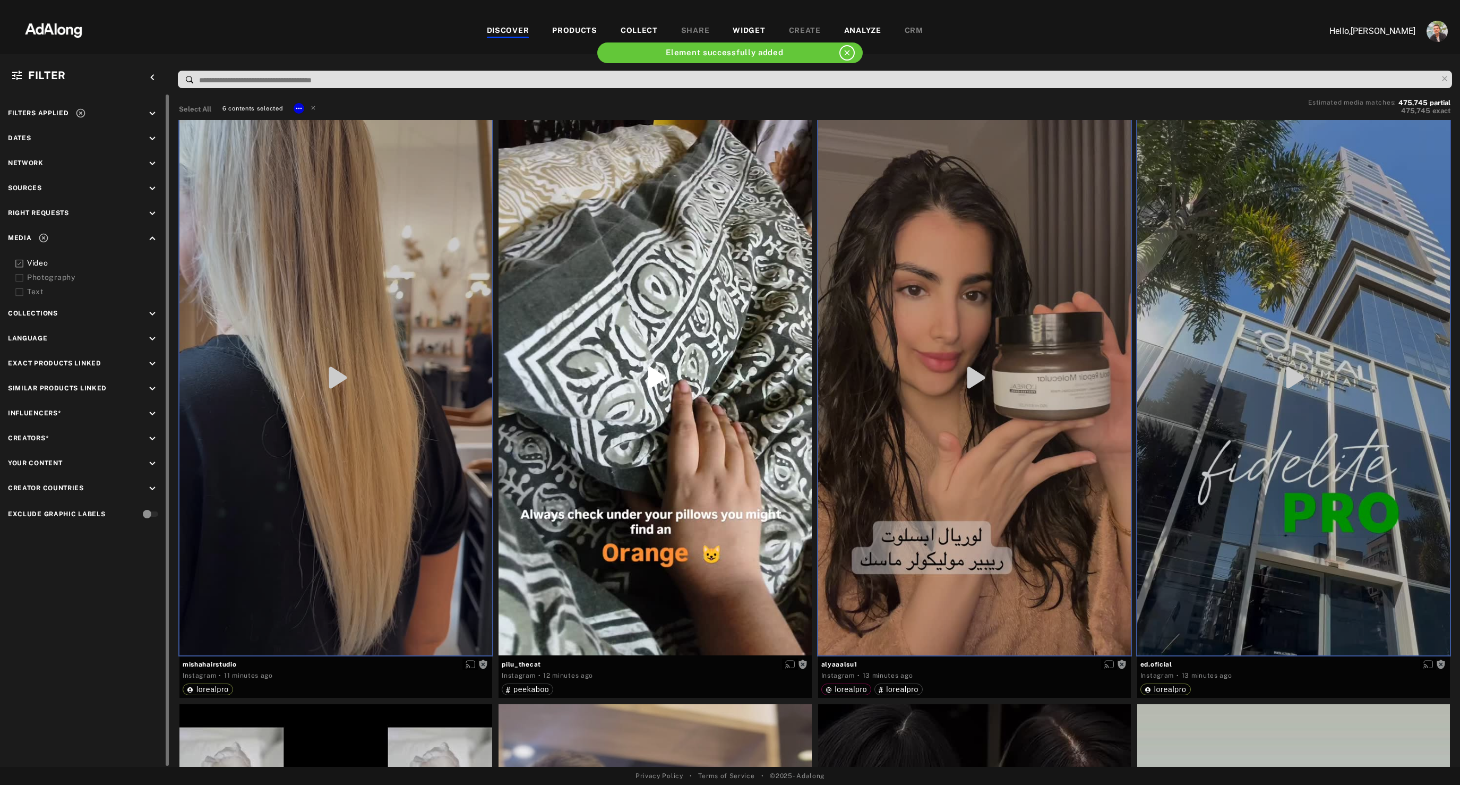
click at [744, 30] on div "WIDGET" at bounding box center [749, 31] width 32 height 13
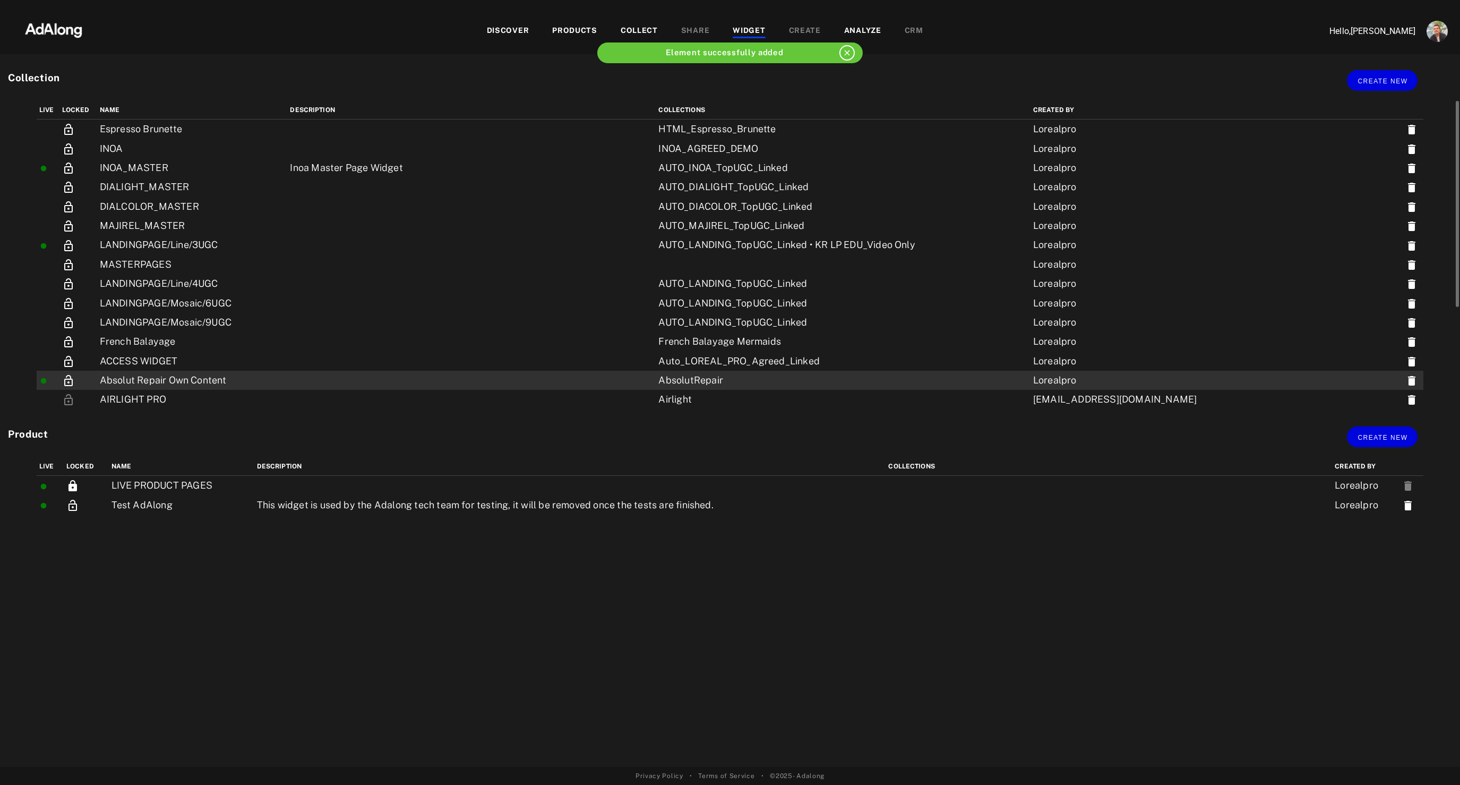
click at [210, 372] on td "Absolut Repair Own Content" at bounding box center [192, 380] width 191 height 19
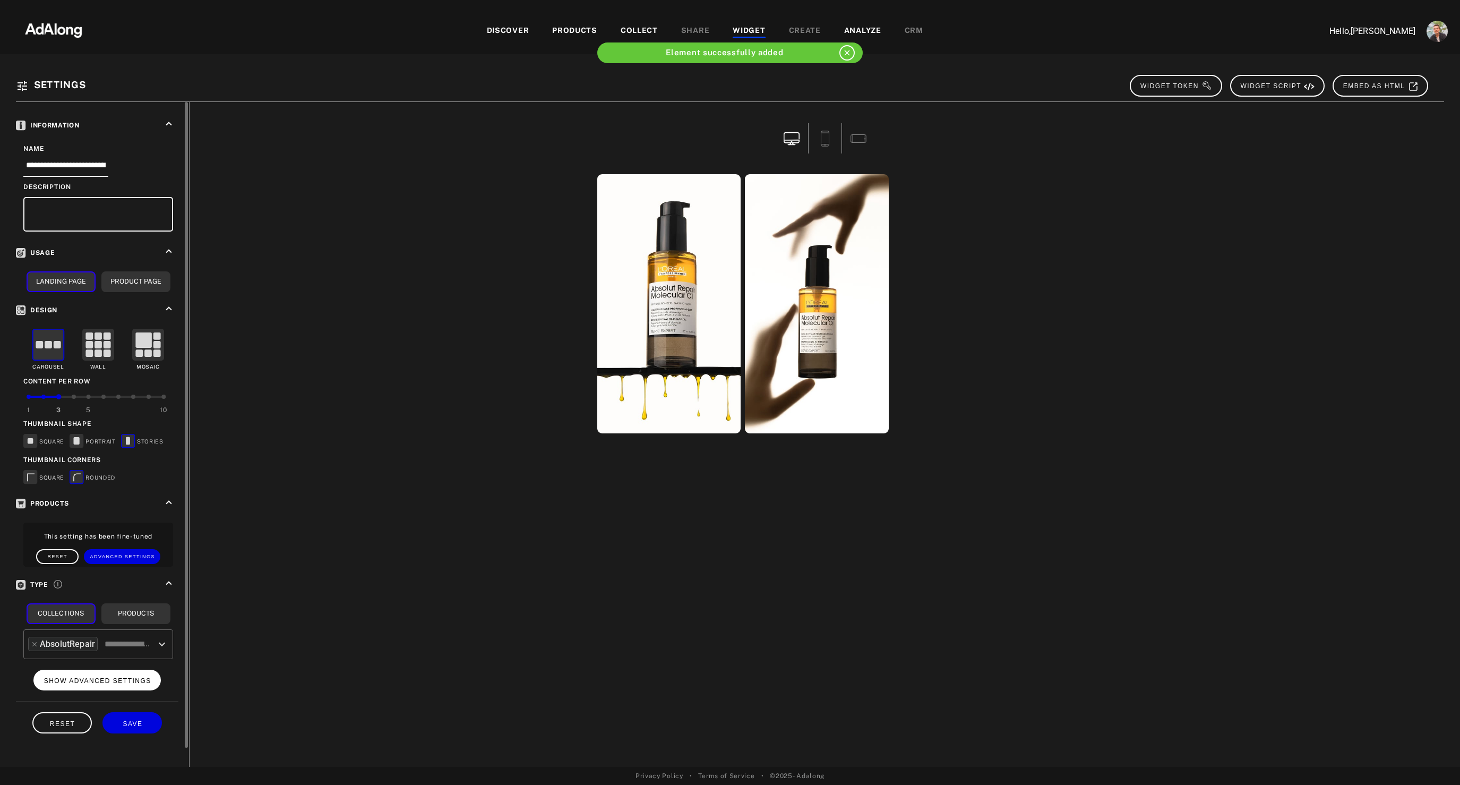
click at [74, 681] on span "SHOW ADVANCED SETTINGS" at bounding box center [97, 680] width 107 height 7
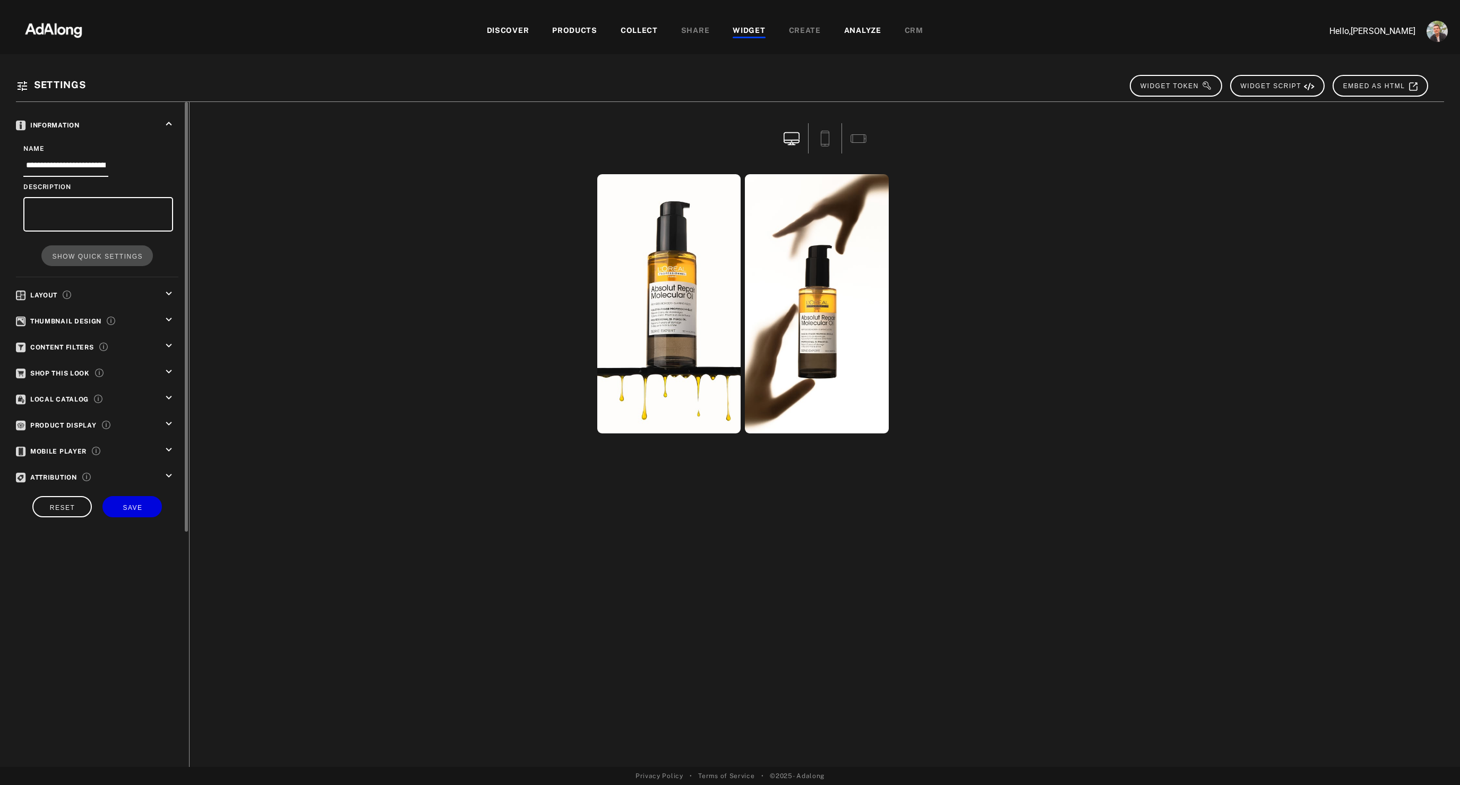
click at [169, 317] on icon "keyboard_arrow_down" at bounding box center [169, 320] width 12 height 12
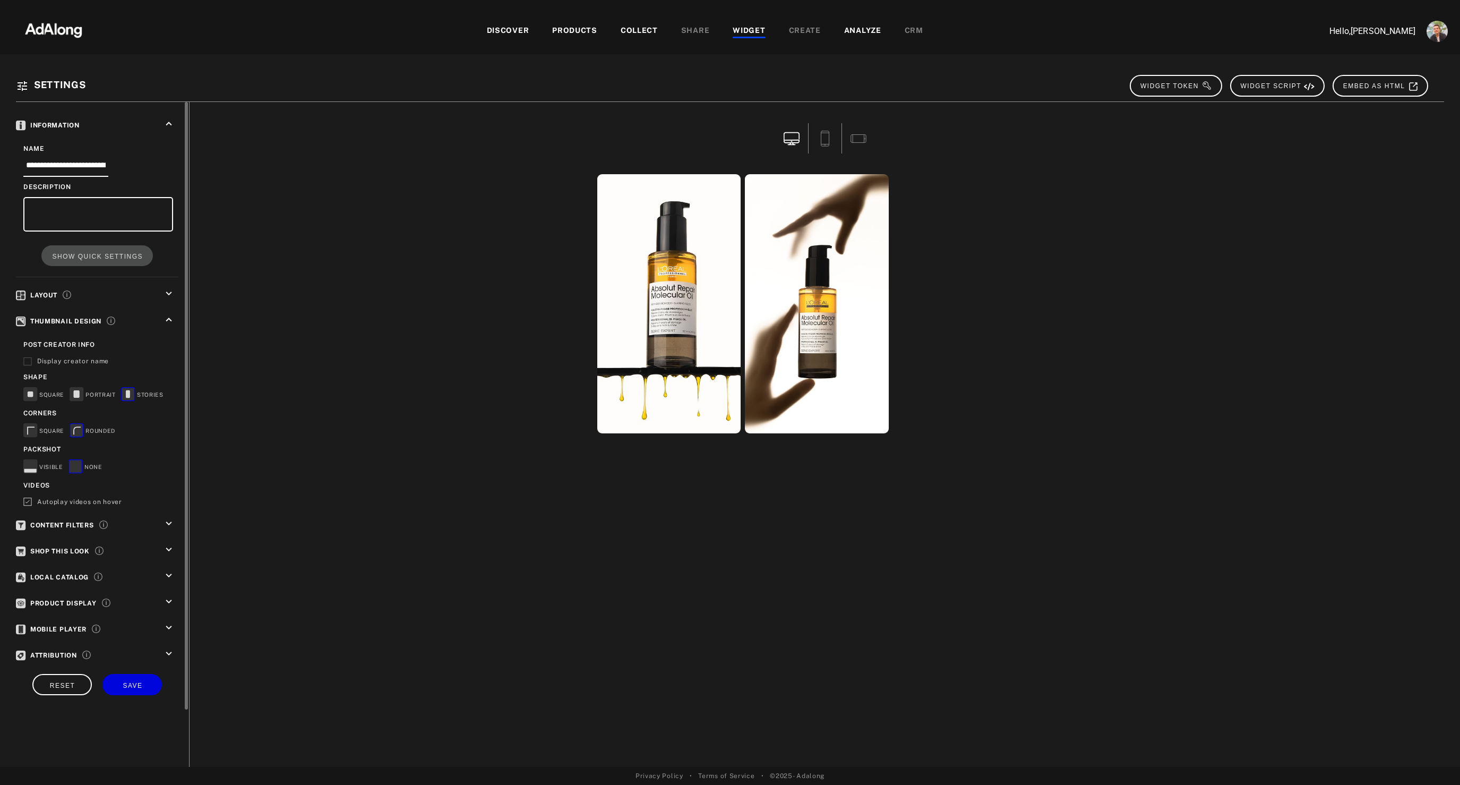
click at [168, 288] on icon "keyboard_arrow_down" at bounding box center [169, 294] width 12 height 12
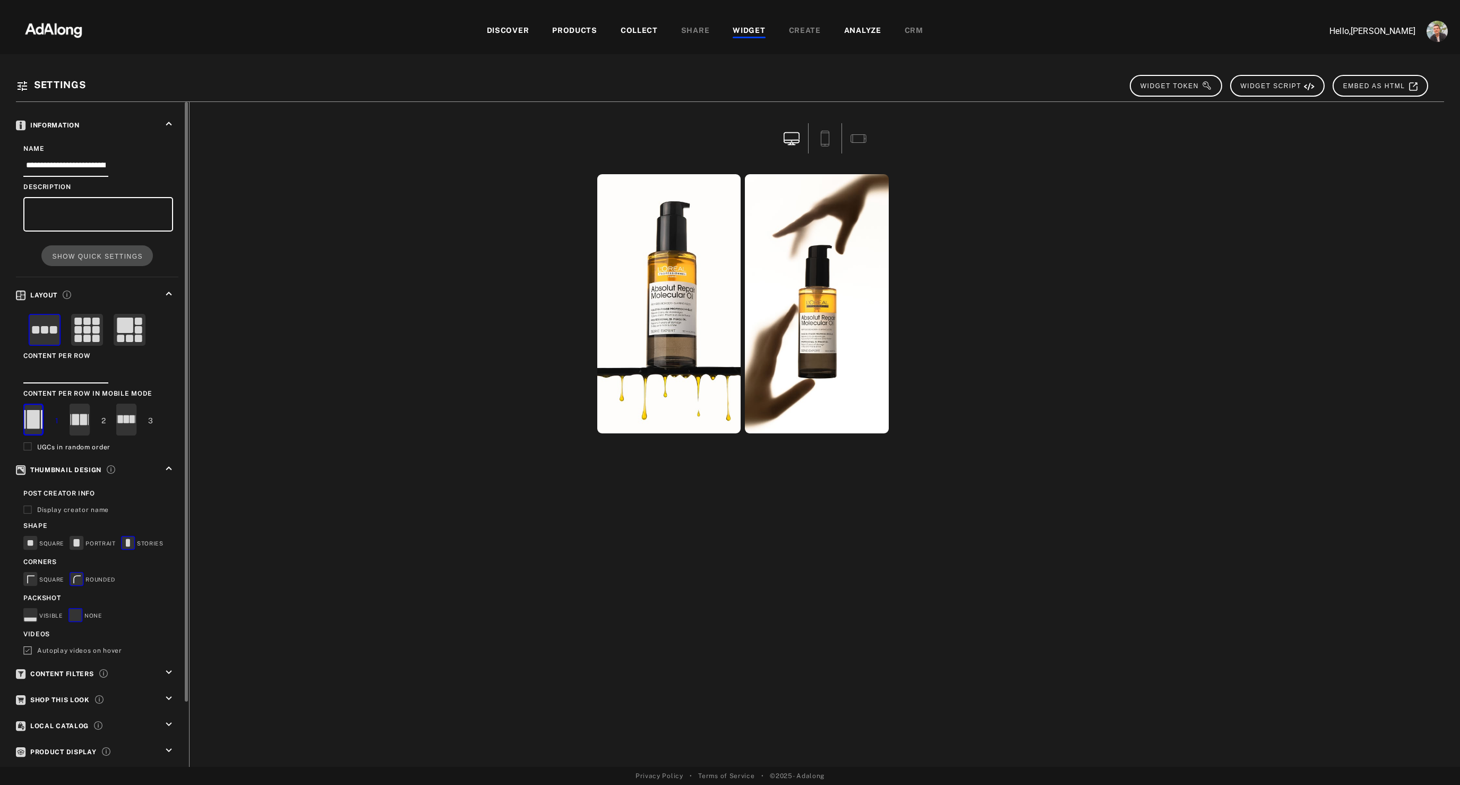
click at [168, 288] on icon "keyboard_arrow_up" at bounding box center [169, 294] width 12 height 12
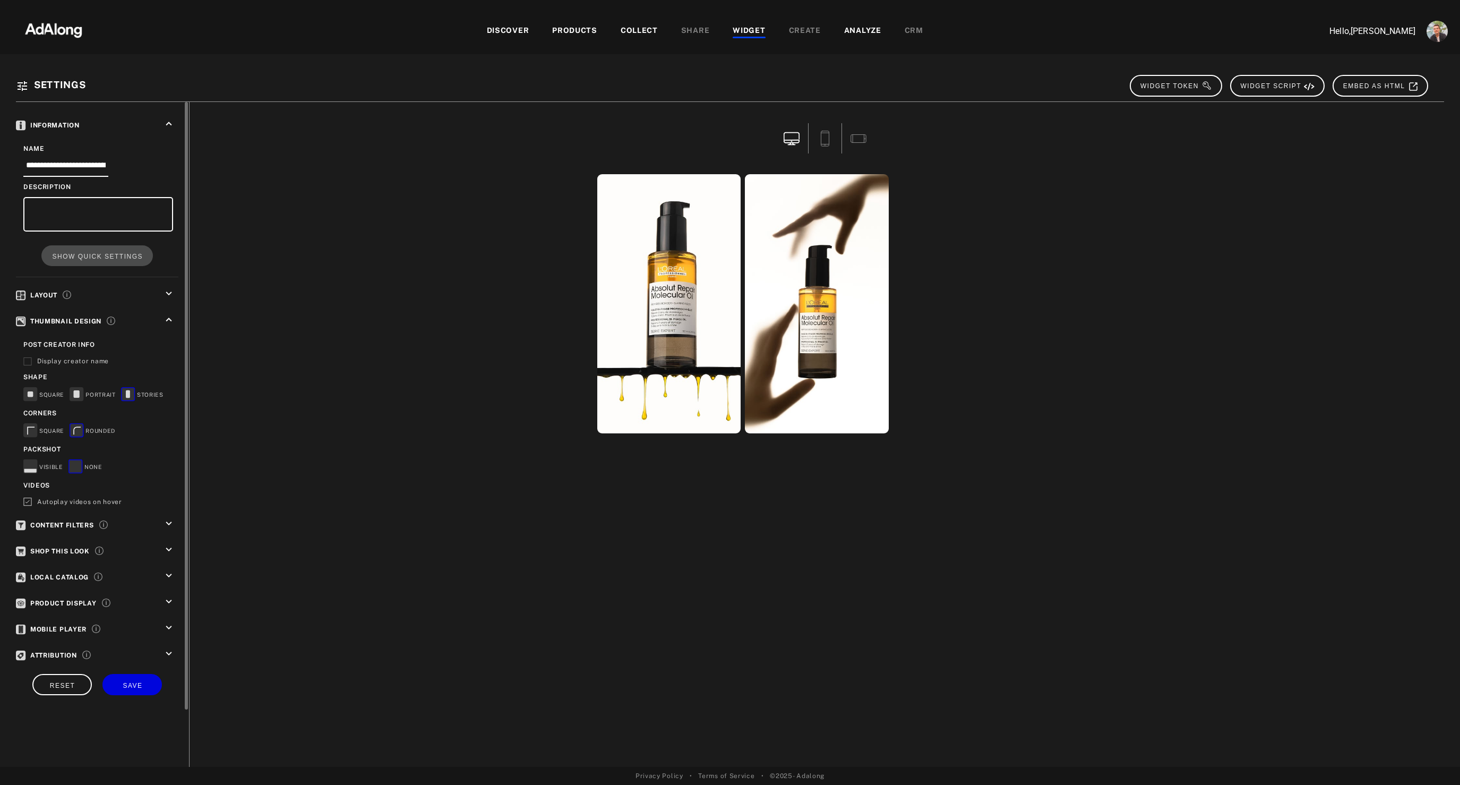
click at [171, 522] on icon "keyboard_arrow_down" at bounding box center [169, 524] width 12 height 12
click at [171, 522] on icon "keyboard_arrow_up" at bounding box center [169, 524] width 12 height 12
click at [169, 549] on icon "keyboard_arrow_down" at bounding box center [169, 550] width 12 height 12
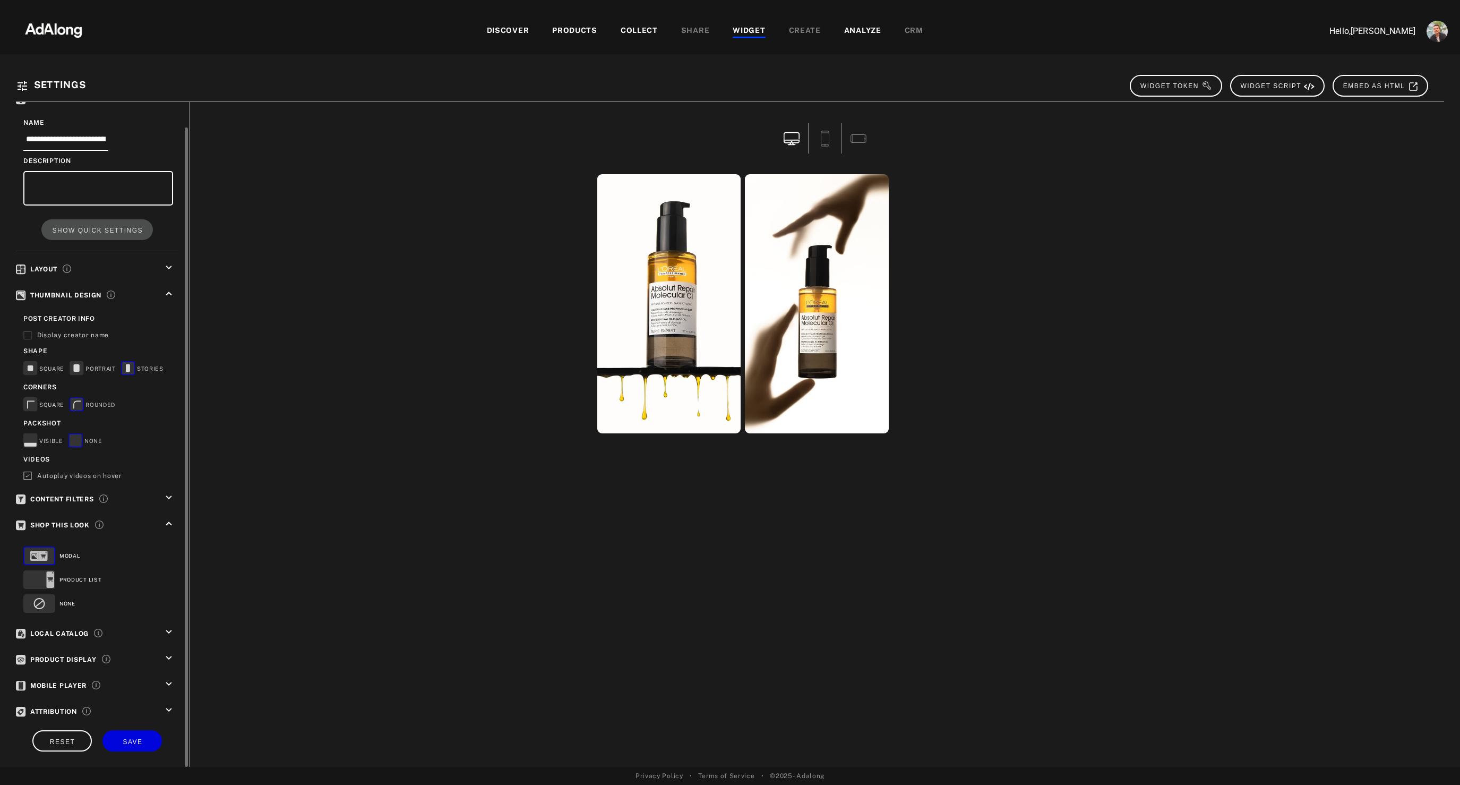
click at [162, 635] on div "Local Catalog keyboard_arrow_down" at bounding box center [97, 633] width 162 height 15
click at [173, 630] on icon "keyboard_arrow_down" at bounding box center [169, 632] width 12 height 12
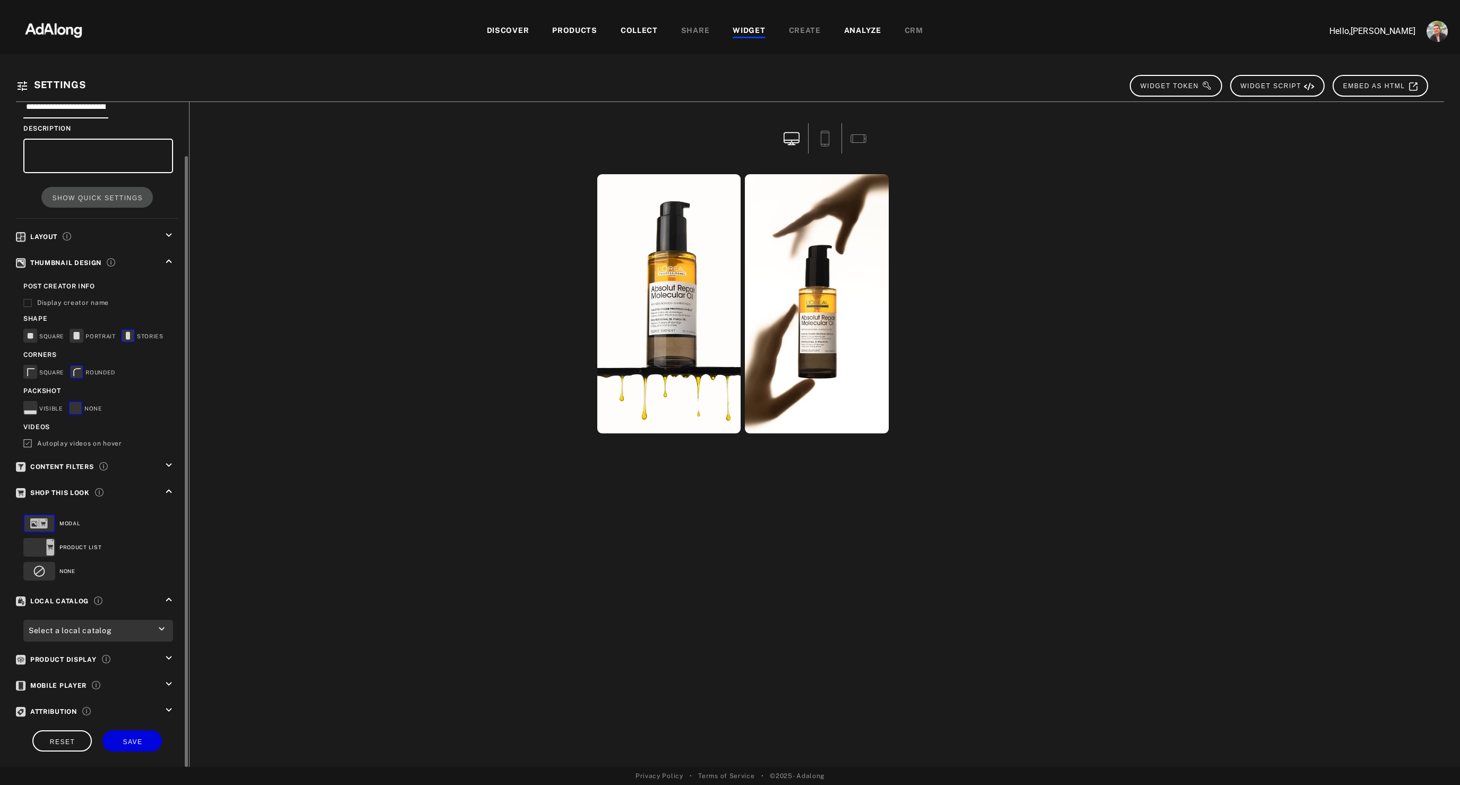
click at [168, 660] on icon "keyboard_arrow_down" at bounding box center [169, 658] width 12 height 12
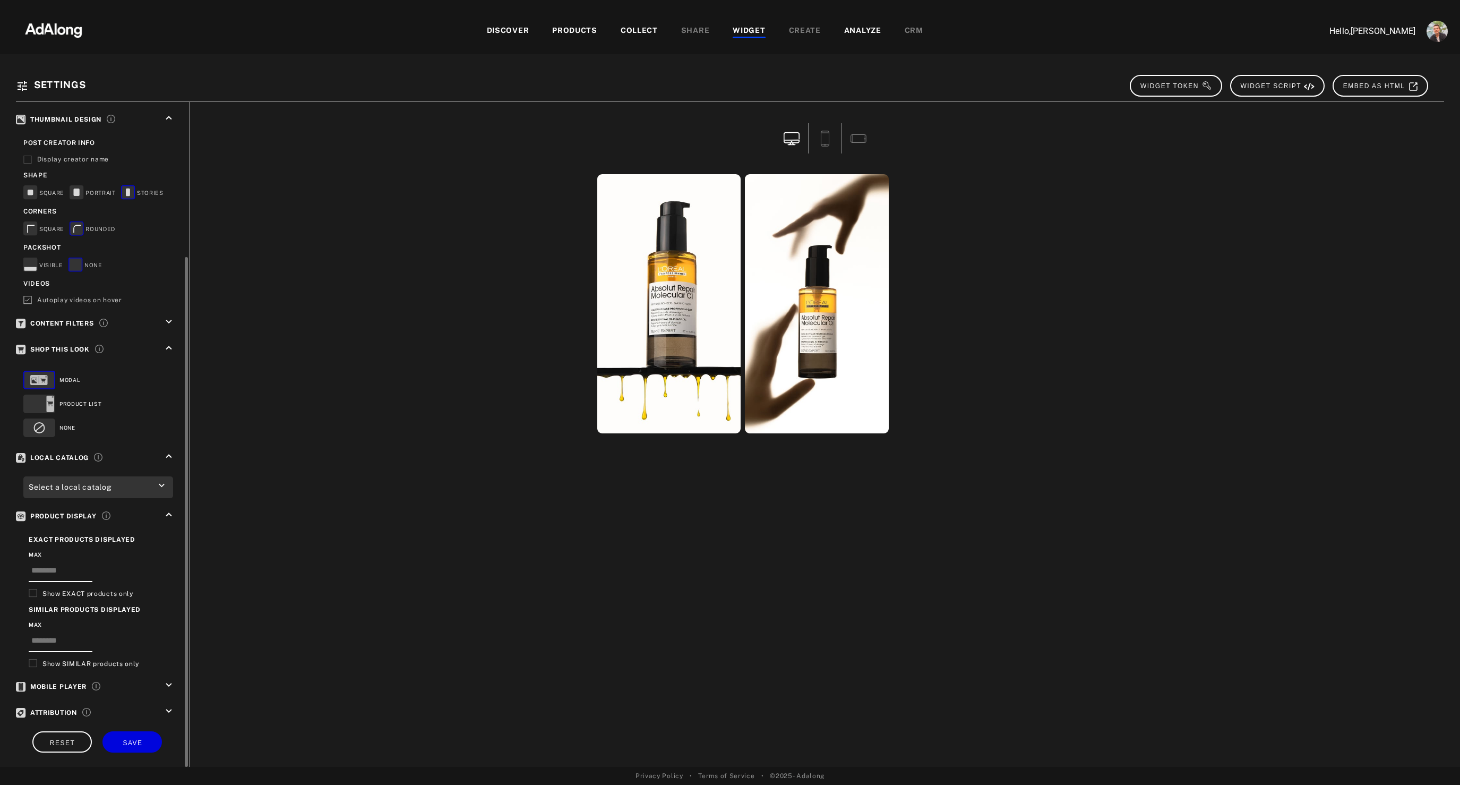
click at [166, 687] on icon "keyboard_arrow_down" at bounding box center [169, 685] width 12 height 12
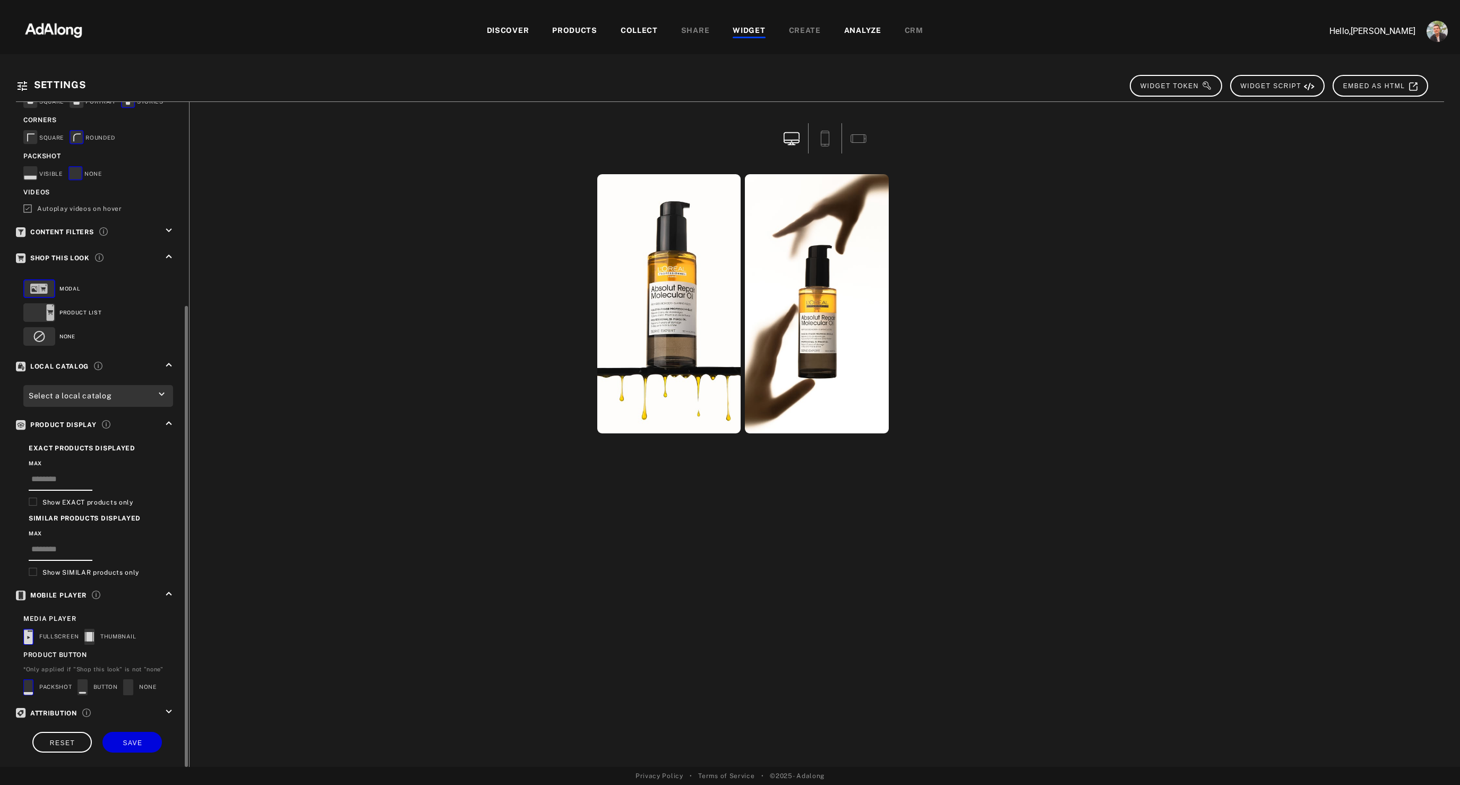
click at [168, 712] on icon "keyboard_arrow_down" at bounding box center [169, 712] width 12 height 12
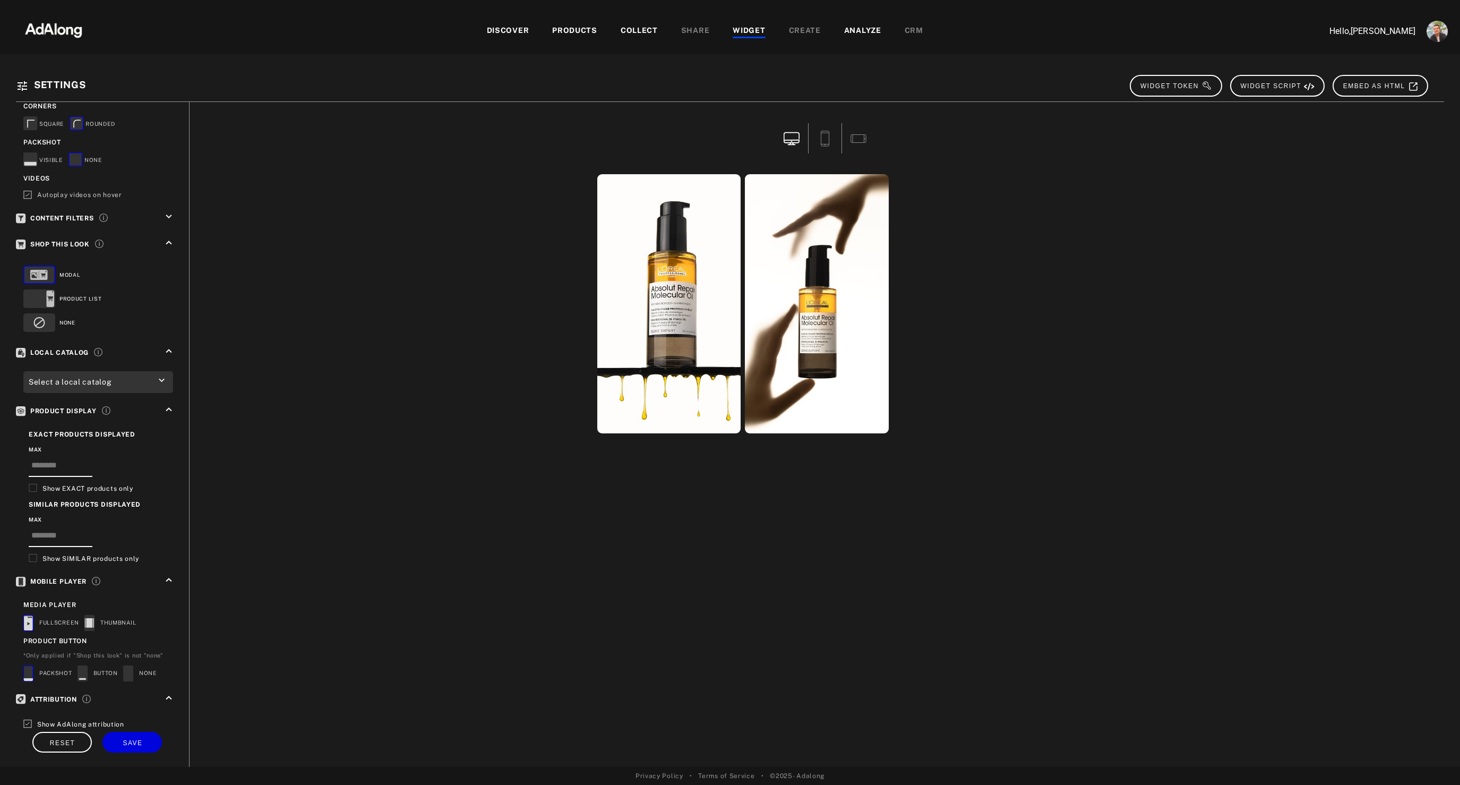
click at [61, 28] on img at bounding box center [53, 29] width 93 height 32
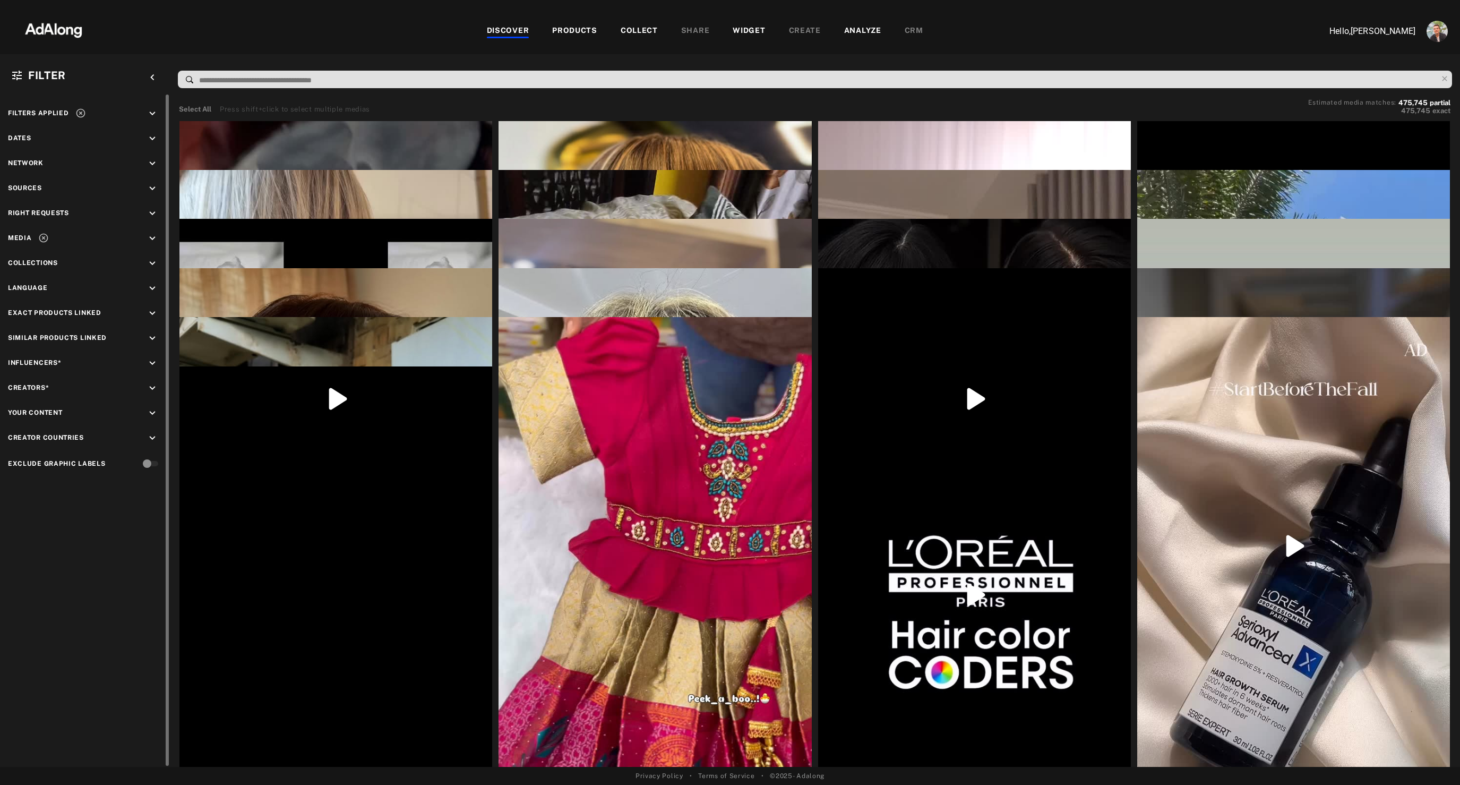
click at [155, 236] on icon "keyboard_arrow_down" at bounding box center [153, 239] width 12 height 12
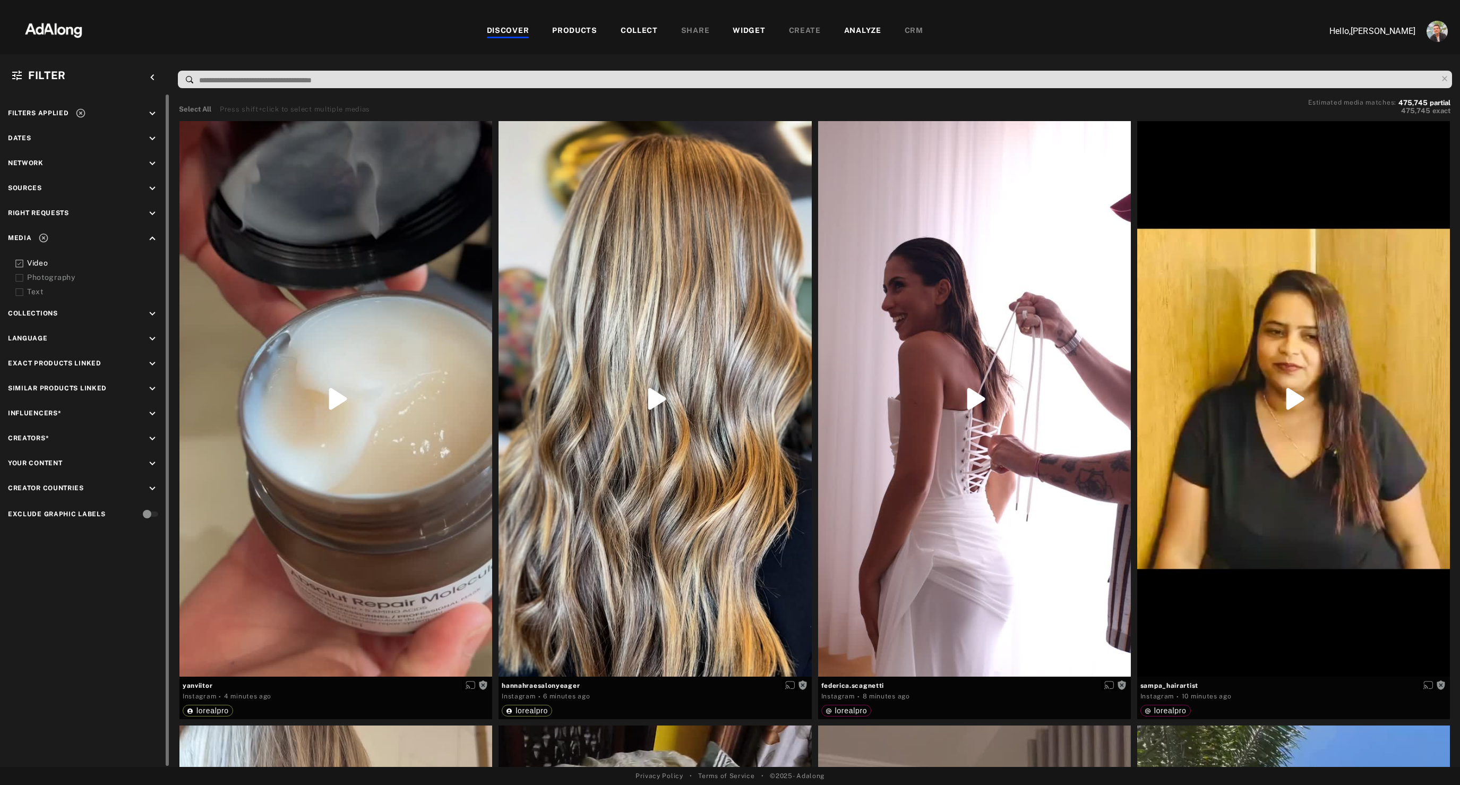
click at [155, 213] on icon "keyboard_arrow_down" at bounding box center [153, 214] width 12 height 12
click at [49, 236] on div "Agreed" at bounding box center [94, 238] width 135 height 11
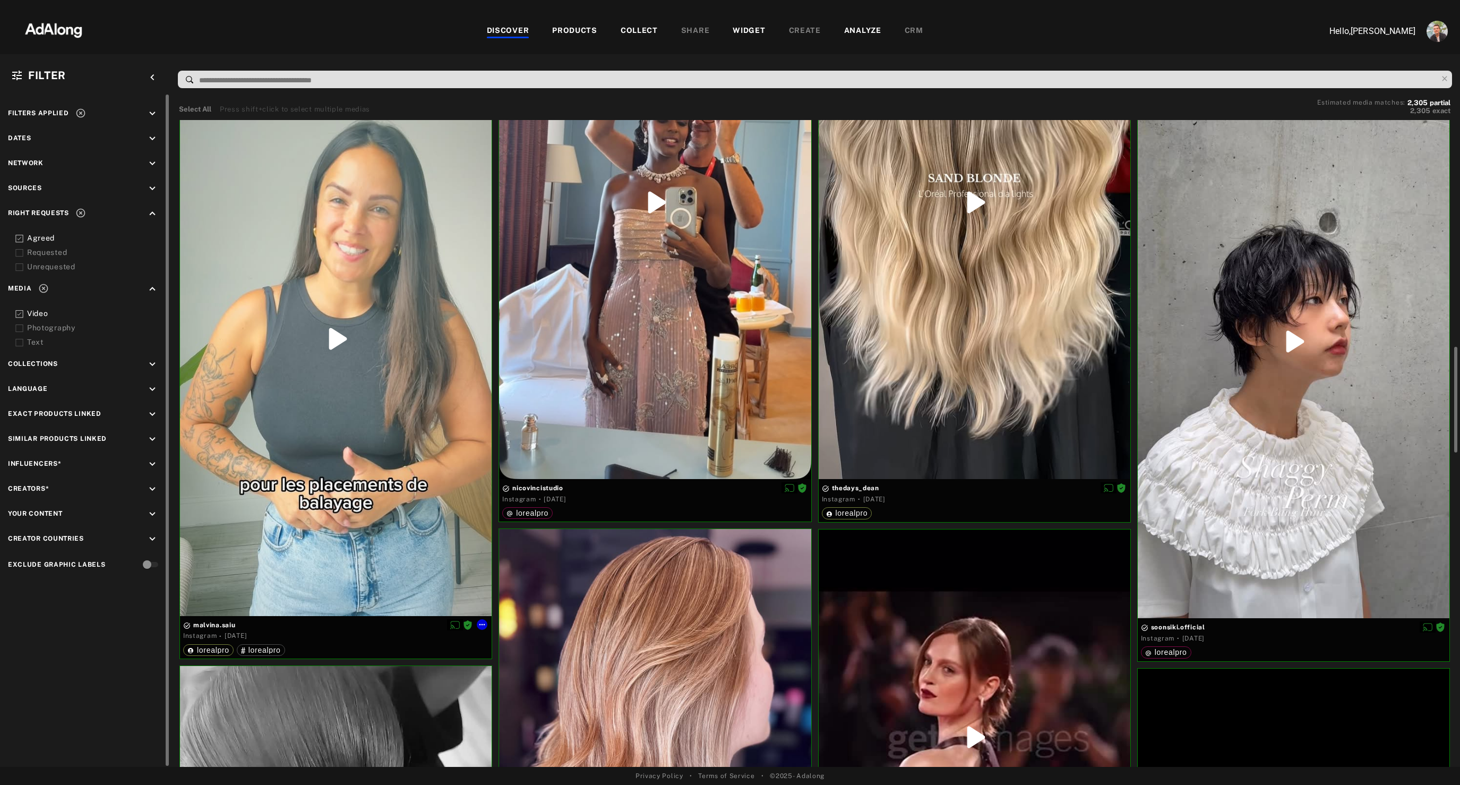
scroll to position [1283, 0]
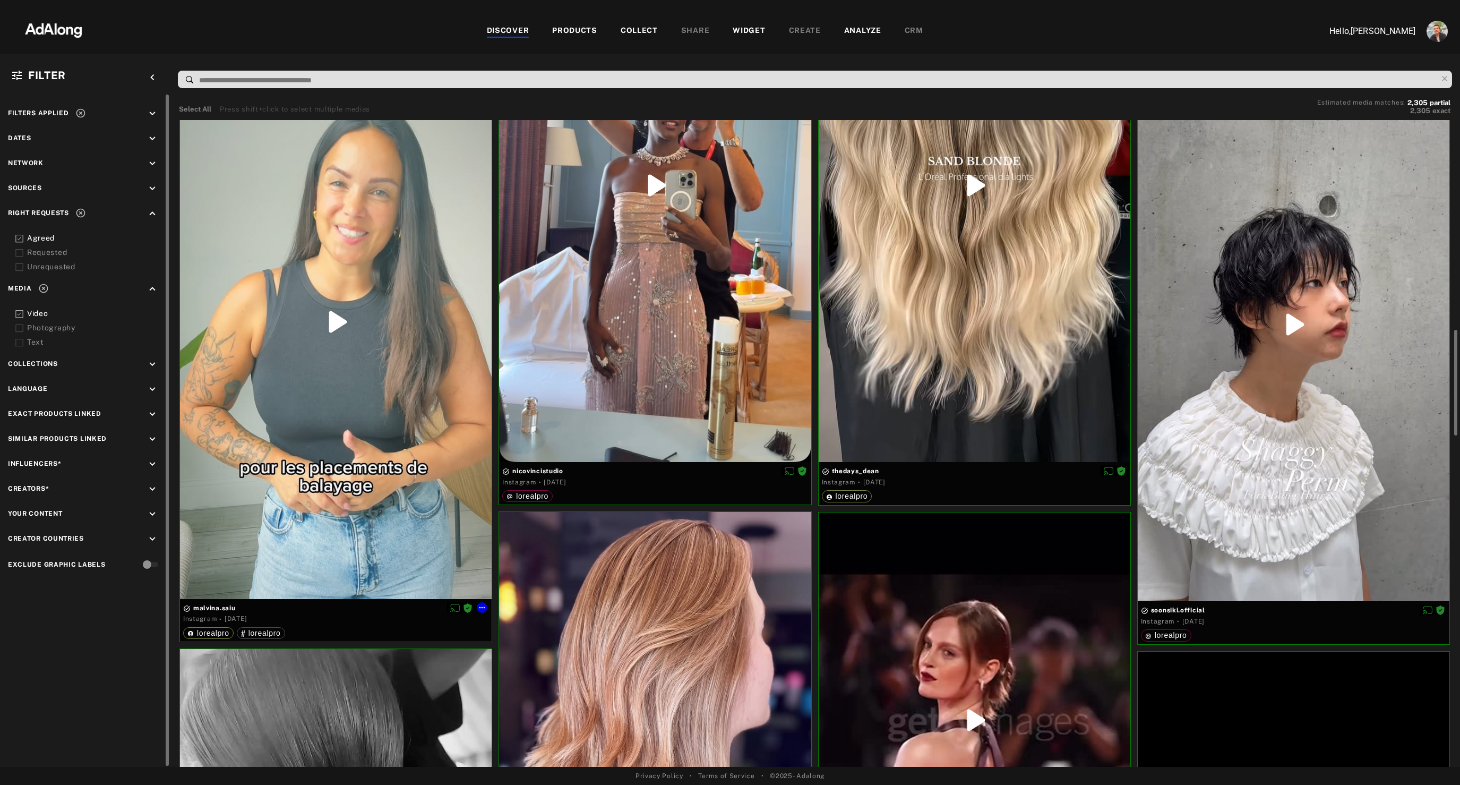
click at [410, 474] on div at bounding box center [336, 321] width 312 height 554
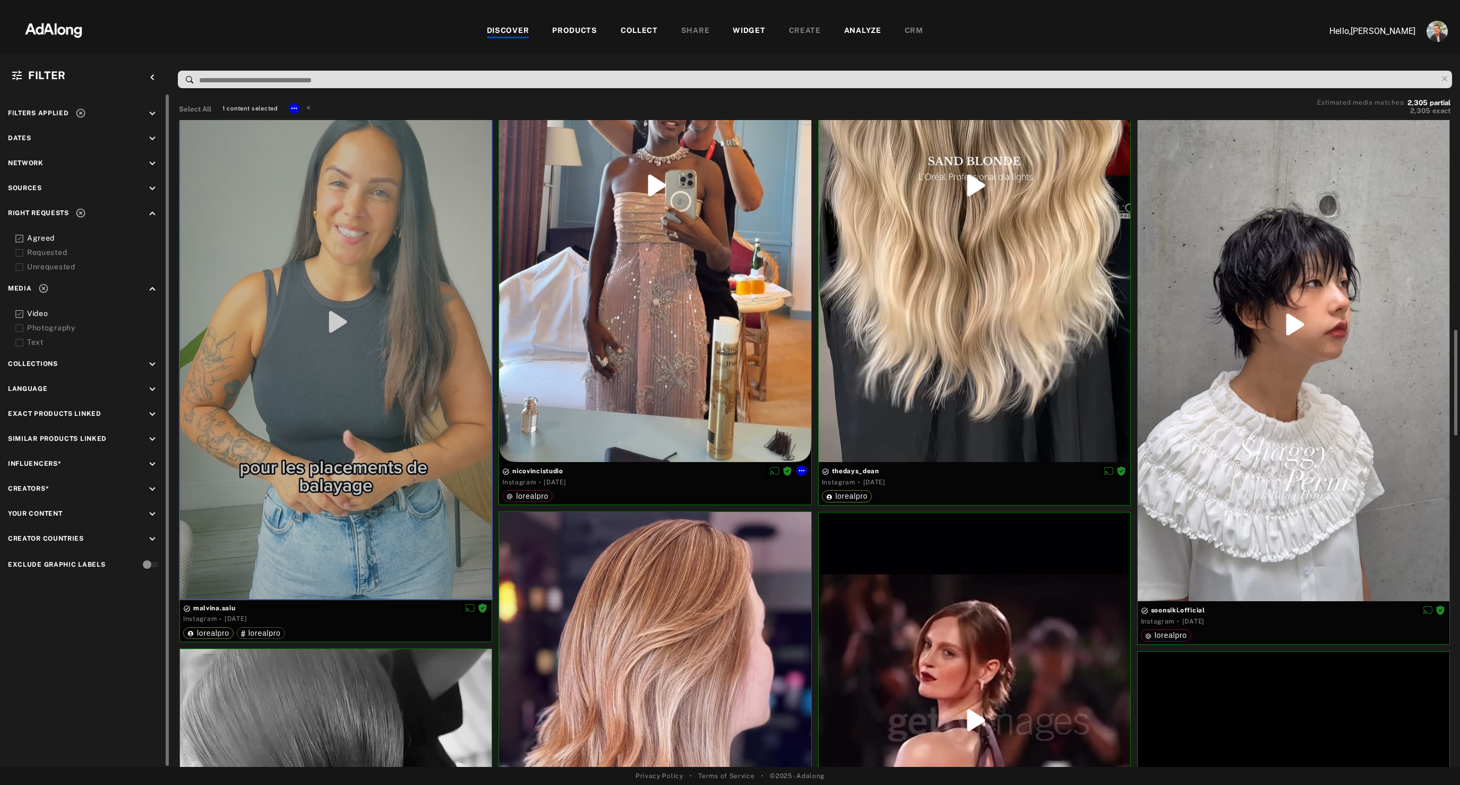
click at [703, 355] on div at bounding box center [655, 185] width 312 height 553
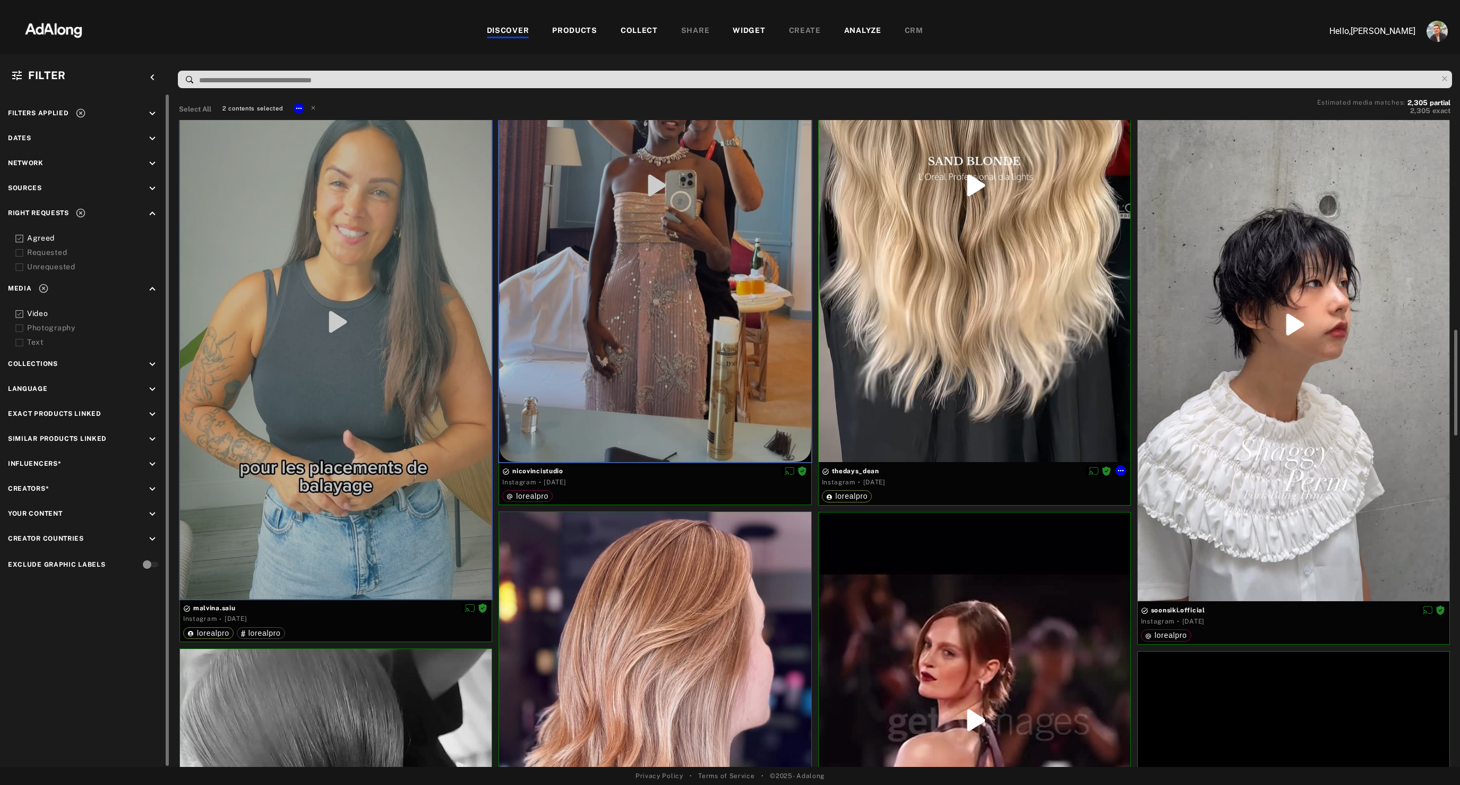
click at [975, 367] on div at bounding box center [975, 185] width 312 height 554
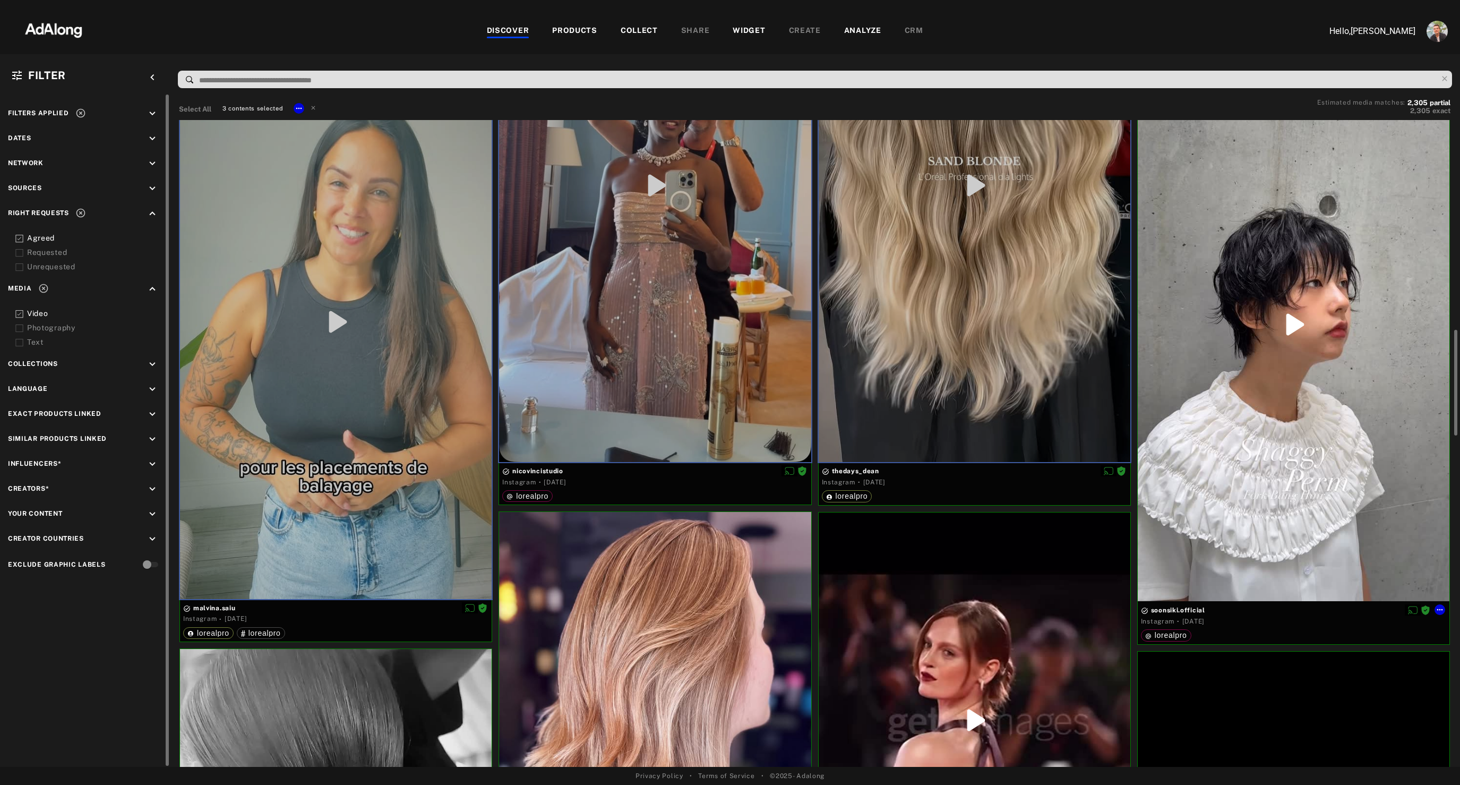
click at [1266, 433] on div at bounding box center [1294, 324] width 312 height 553
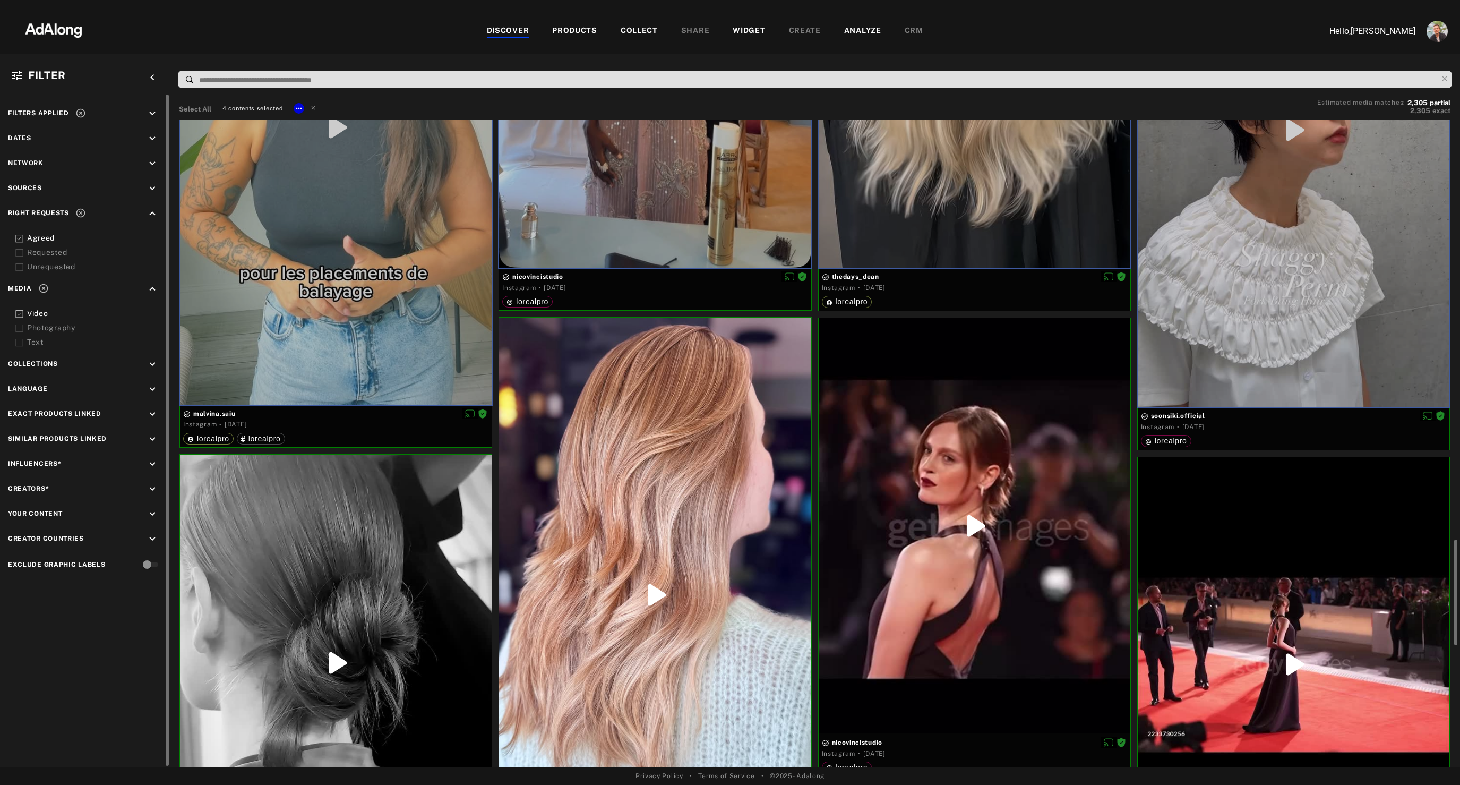
scroll to position [1630, 0]
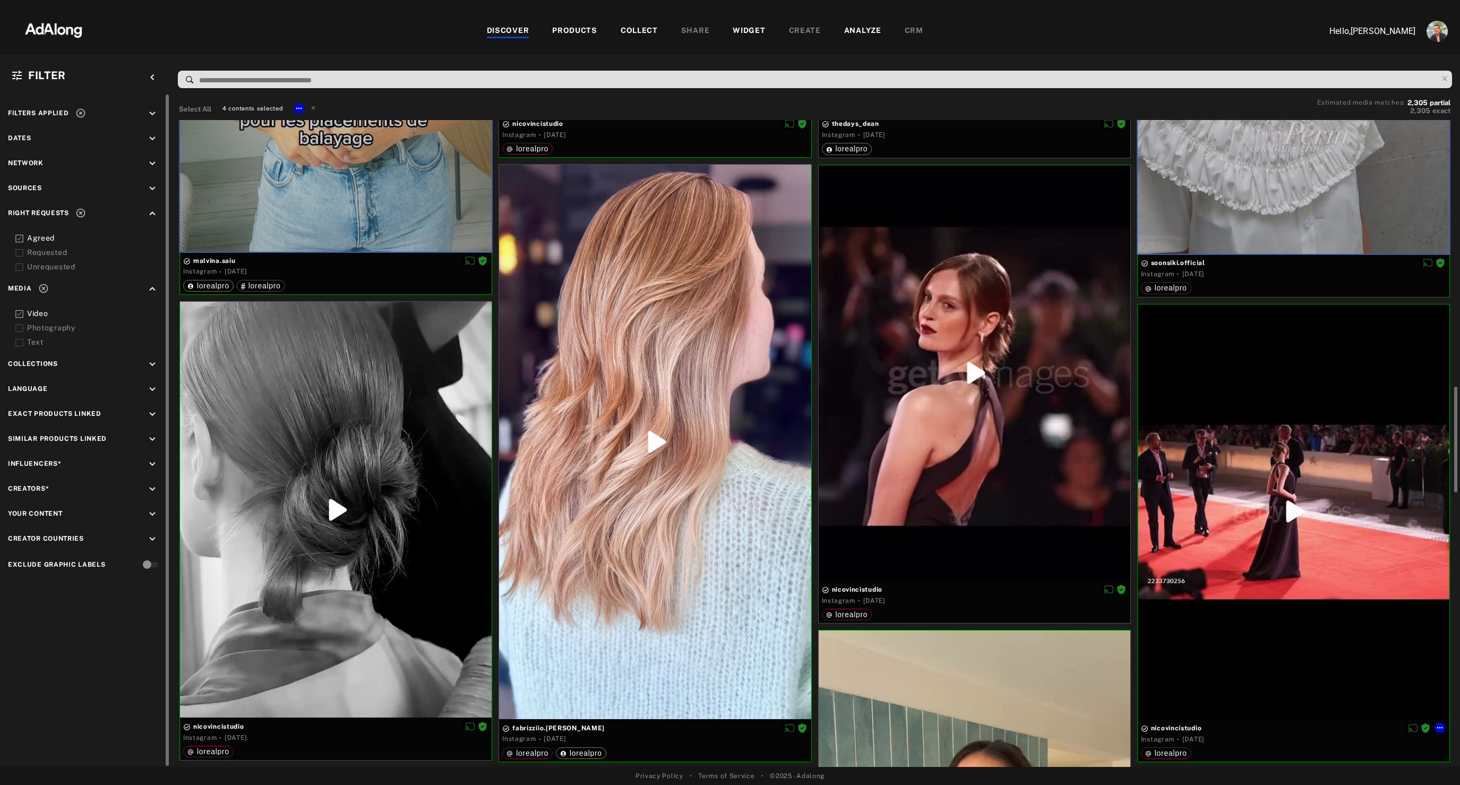
click at [1266, 433] on div at bounding box center [1294, 511] width 312 height 415
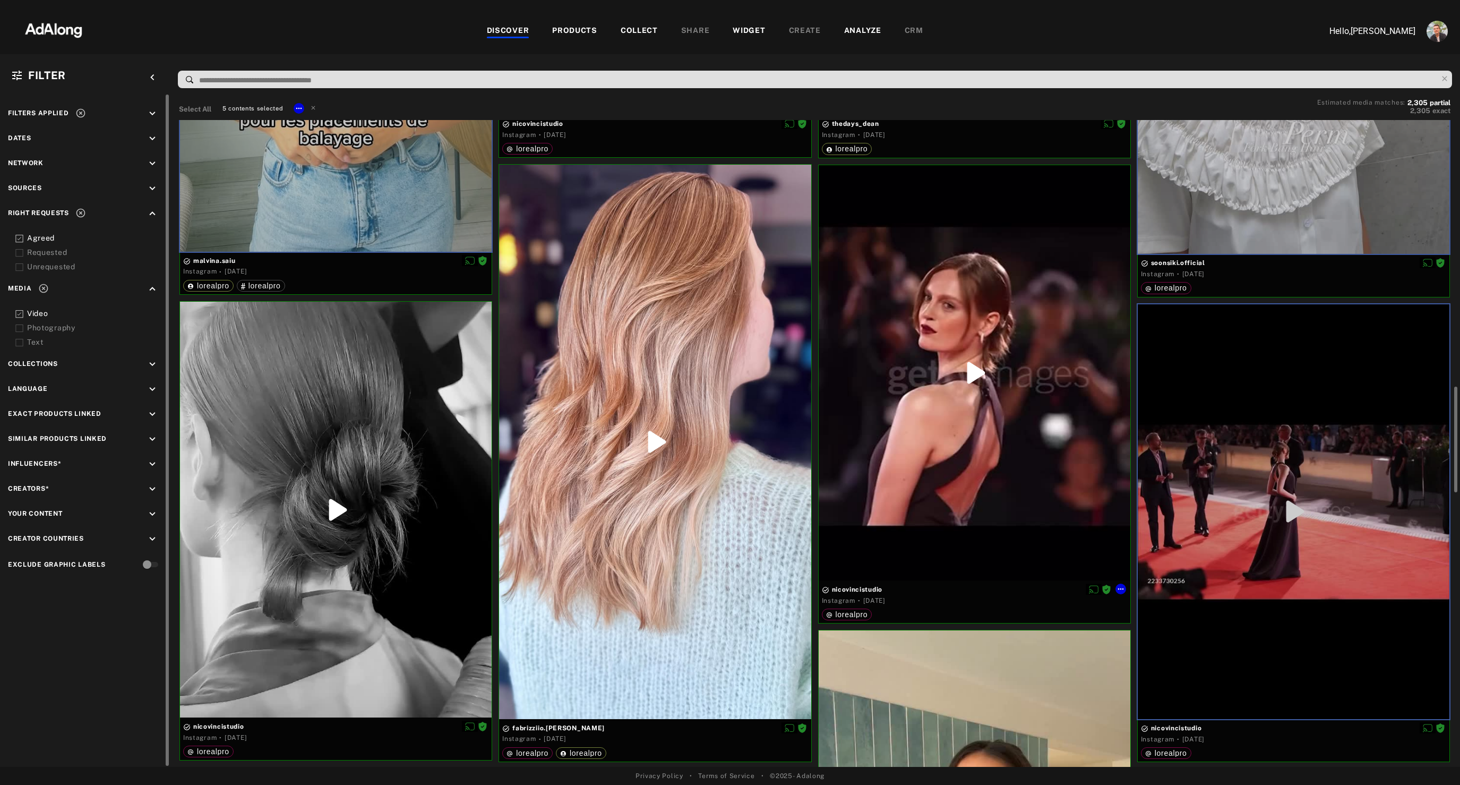
click at [974, 468] on div at bounding box center [975, 372] width 312 height 415
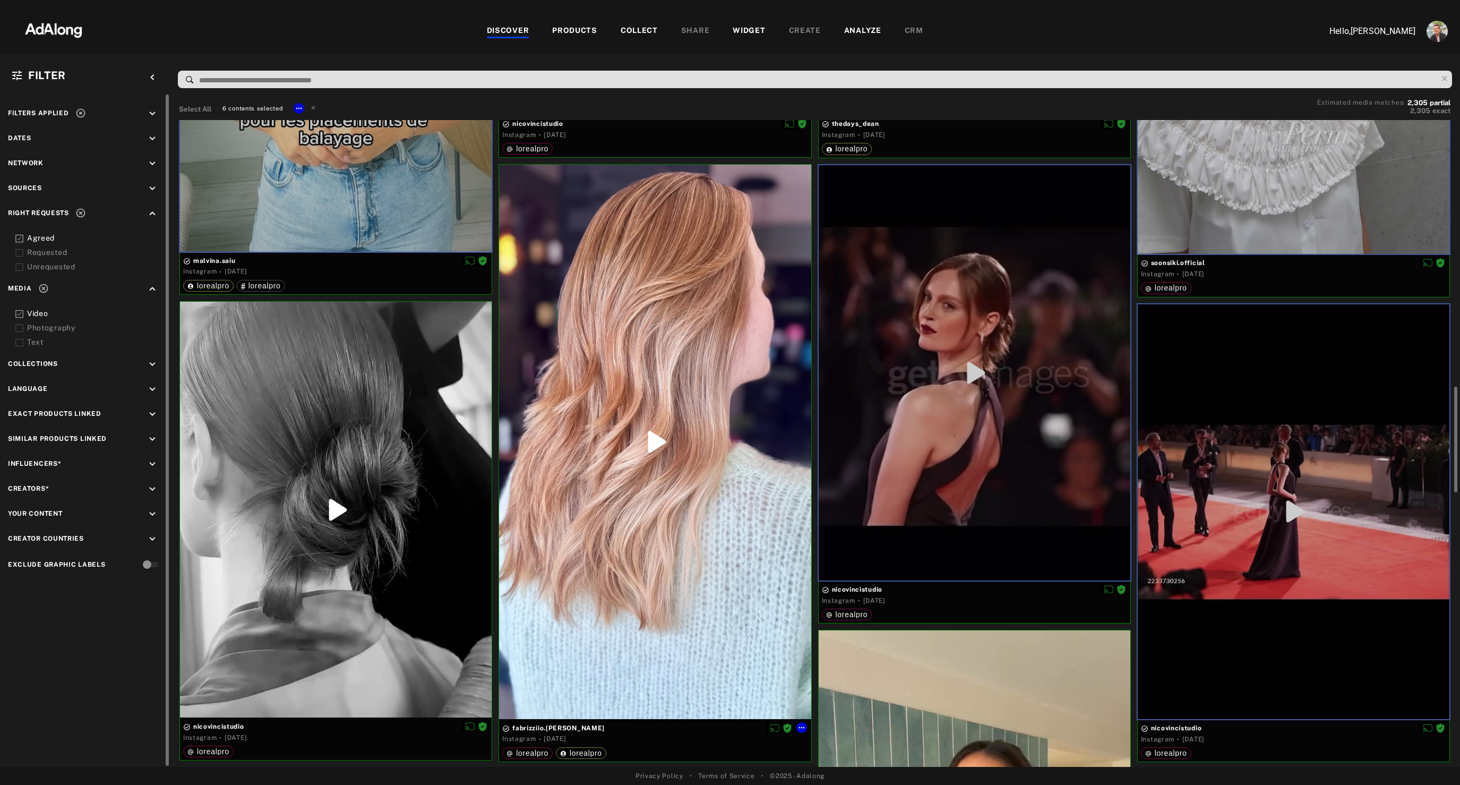
click at [657, 503] on div at bounding box center [655, 442] width 312 height 554
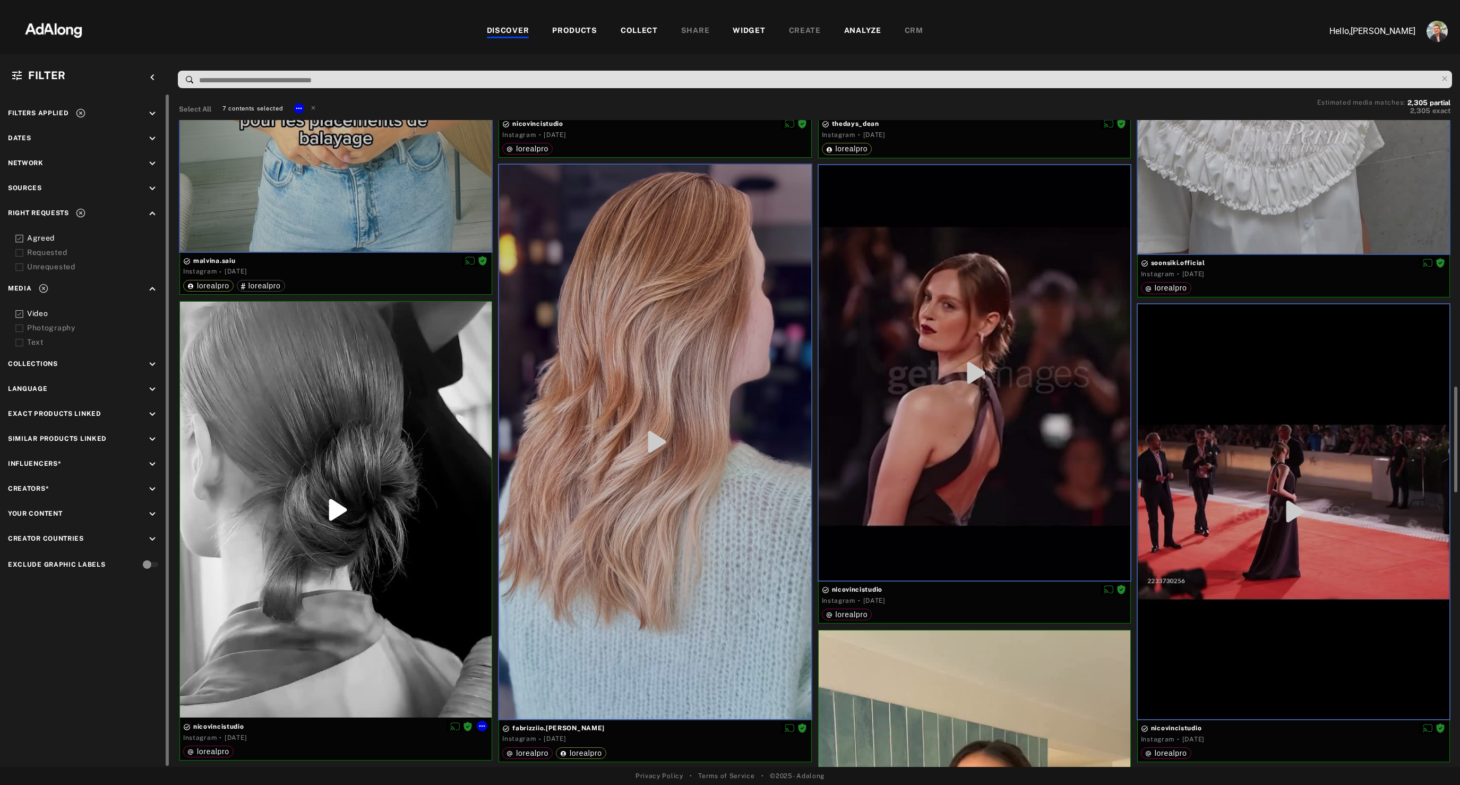
click at [407, 560] on div at bounding box center [336, 510] width 312 height 416
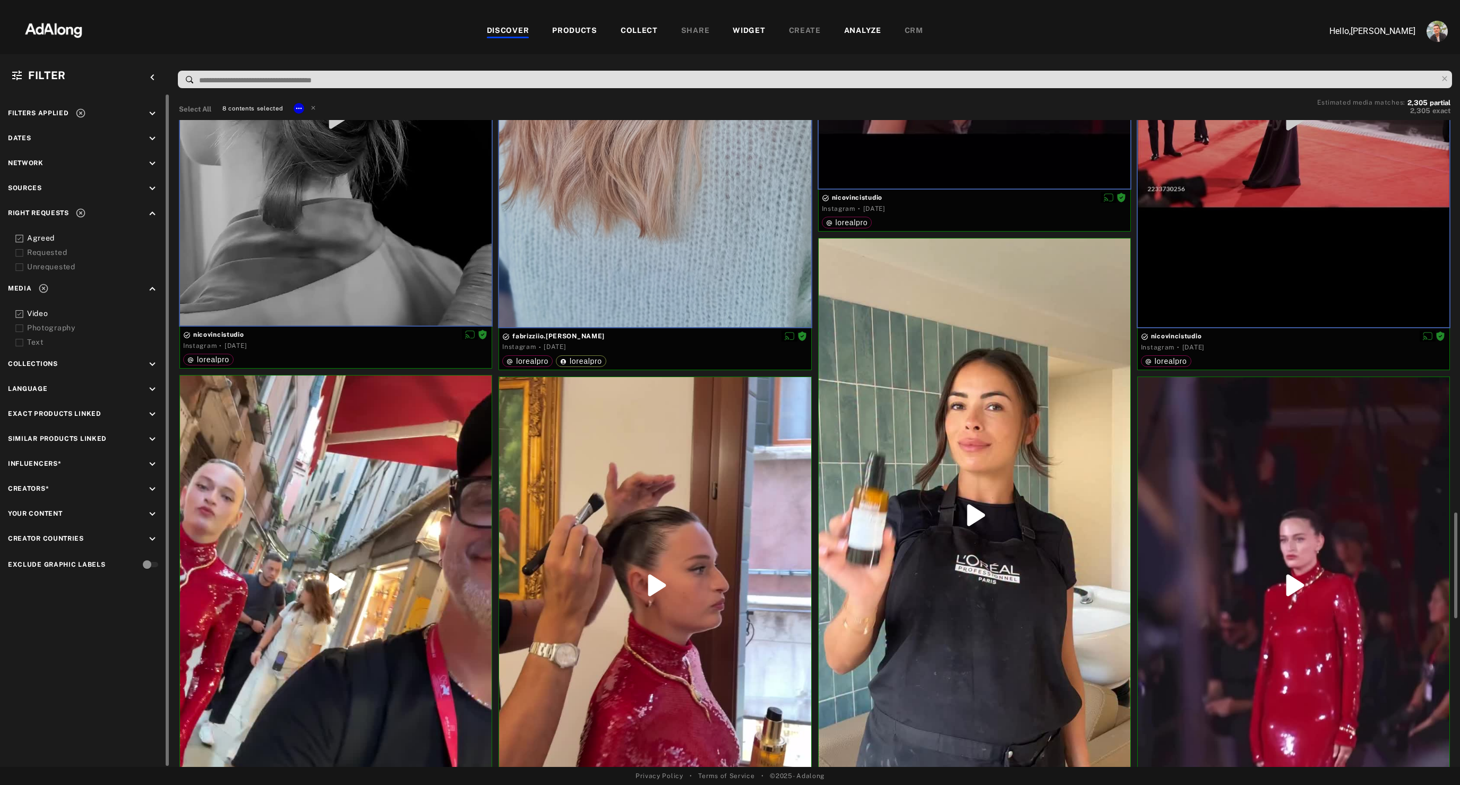
scroll to position [2075, 0]
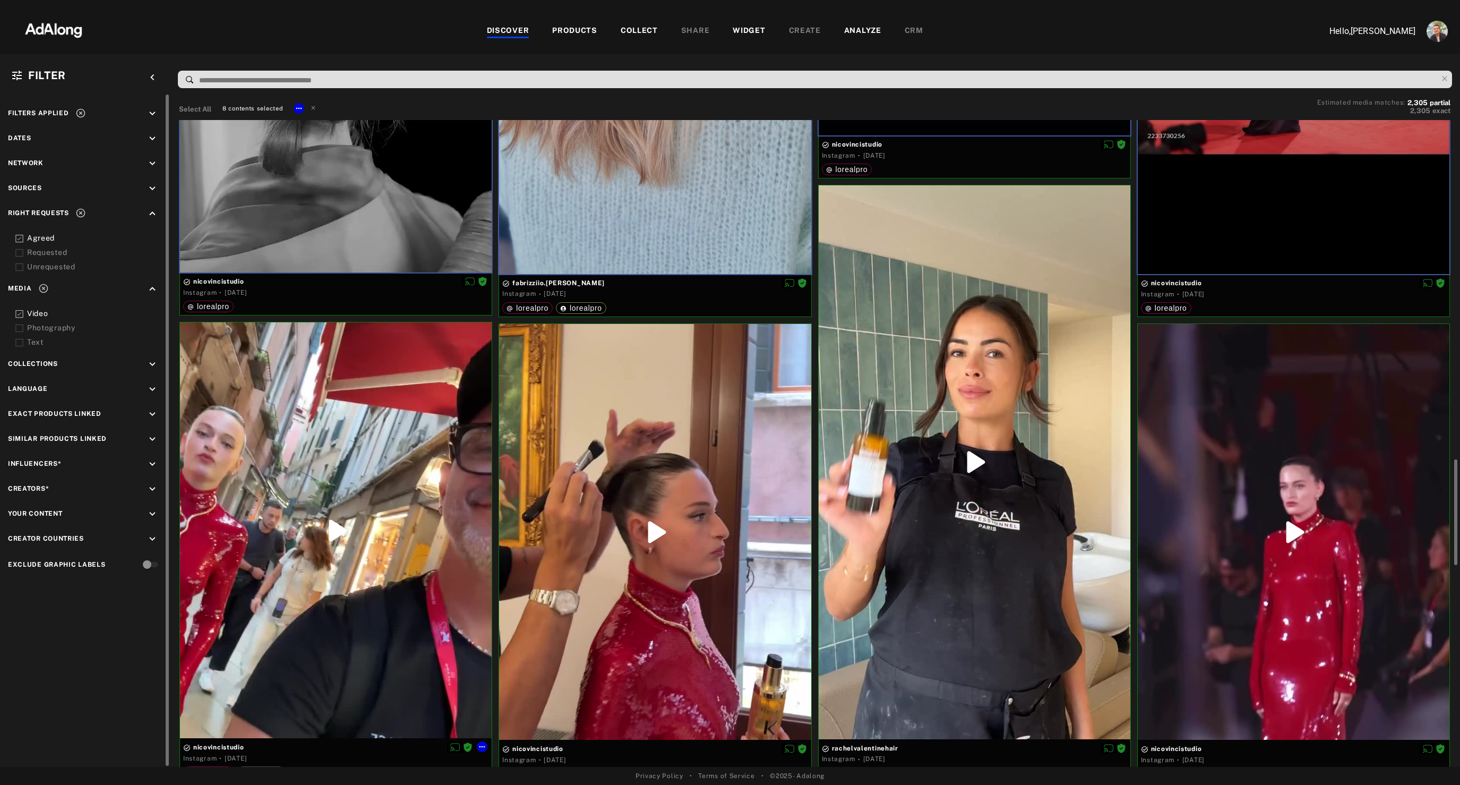
click at [407, 560] on div at bounding box center [336, 530] width 312 height 416
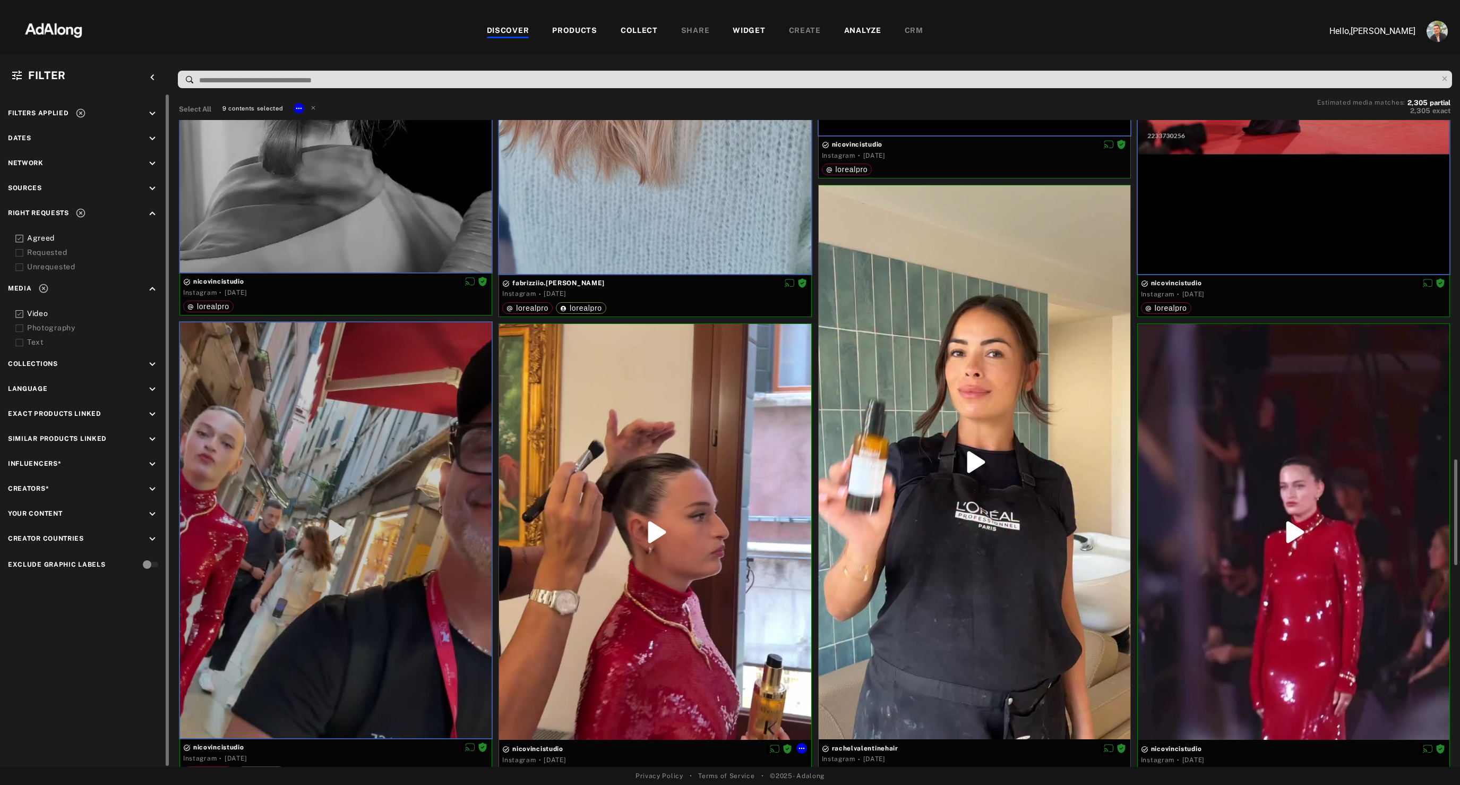
click at [748, 658] on div at bounding box center [655, 532] width 312 height 416
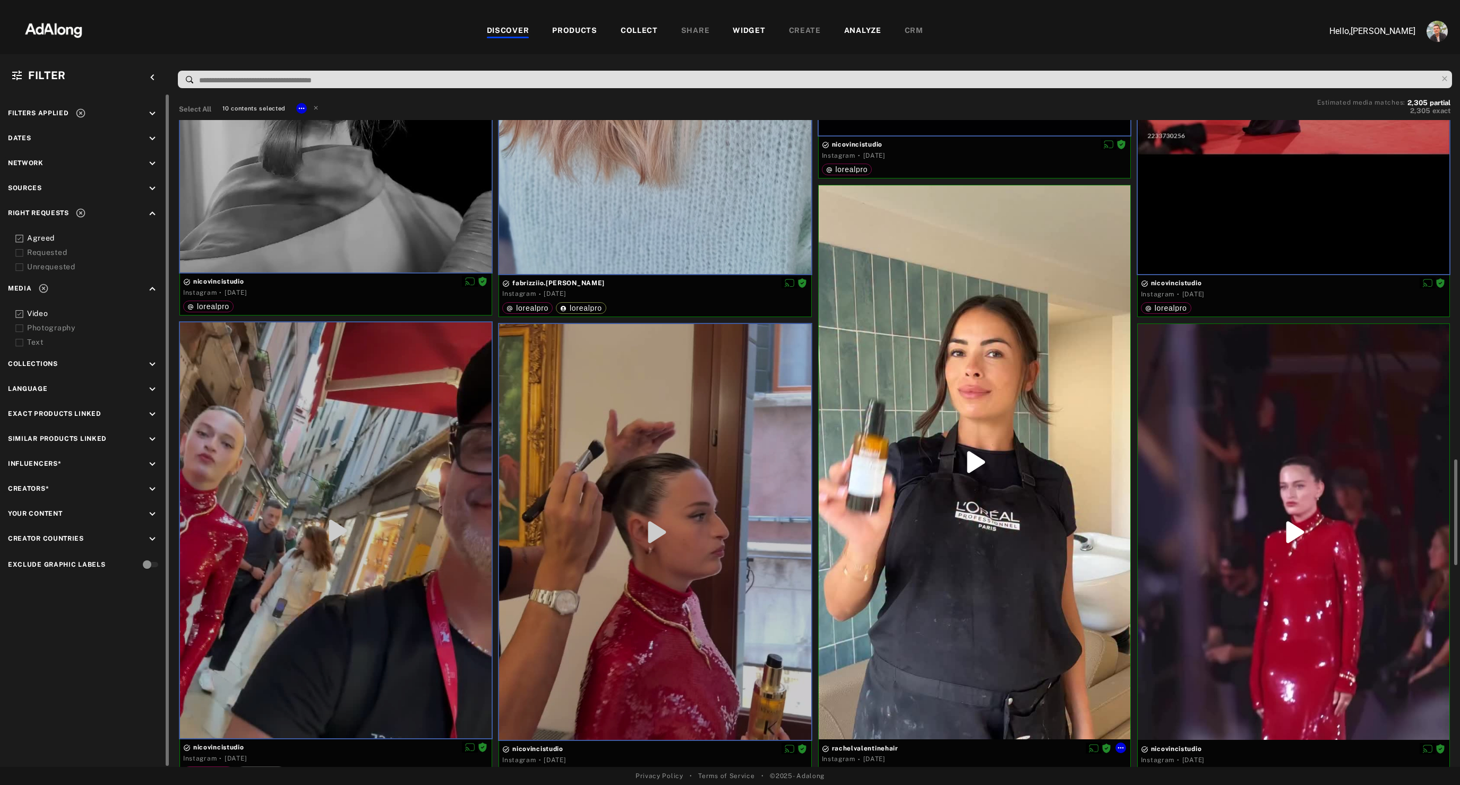
click at [1015, 568] on div at bounding box center [975, 461] width 312 height 553
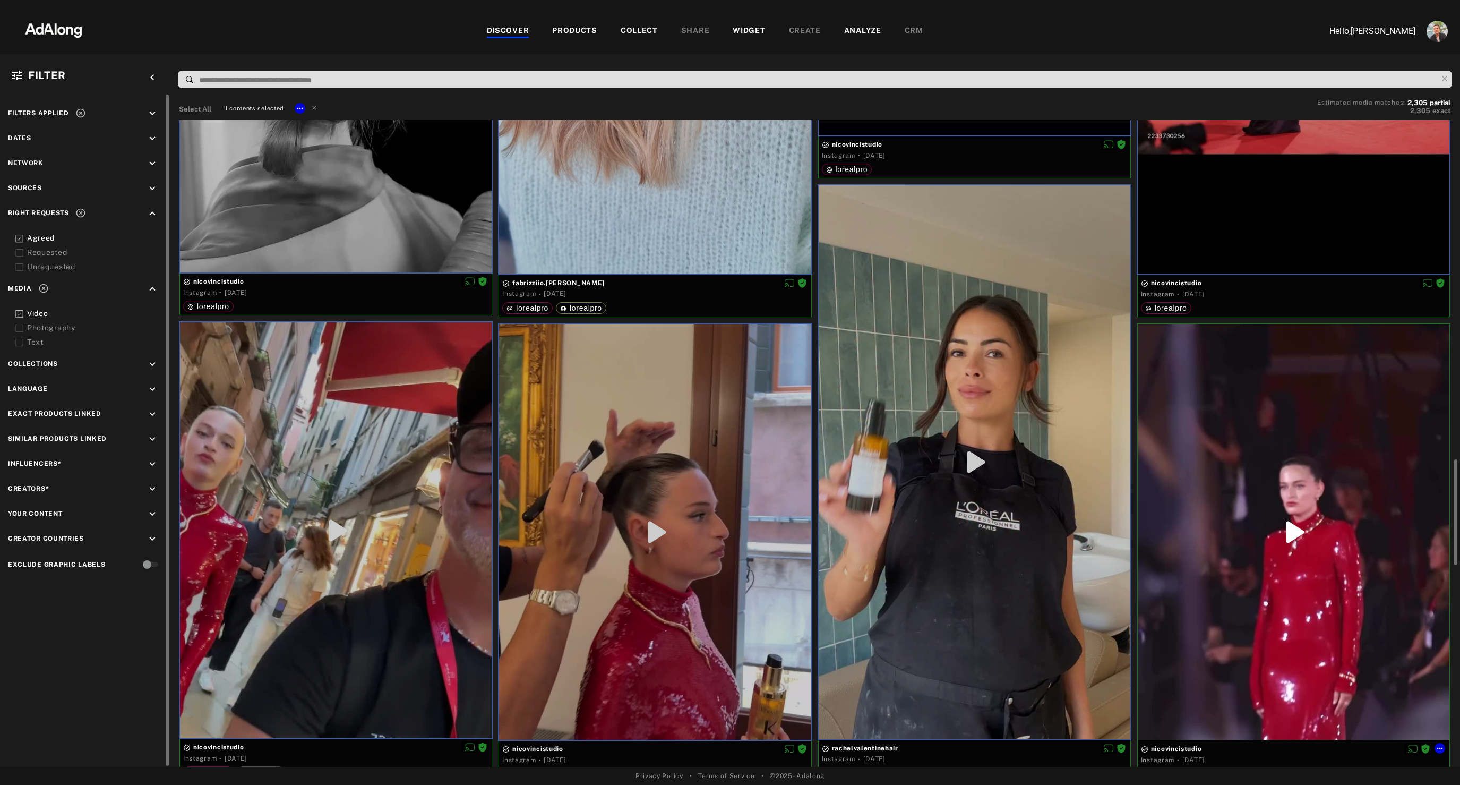
click at [1291, 570] on div at bounding box center [1294, 532] width 312 height 416
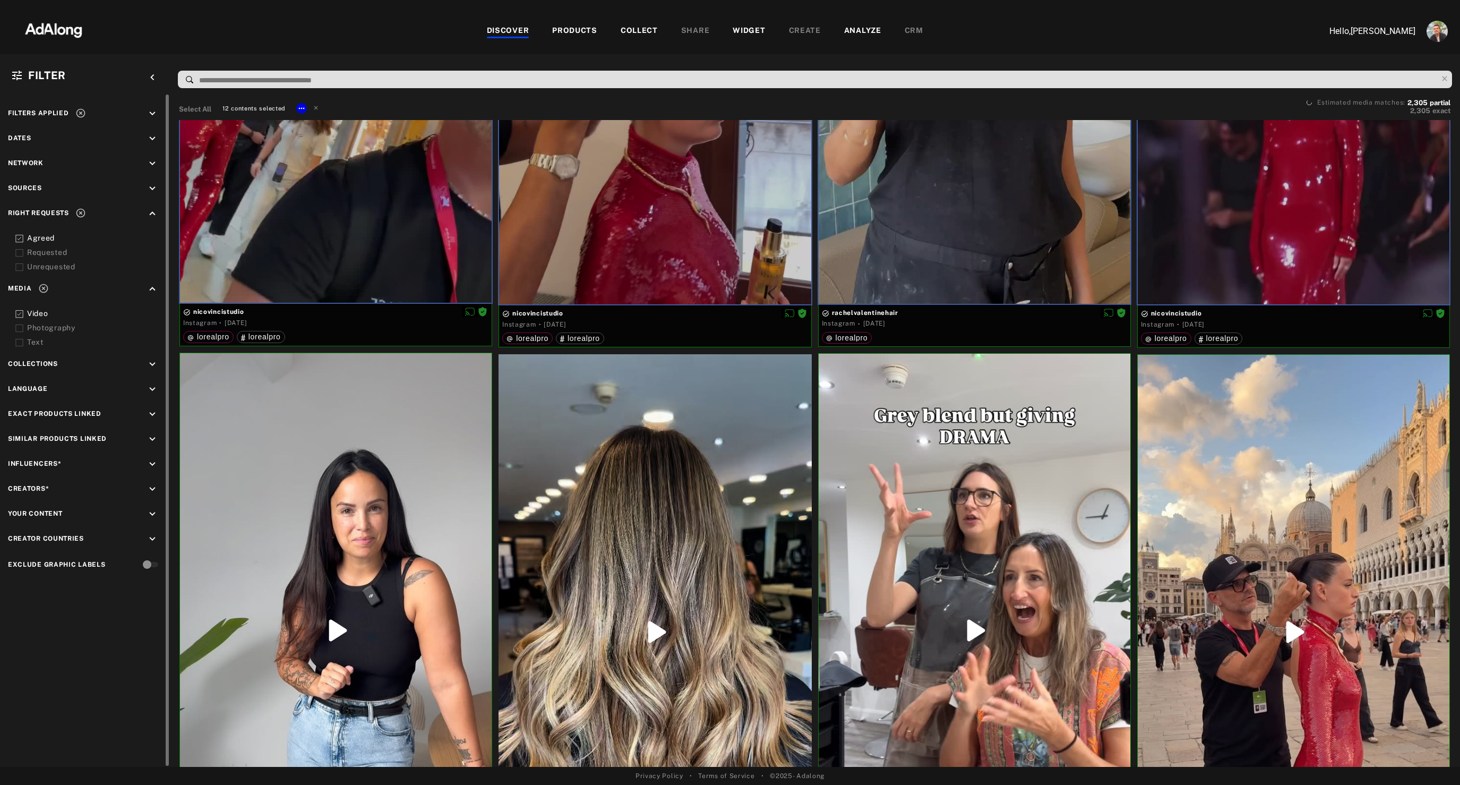
scroll to position [2830, 0]
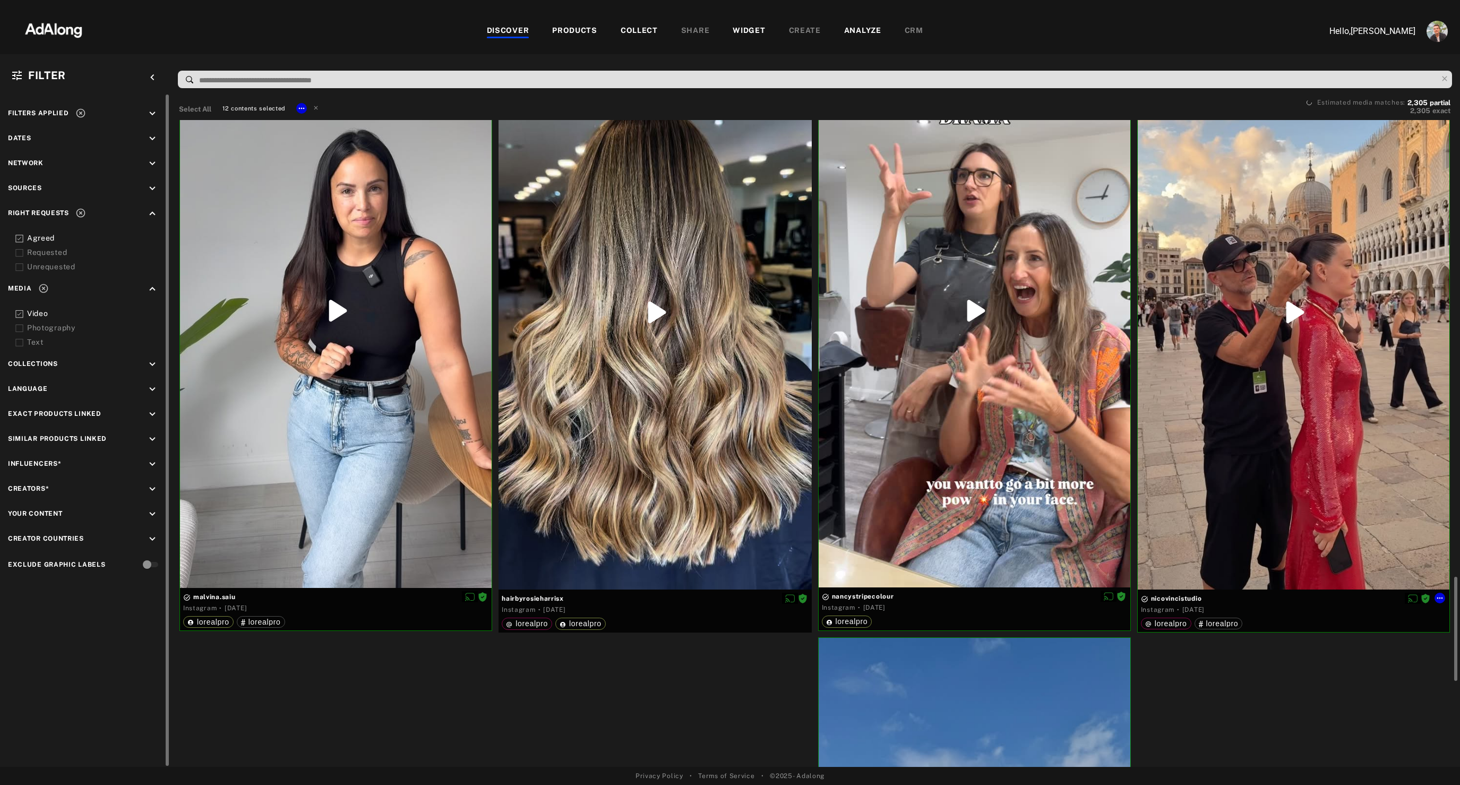
click at [1258, 459] on div at bounding box center [1294, 312] width 312 height 554
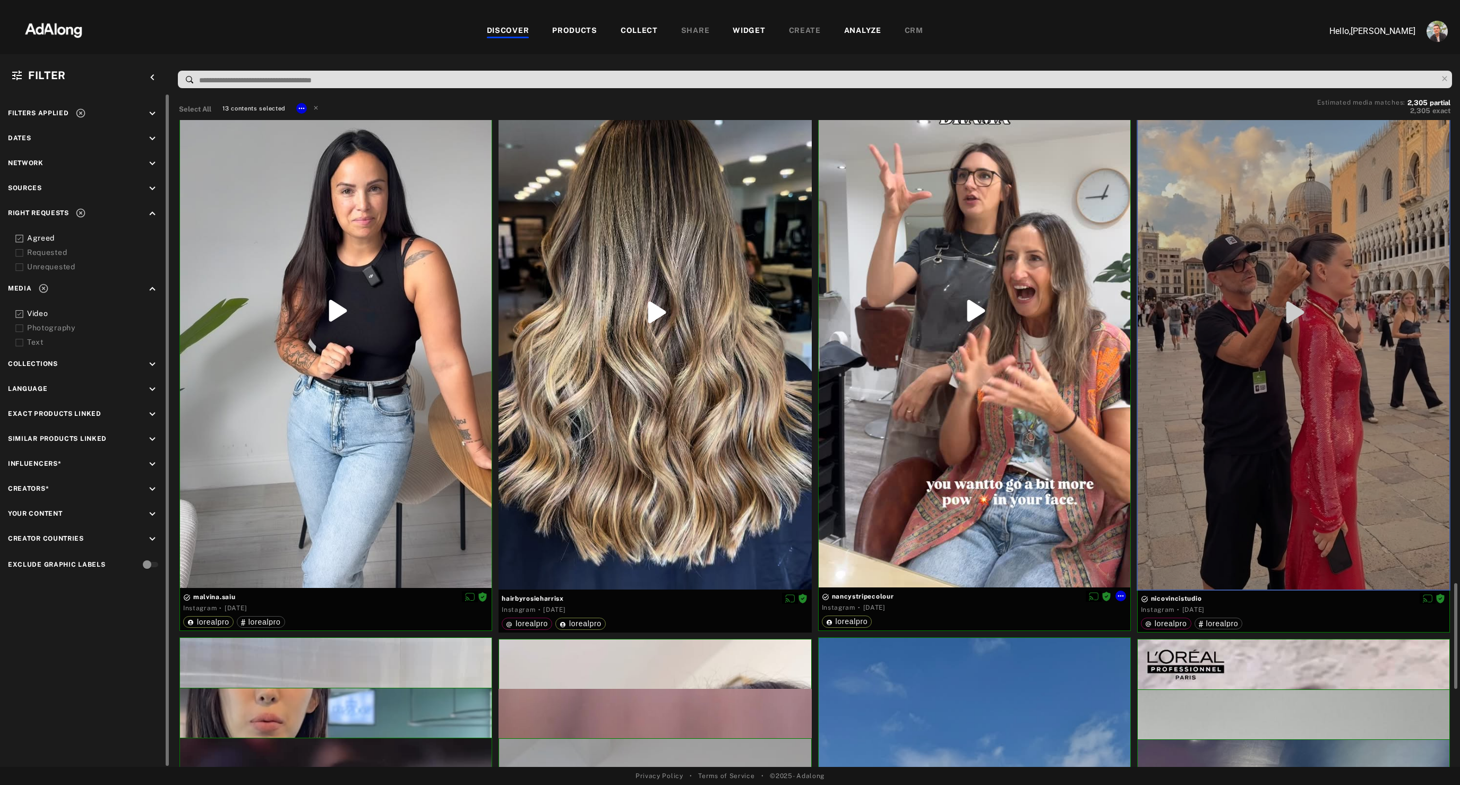
click at [1031, 505] on div at bounding box center [975, 310] width 312 height 553
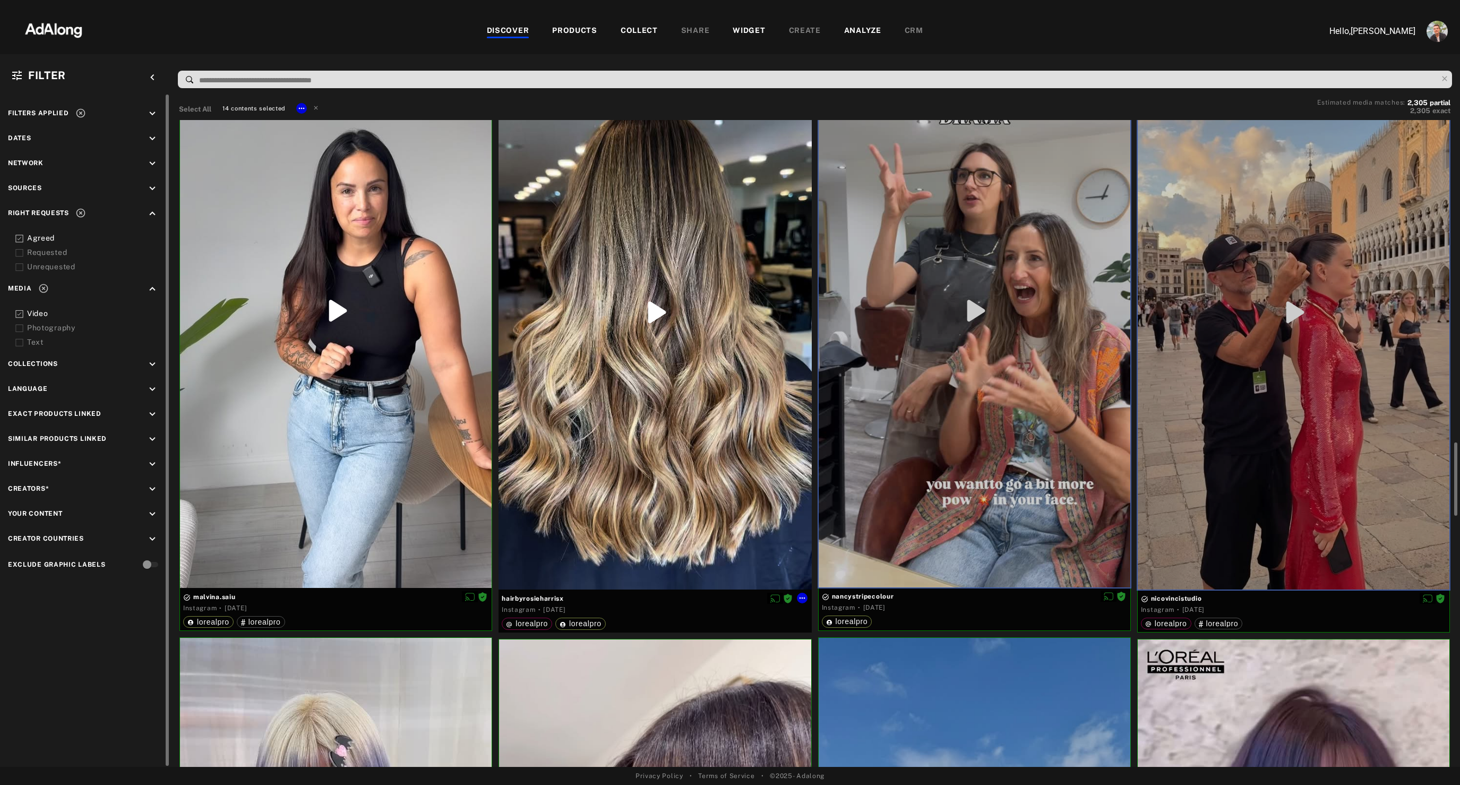
click at [593, 486] on div at bounding box center [655, 312] width 313 height 555
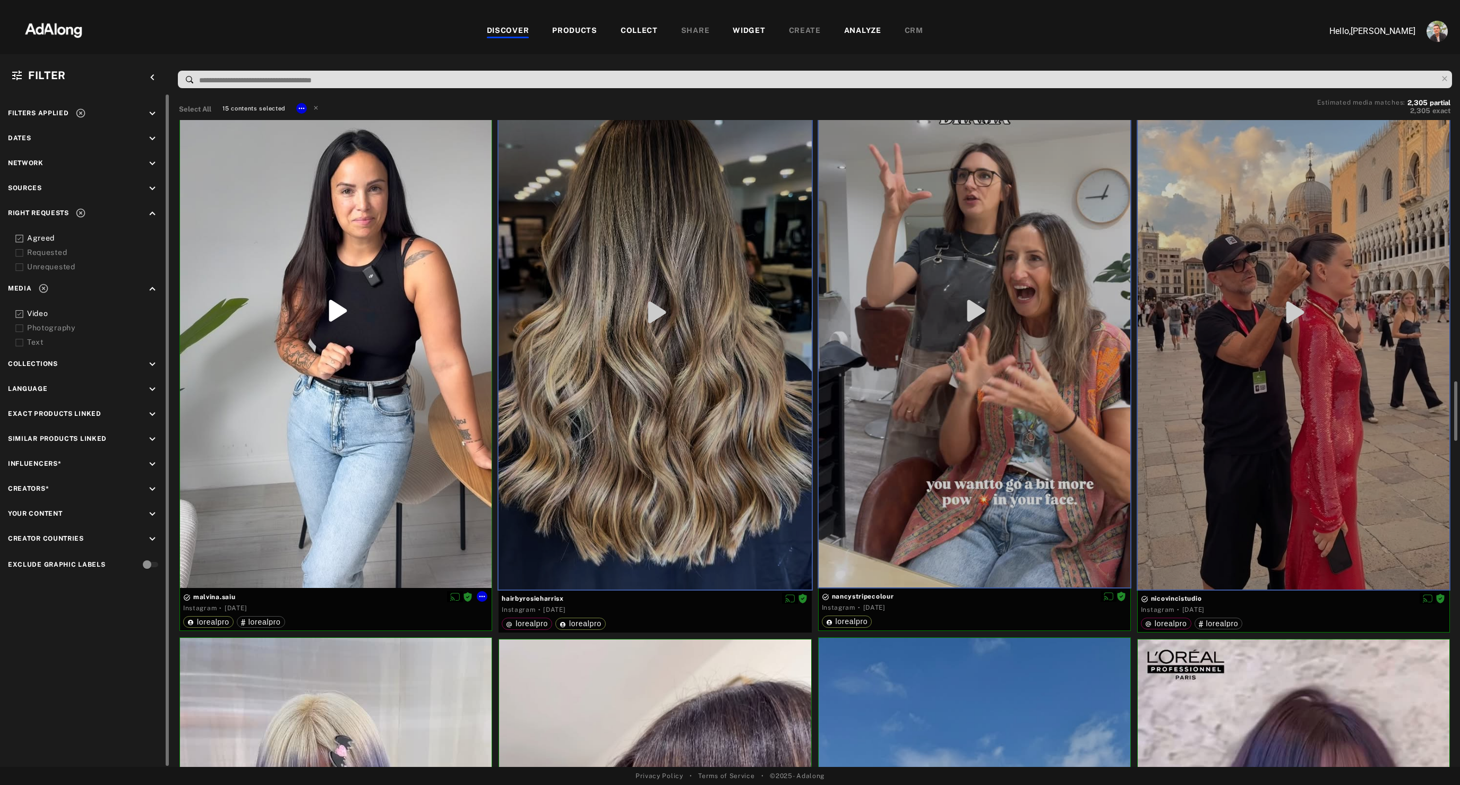
click at [263, 451] on div at bounding box center [336, 310] width 312 height 554
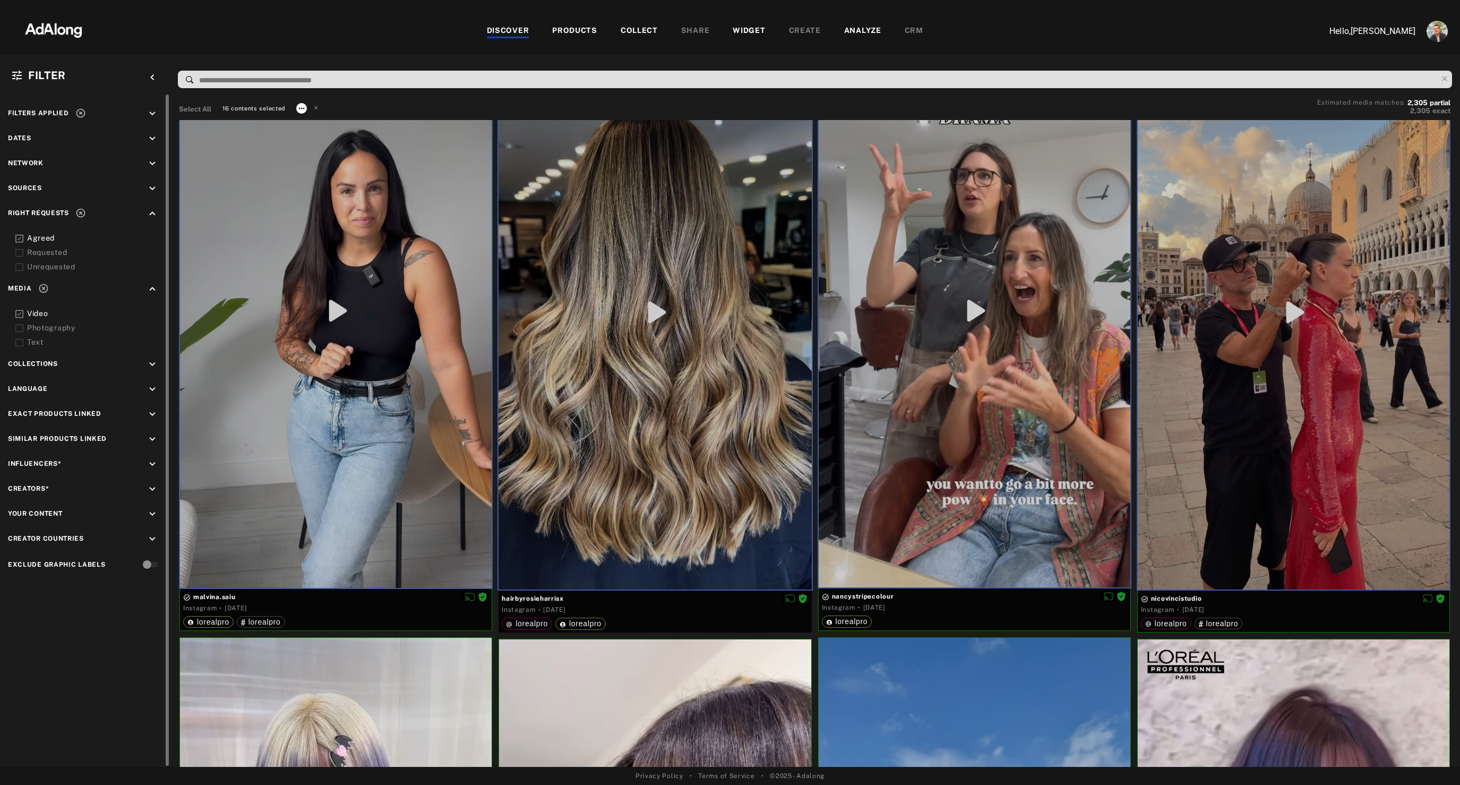
click at [301, 111] on icon at bounding box center [301, 108] width 8 height 8
click at [314, 123] on span "Collect" at bounding box center [315, 121] width 20 height 7
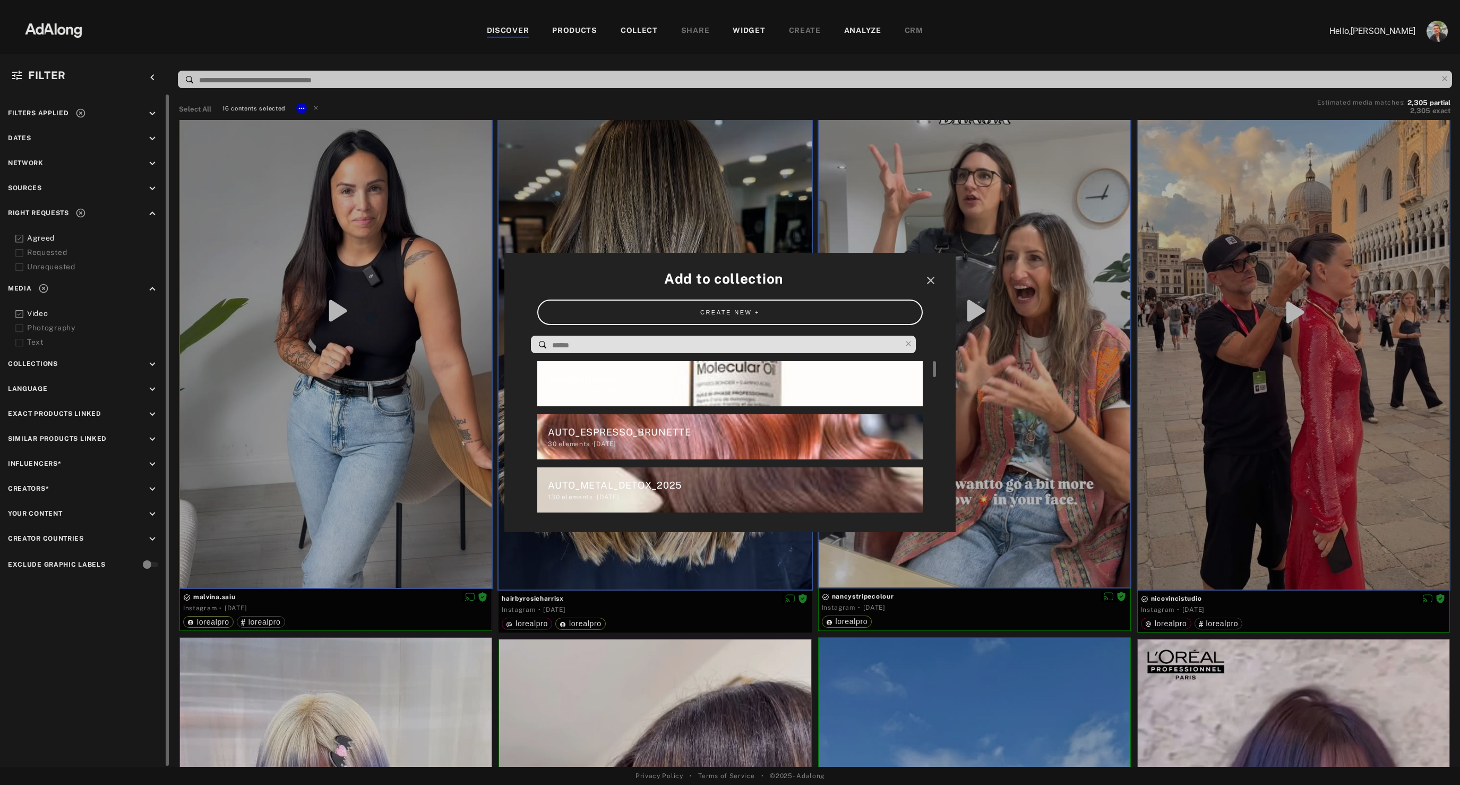
click at [791, 391] on div "35 elements · [DATE]" at bounding box center [735, 391] width 374 height 10
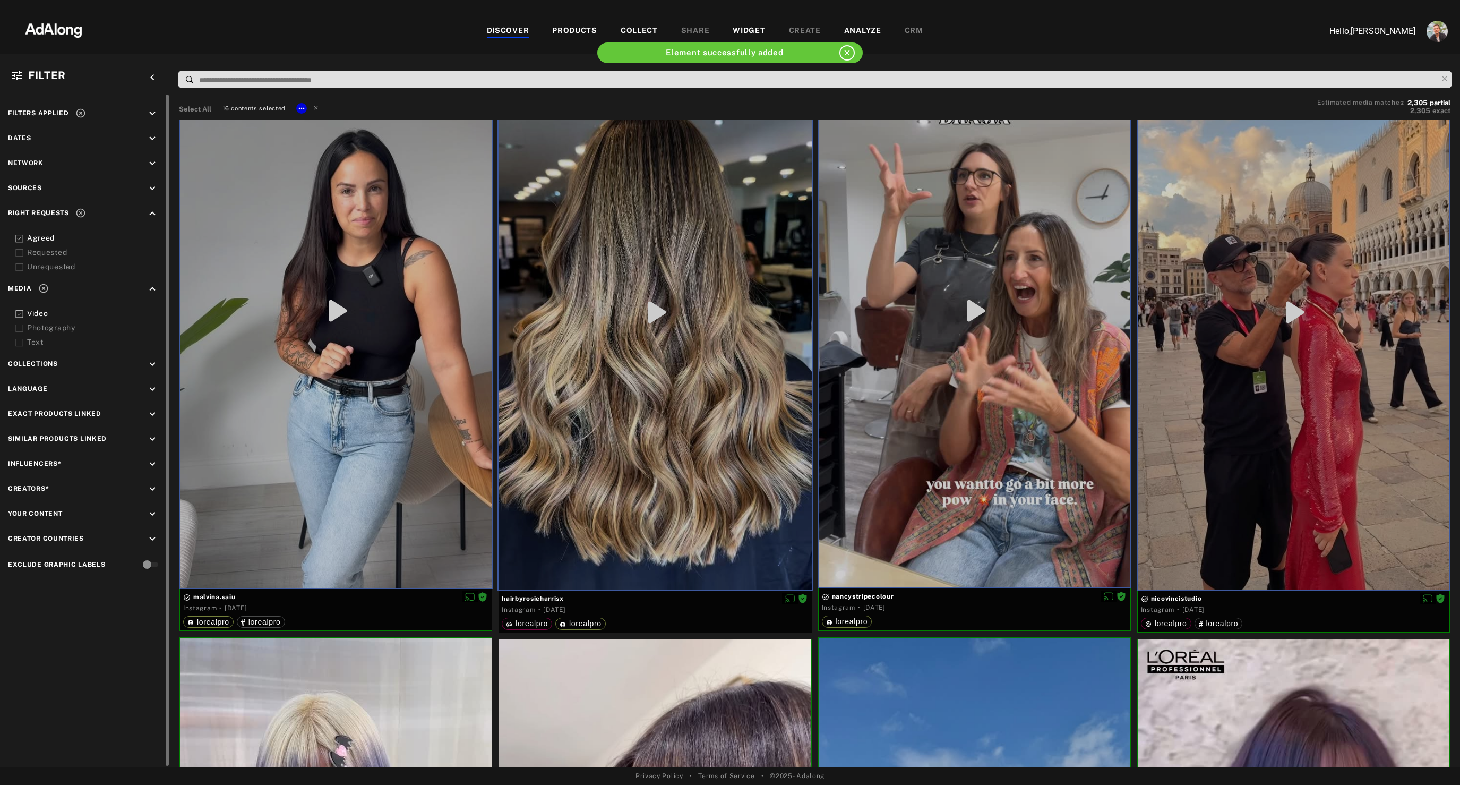
click at [753, 30] on div "WIDGET" at bounding box center [749, 31] width 32 height 13
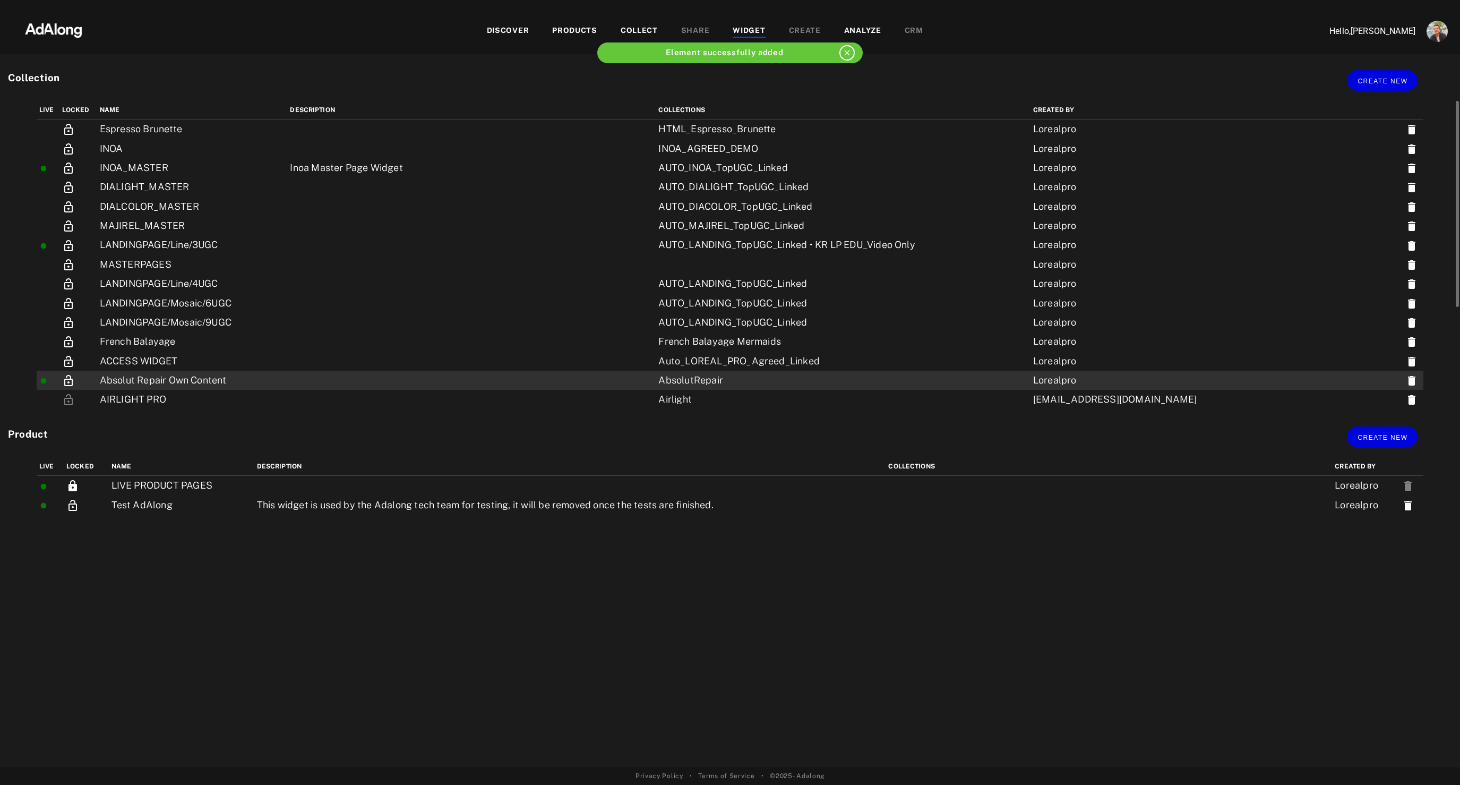
click at [165, 376] on td "Absolut Repair Own Content" at bounding box center [192, 380] width 191 height 19
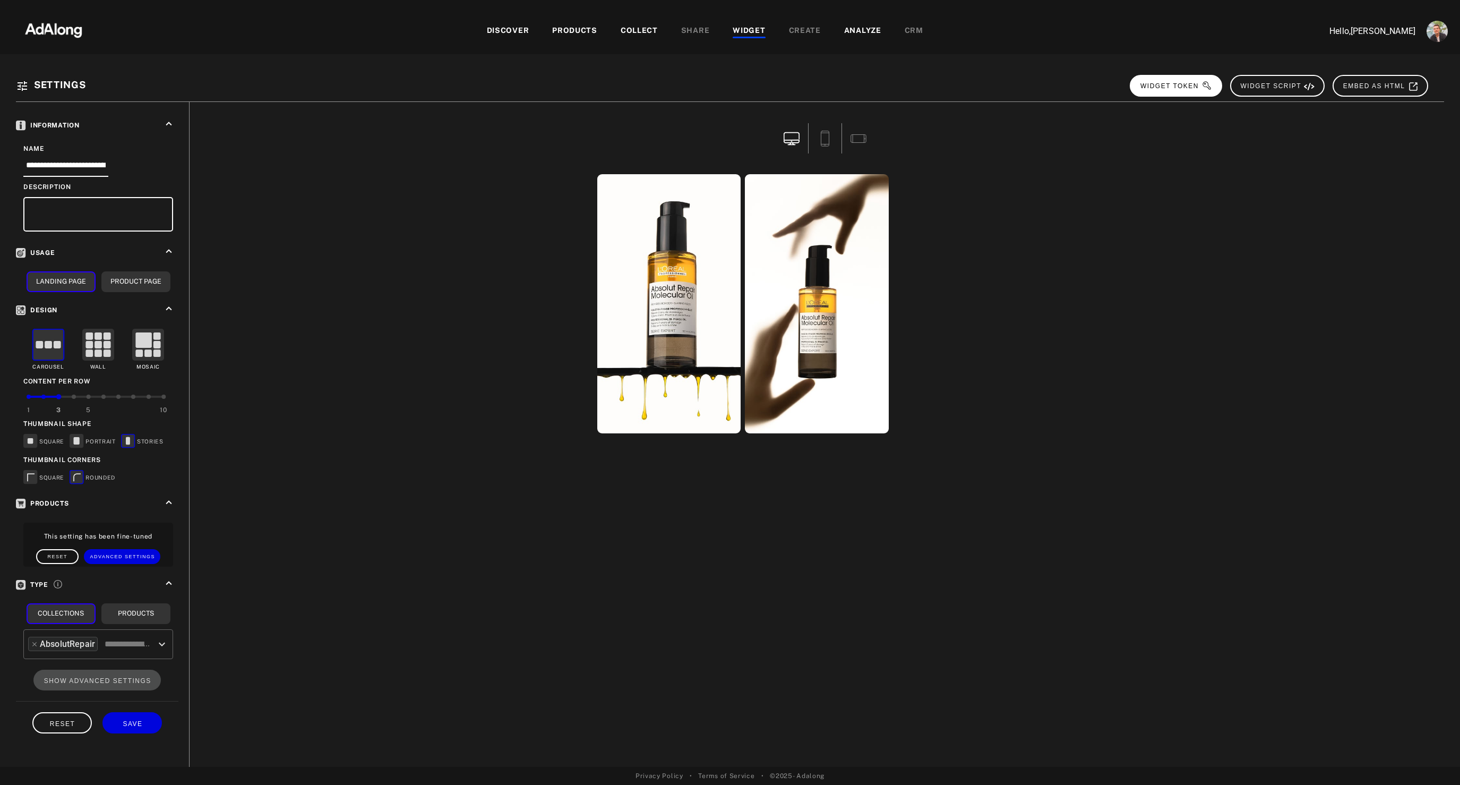
click at [1189, 90] on button "WIDGET TOKEN" at bounding box center [1176, 86] width 92 height 22
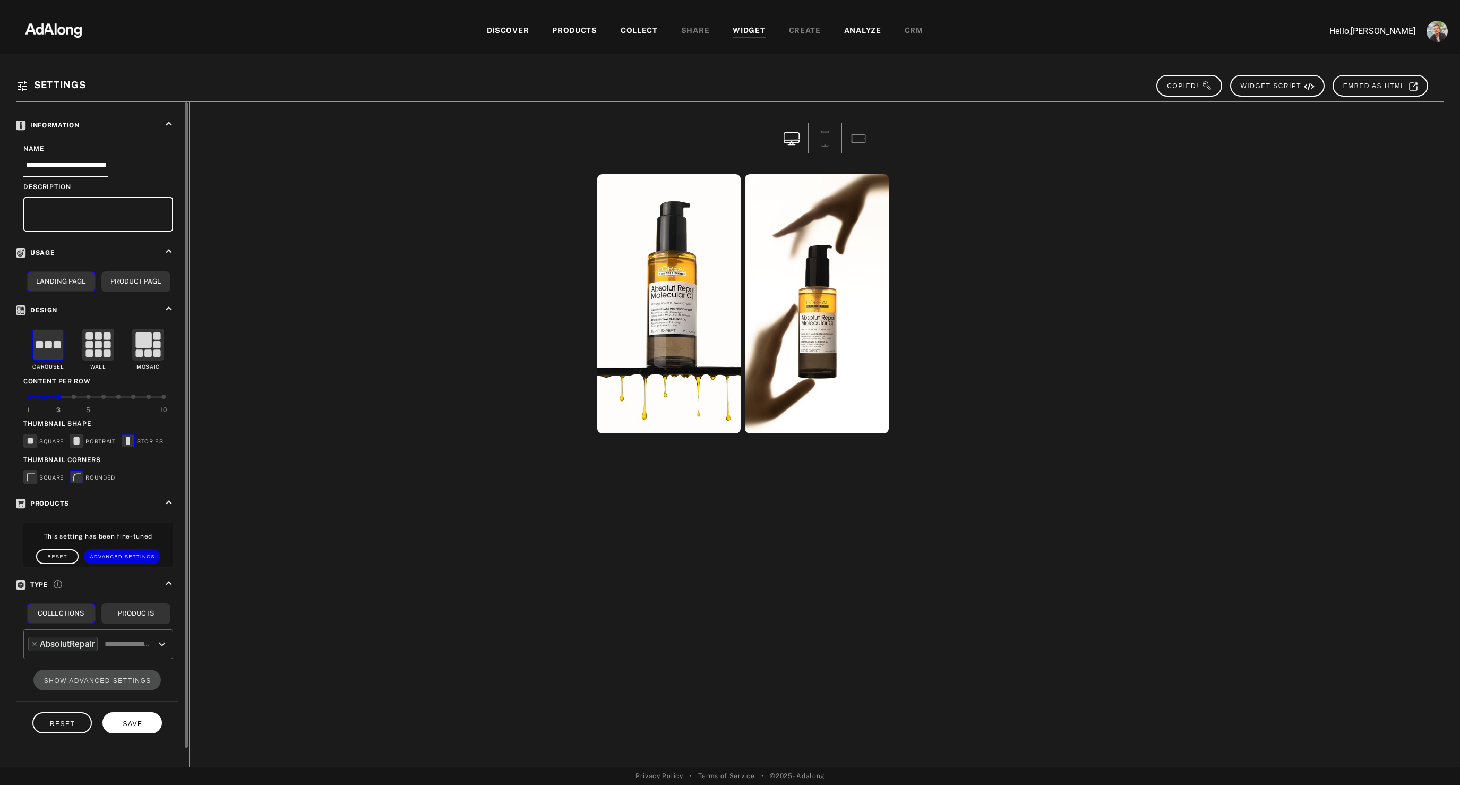
click at [124, 725] on span "SAVE" at bounding box center [133, 723] width 20 height 7
click at [646, 28] on div "COLLECT" at bounding box center [639, 31] width 37 height 13
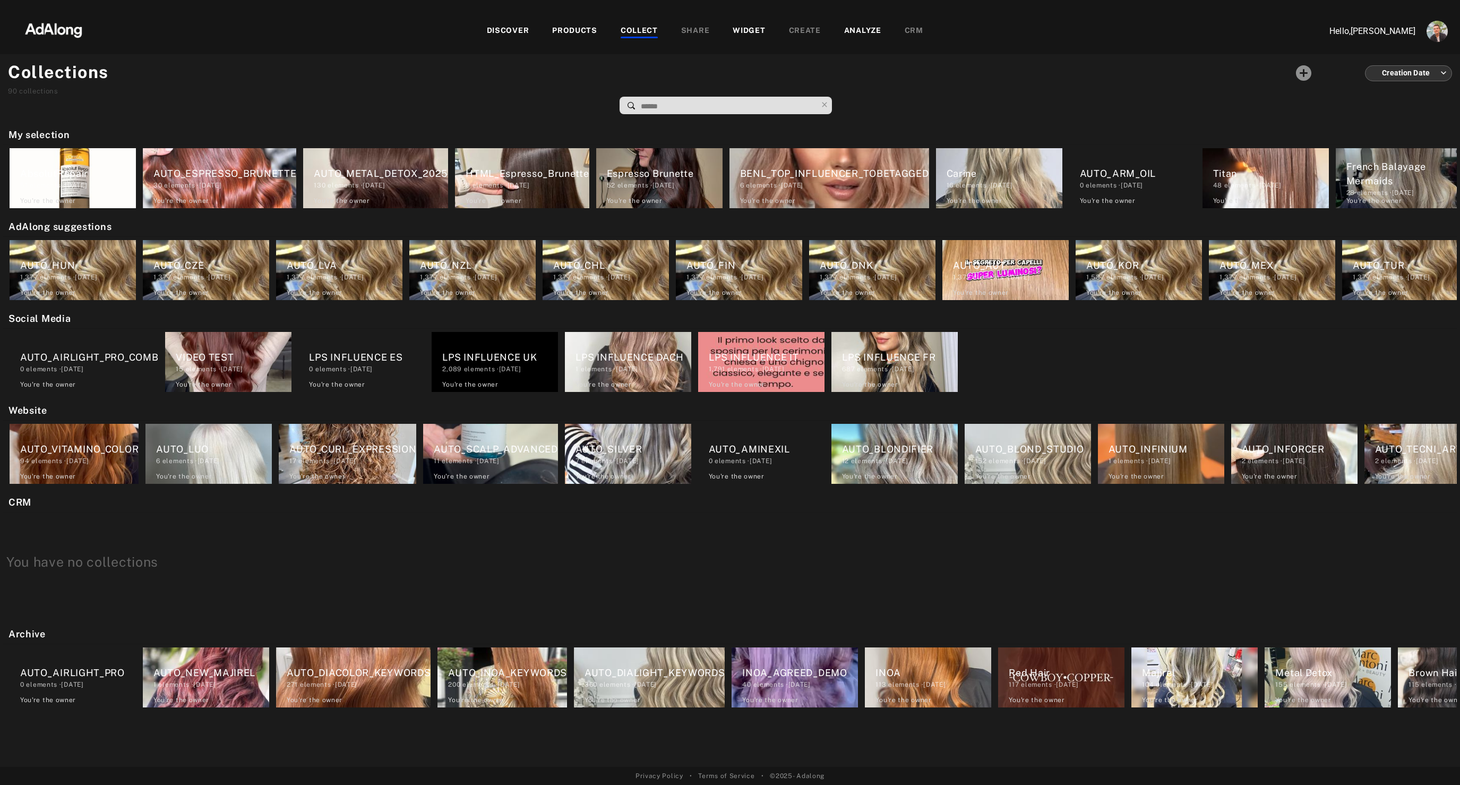
click at [59, 22] on img at bounding box center [53, 29] width 93 height 32
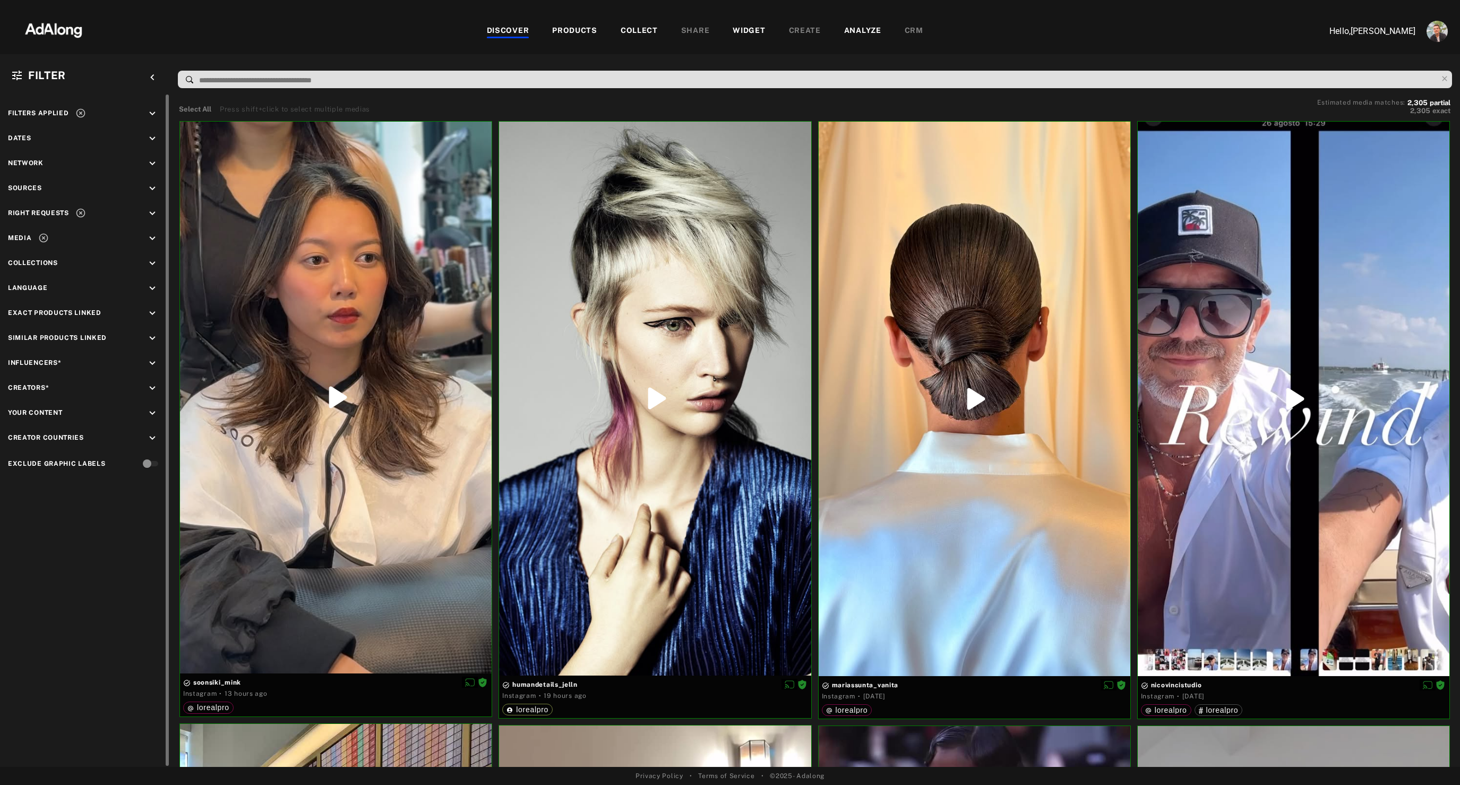
click at [153, 262] on icon "keyboard_arrow_down" at bounding box center [153, 264] width 12 height 12
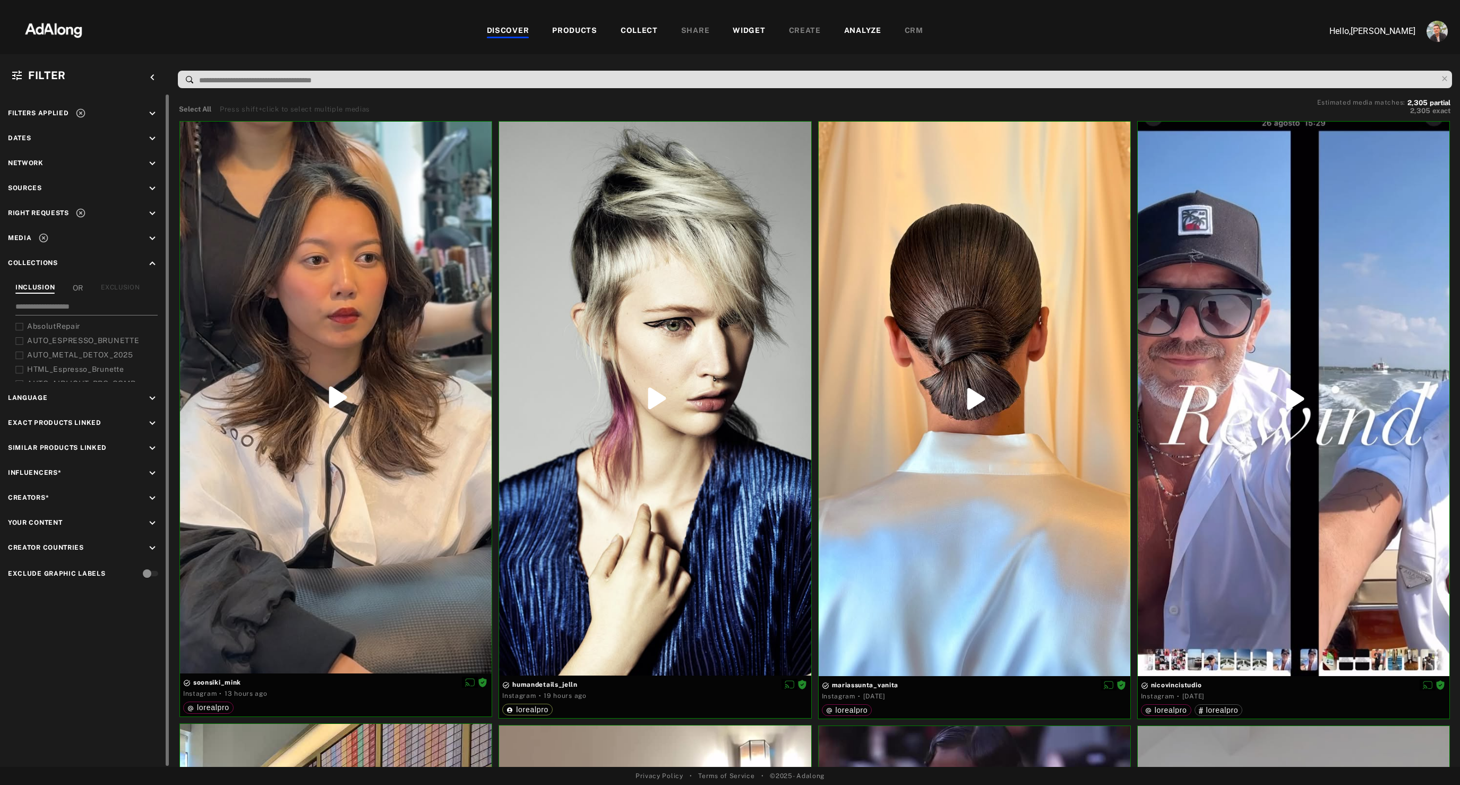
click at [68, 309] on input at bounding box center [86, 308] width 142 height 14
type input "****"
click at [51, 342] on span "AUTO_INOA_TopUGC_Linked" at bounding box center [81, 340] width 108 height 8
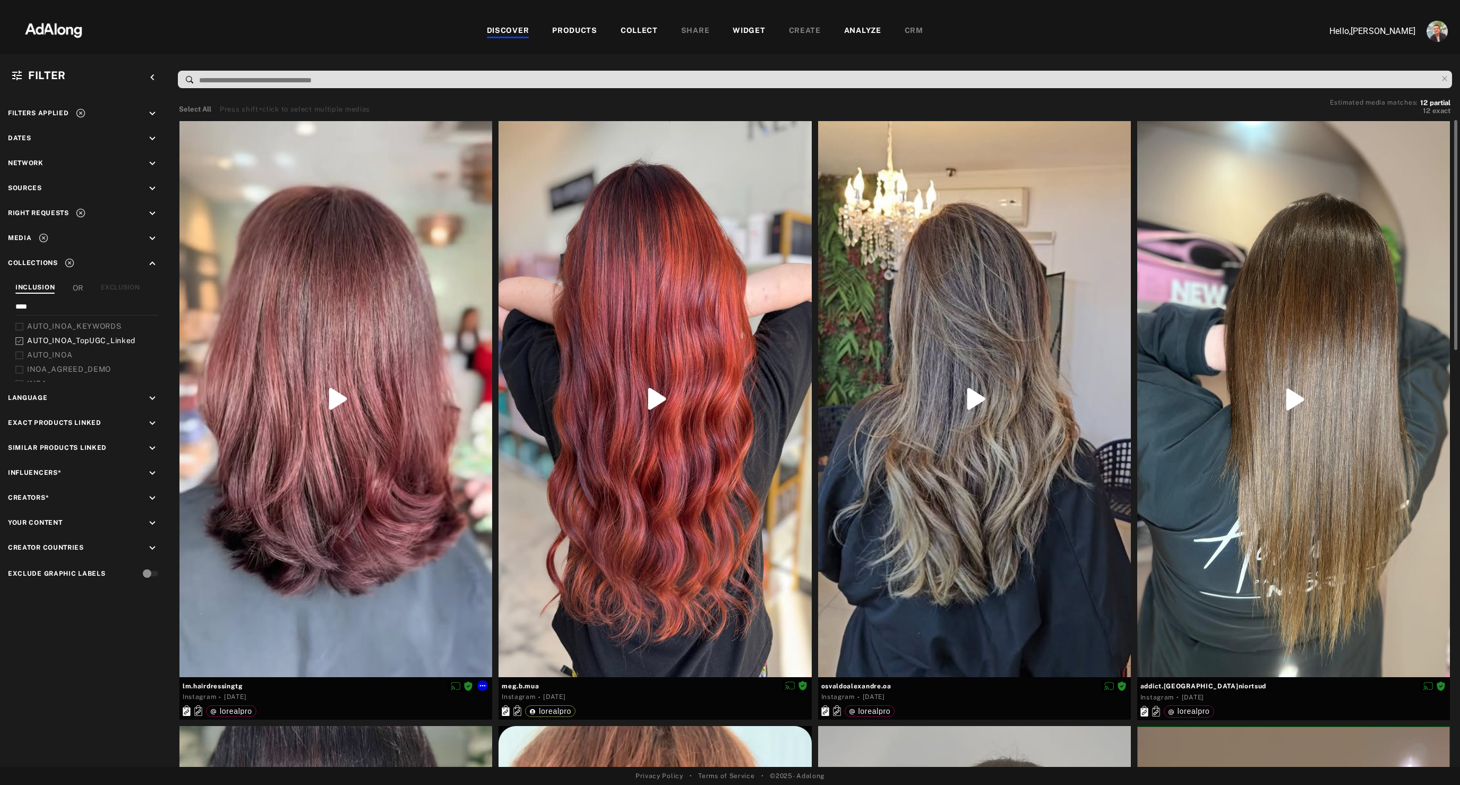
click at [381, 350] on div at bounding box center [335, 399] width 313 height 556
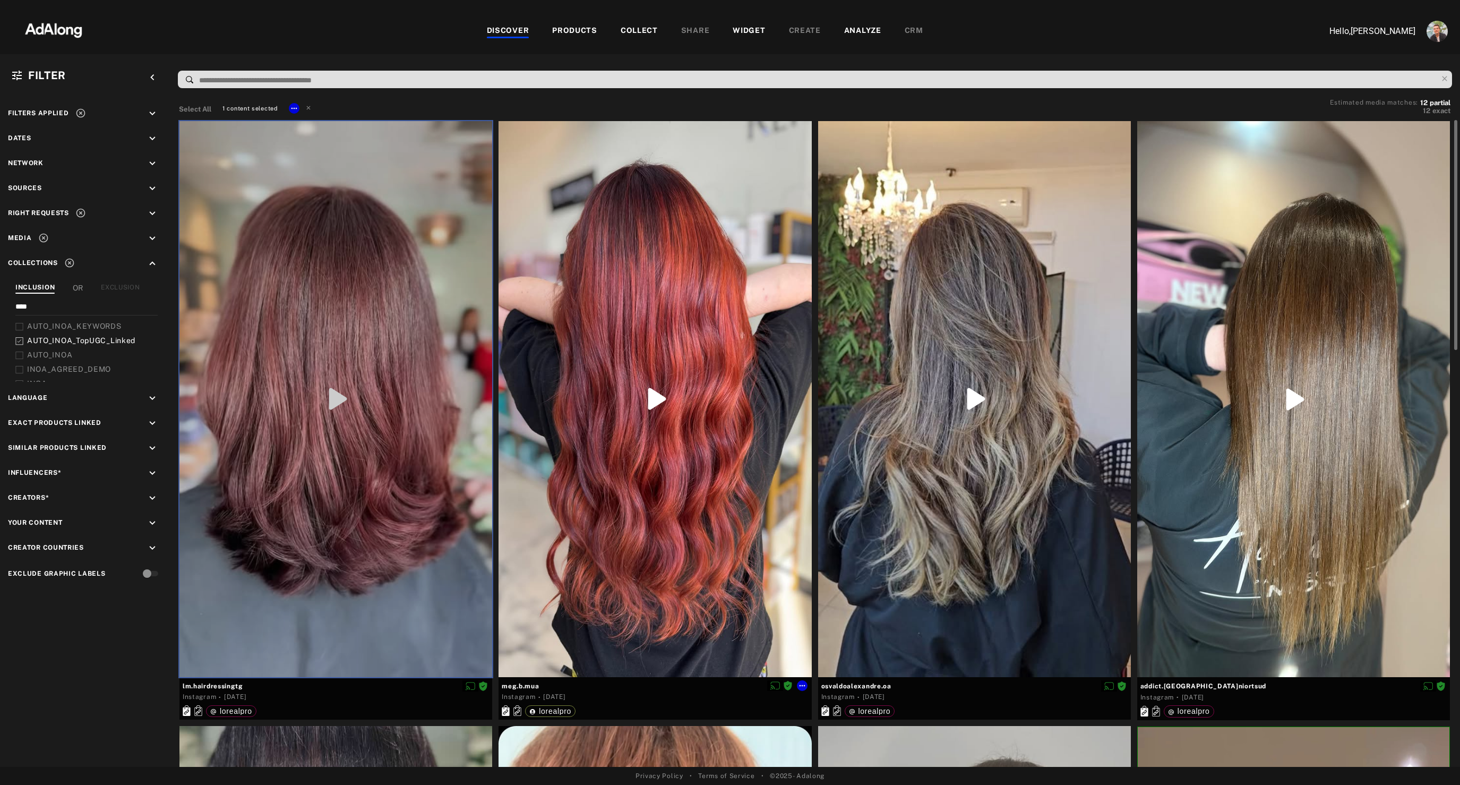
click at [610, 303] on div at bounding box center [655, 399] width 313 height 556
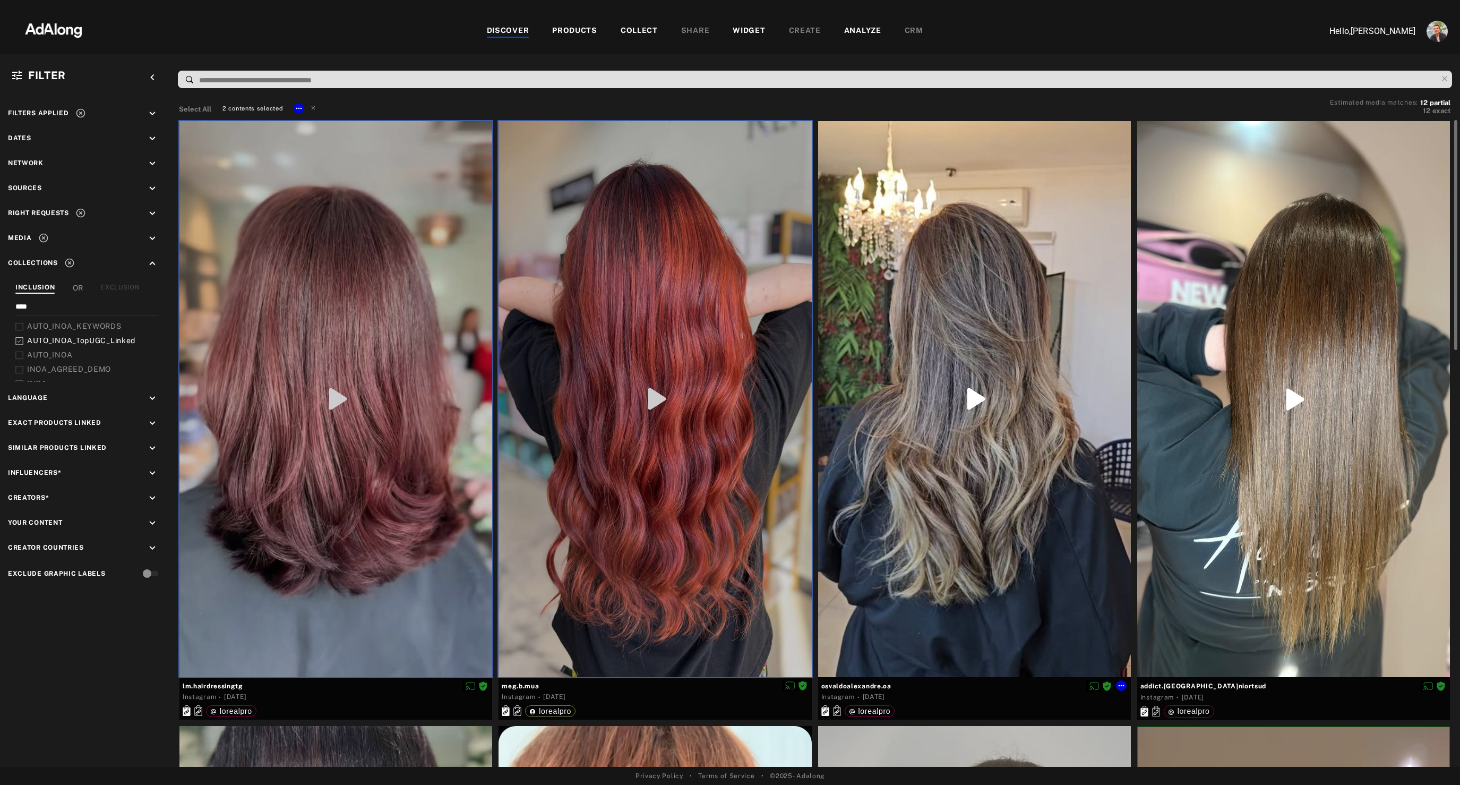
click at [981, 333] on div at bounding box center [974, 399] width 313 height 556
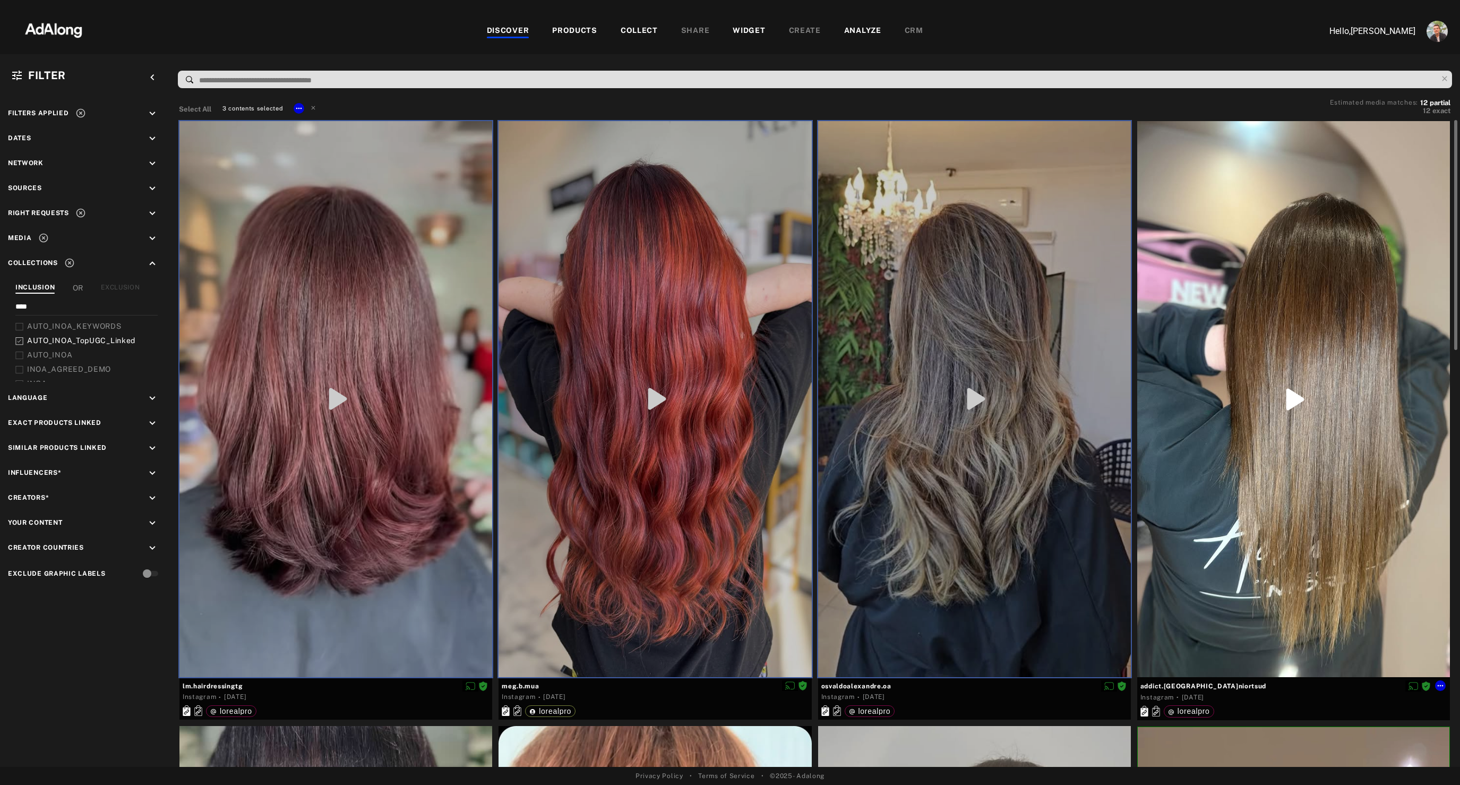
click at [1193, 320] on div at bounding box center [1293, 399] width 313 height 556
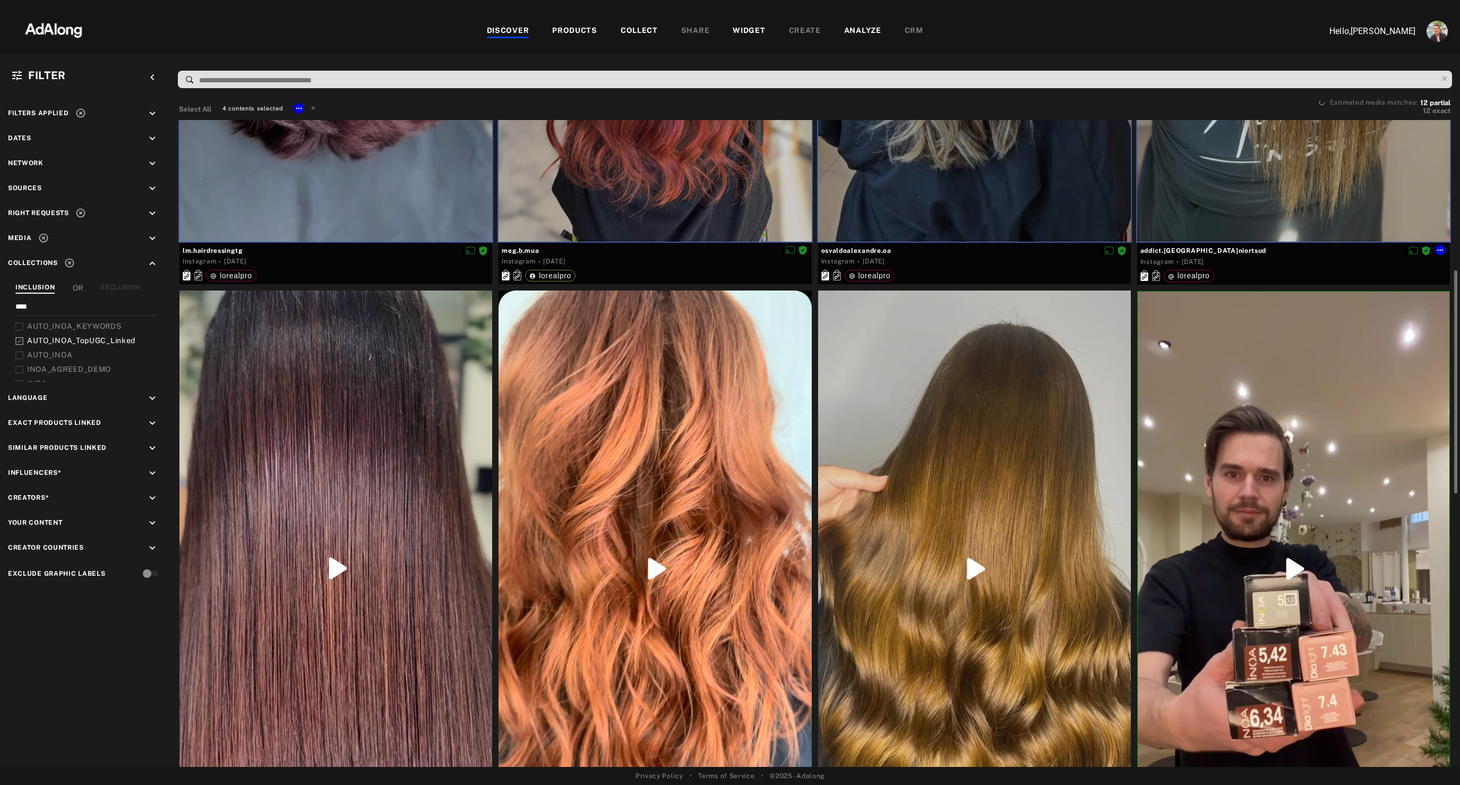
scroll to position [452, 0]
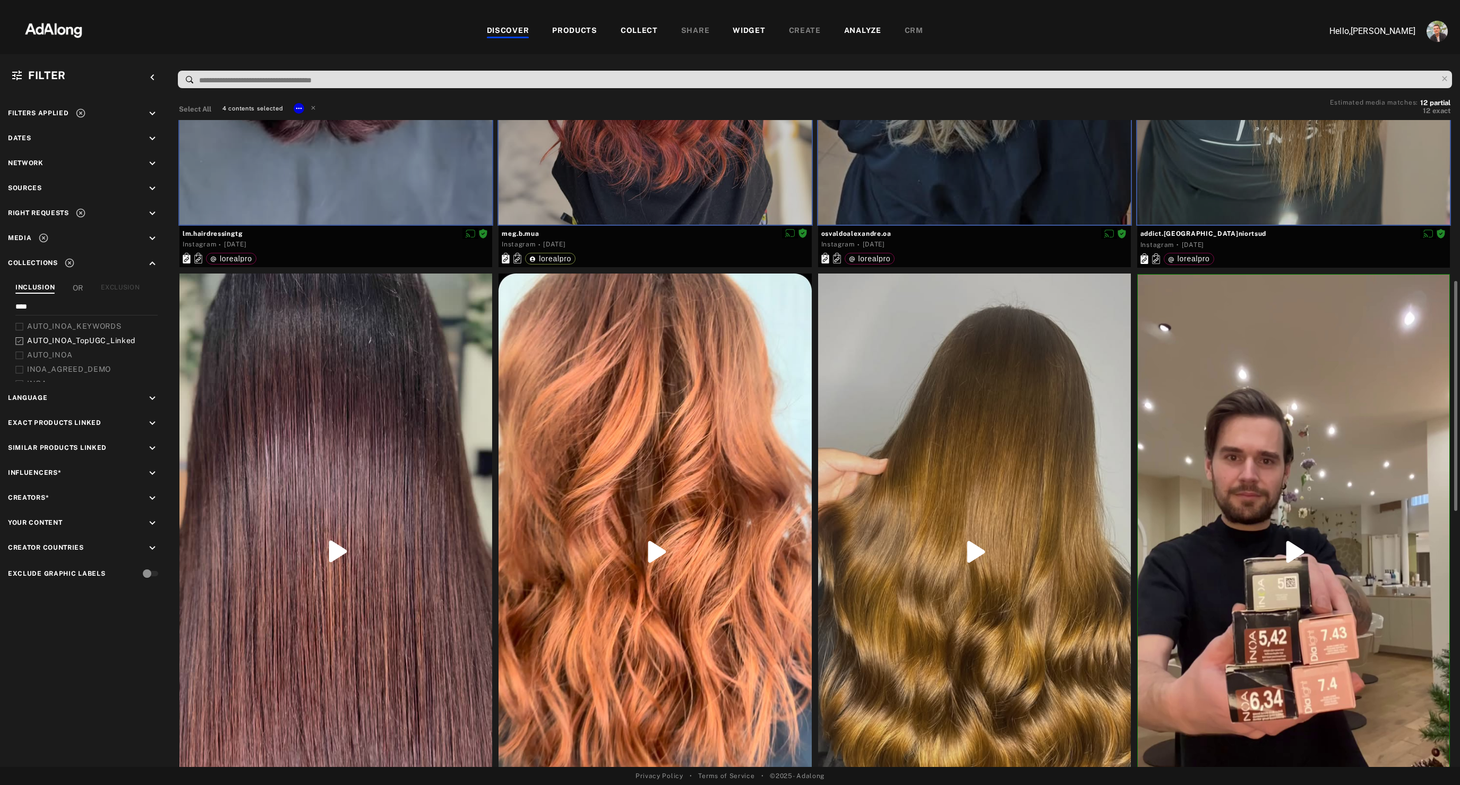
click at [1202, 414] on div at bounding box center [1294, 552] width 312 height 554
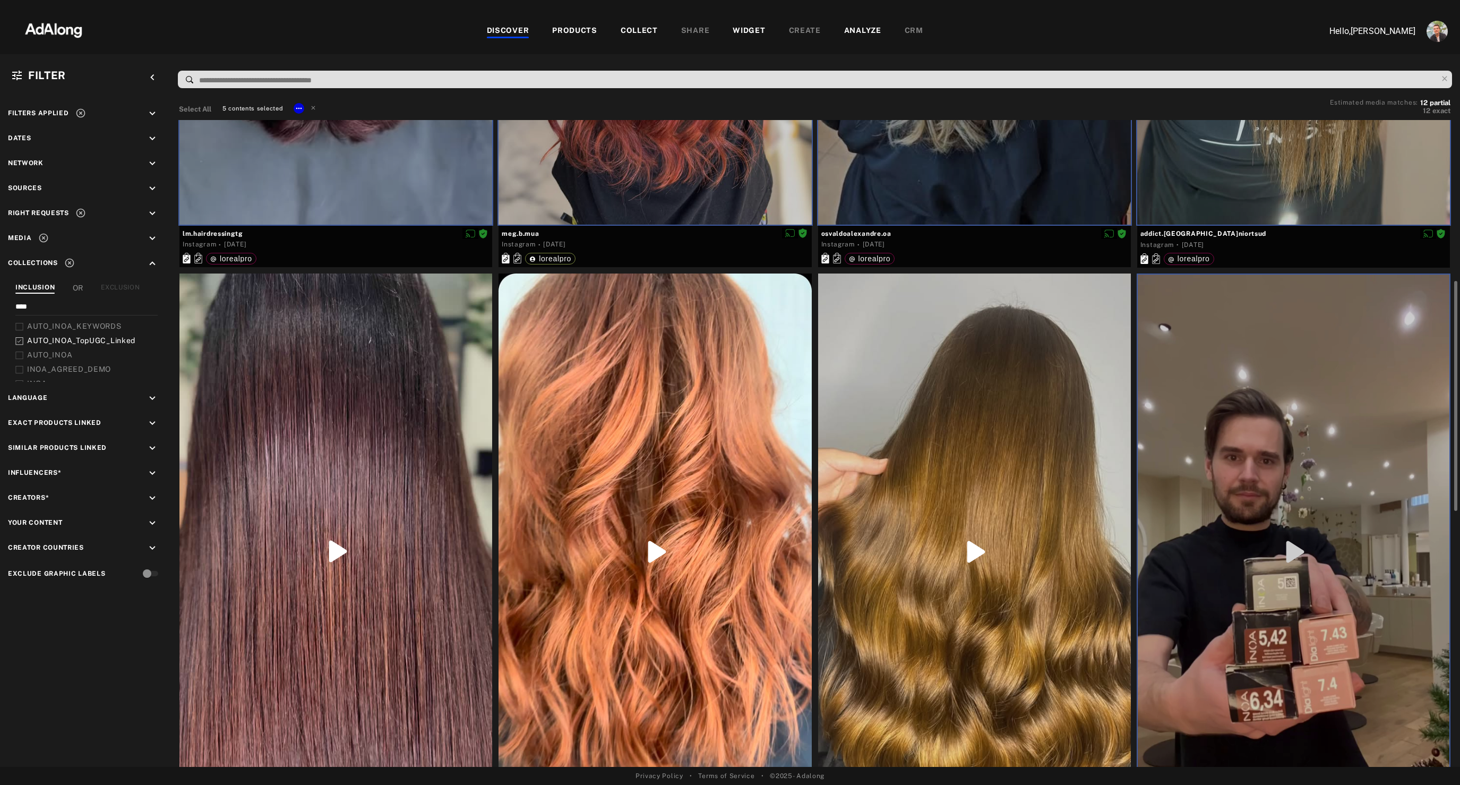
click at [1003, 409] on div at bounding box center [974, 551] width 313 height 556
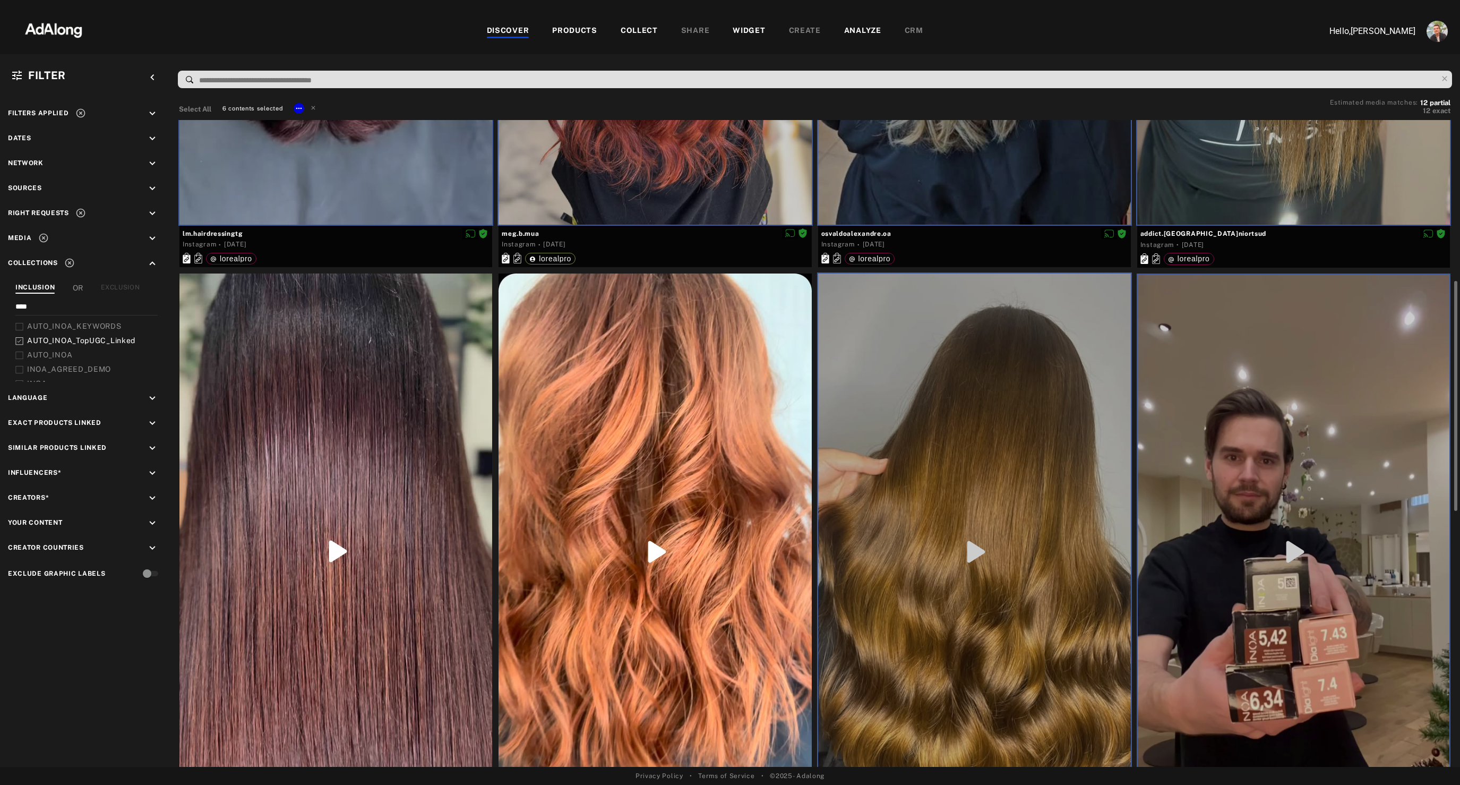
click at [616, 421] on div at bounding box center [655, 551] width 313 height 556
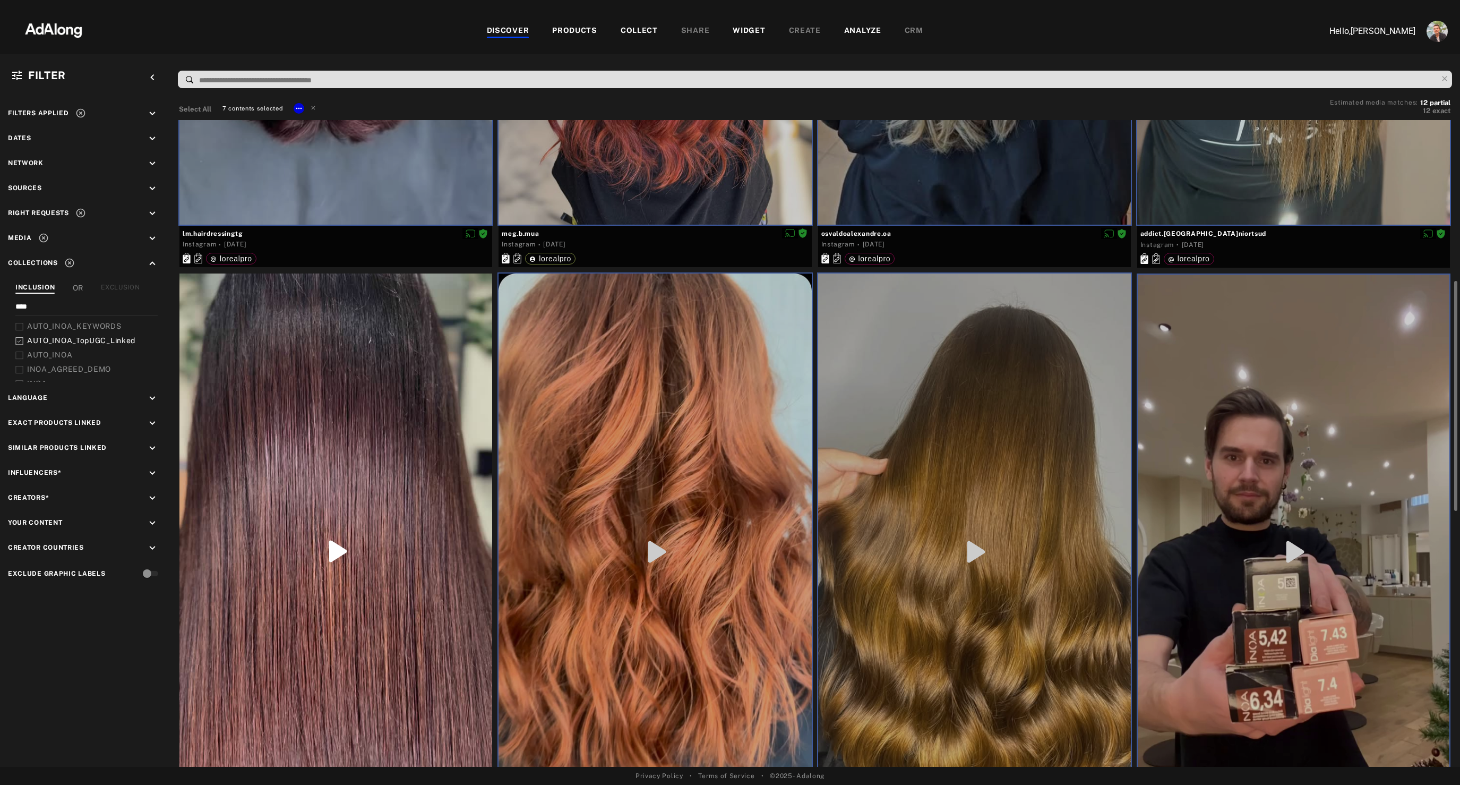
click at [340, 414] on div at bounding box center [335, 550] width 313 height 555
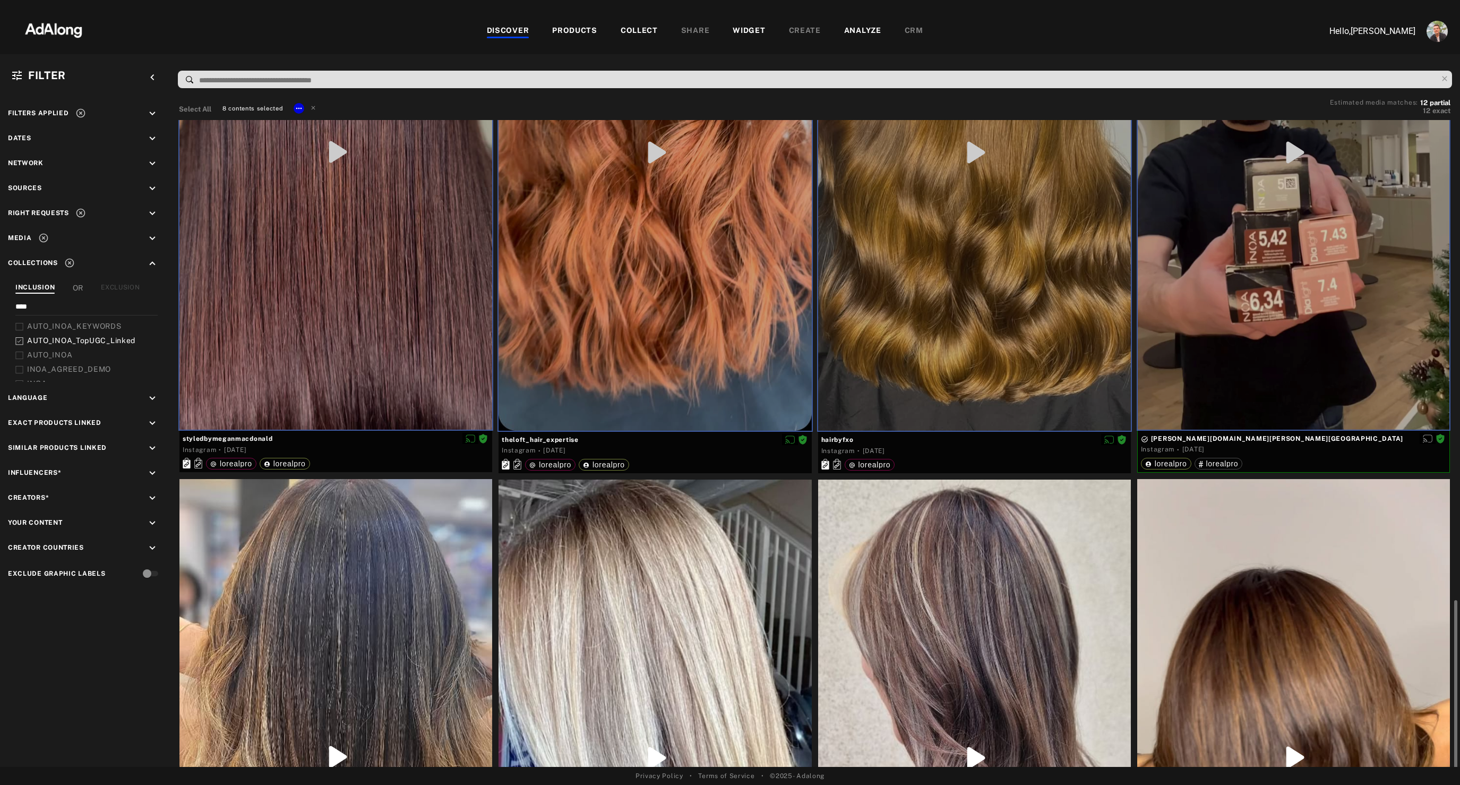
scroll to position [988, 0]
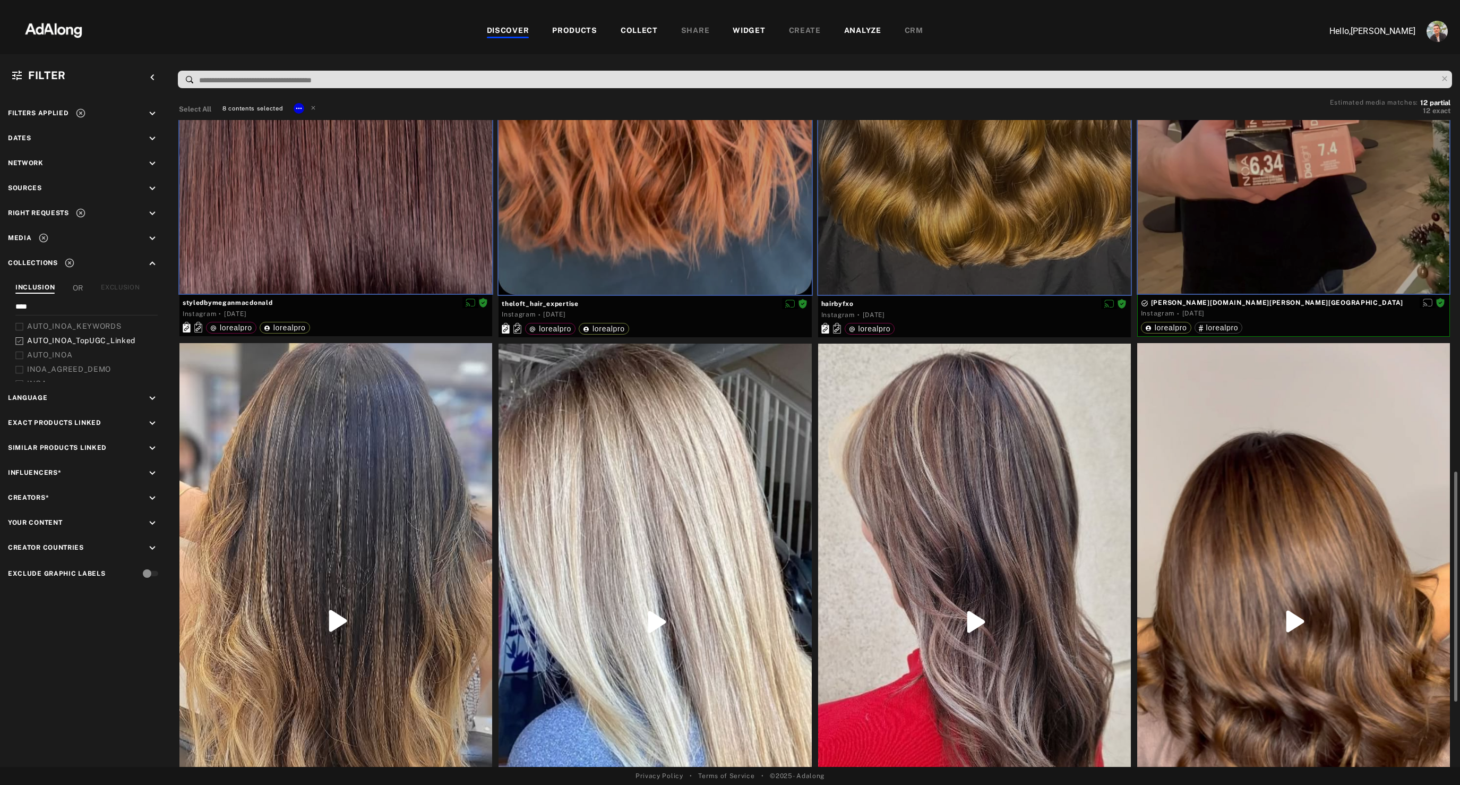
click at [340, 414] on div at bounding box center [335, 621] width 313 height 556
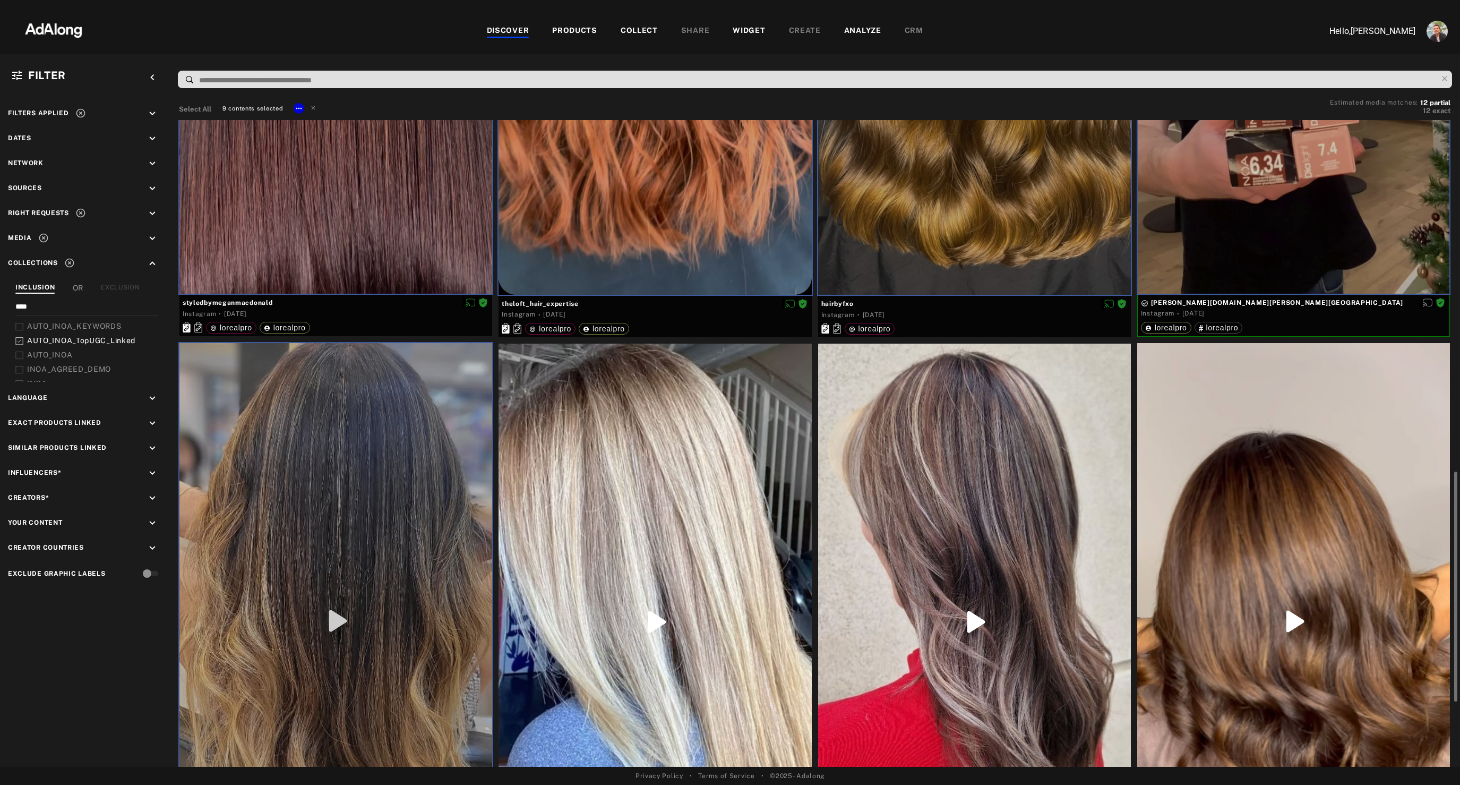
click at [664, 435] on div at bounding box center [655, 622] width 313 height 556
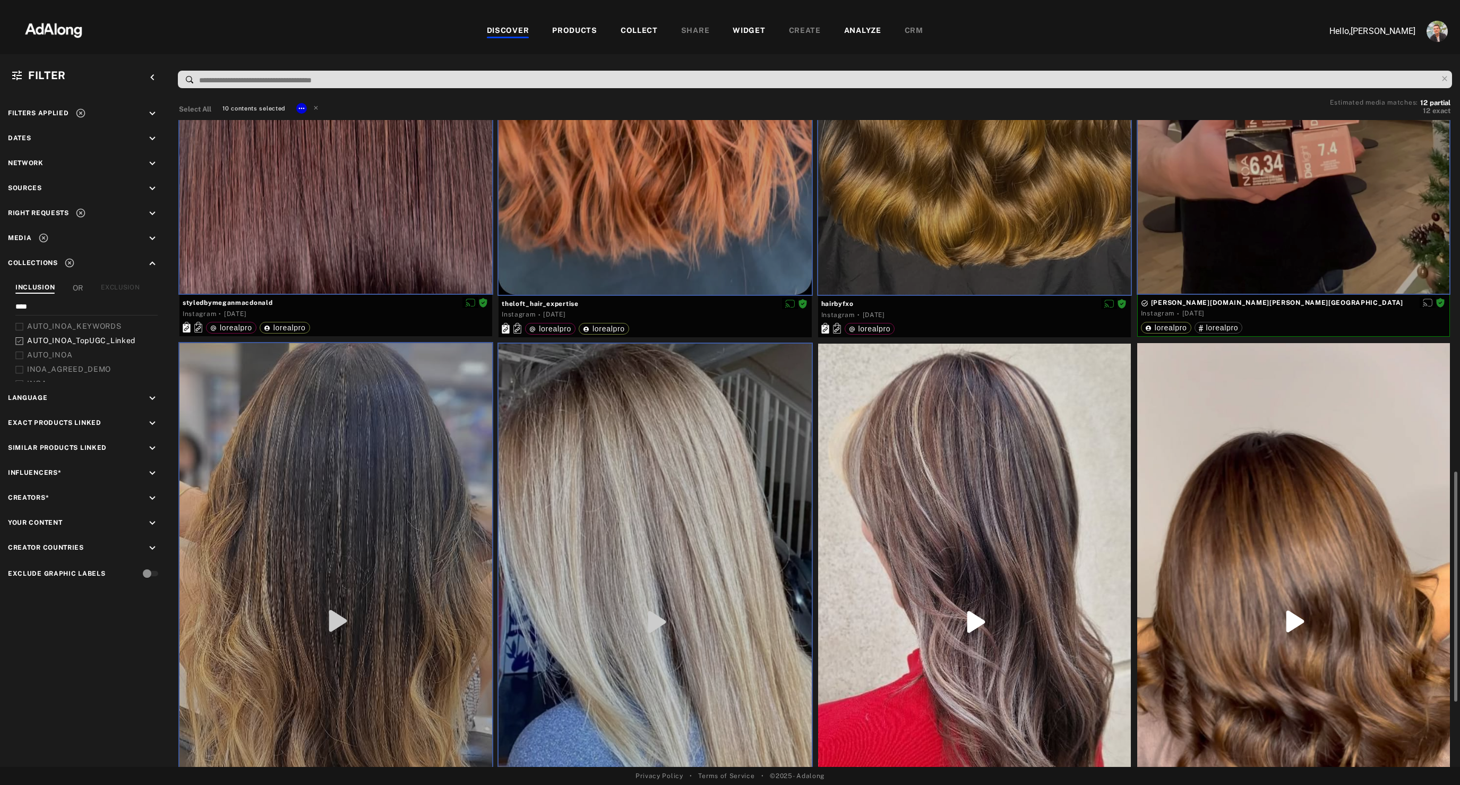
click at [1067, 417] on div at bounding box center [974, 622] width 313 height 556
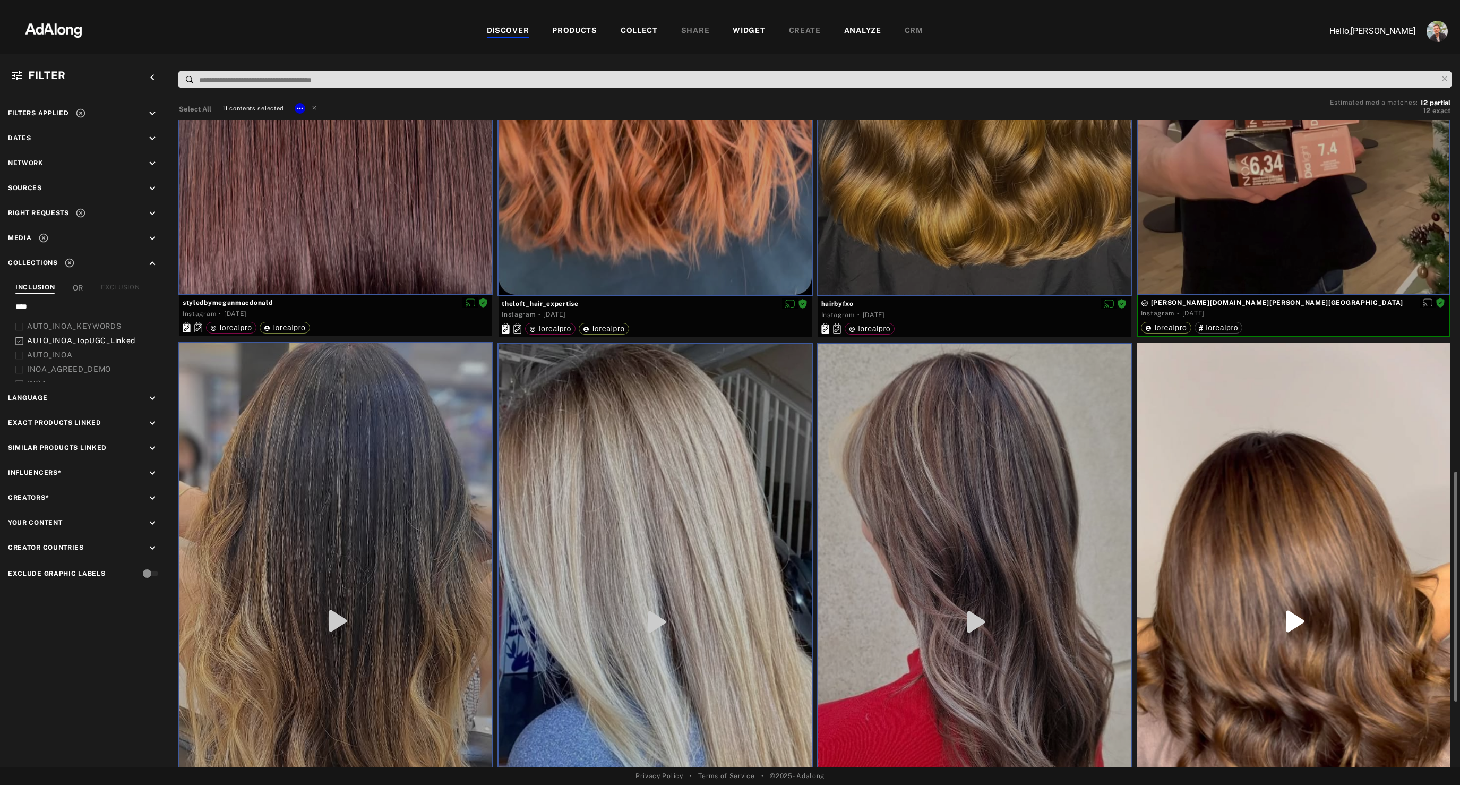
click at [1271, 439] on div at bounding box center [1293, 621] width 313 height 556
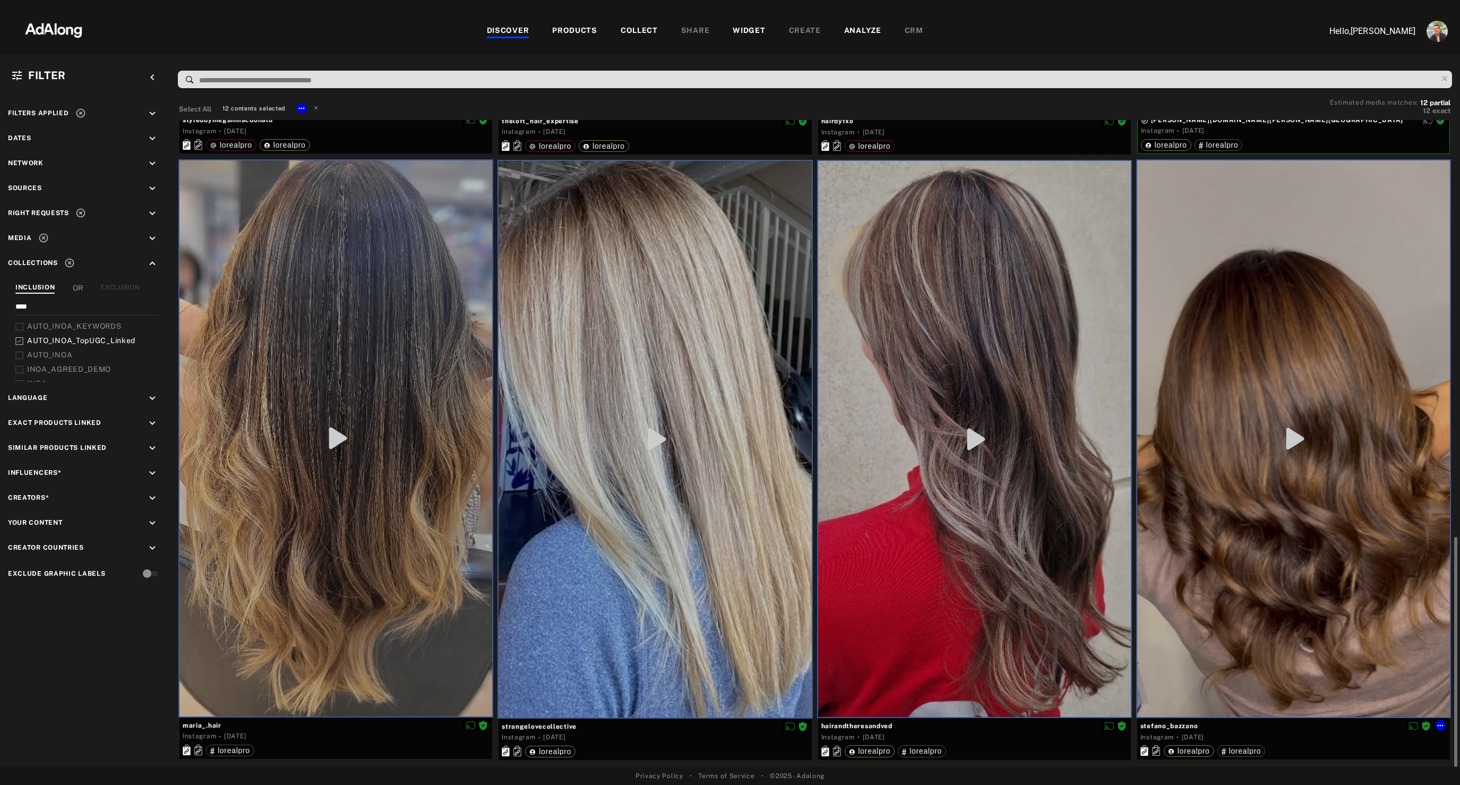
scroll to position [1169, 0]
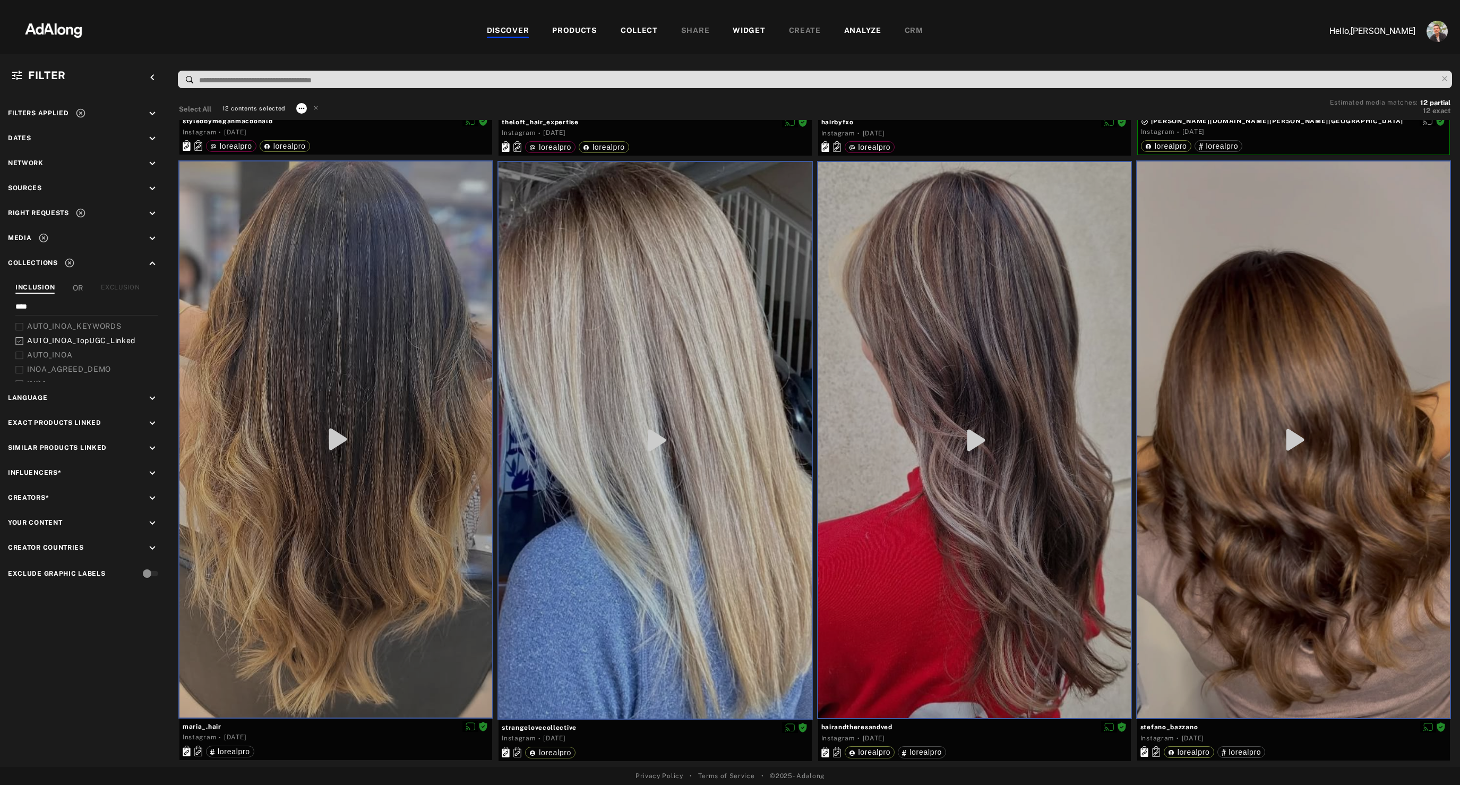
click at [298, 110] on icon at bounding box center [301, 108] width 8 height 8
click at [314, 122] on span "Collect" at bounding box center [314, 121] width 20 height 7
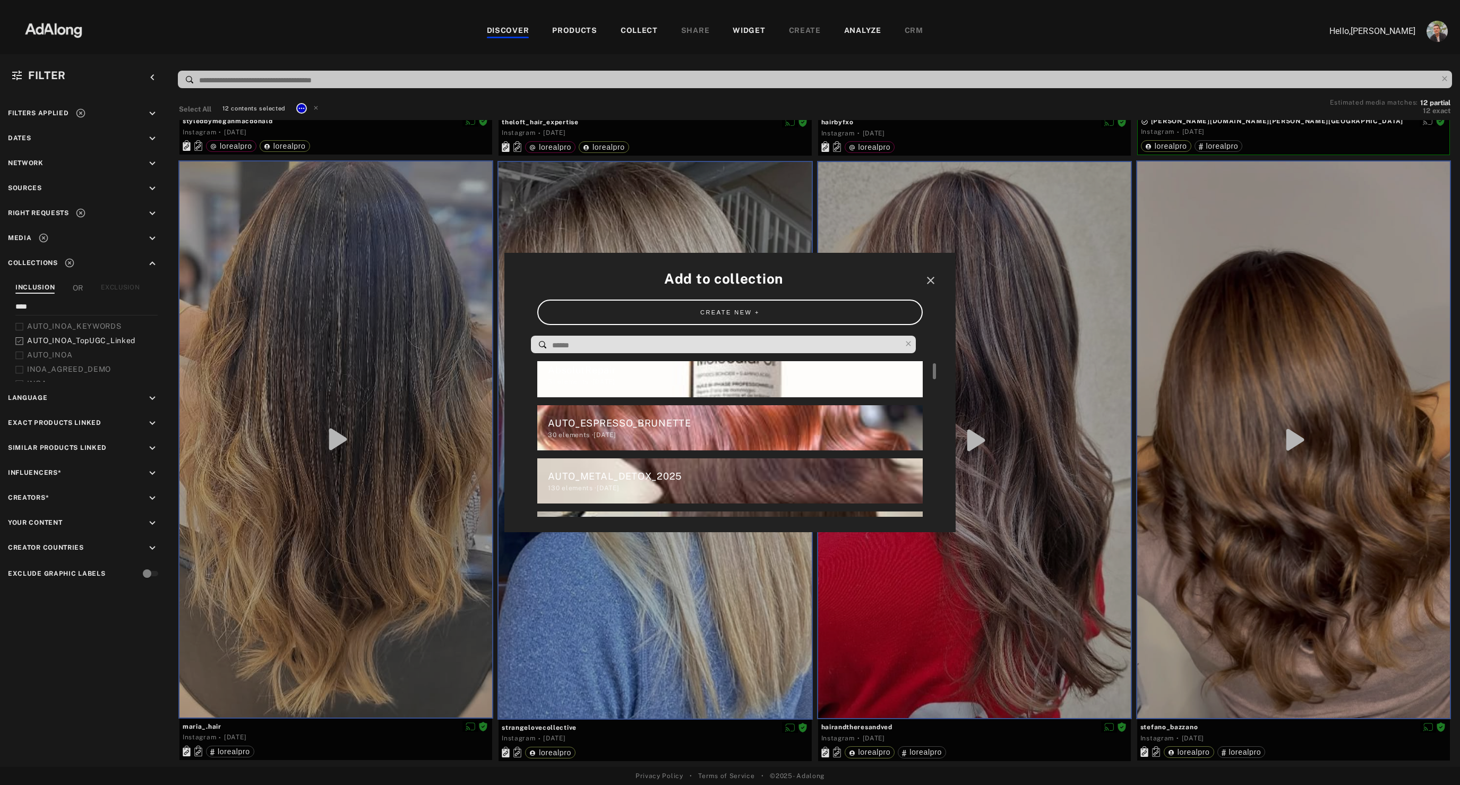
scroll to position [0, 0]
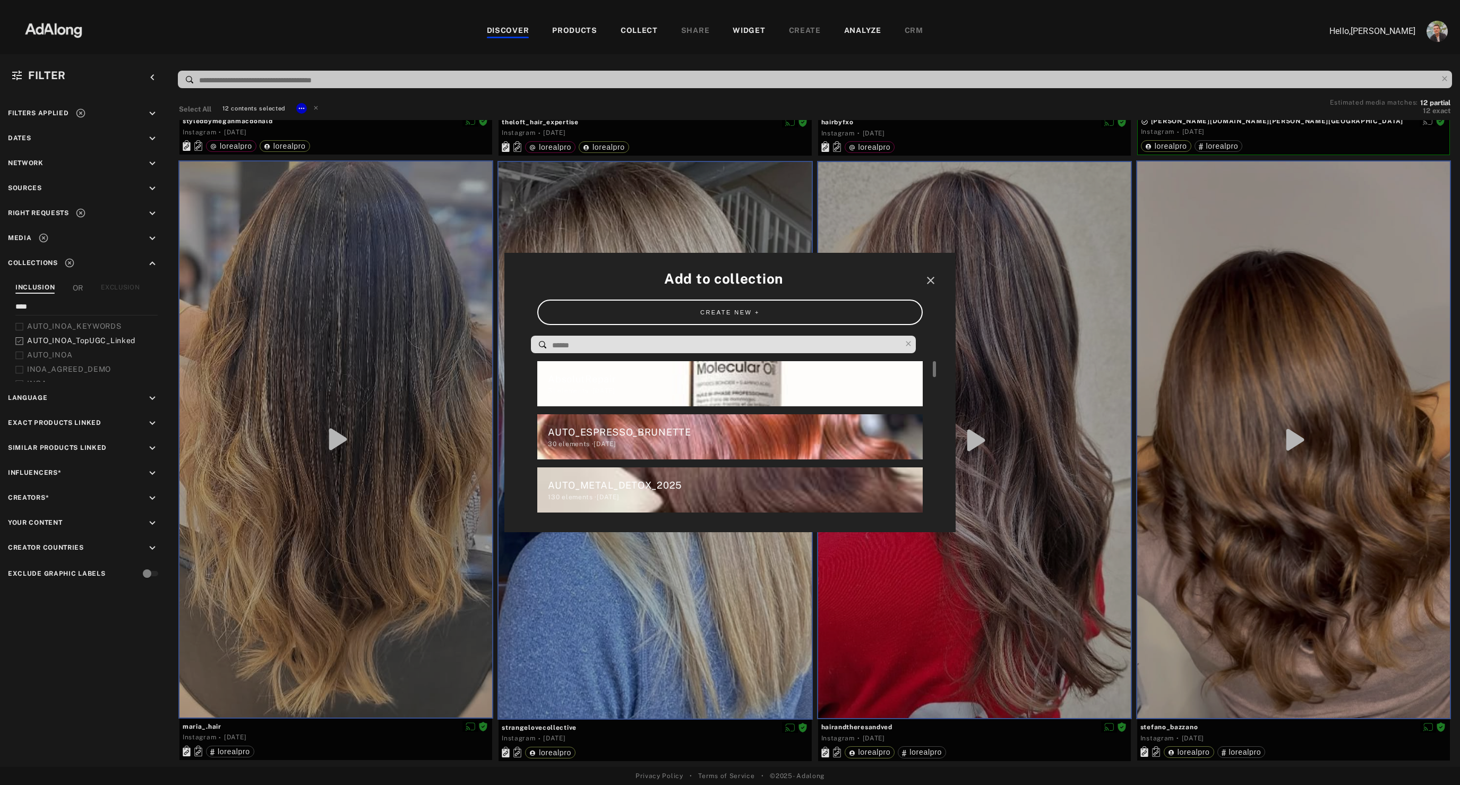
click at [686, 367] on div "AbsolutRepair 51 elements · [DATE]" at bounding box center [729, 383] width 385 height 45
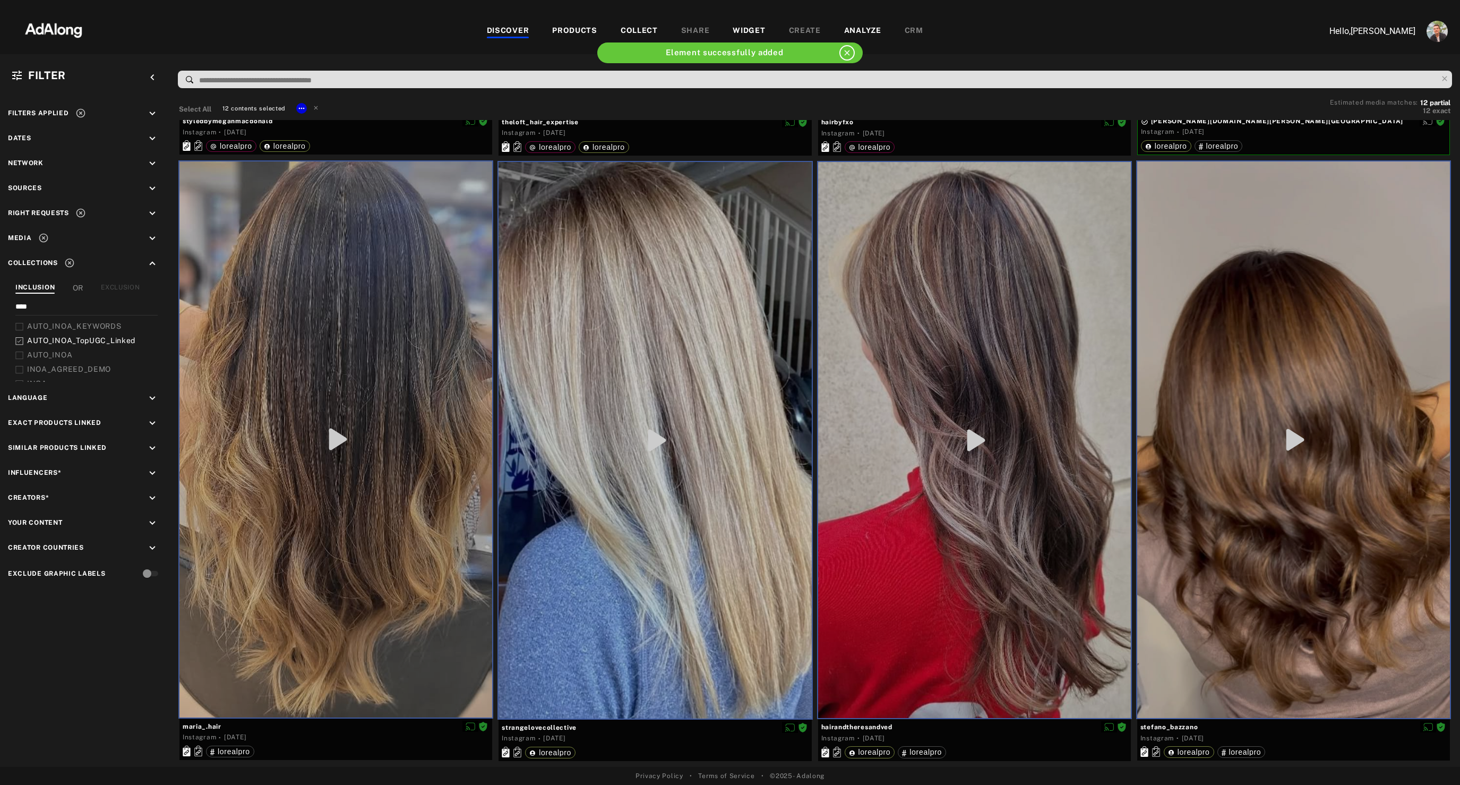
click at [739, 28] on div "WIDGET" at bounding box center [749, 31] width 32 height 13
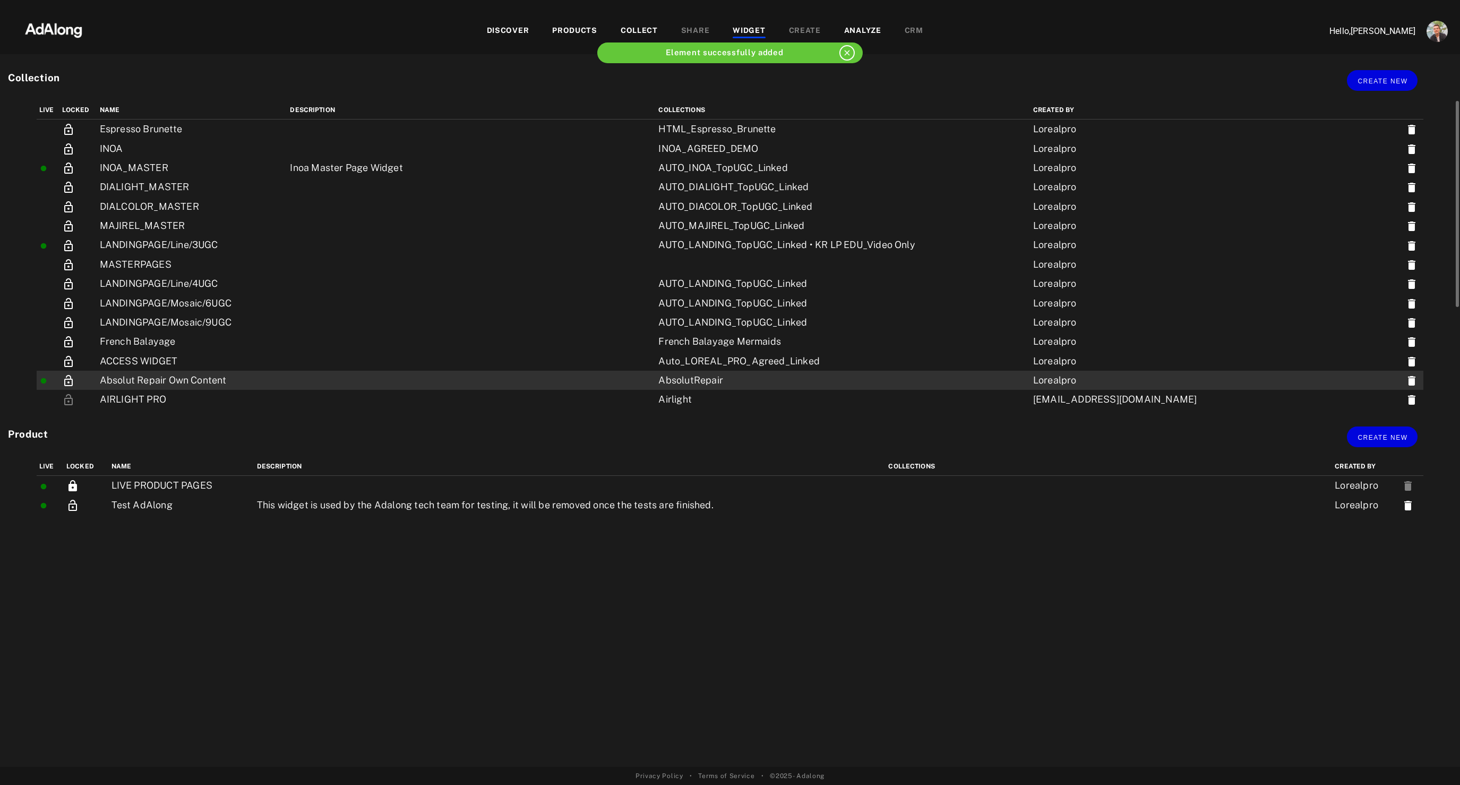
click at [191, 381] on td "Absolut Repair Own Content" at bounding box center [192, 380] width 191 height 19
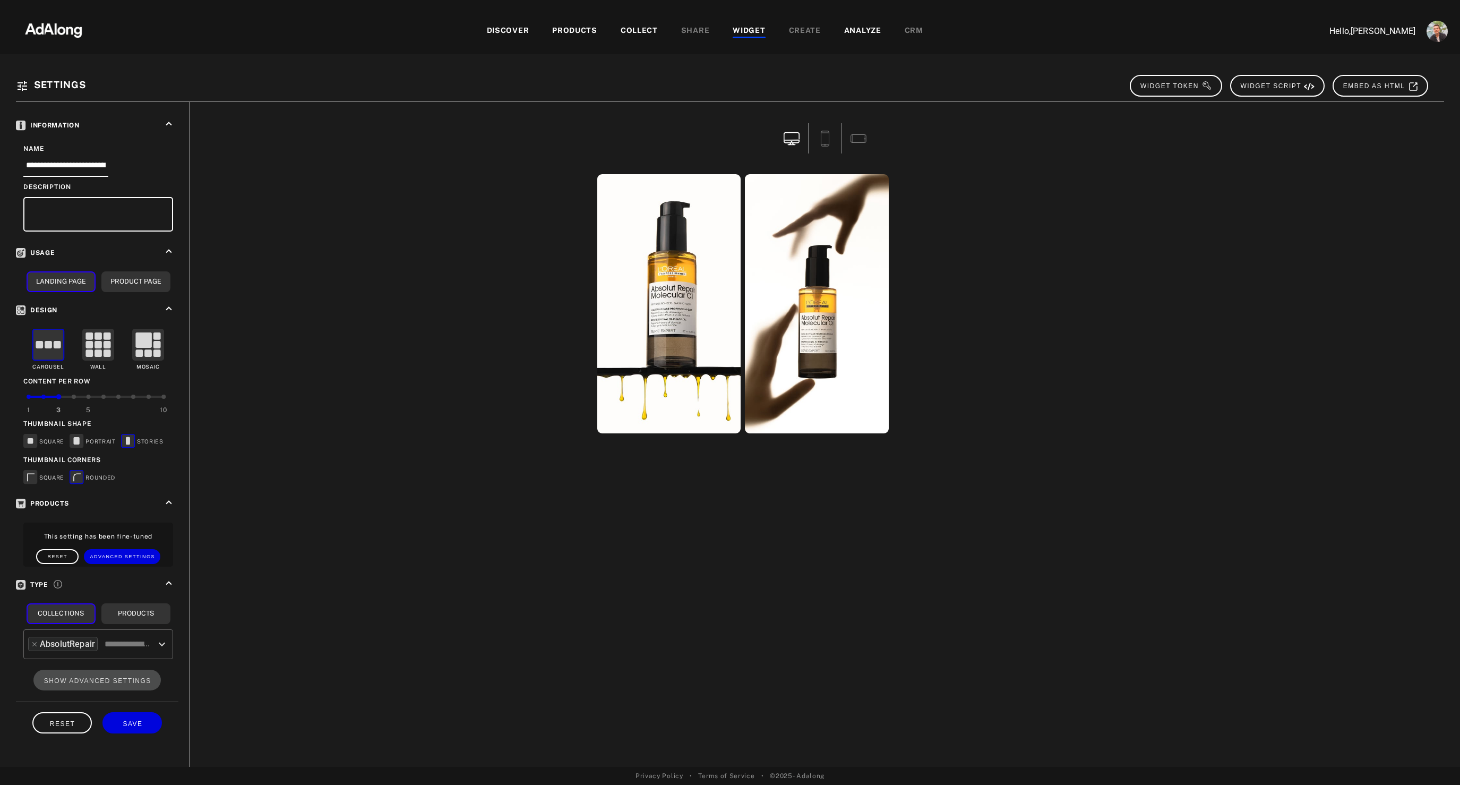
click at [53, 27] on img at bounding box center [53, 29] width 93 height 32
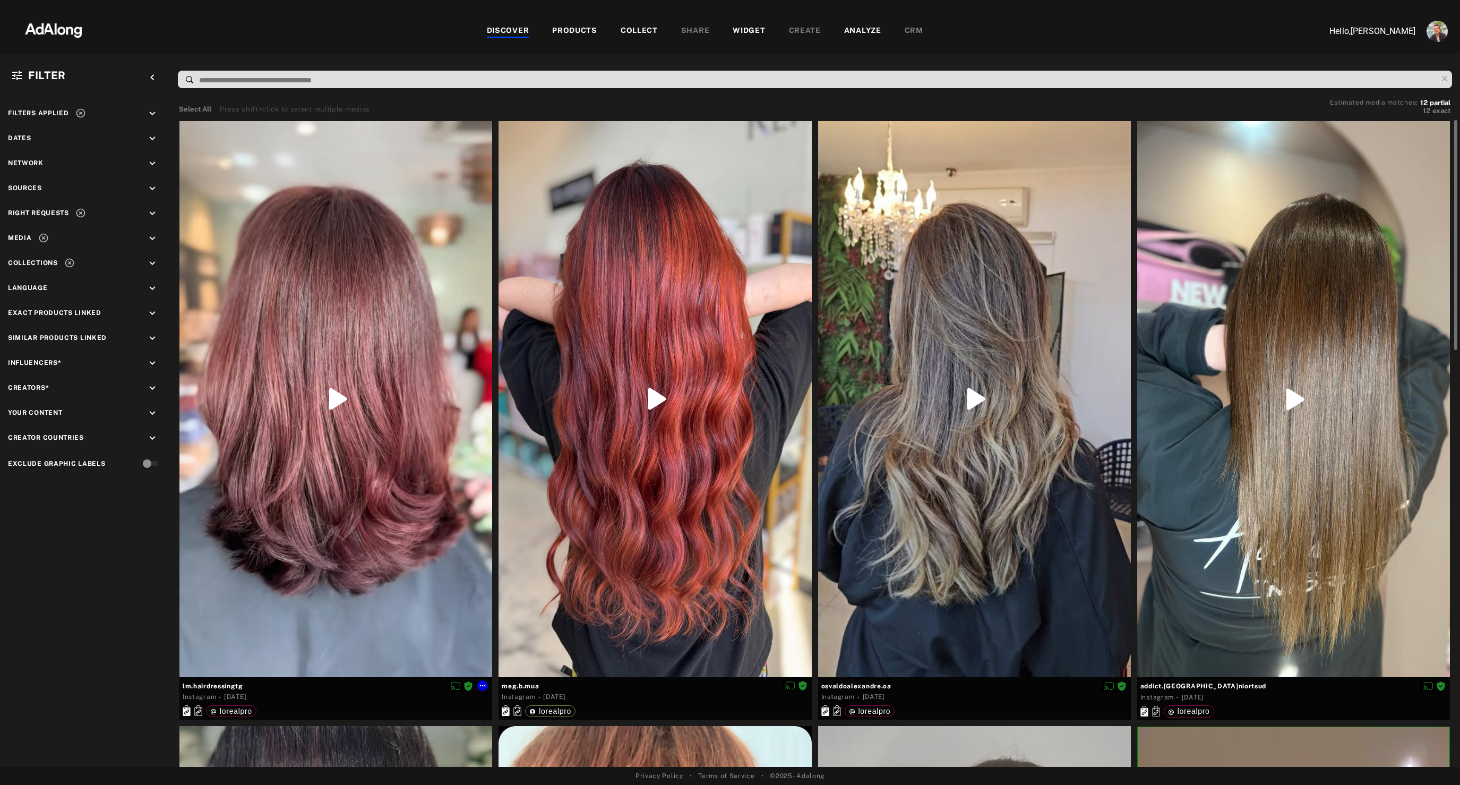
click at [376, 528] on div at bounding box center [335, 399] width 313 height 556
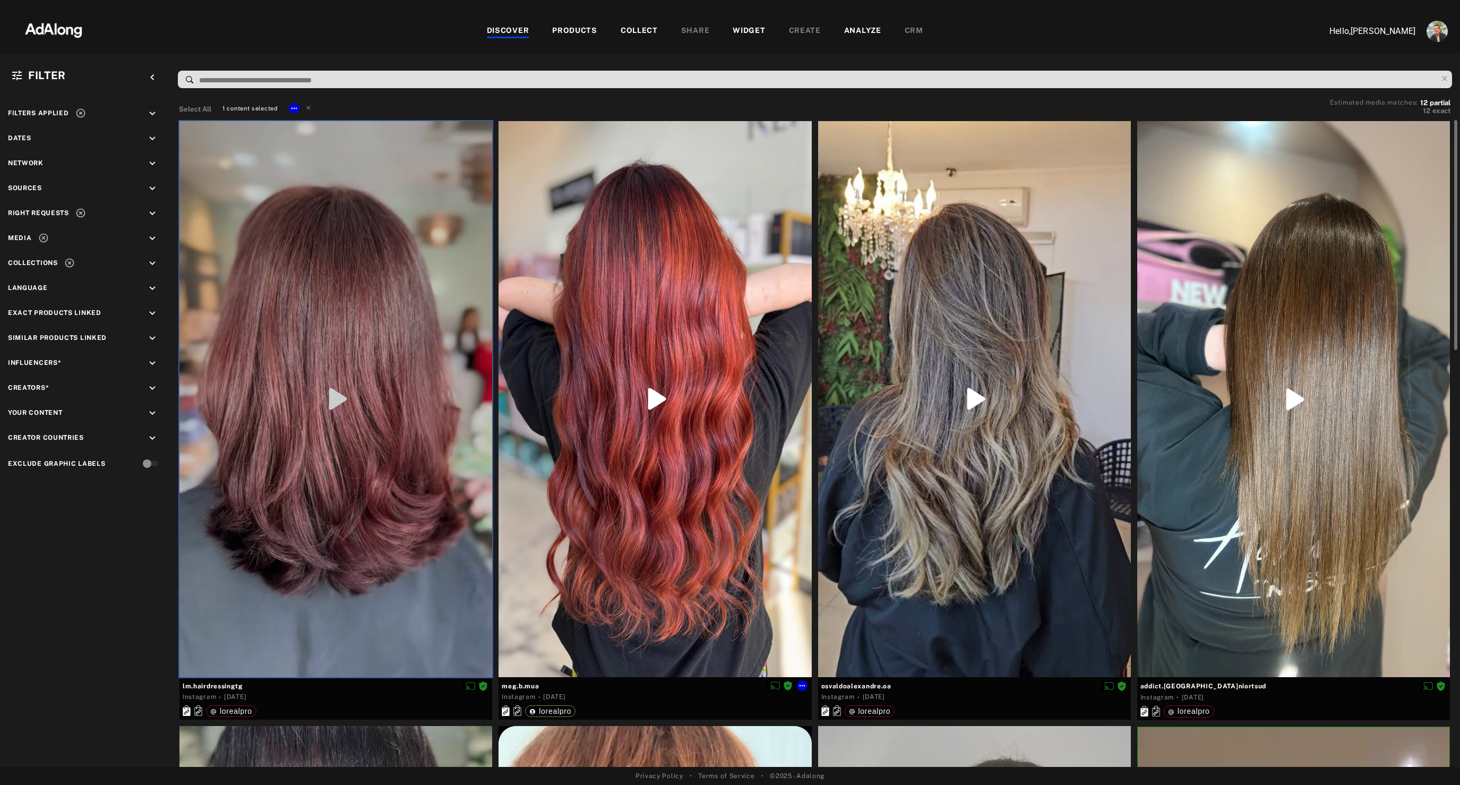
click at [706, 579] on div at bounding box center [655, 399] width 313 height 556
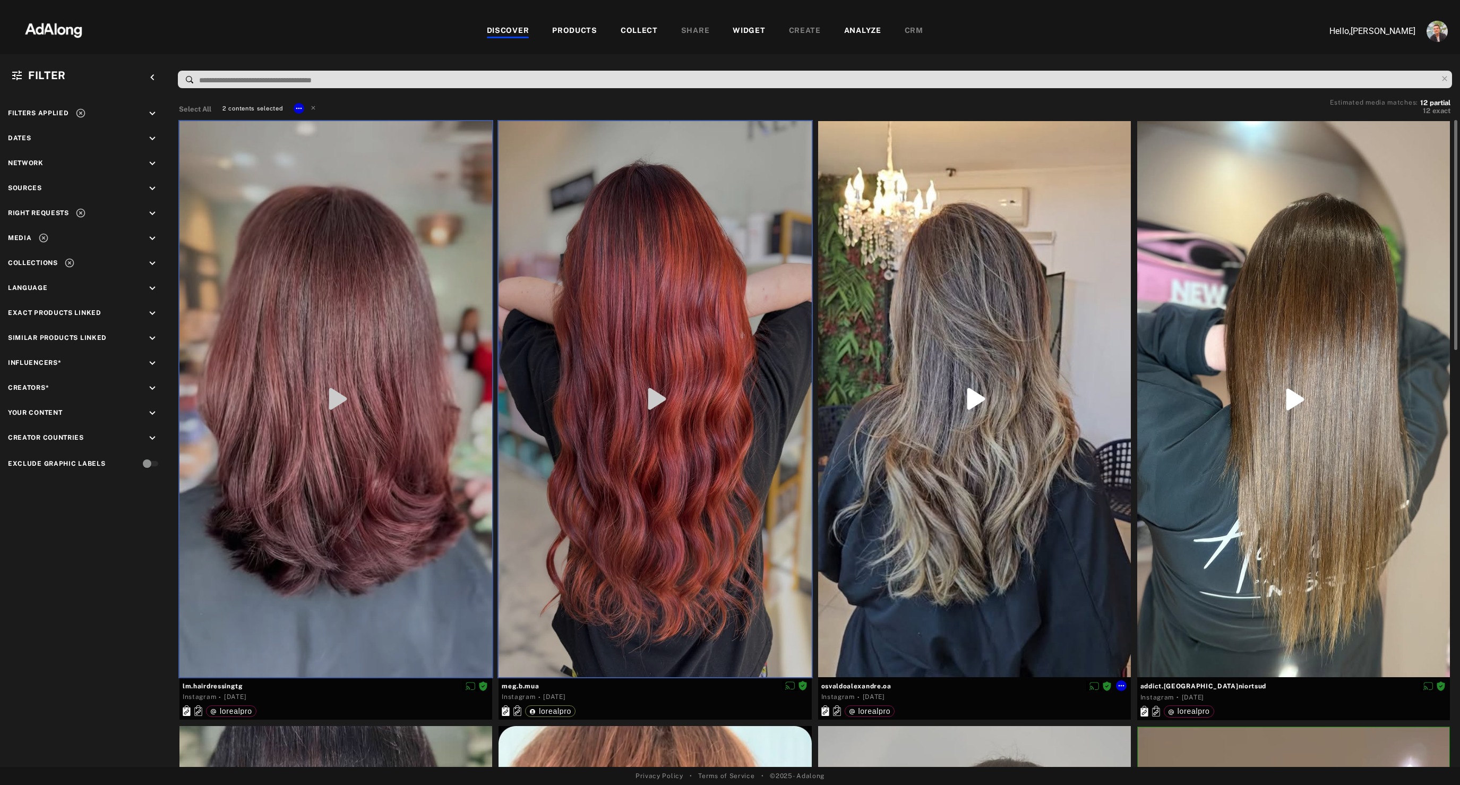
click at [987, 536] on div at bounding box center [974, 399] width 313 height 556
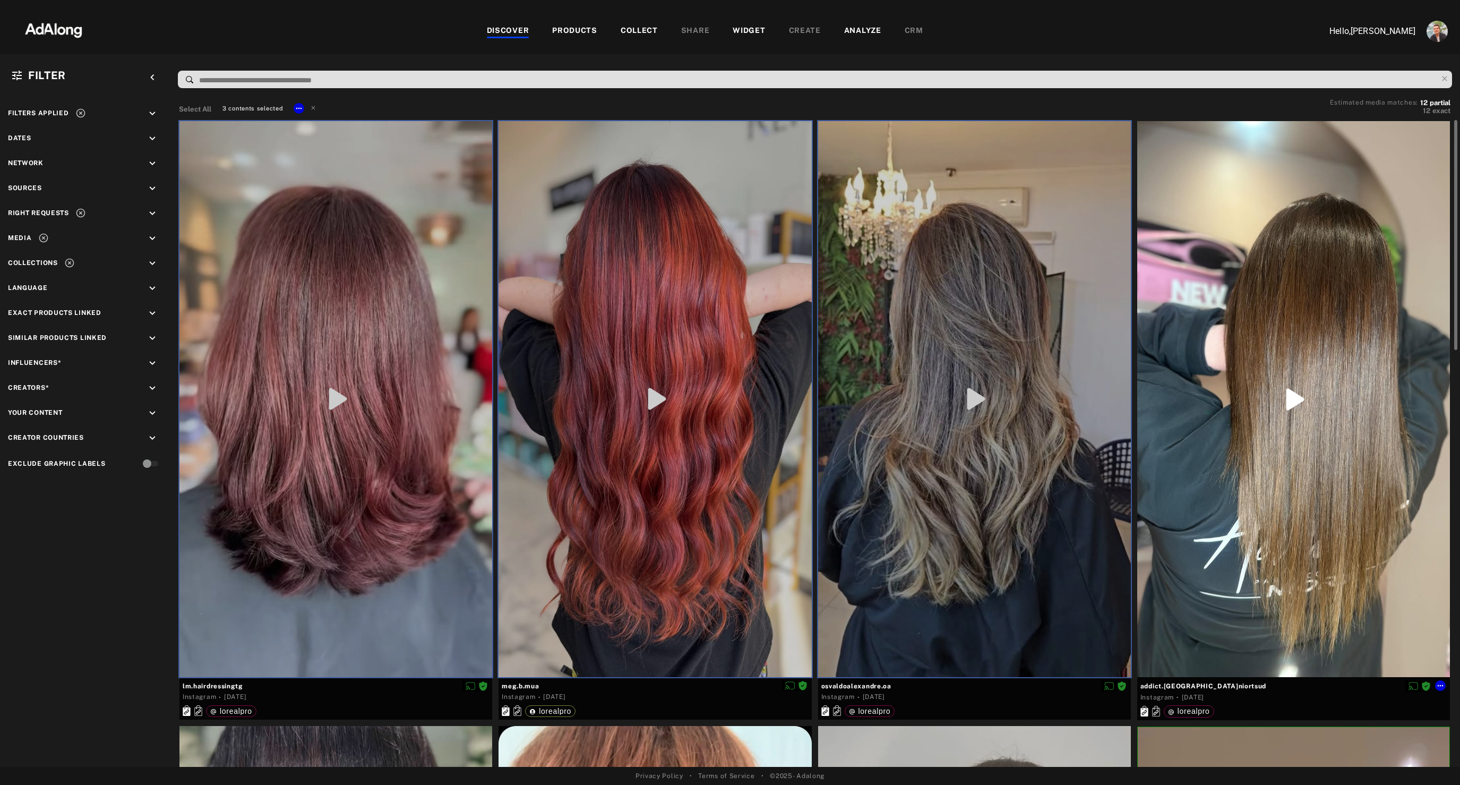
click at [1231, 508] on div at bounding box center [1293, 399] width 313 height 556
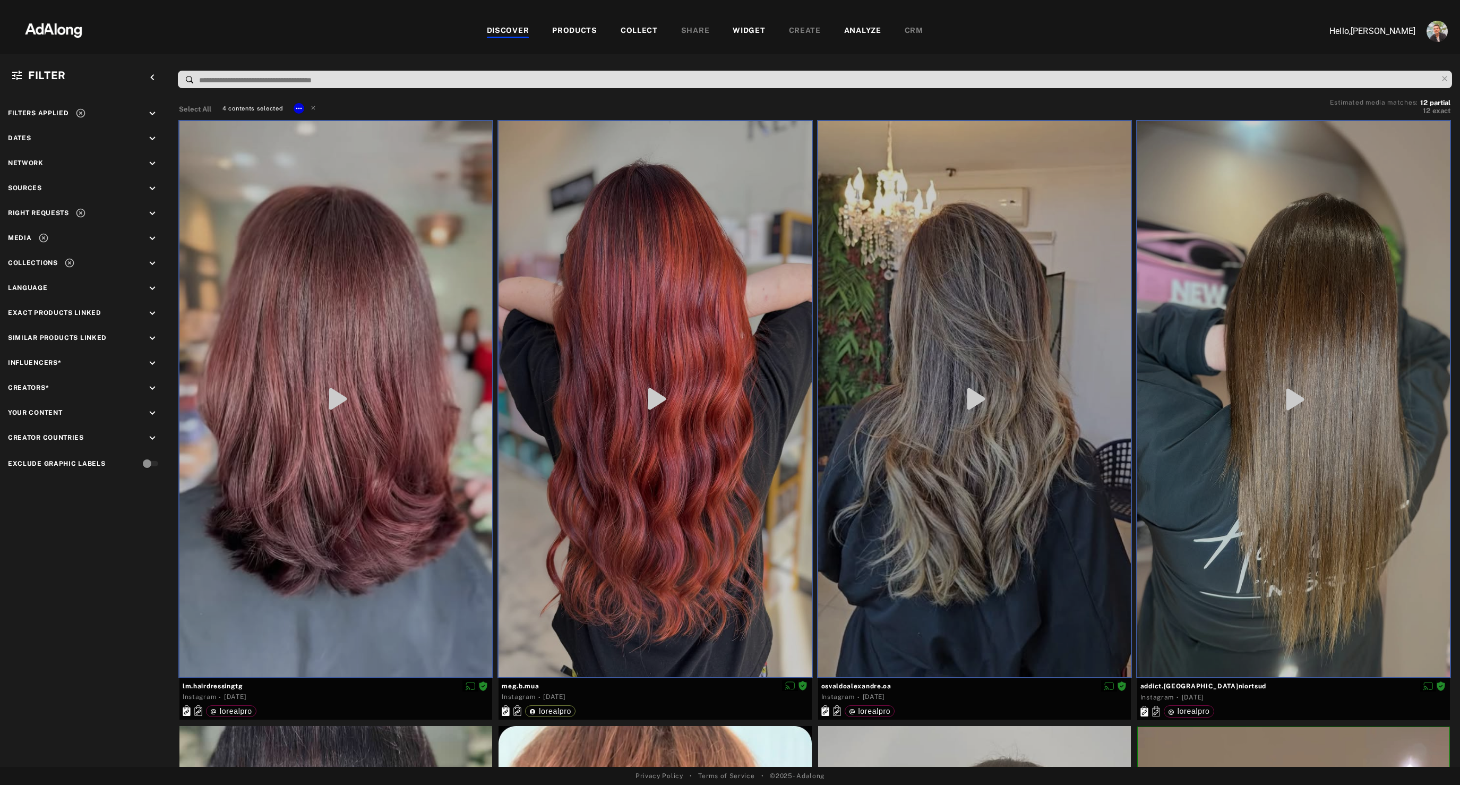
click at [195, 25] on div "DISCOVER PRODUCTS COLLECT SHARE WIDGET CREATE ANALYZE CRM" at bounding box center [704, 31] width 1209 height 13
click at [644, 29] on div "COLLECT" at bounding box center [639, 31] width 37 height 13
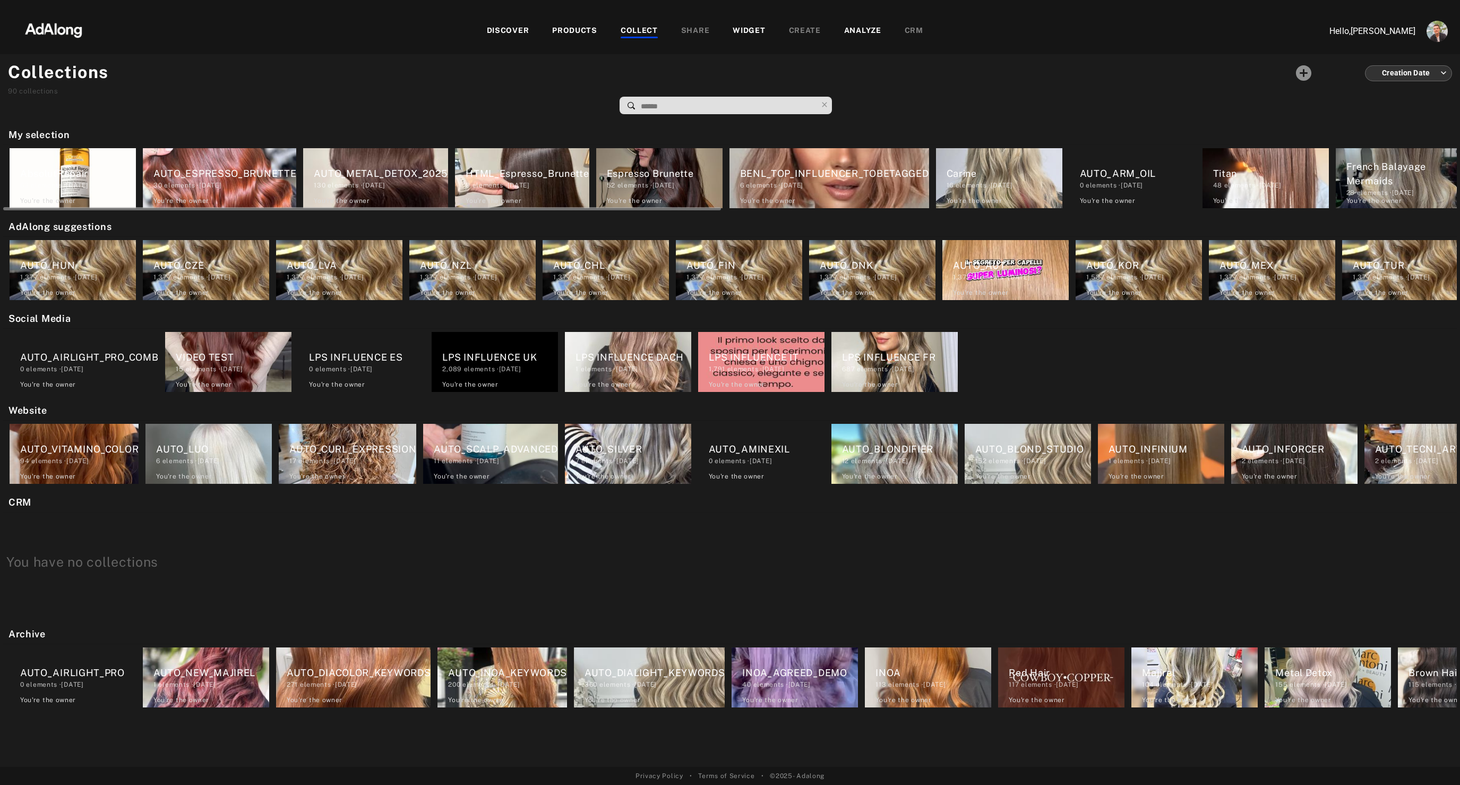
click at [39, 175] on div "AbsolutRepair" at bounding box center [78, 173] width 116 height 14
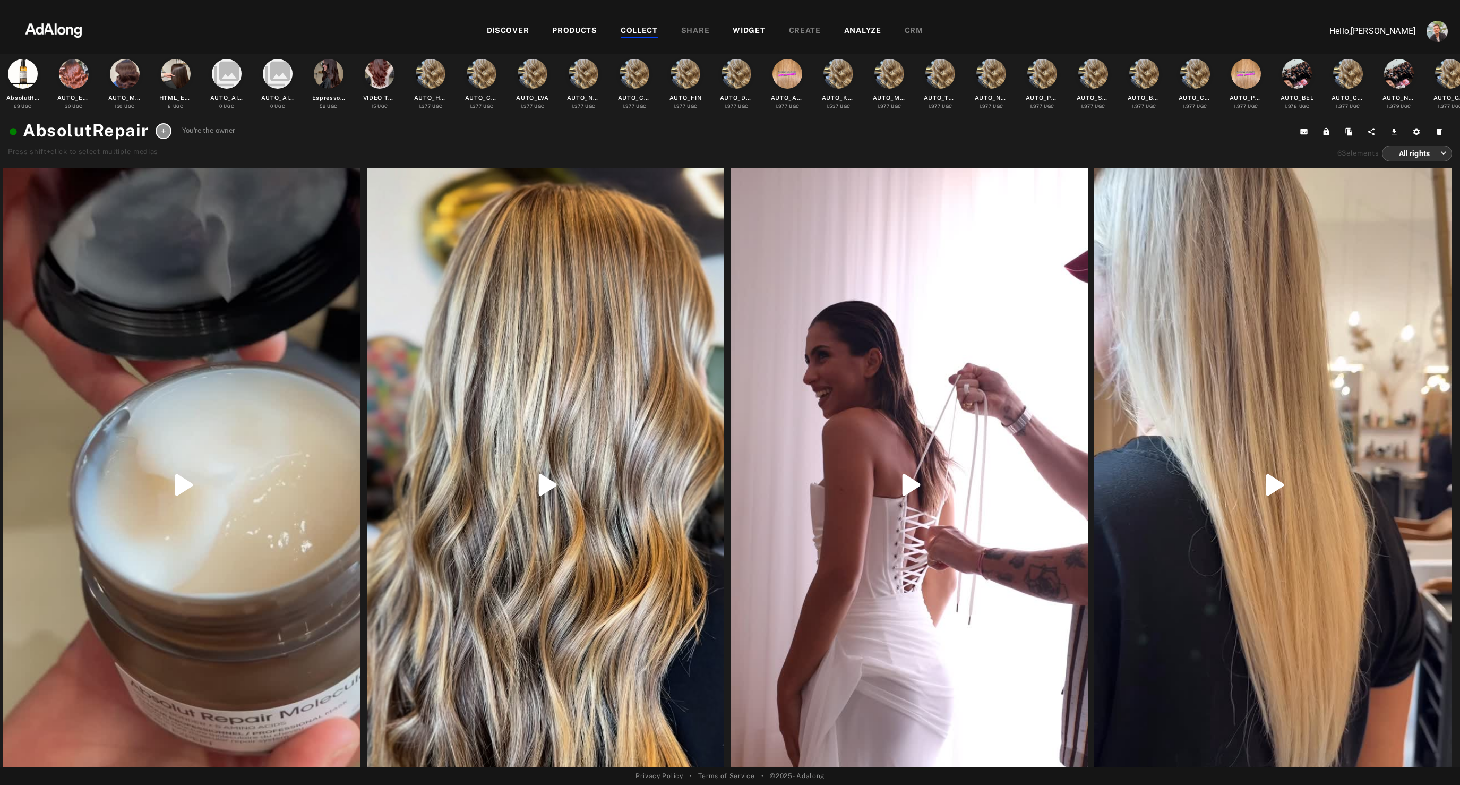
click at [751, 22] on div "DISCOVER PRODUCTS COLLECT SHARE WIDGET CREATE ANALYZE CRM" at bounding box center [704, 31] width 1209 height 36
click at [748, 29] on div "WIDGET" at bounding box center [749, 31] width 32 height 13
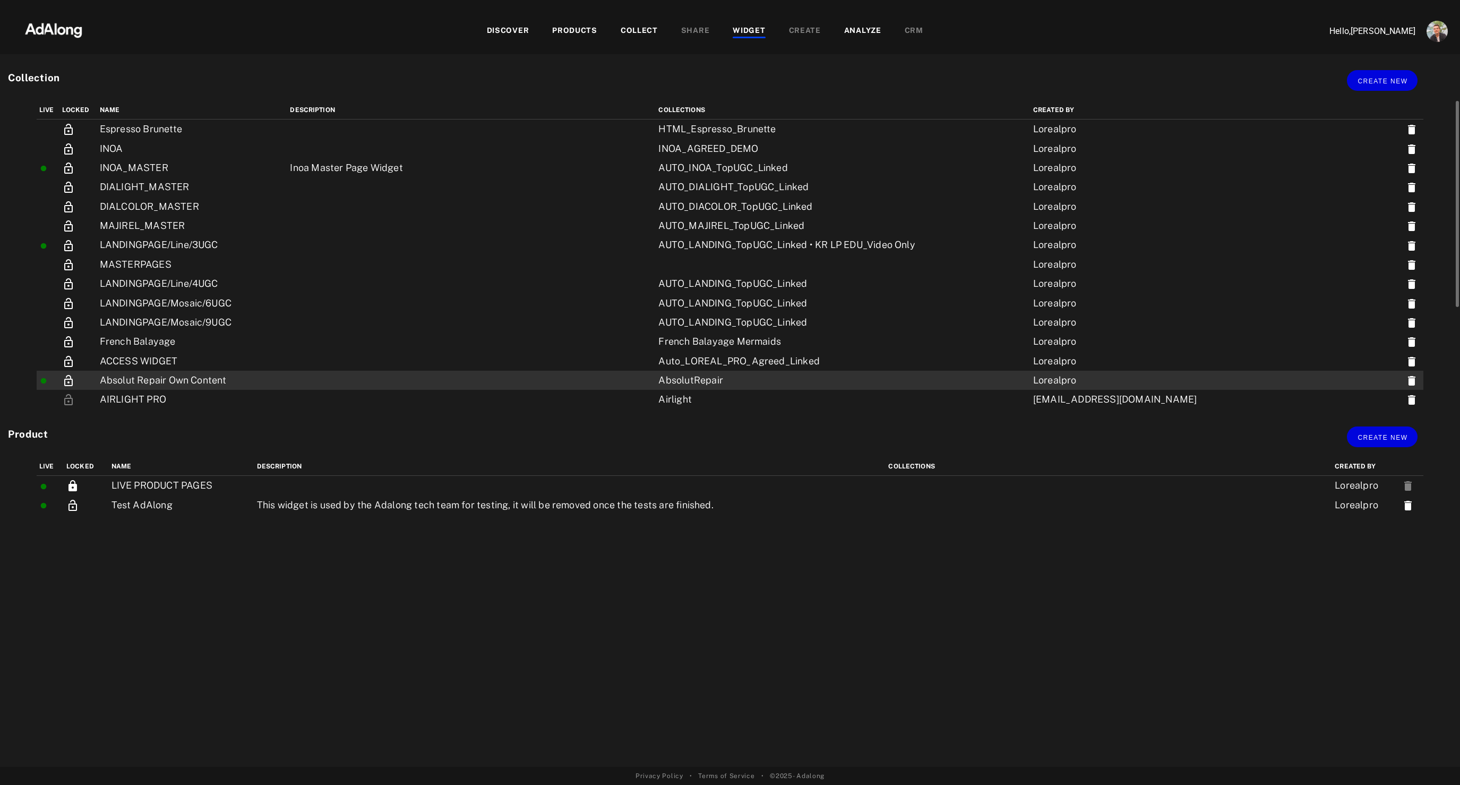
click at [150, 382] on td "Absolut Repair Own Content" at bounding box center [192, 380] width 191 height 19
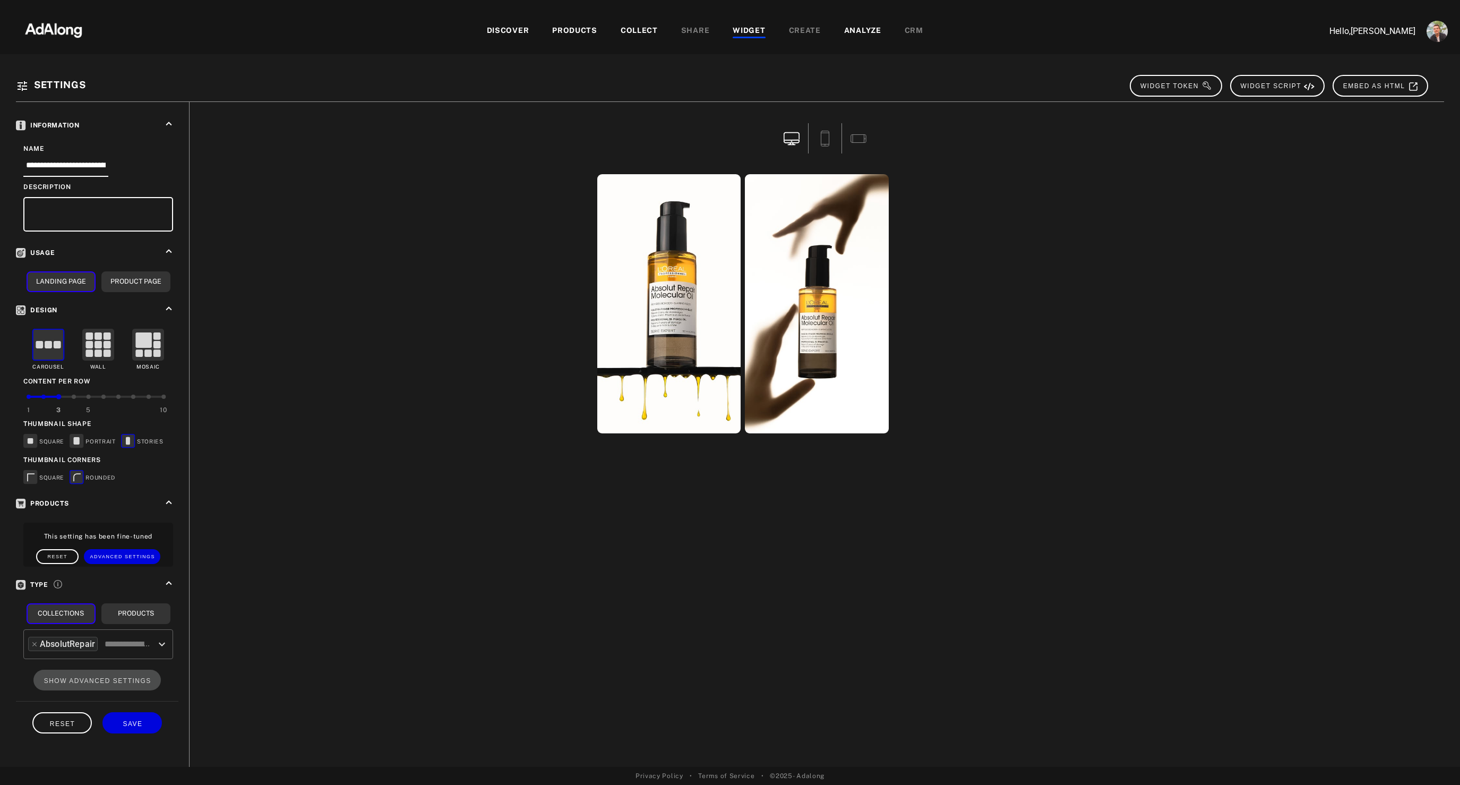
click at [635, 28] on div "COLLECT" at bounding box center [639, 31] width 37 height 13
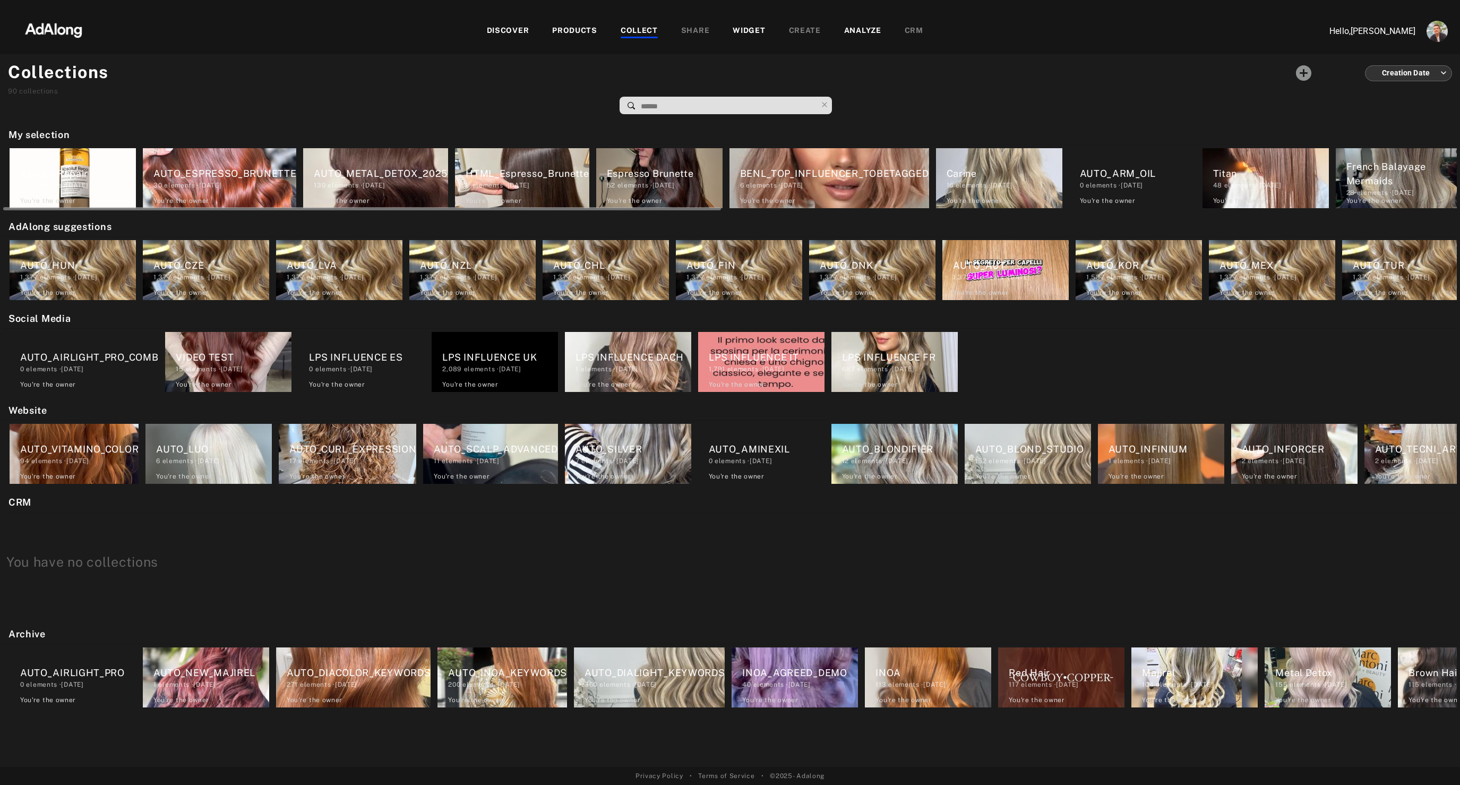
click at [47, 177] on div "AbsolutRepair" at bounding box center [78, 173] width 116 height 14
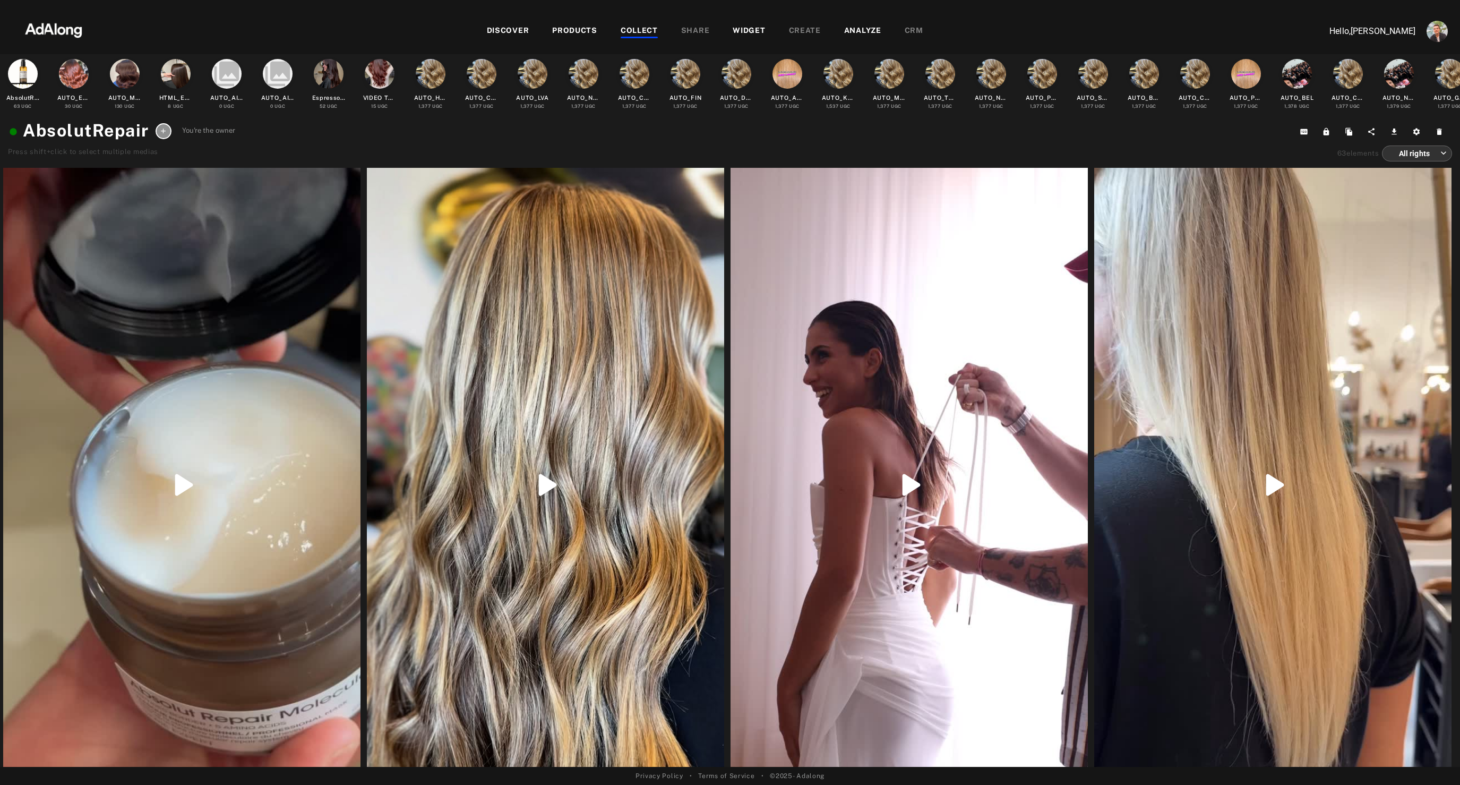
click at [583, 32] on div "PRODUCTS" at bounding box center [574, 31] width 45 height 13
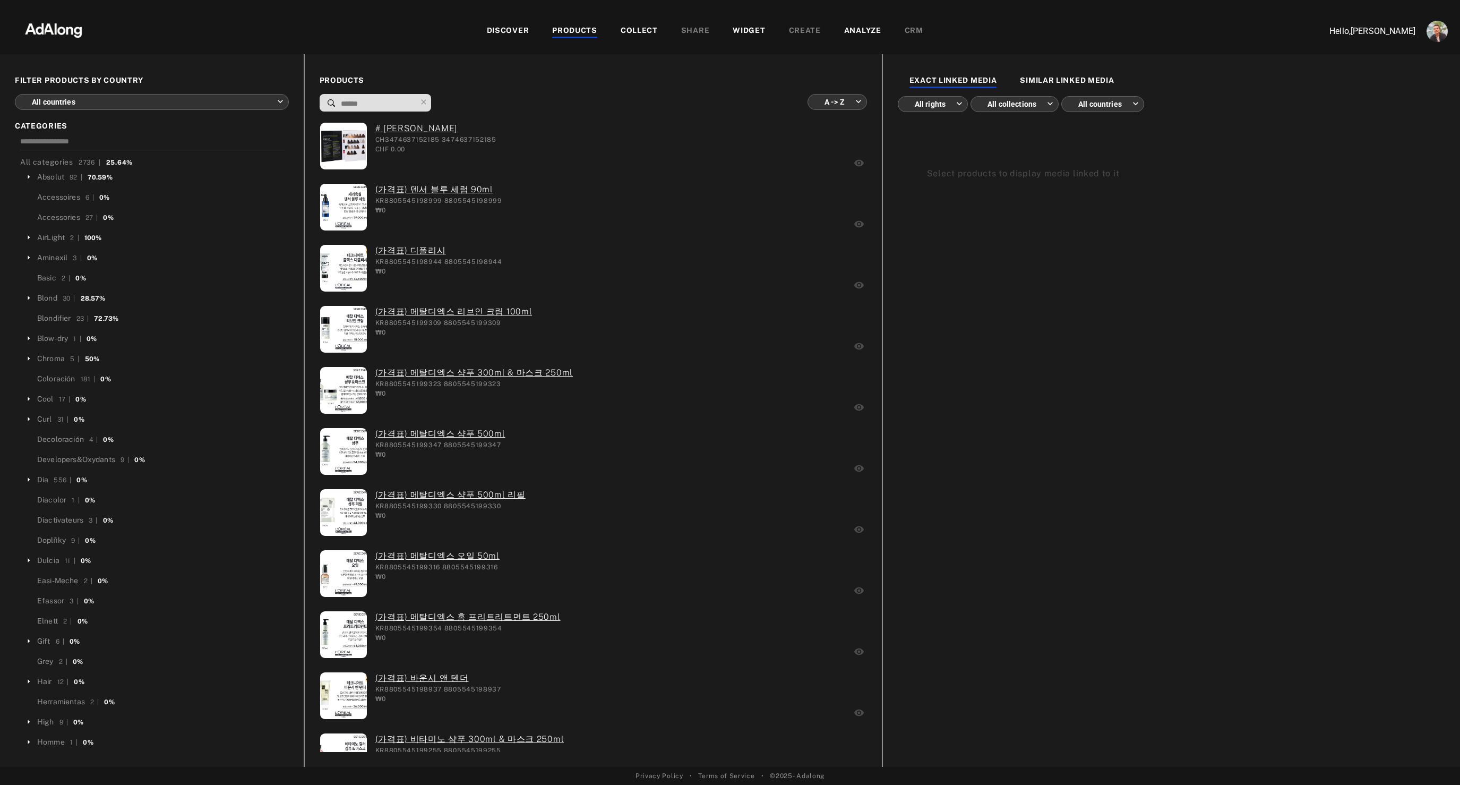
click at [648, 30] on div "COLLECT" at bounding box center [639, 31] width 37 height 13
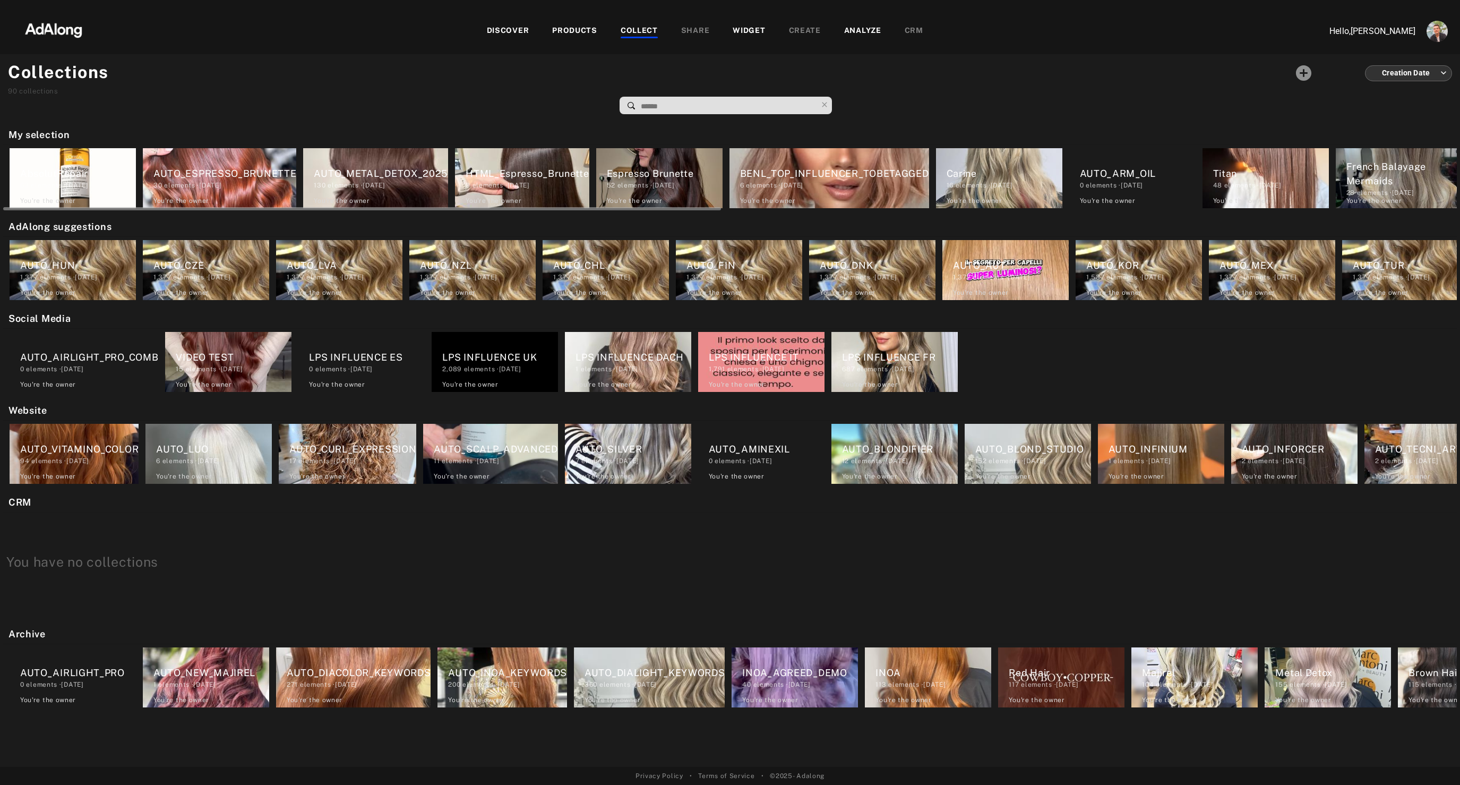
click at [67, 172] on div "AbsolutRepair" at bounding box center [78, 173] width 116 height 14
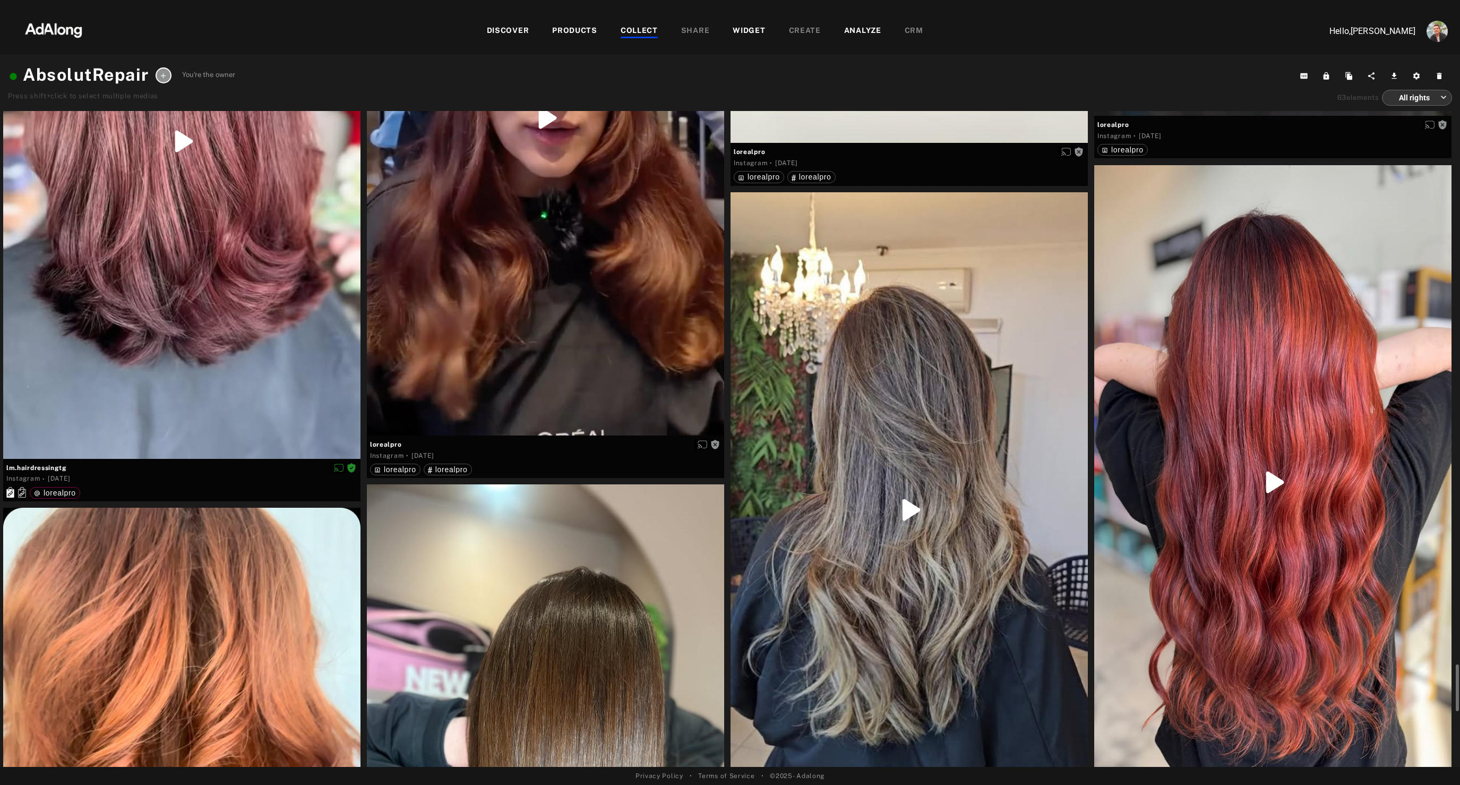
scroll to position [8366, 0]
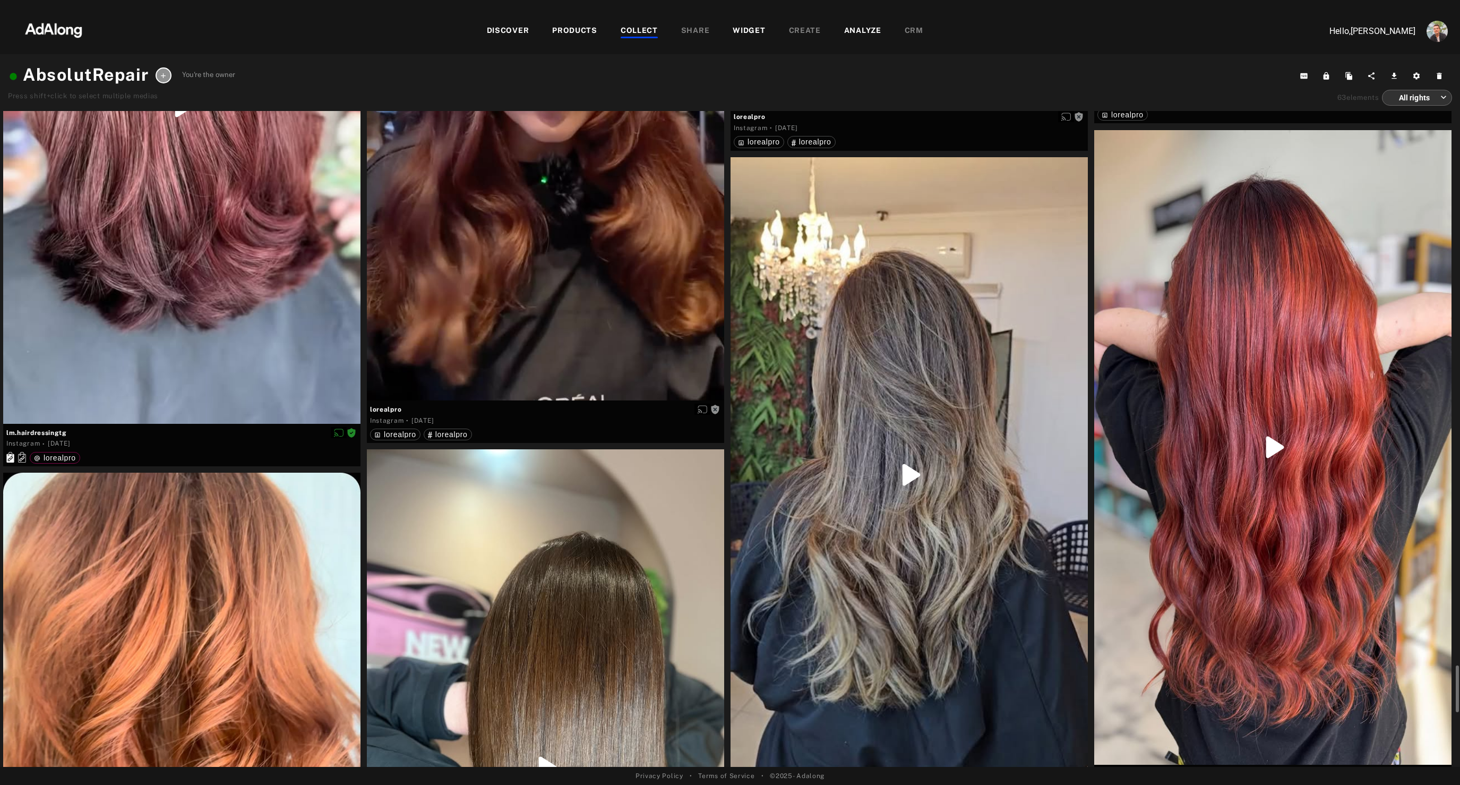
click at [1218, 255] on div at bounding box center [1272, 447] width 357 height 635
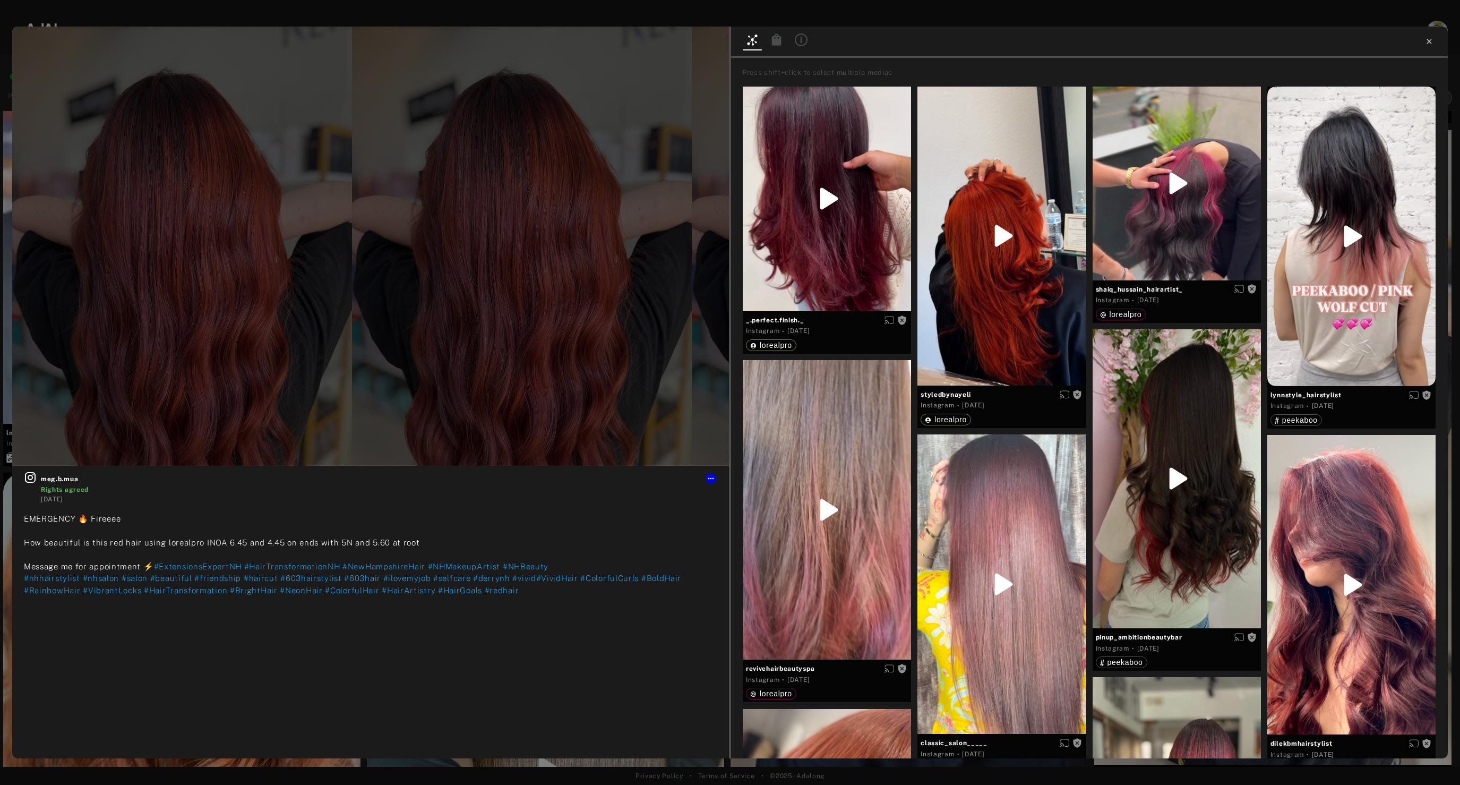
click at [1427, 39] on icon at bounding box center [1429, 41] width 5 height 5
